Goal: Task Accomplishment & Management: Manage account settings

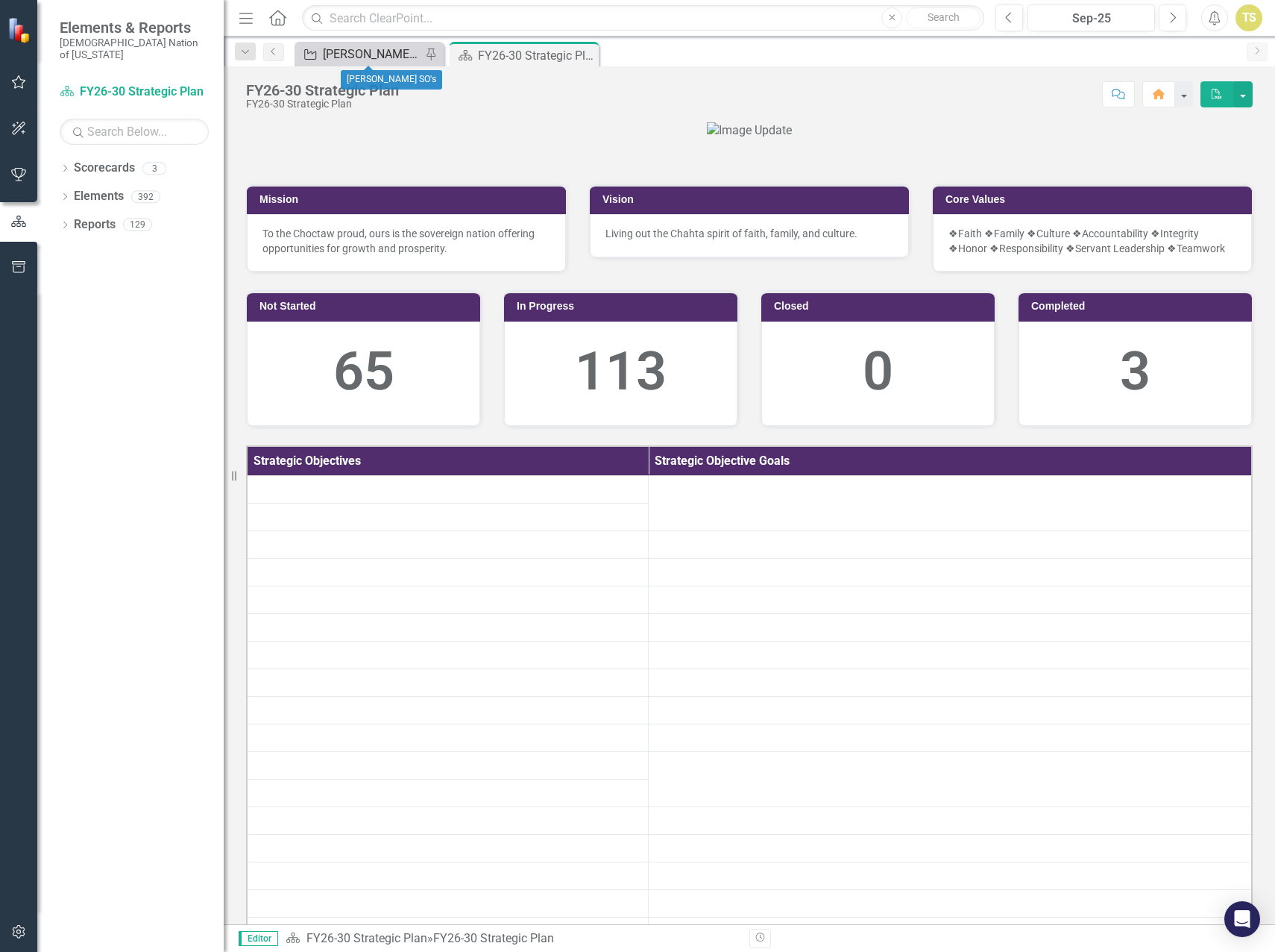
click at [349, 59] on div "[PERSON_NAME] SO's" at bounding box center [372, 54] width 98 height 19
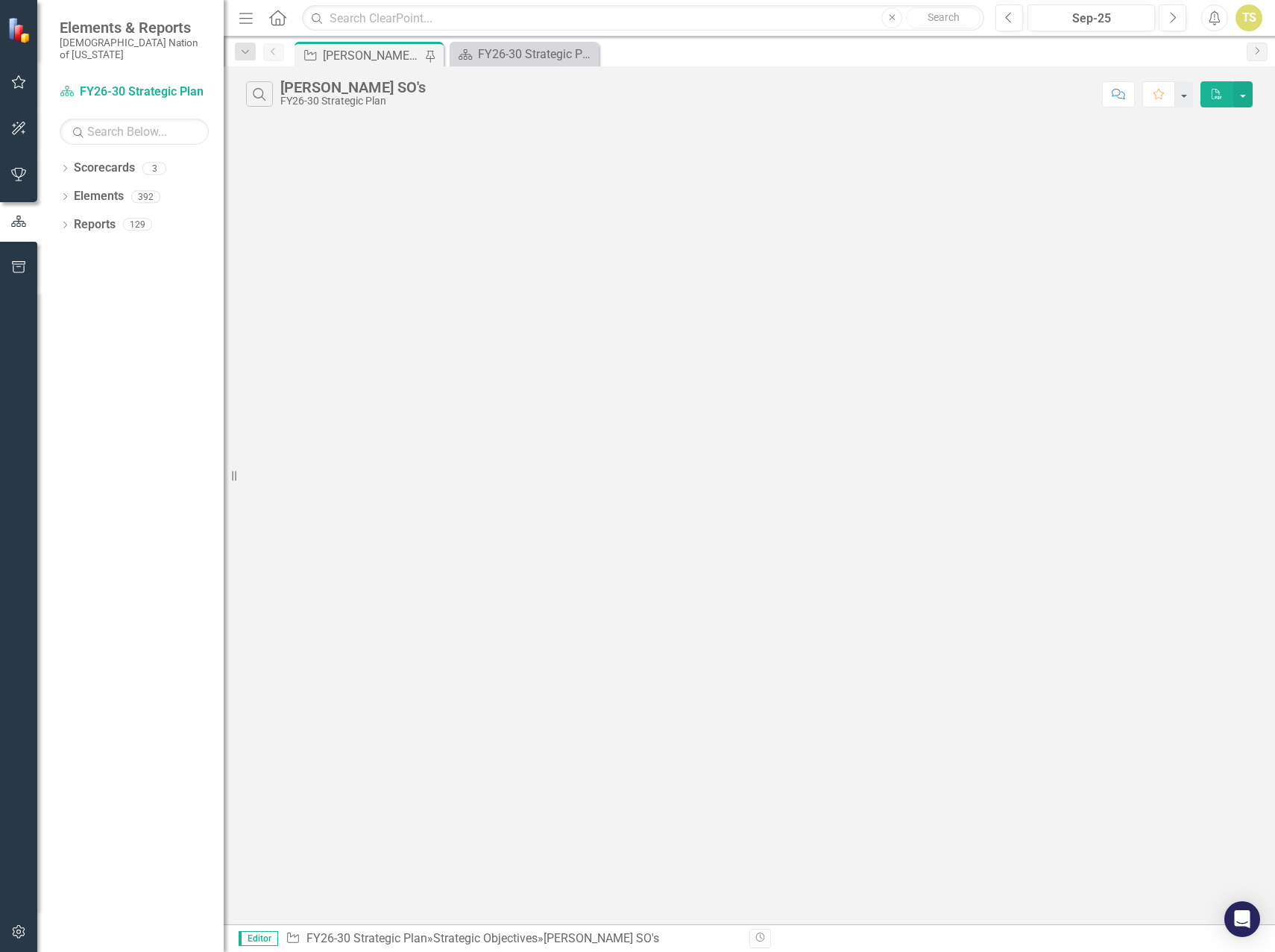
click at [17, 86] on icon "button" at bounding box center [19, 82] width 16 height 12
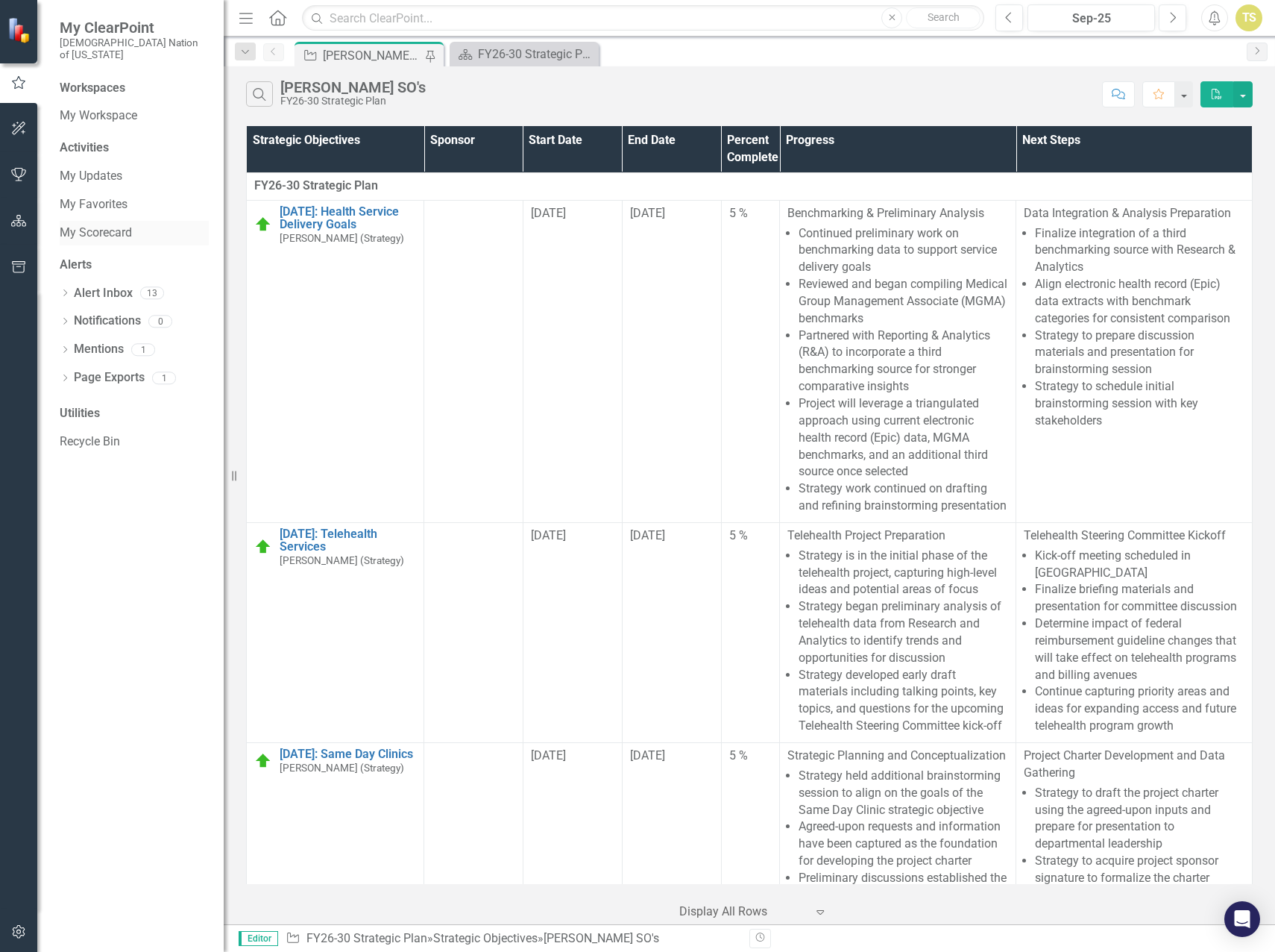
click at [74, 229] on link "My Scorecard" at bounding box center [134, 233] width 149 height 17
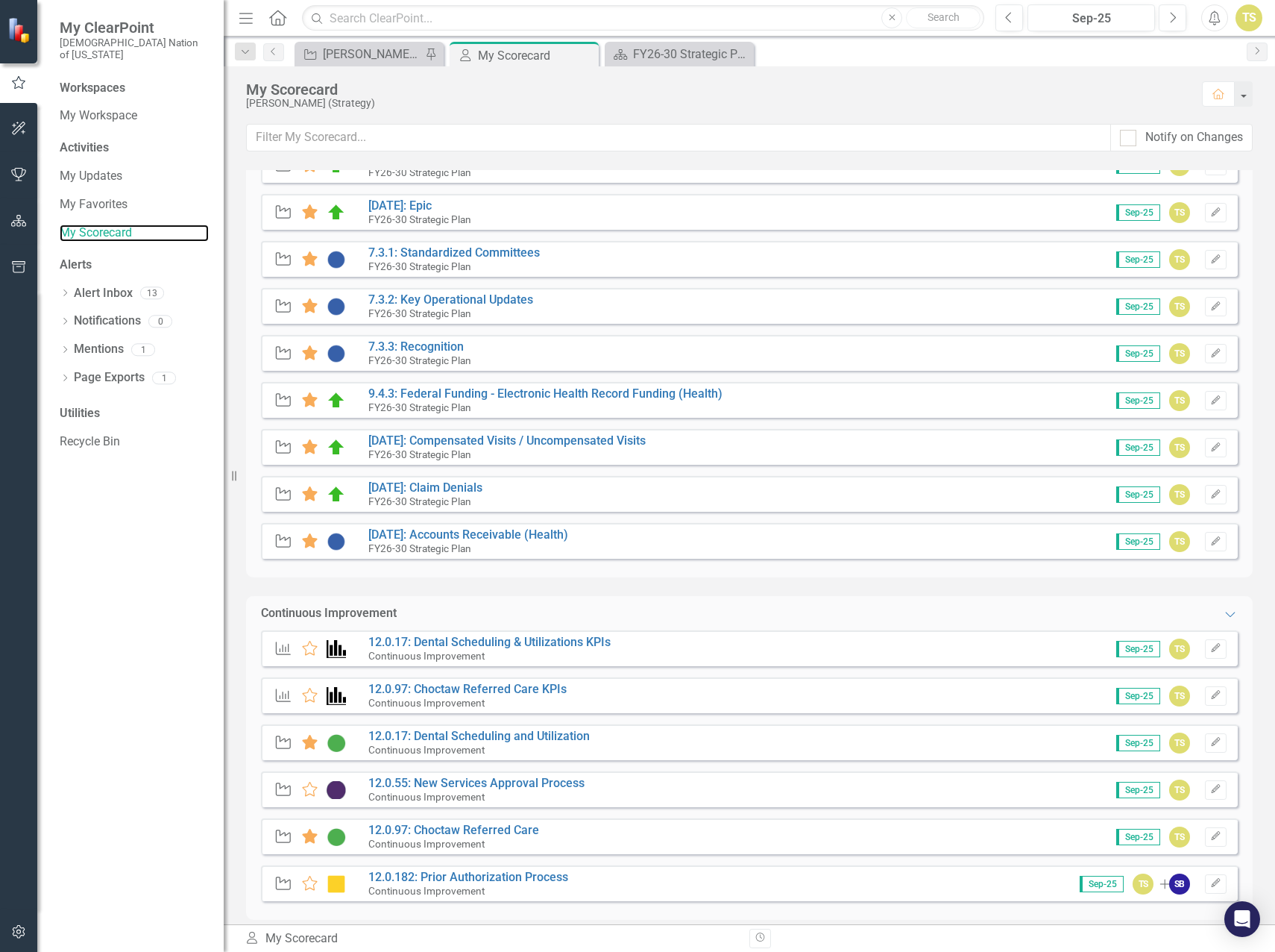
scroll to position [776, 0]
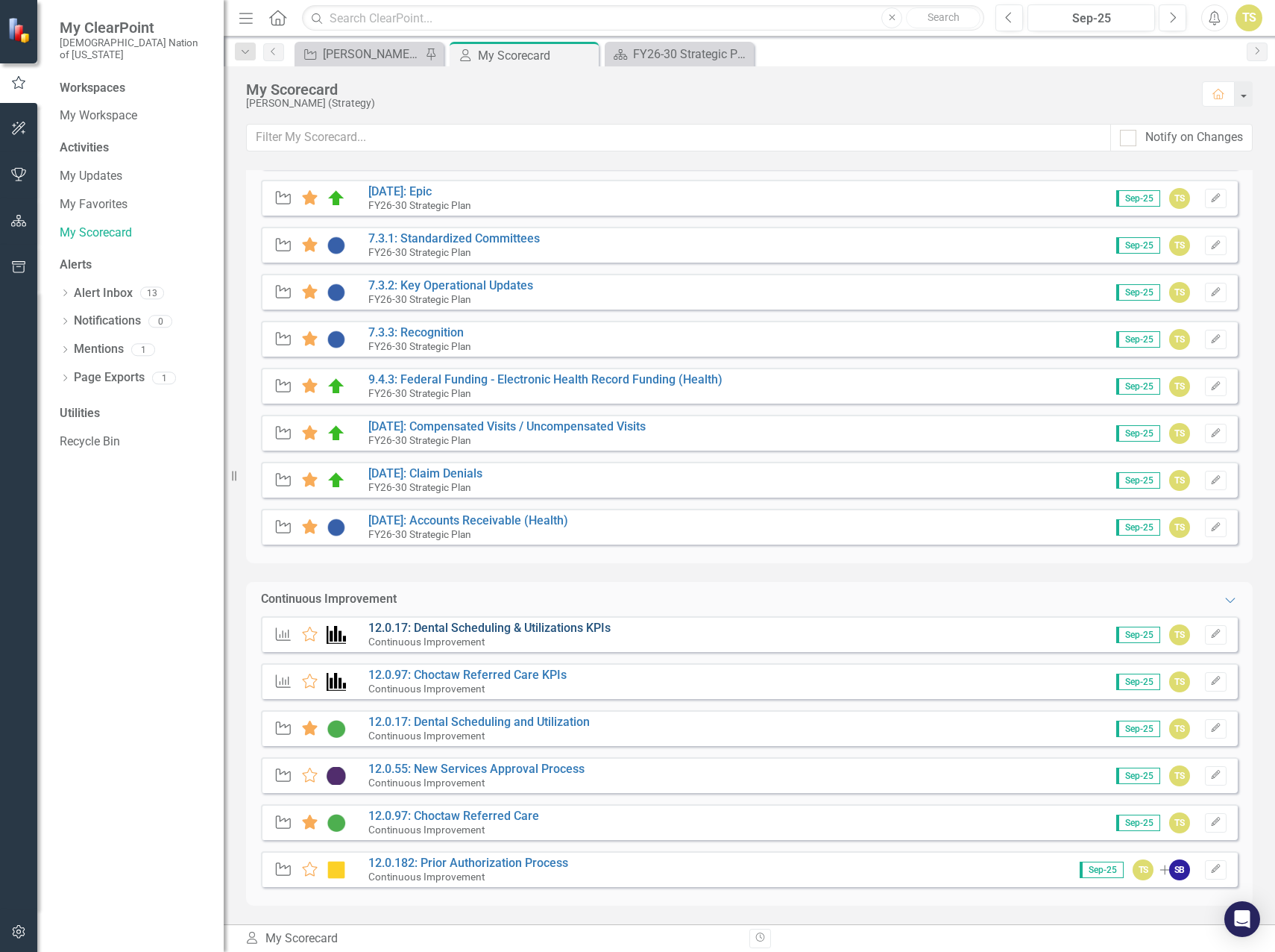
click at [435, 623] on link "12.0.17: Dental Scheduling & Utilizations KPIs" at bounding box center [490, 627] width 242 height 14
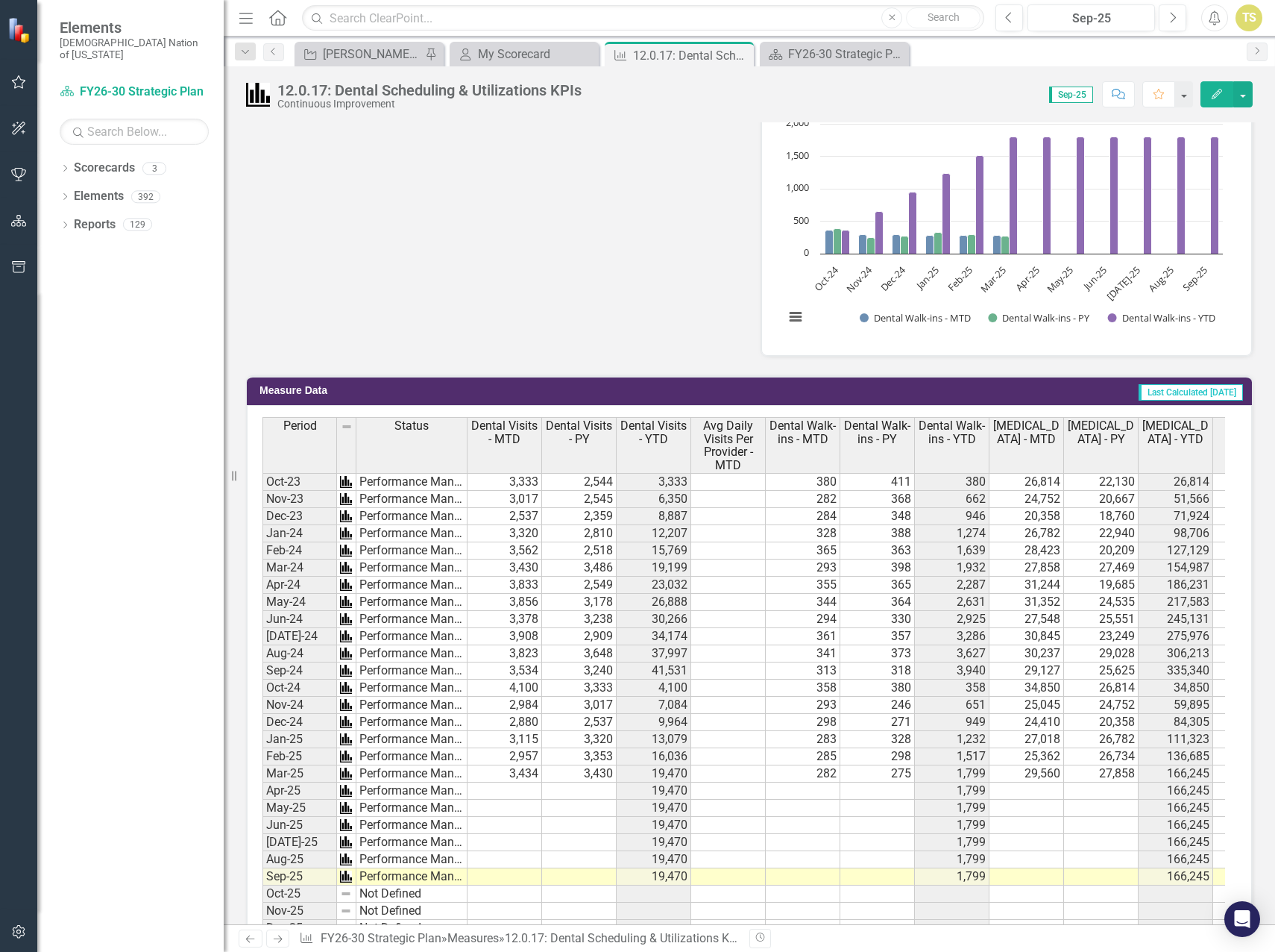
scroll to position [672, 0]
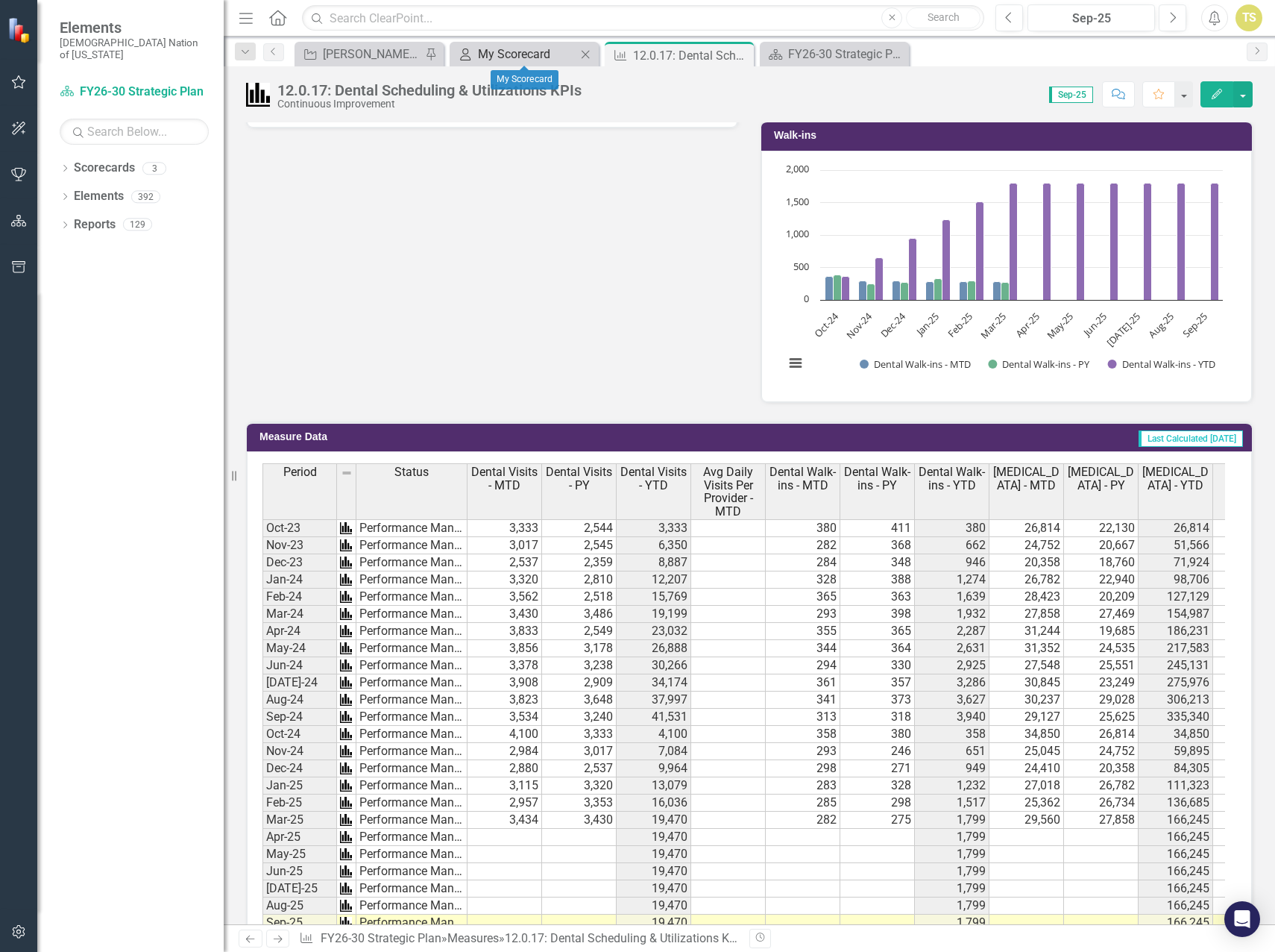
click at [529, 57] on div "My Scorecard" at bounding box center [527, 54] width 98 height 19
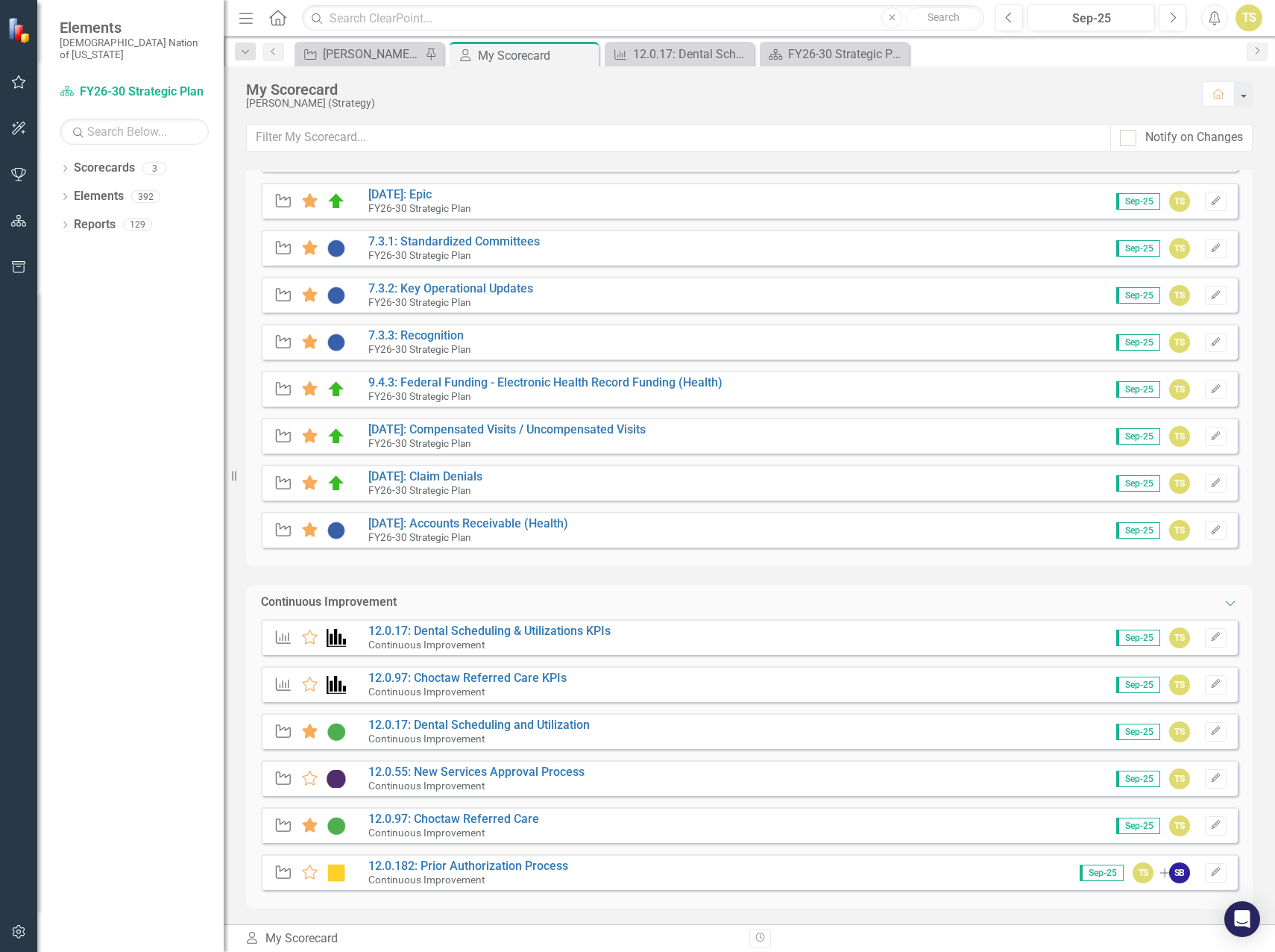
scroll to position [776, 0]
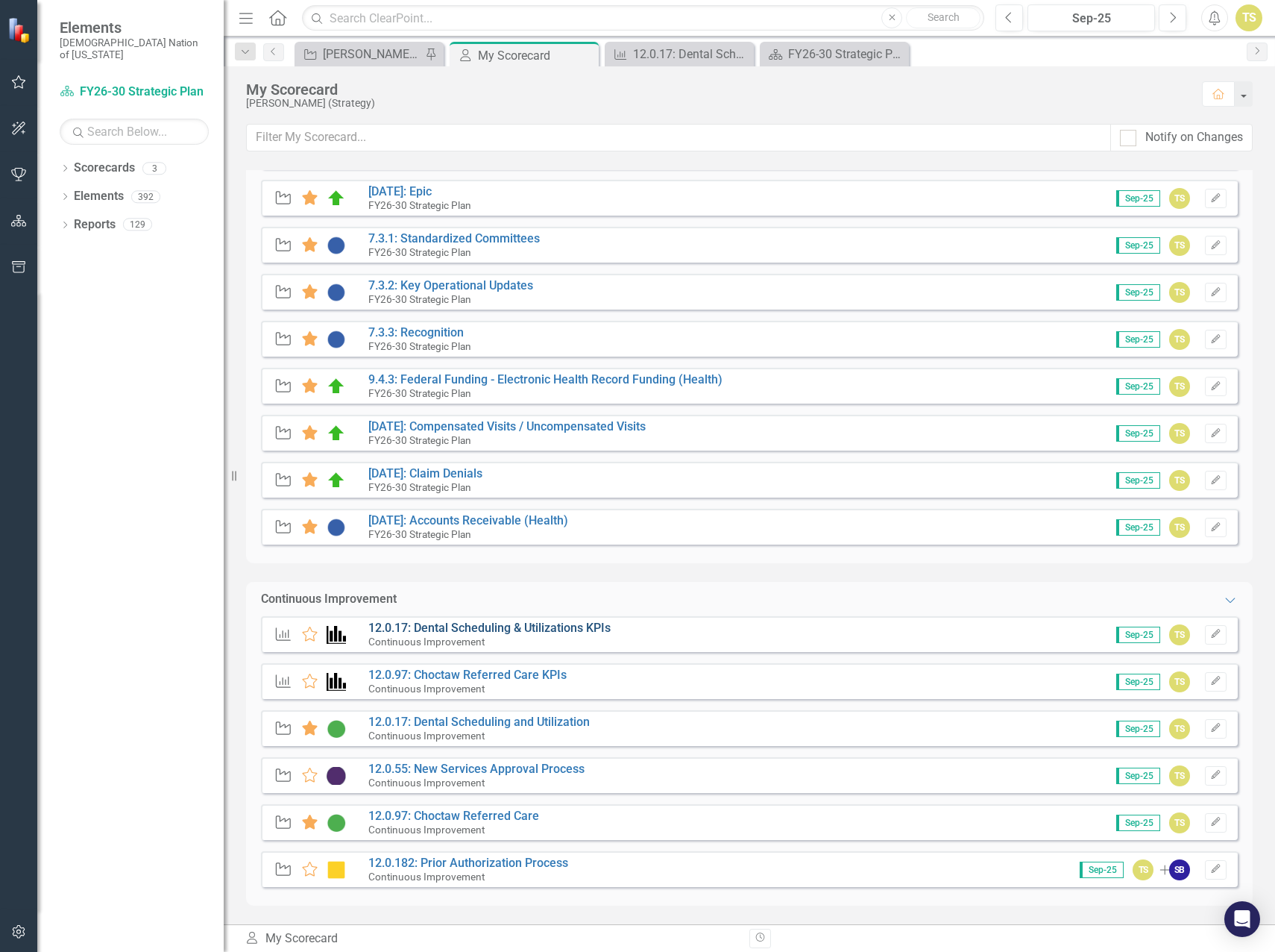
click at [427, 624] on link "12.0.17: Dental Scheduling & Utilizations KPIs" at bounding box center [490, 627] width 242 height 14
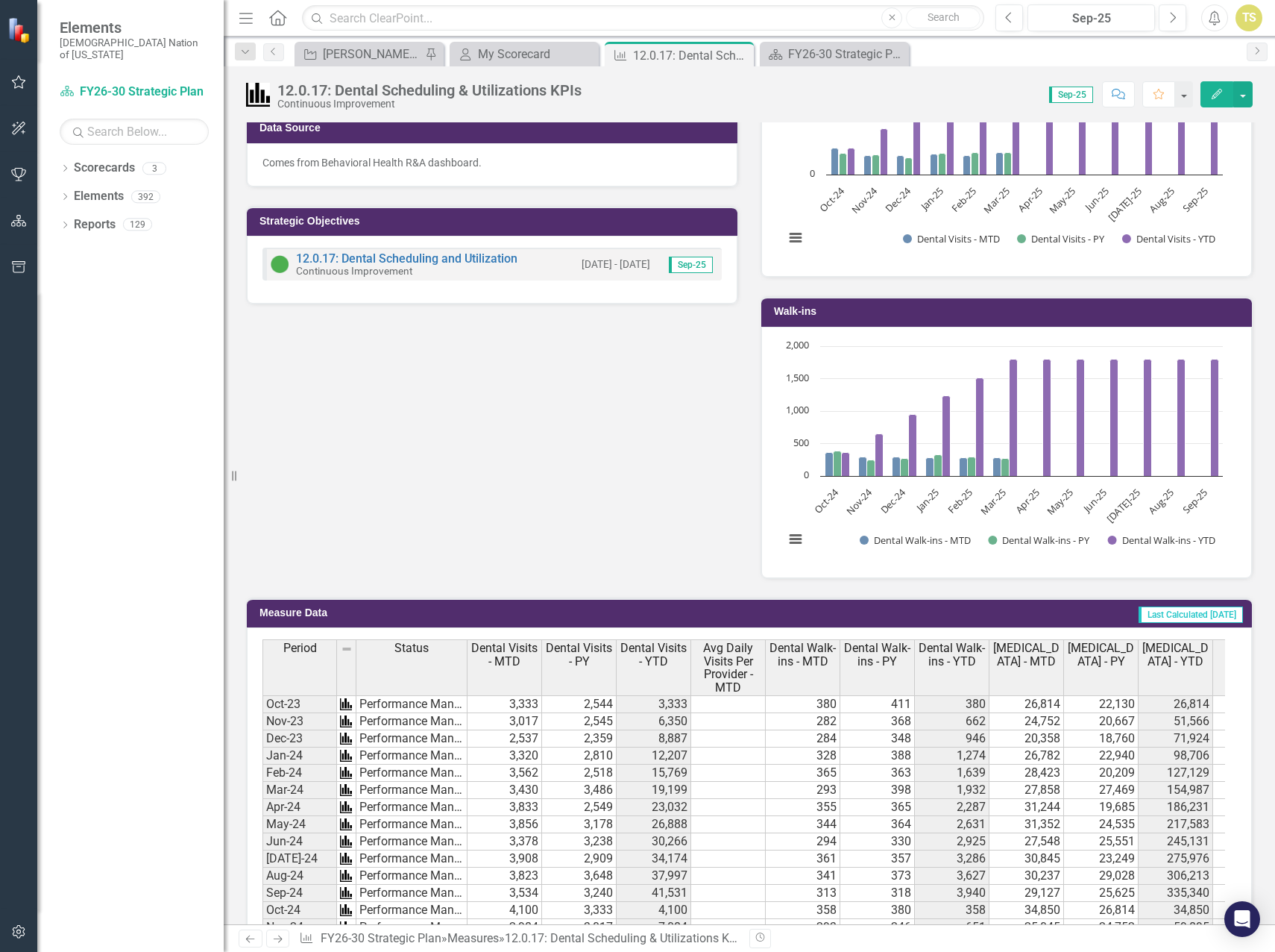
scroll to position [672, 0]
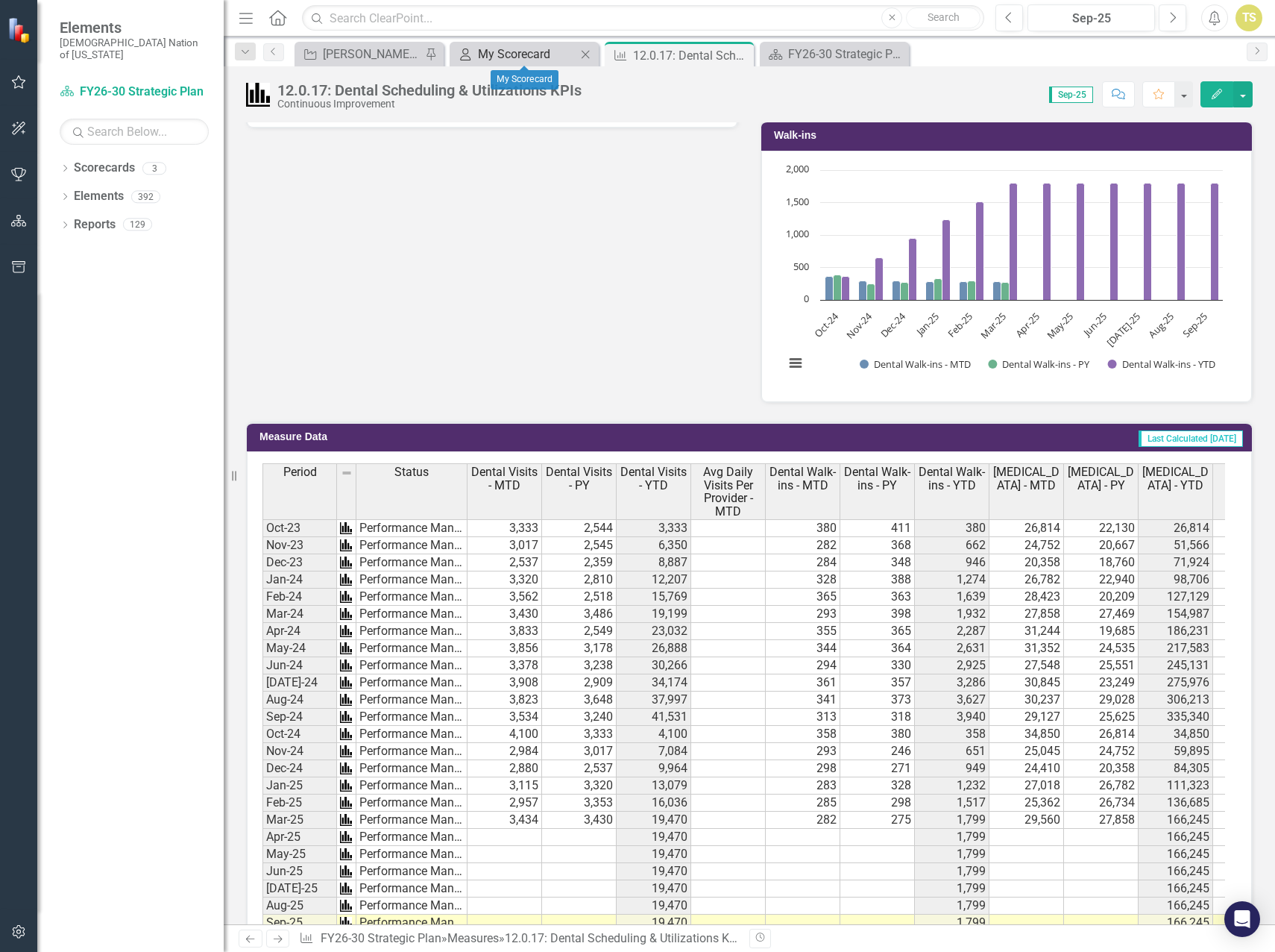
click at [518, 53] on div "My Scorecard" at bounding box center [527, 54] width 98 height 19
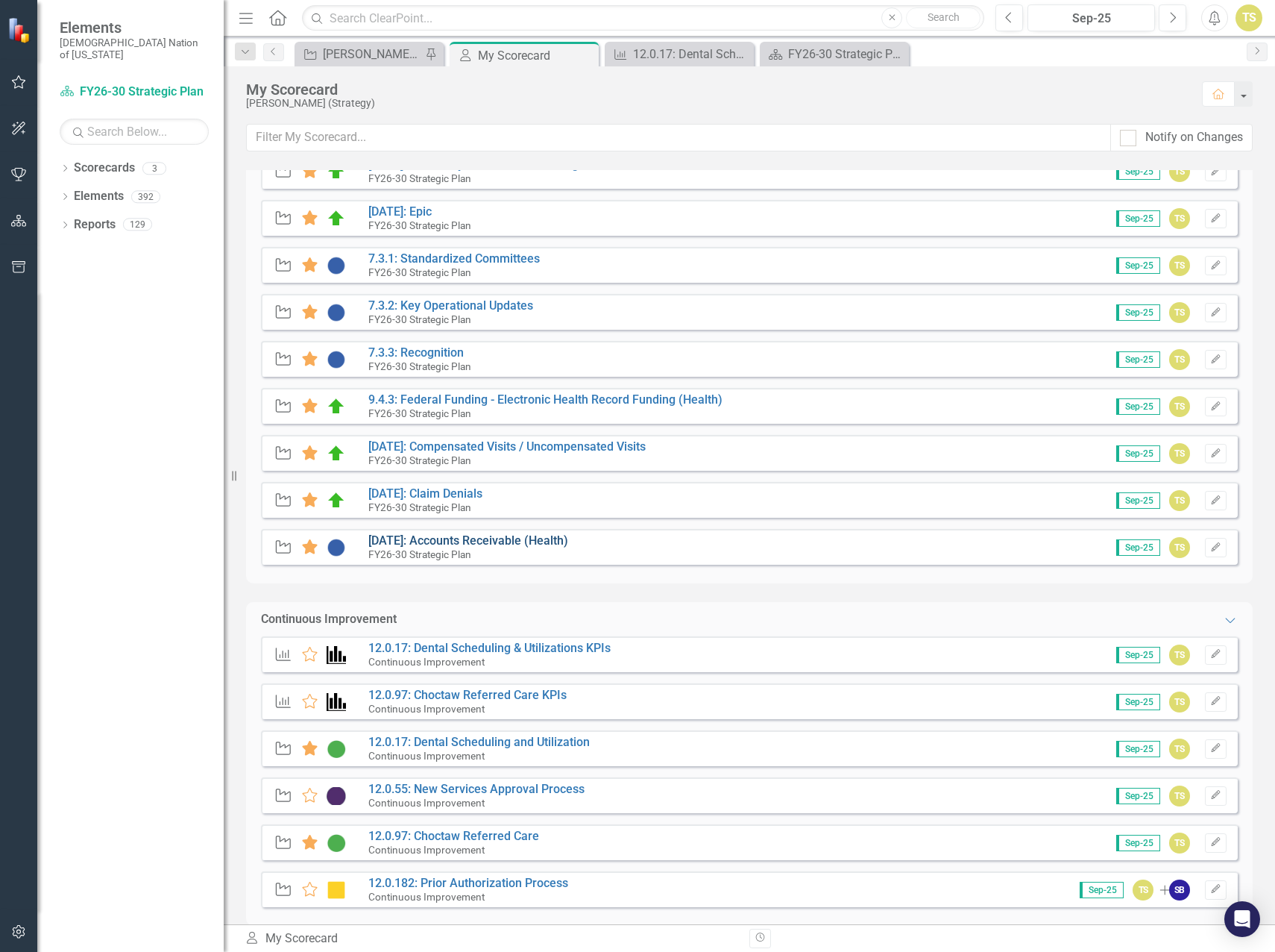
scroll to position [776, 0]
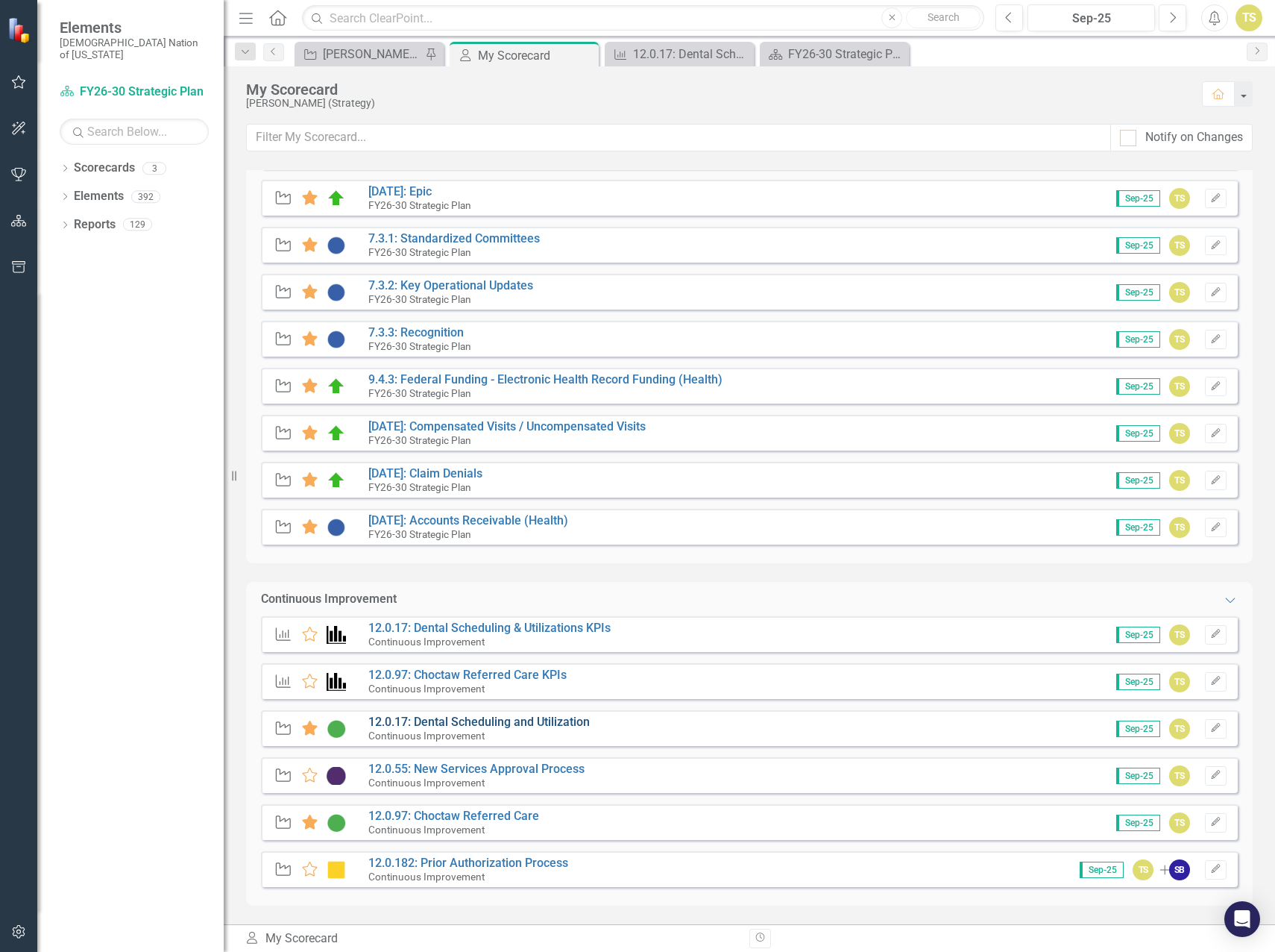
click at [436, 720] on link "12.0.17: Dental Scheduling and Utilization" at bounding box center [479, 721] width 222 height 14
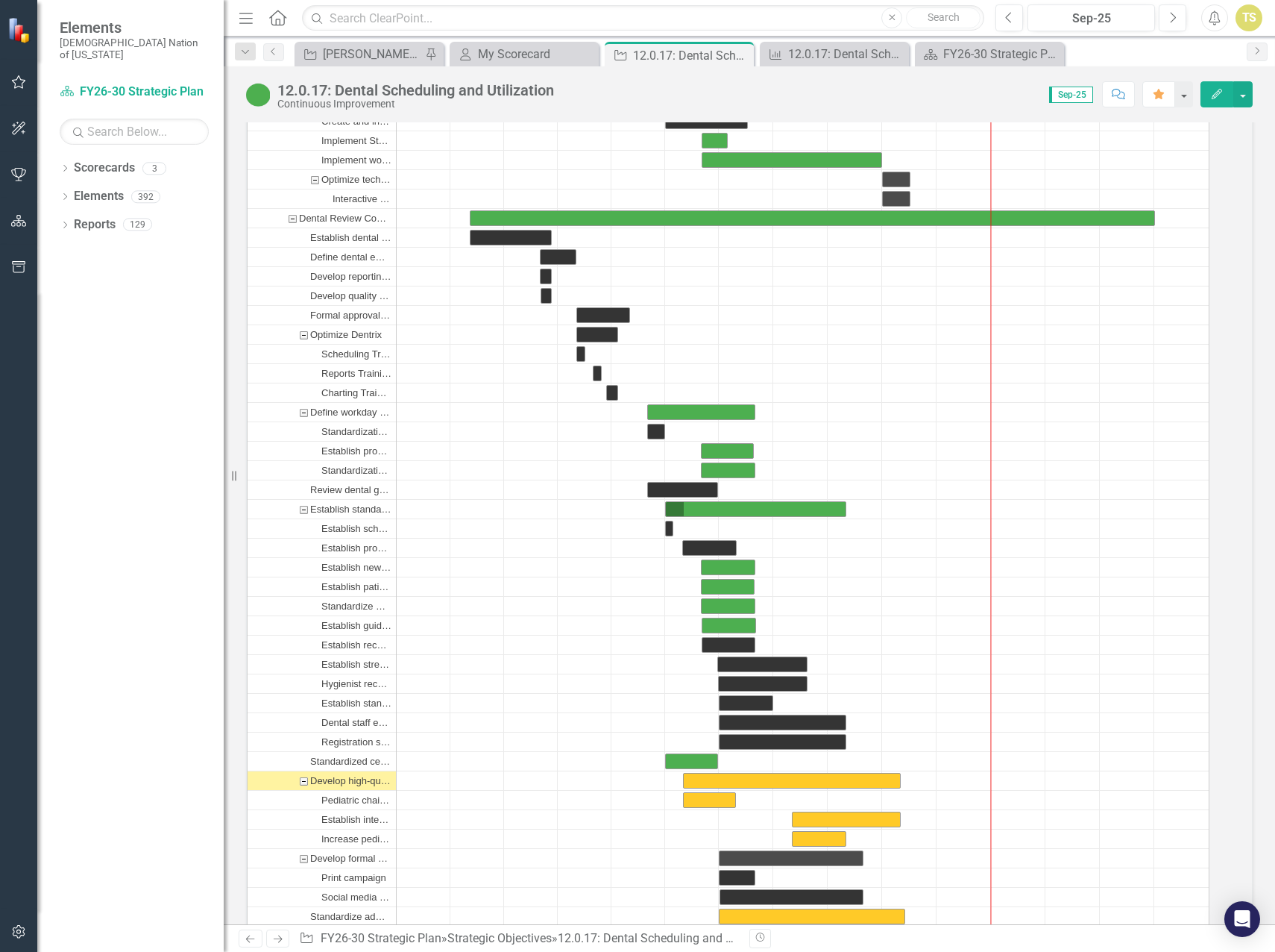
scroll to position [4625, 0]
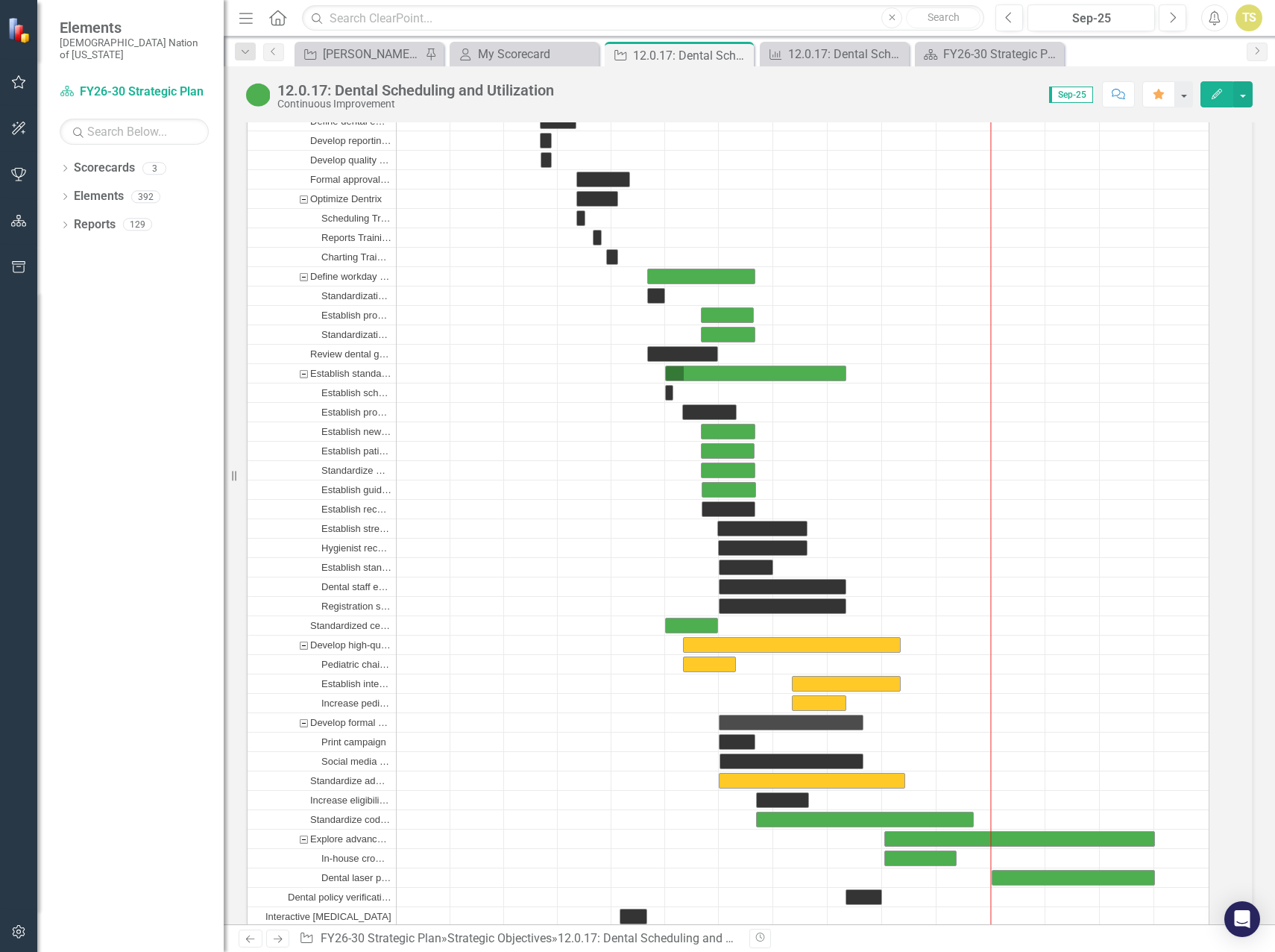
click at [183, 583] on div "Dropdown Scorecards 3 FY26-30 Strategic Plan Continuous Improvement FY26-30 Ope…" at bounding box center [131, 554] width 187 height 796
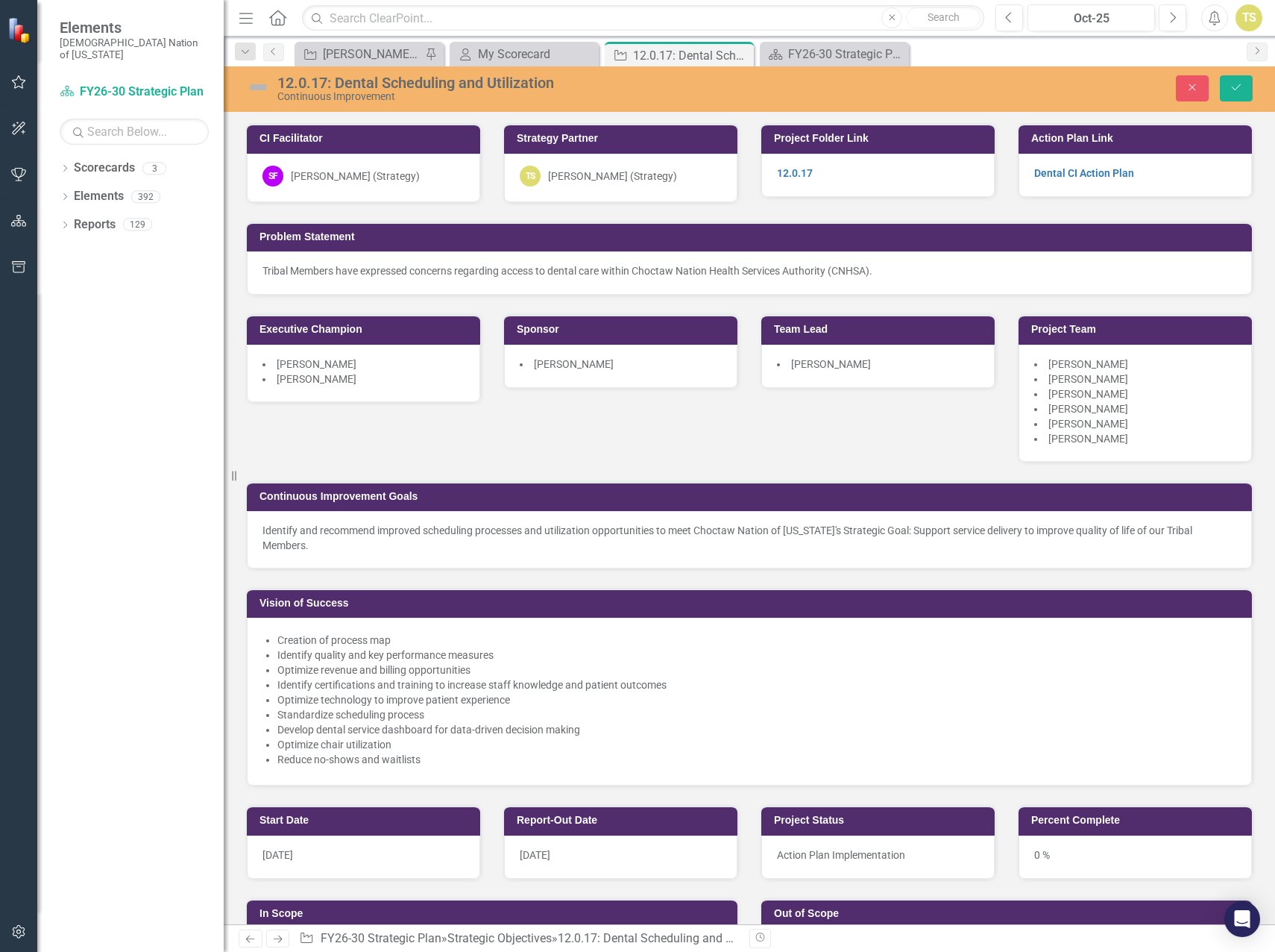
scroll to position [818, 0]
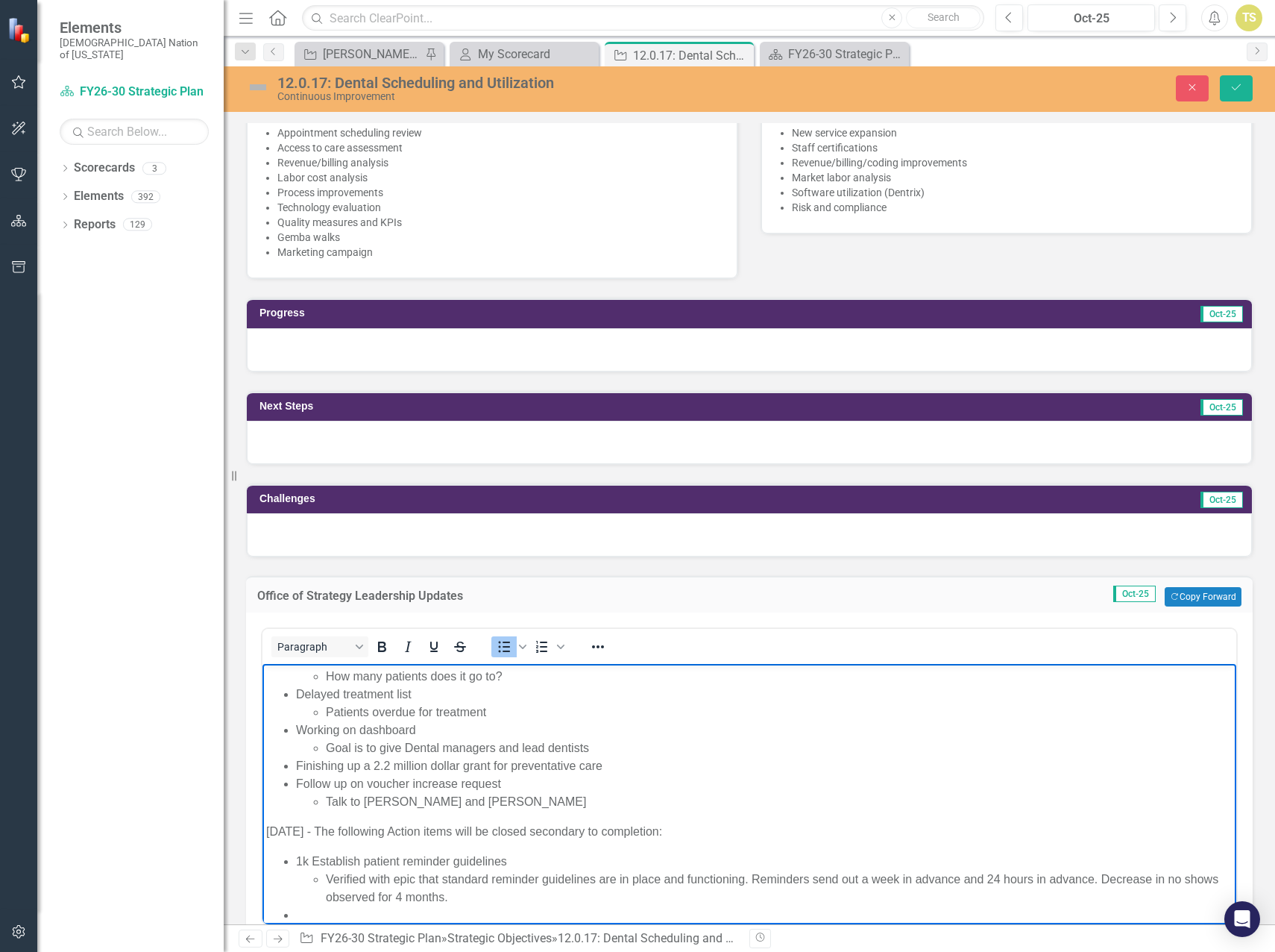
click at [429, 912] on li "Rich Text Area. Press ALT-0 for help." at bounding box center [764, 915] width 937 height 18
click at [309, 911] on li "Rich Text Area. Press ALT-0 for help." at bounding box center [764, 915] width 937 height 18
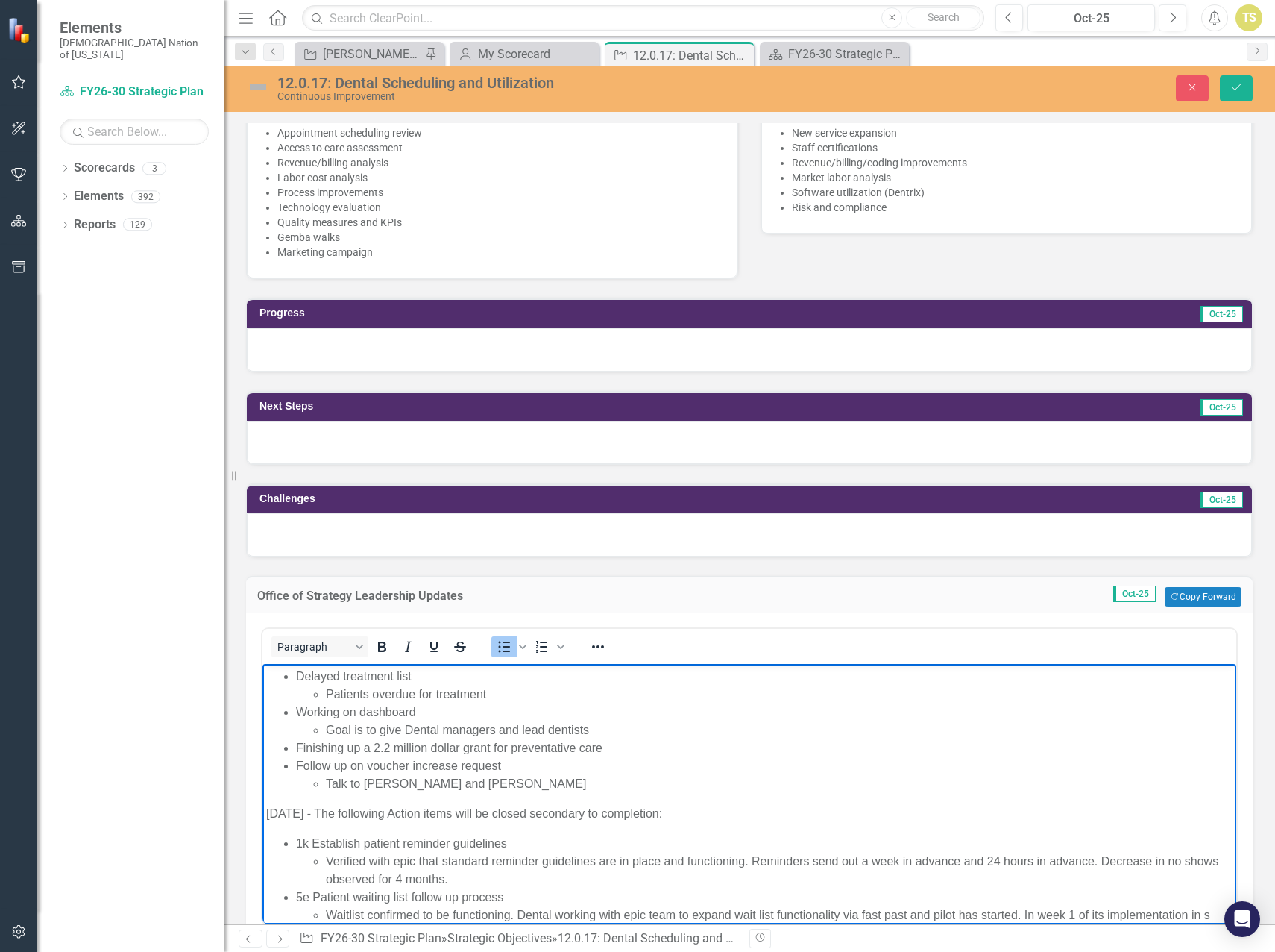
scroll to position [563, 0]
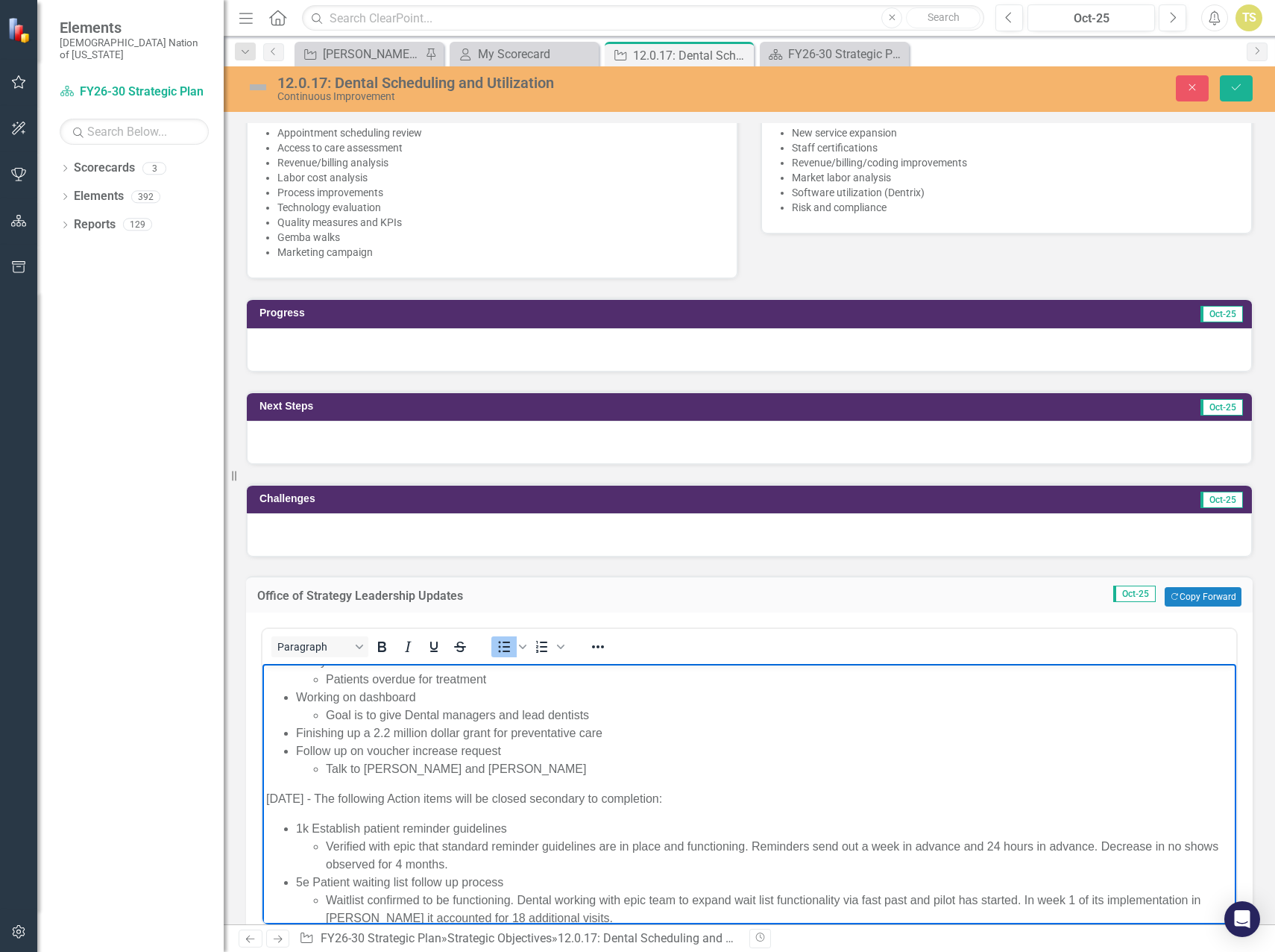
click at [571, 916] on li "Waitlist confirmed to be functioning. Dental working with epic team to expand w…" at bounding box center [779, 909] width 907 height 36
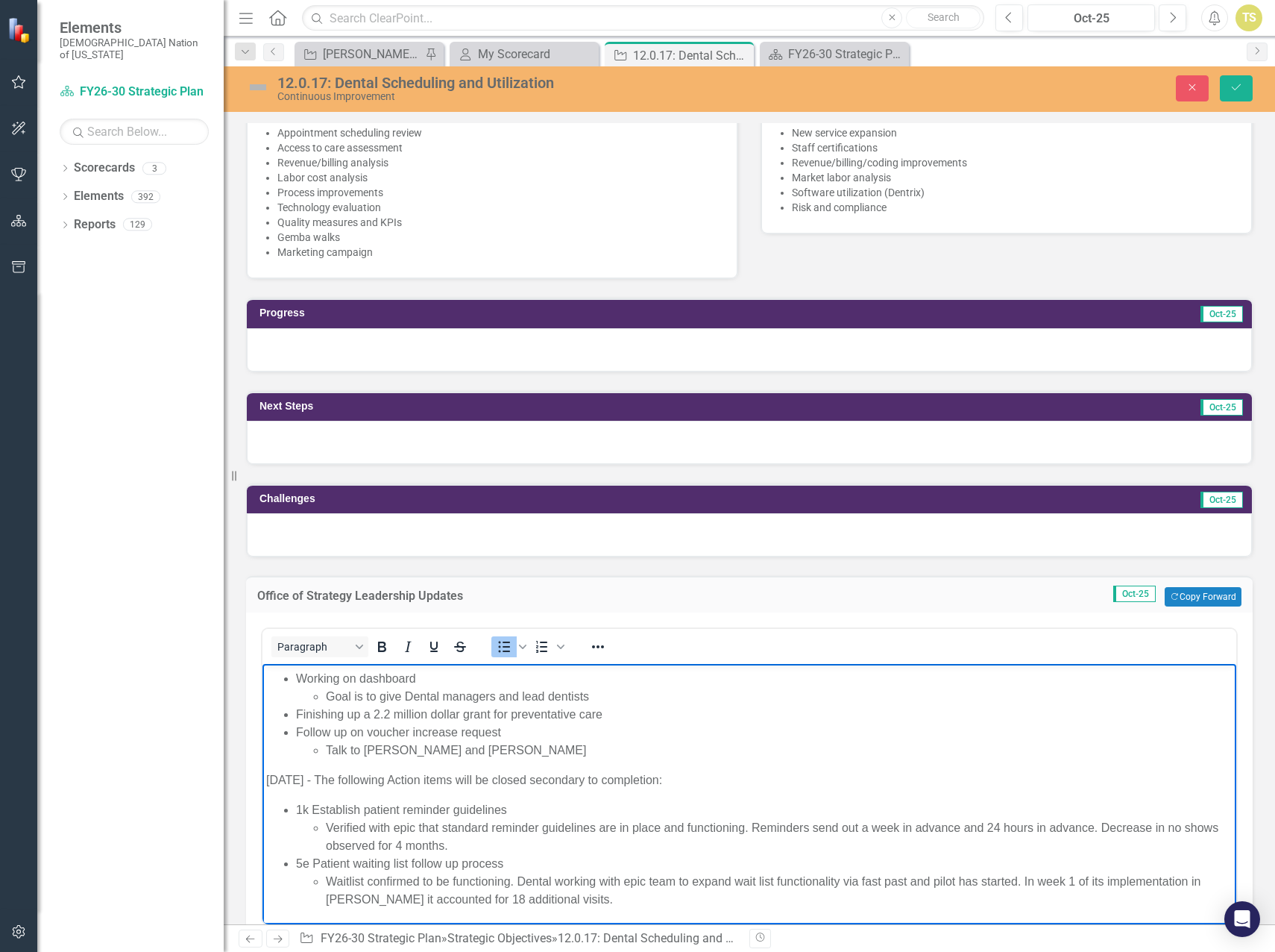
click at [557, 903] on li "Waitlist confirmed to be functioning. Dental working with epic team to expand w…" at bounding box center [779, 890] width 907 height 36
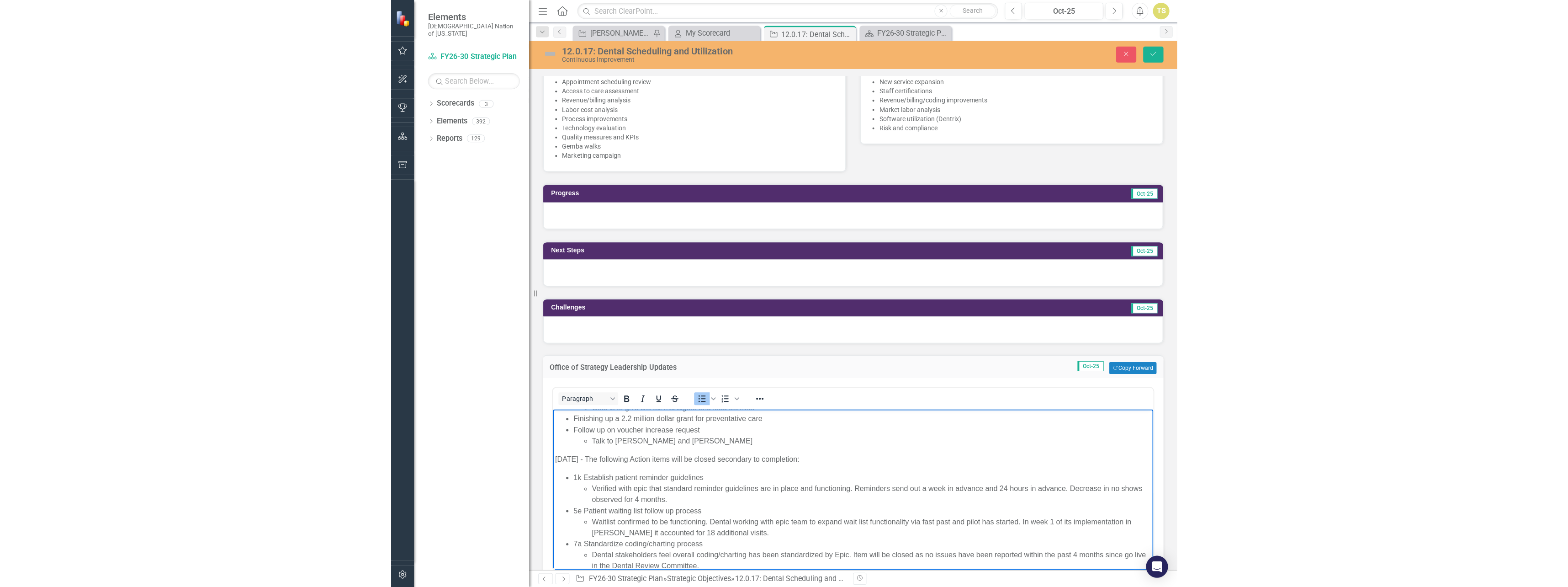
scroll to position [391, 0]
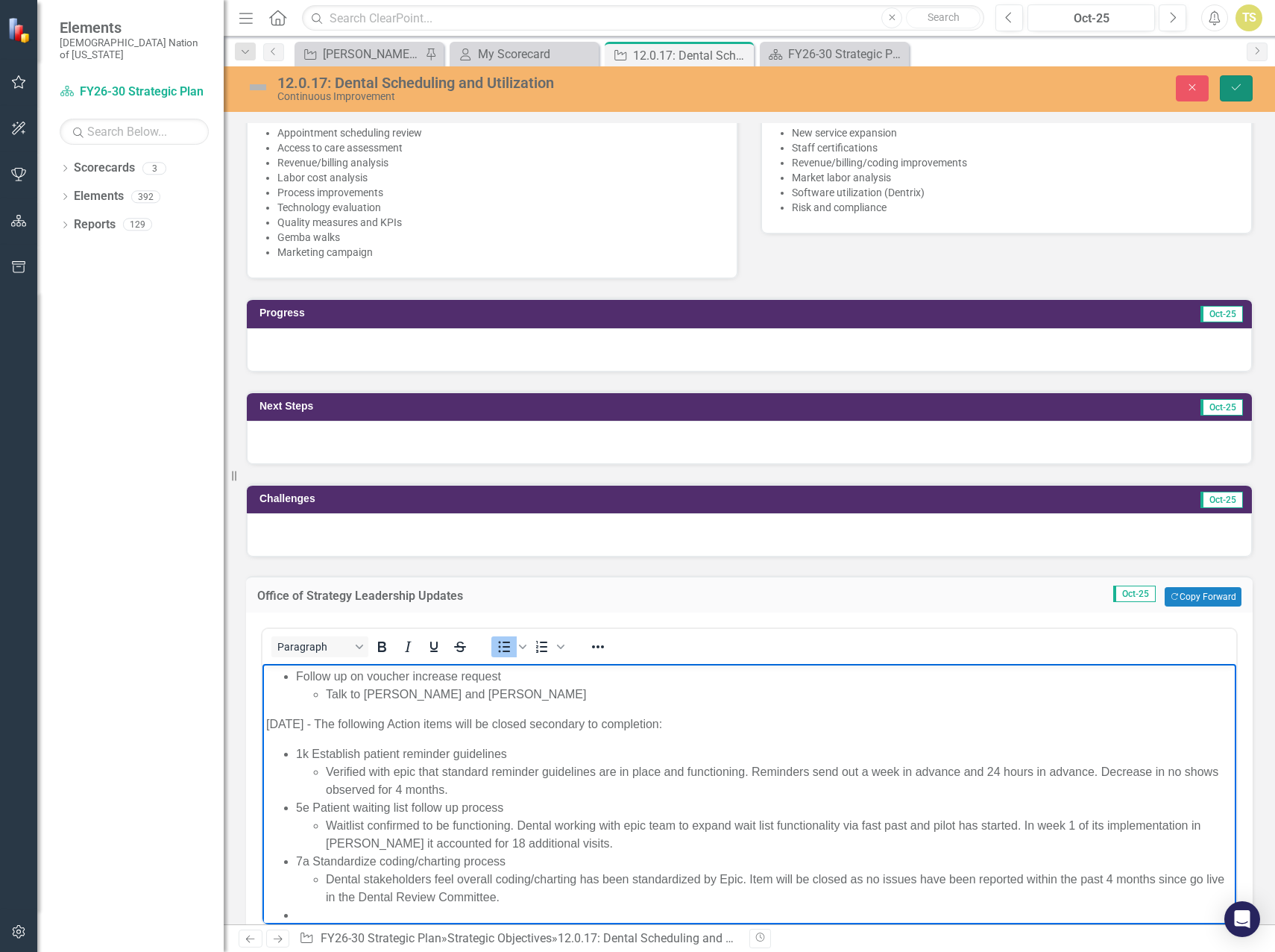
click at [1235, 92] on icon "Save" at bounding box center [1237, 87] width 14 height 11
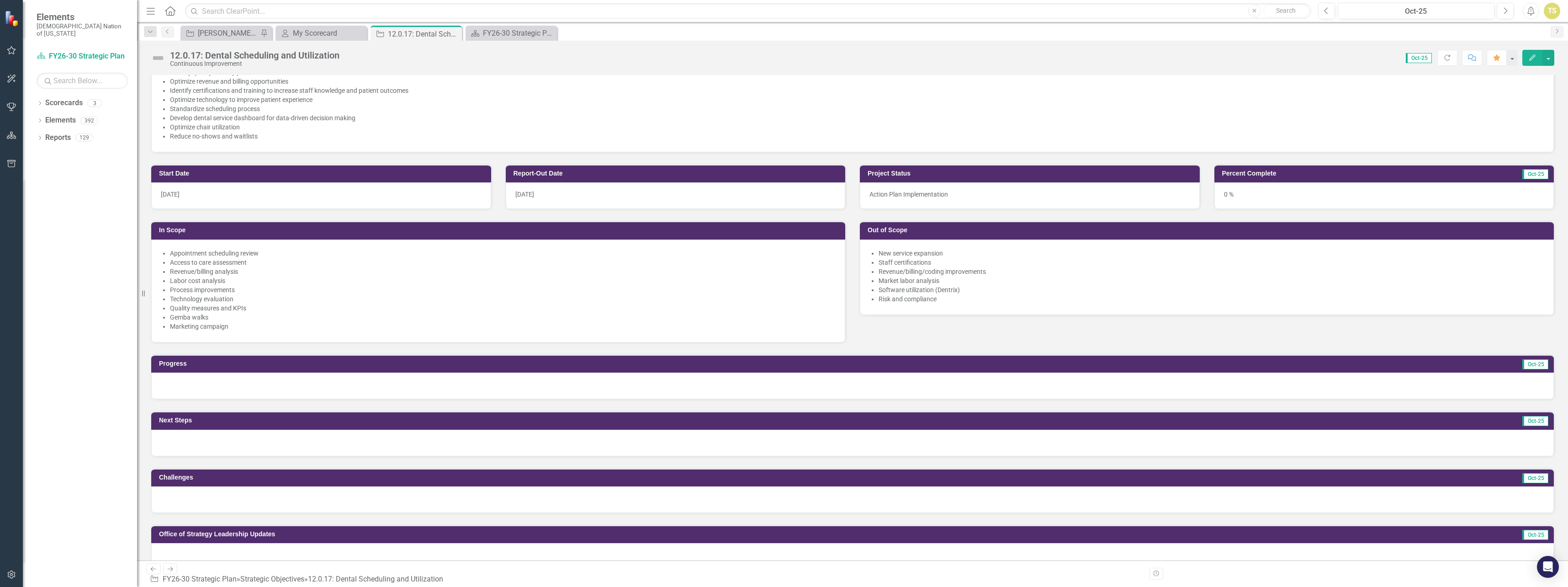
scroll to position [647, 0]
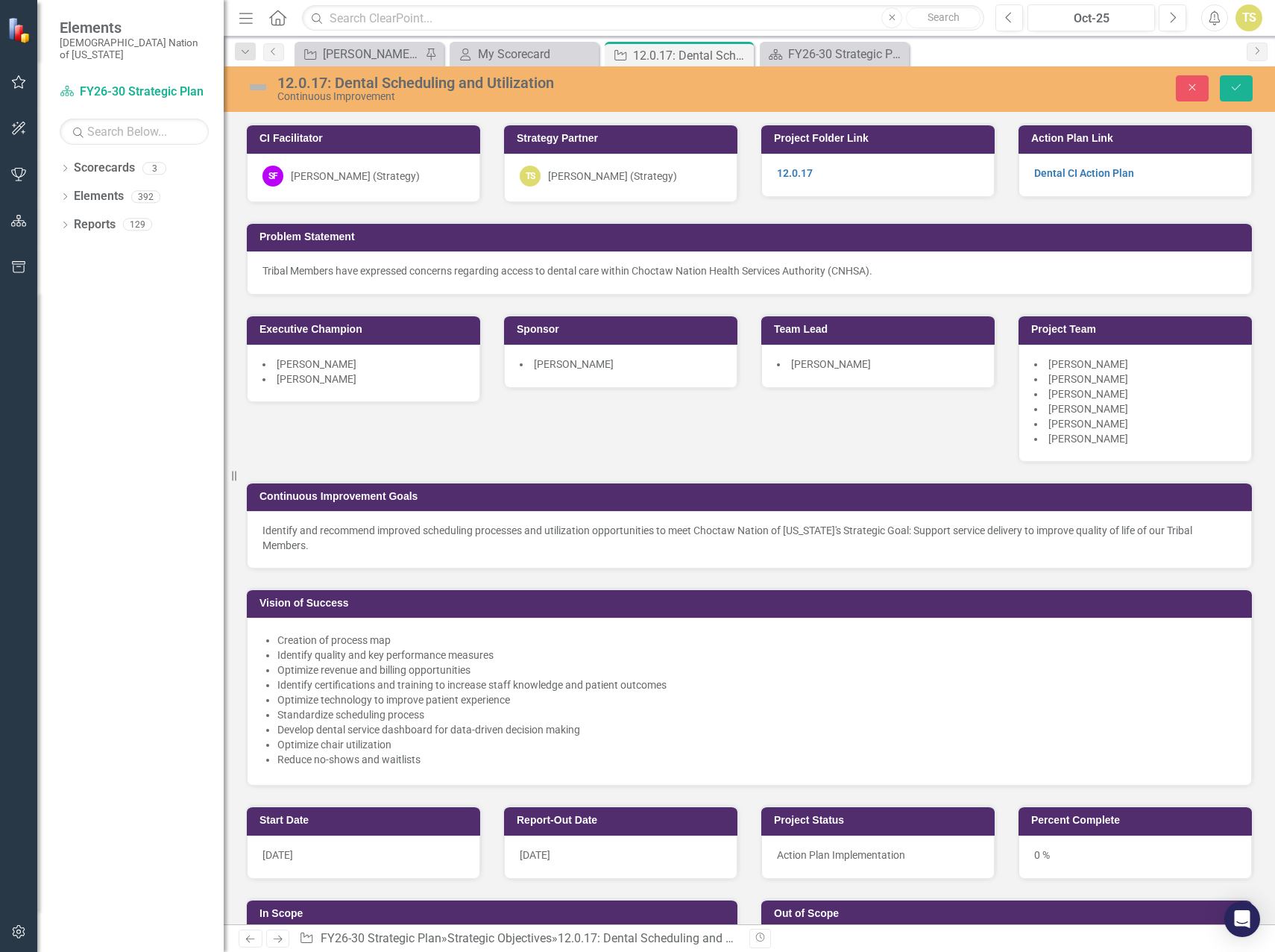
scroll to position [10766, 0]
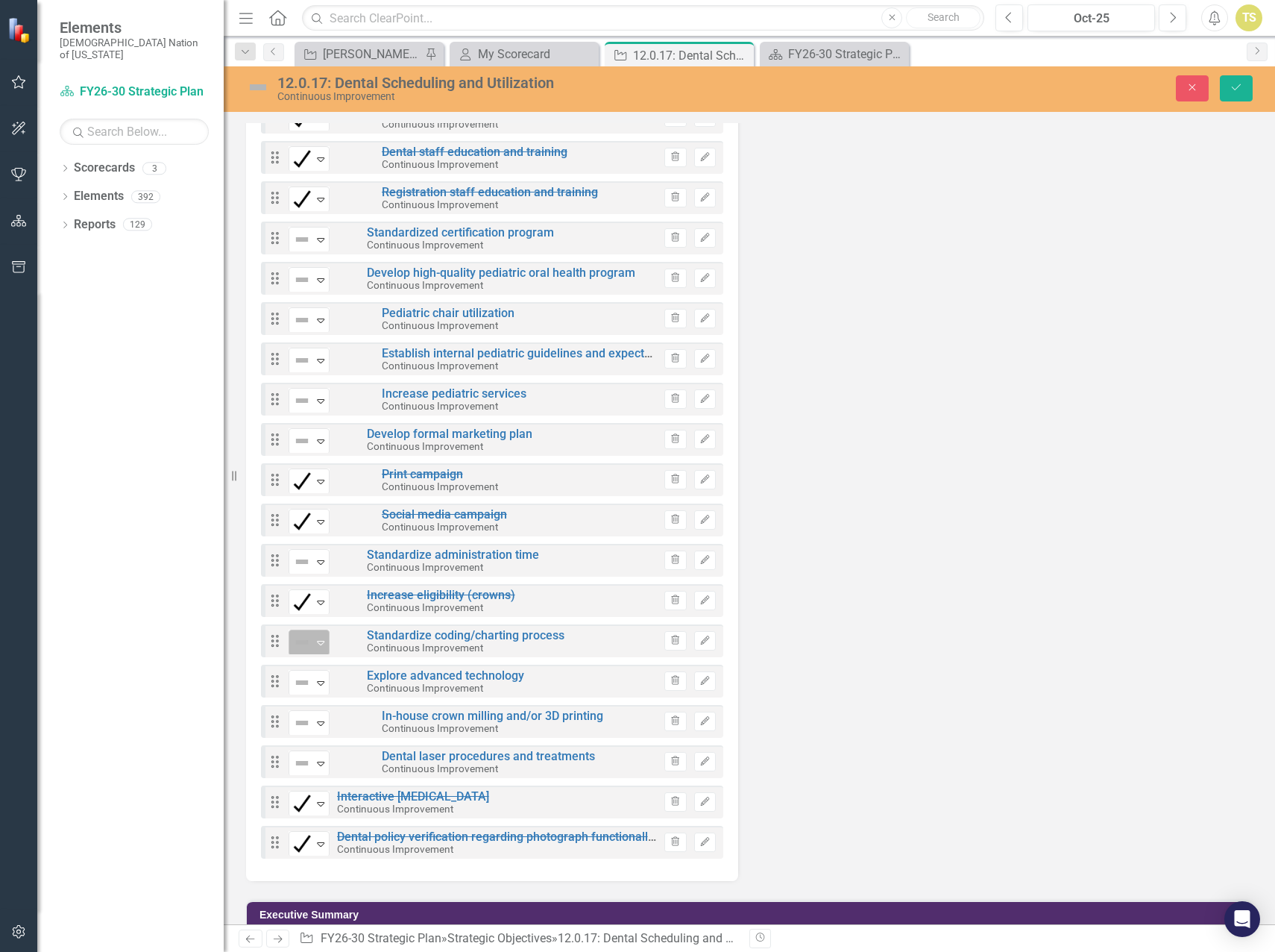
click at [324, 648] on icon "Expand" at bounding box center [320, 642] width 15 height 12
click at [695, 651] on button "Edit" at bounding box center [706, 641] width 22 height 20
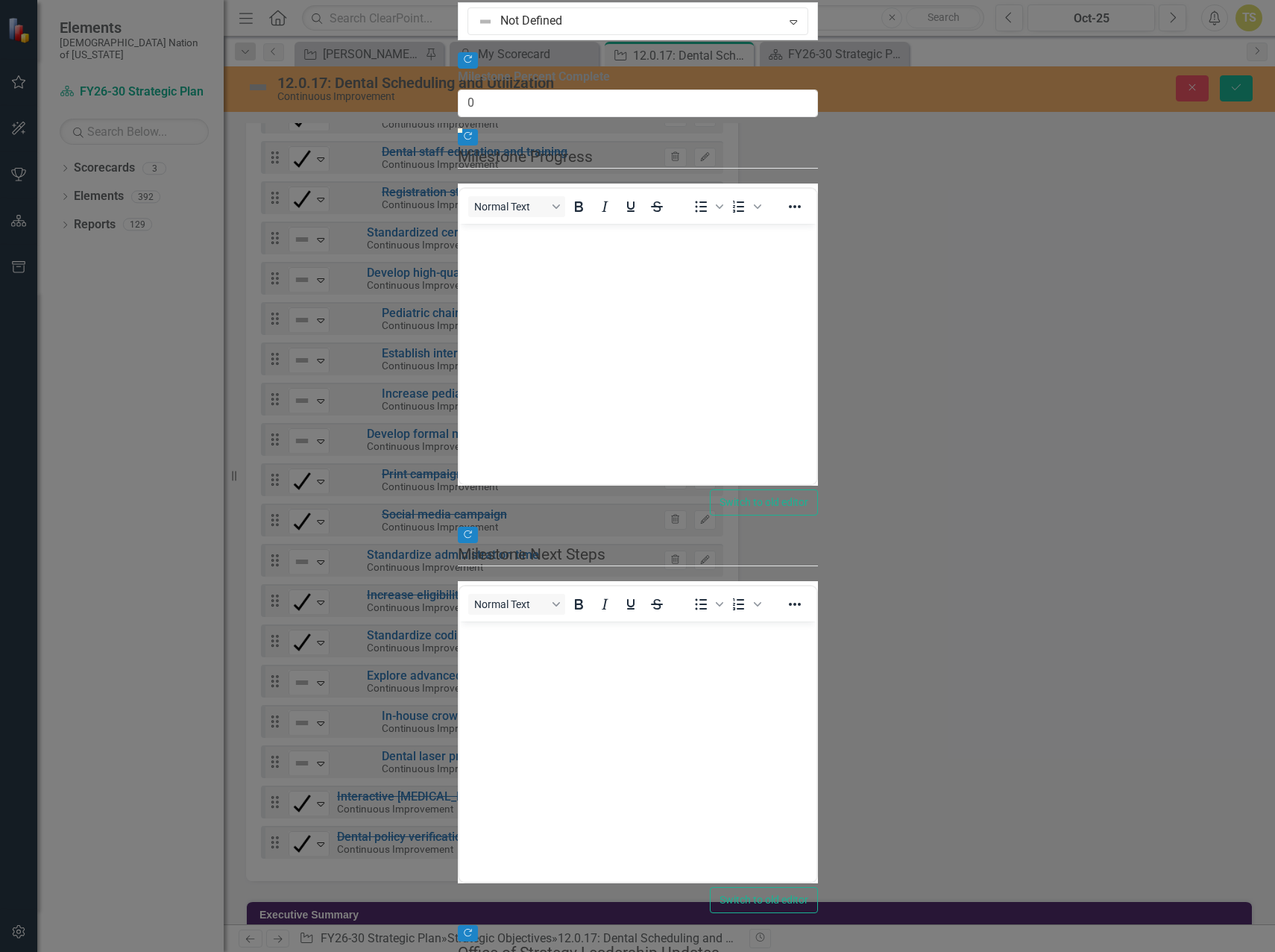
scroll to position [0, 0]
type input "100"
drag, startPoint x: 380, startPoint y: 189, endPoint x: 1256, endPoint y: 167, distance: 876.3
click at [818, 167] on div ""Update" fields in ClearPoint are the fields that change from reporting period …" at bounding box center [638, 500] width 361 height 1075
click at [519, 32] on div at bounding box center [625, 21] width 295 height 20
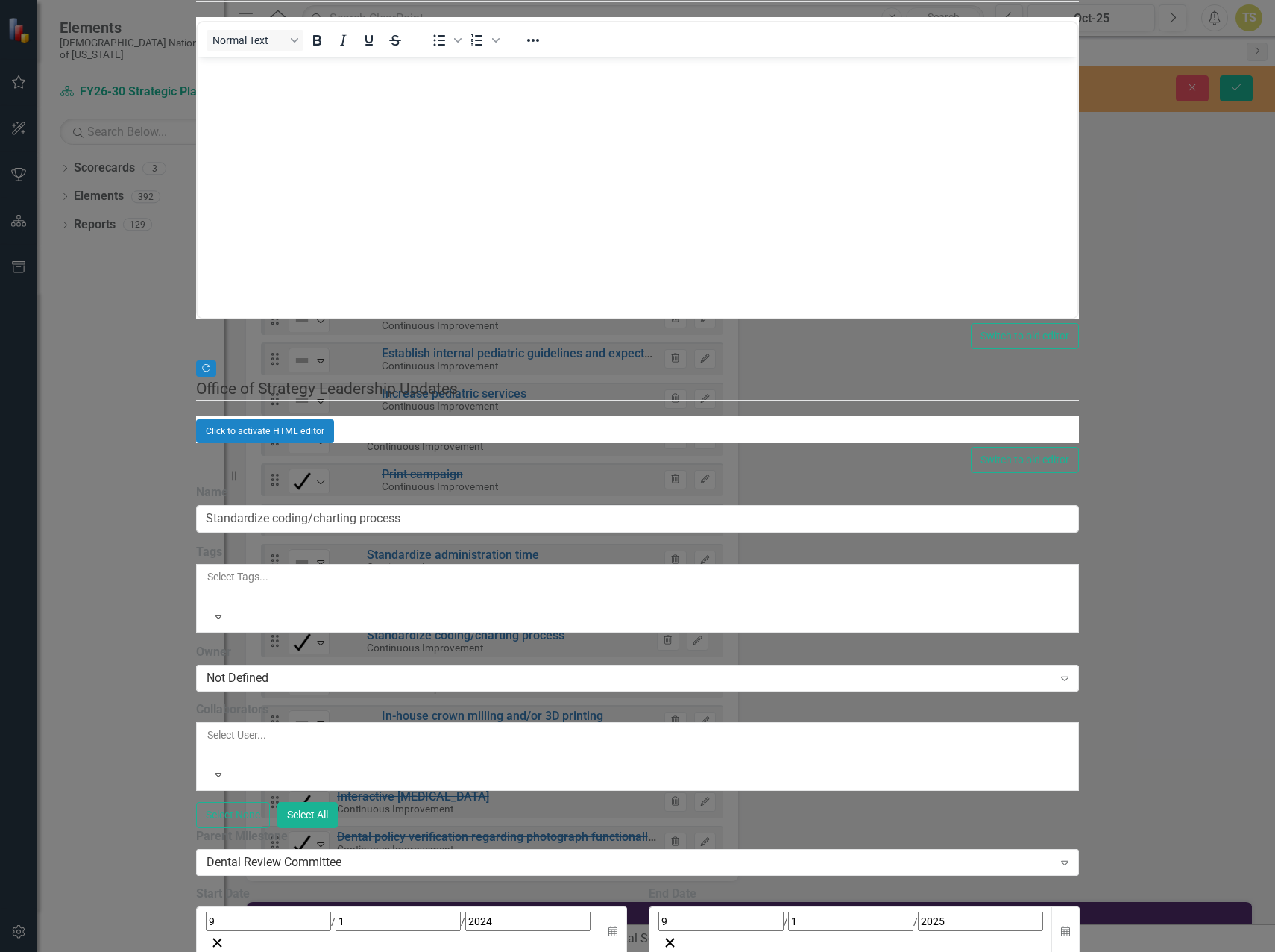
checkbox input "true"
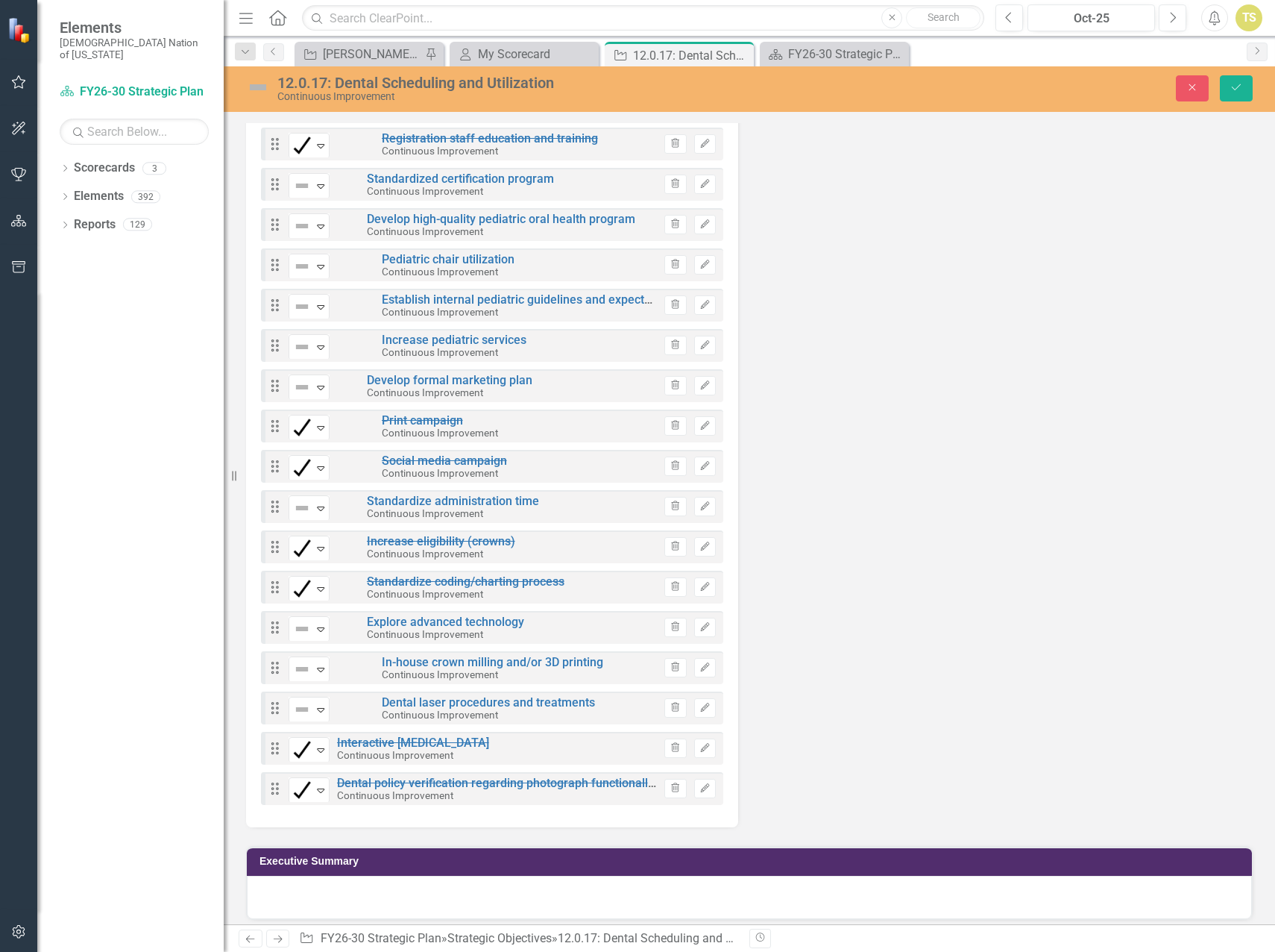
scroll to position [10845, 0]
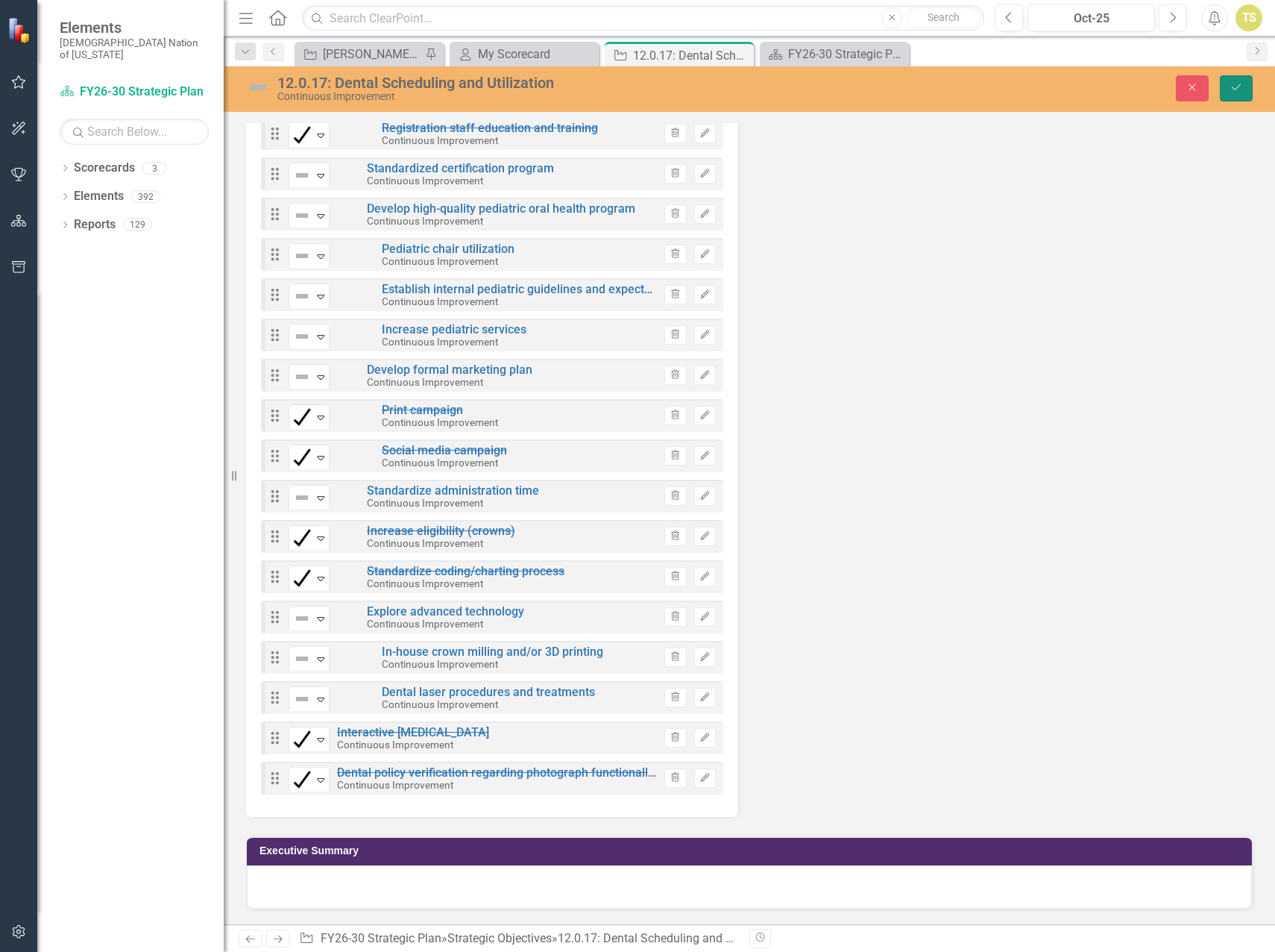
click at [1224, 85] on button "Save" at bounding box center [1236, 88] width 33 height 26
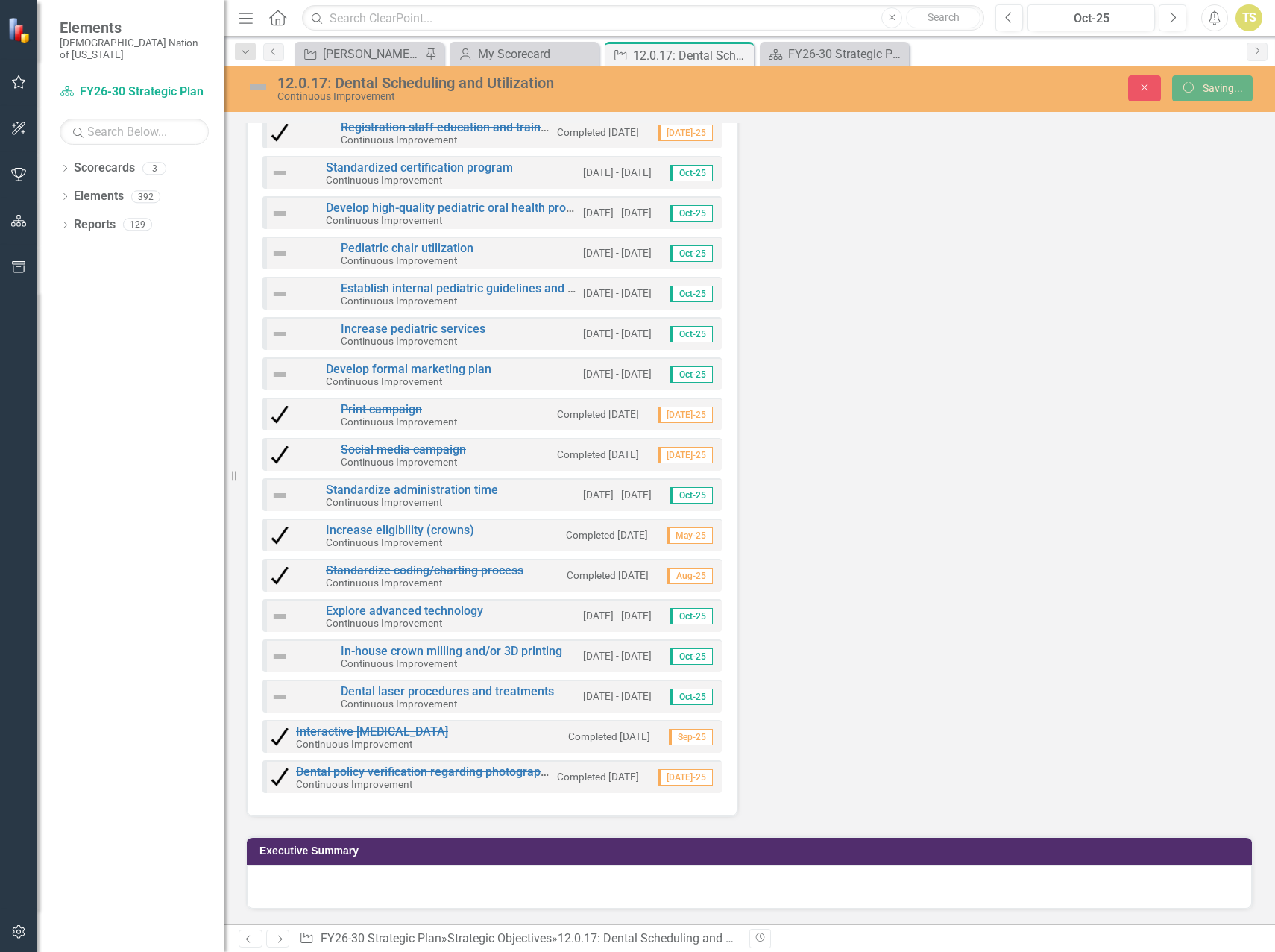
scroll to position [10839, 0]
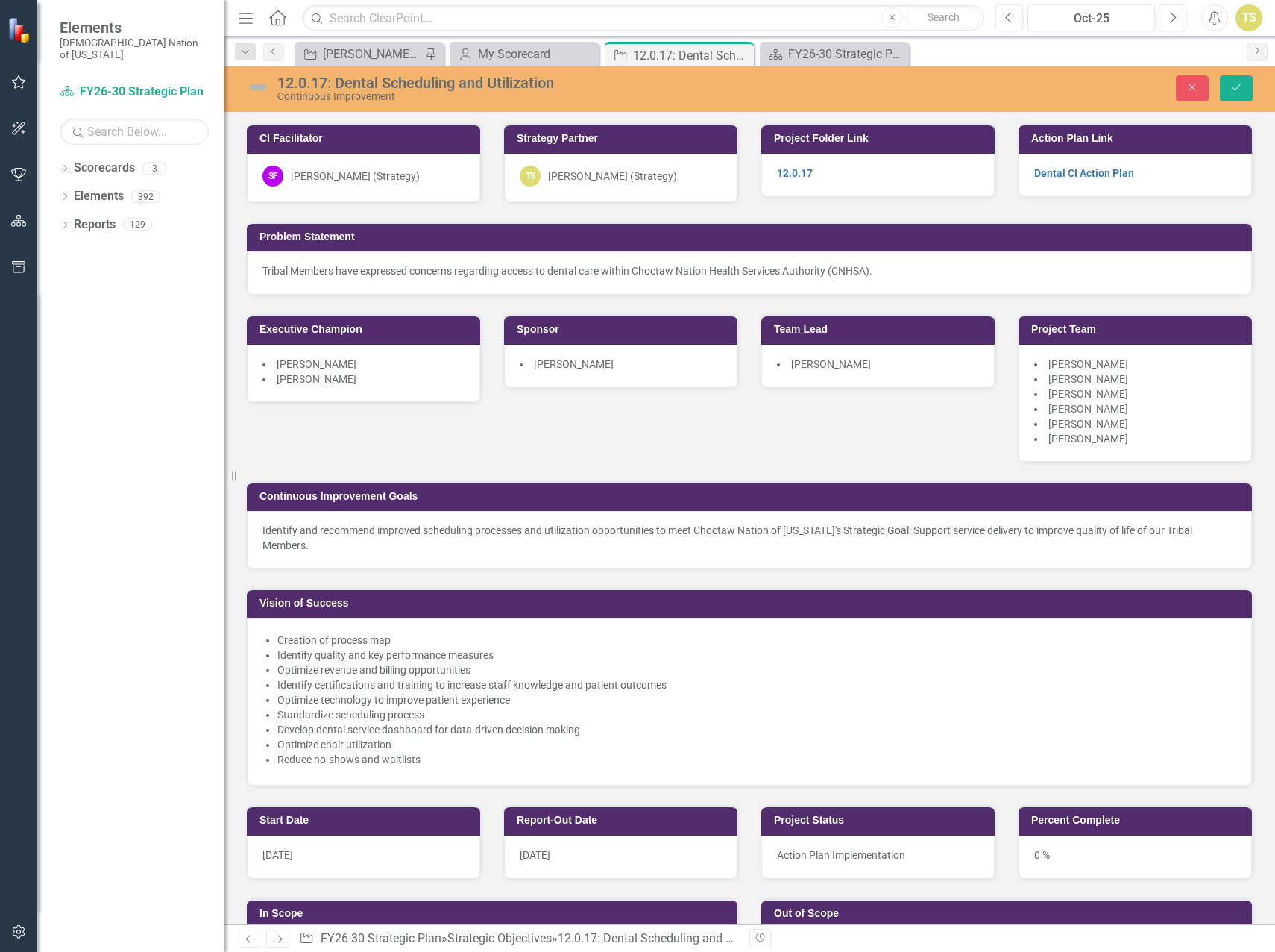
scroll to position [5973, 0]
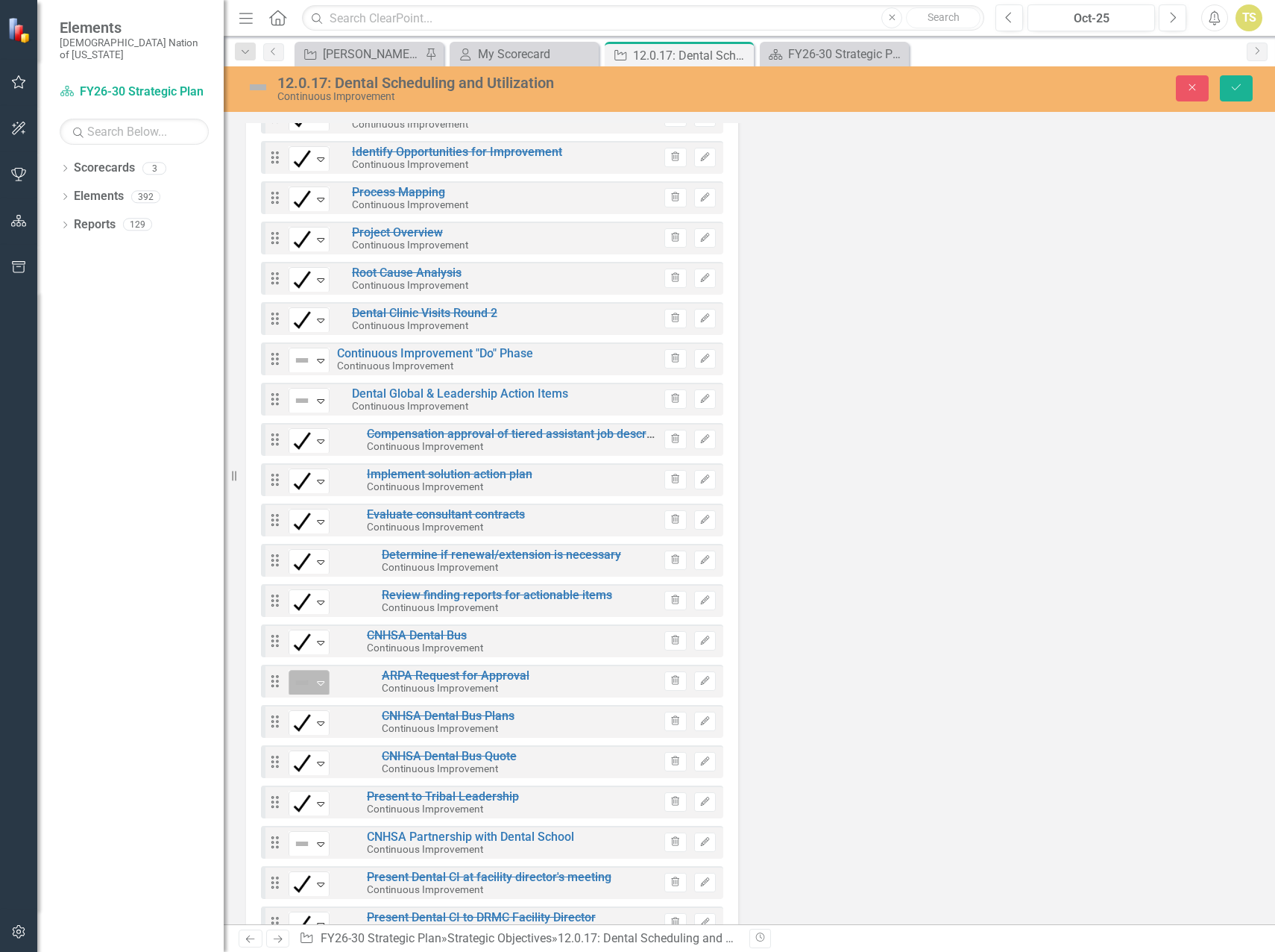
click at [319, 689] on icon "Expand" at bounding box center [320, 683] width 15 height 12
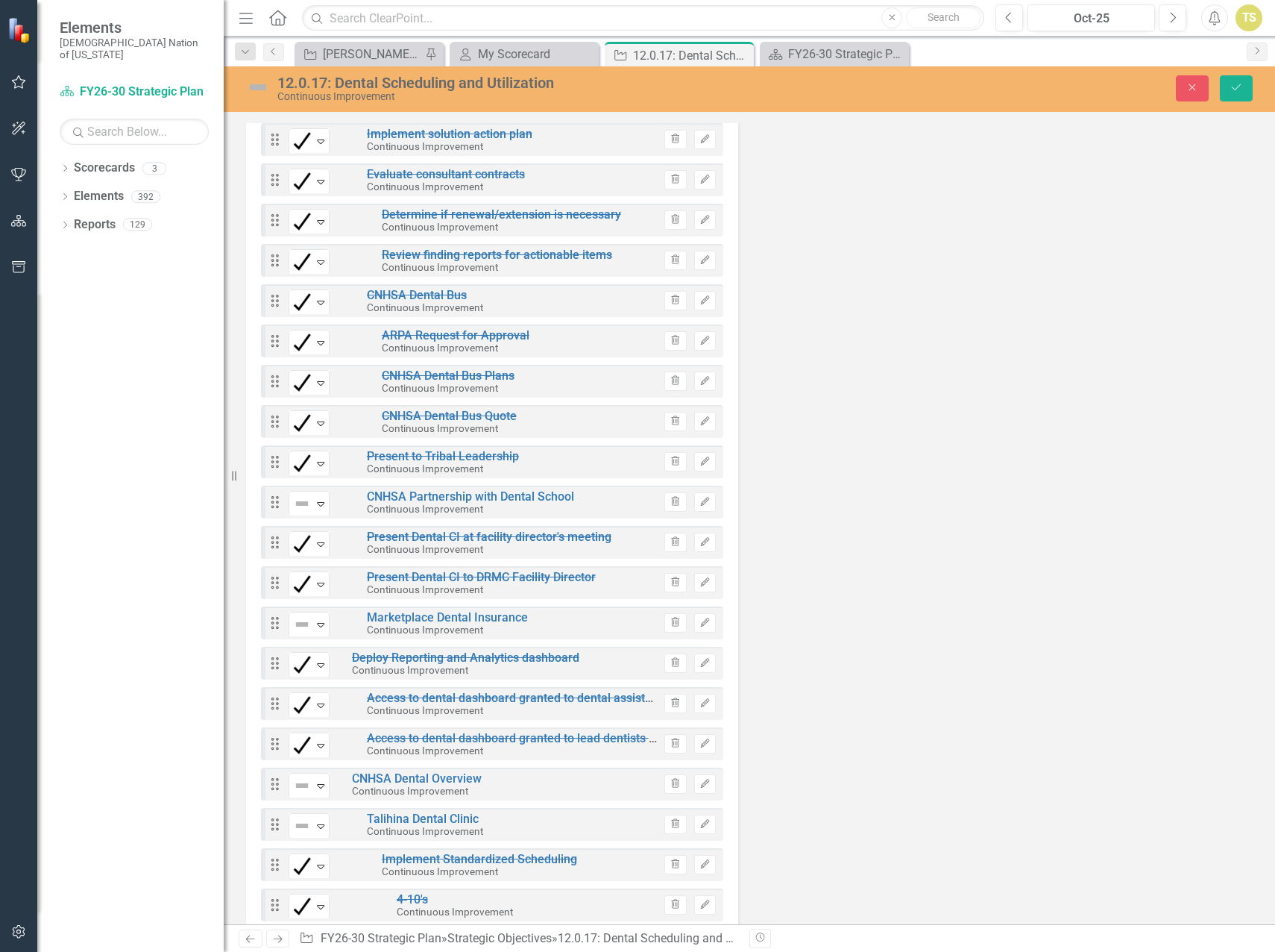
scroll to position [6346, 0]
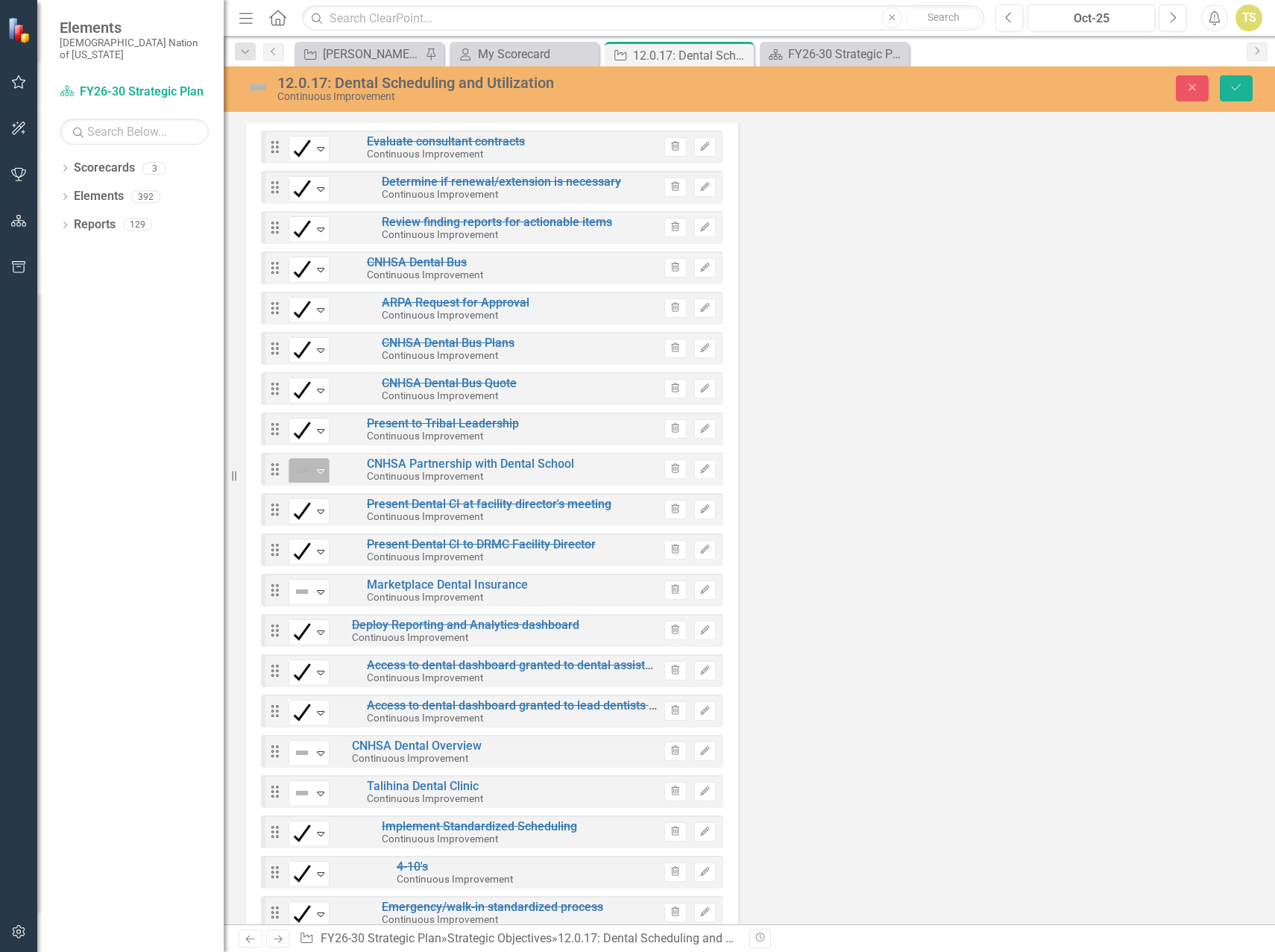
click at [322, 477] on icon "Expand" at bounding box center [320, 471] width 15 height 12
click at [699, 479] on button "Edit" at bounding box center [706, 469] width 22 height 20
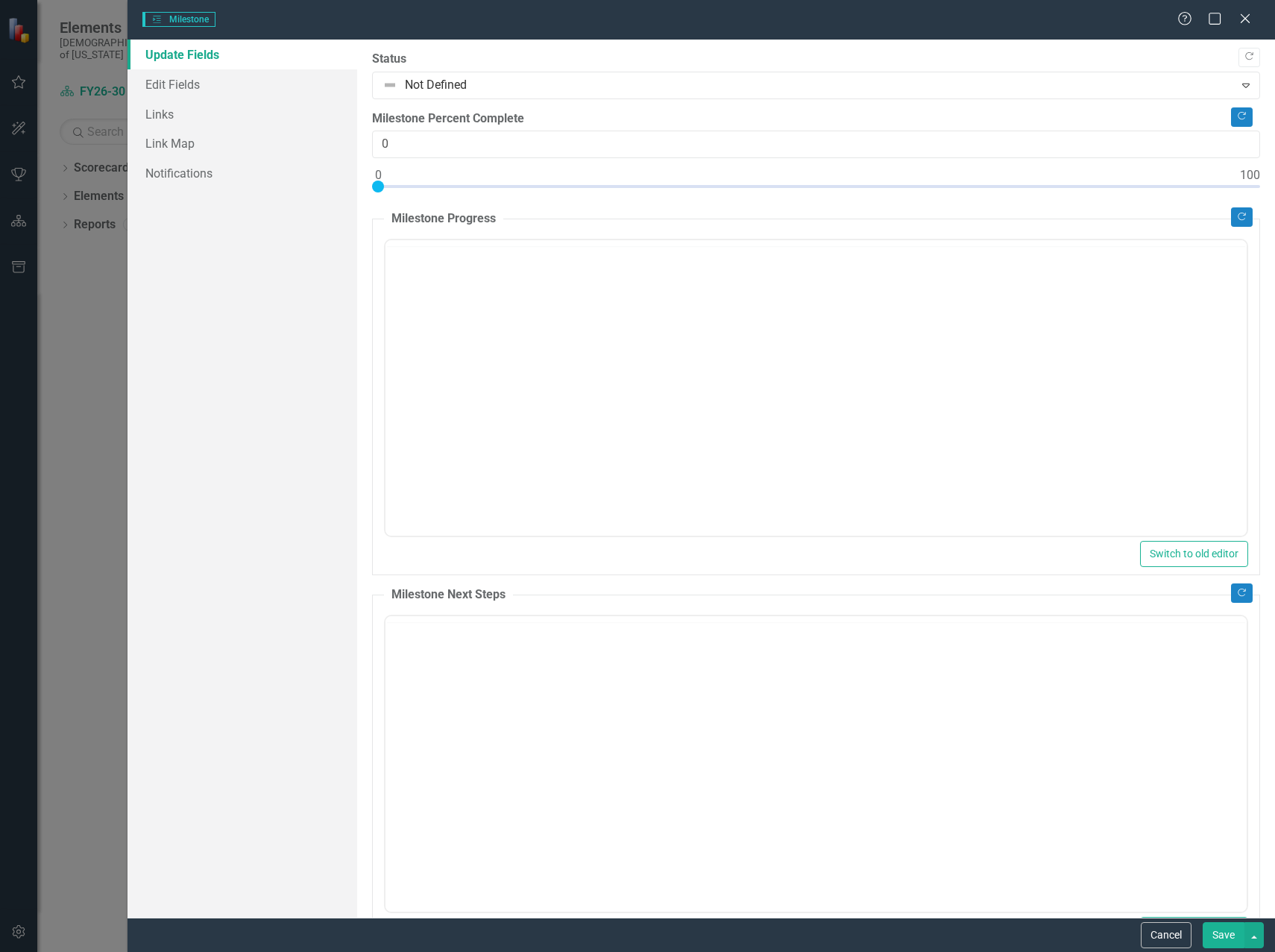
type input "0"
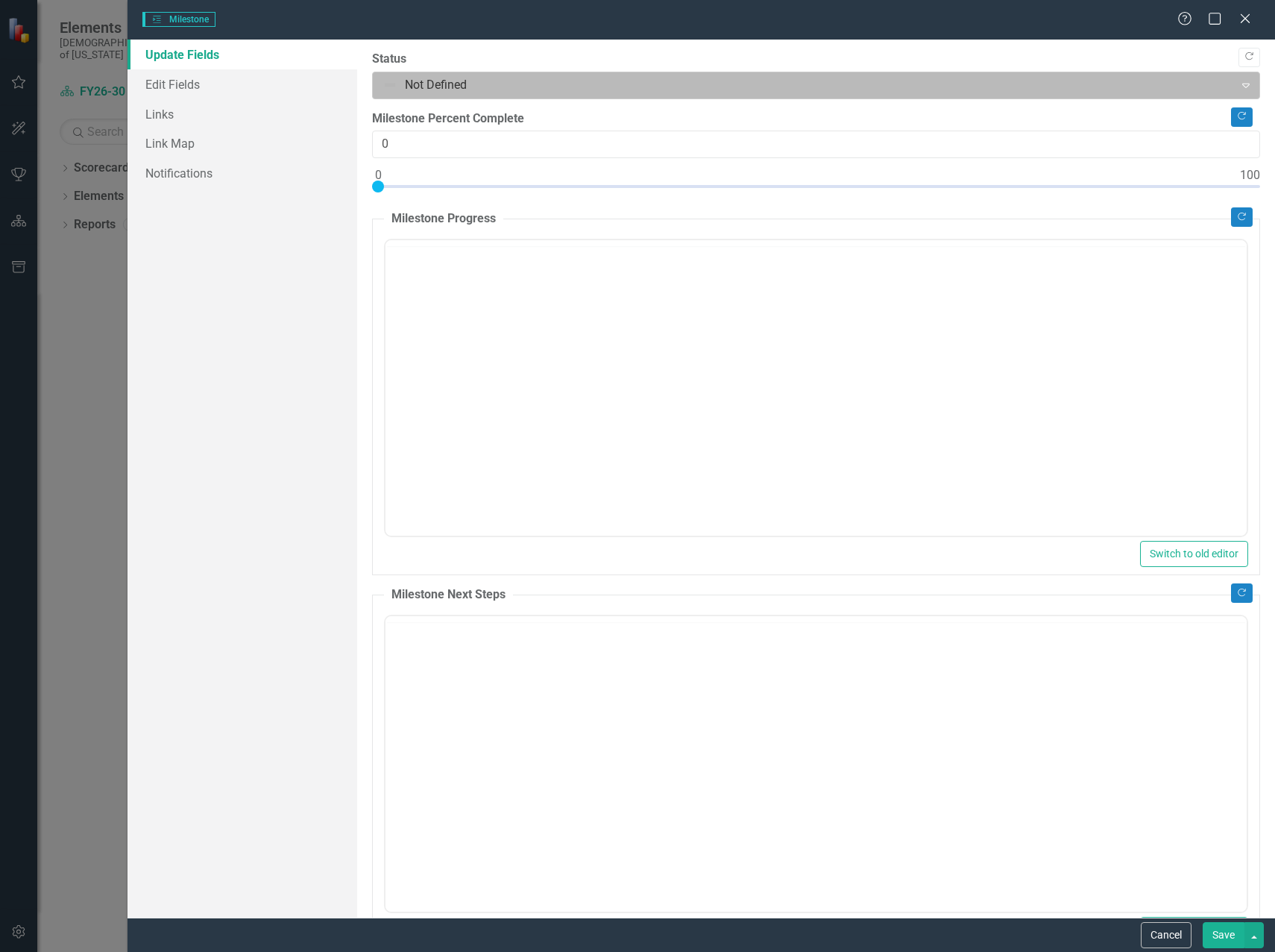
click at [393, 94] on div "Not Defined" at bounding box center [804, 85] width 858 height 26
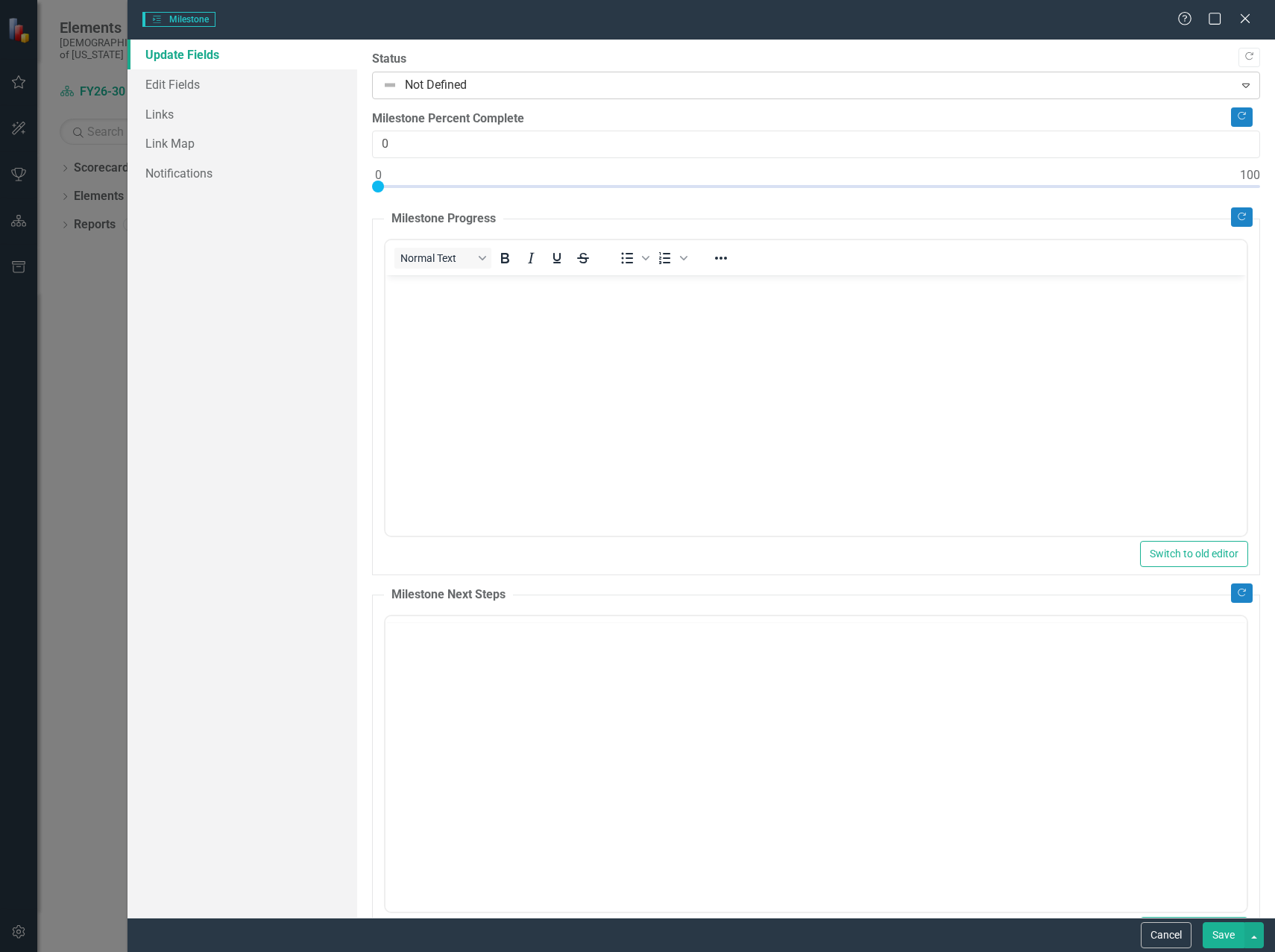
click at [394, 90] on div at bounding box center [804, 85] width 843 height 20
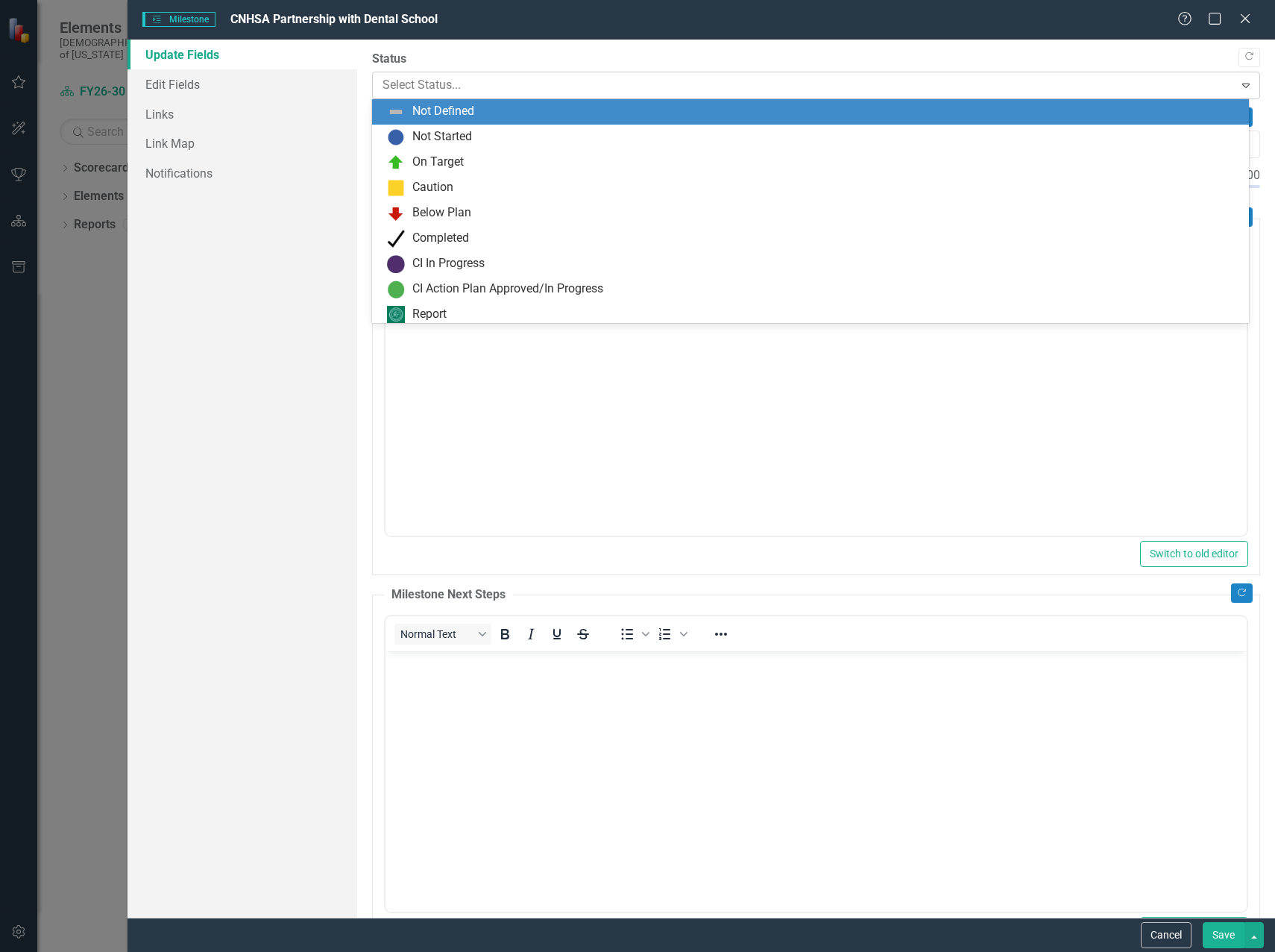
click at [400, 86] on div at bounding box center [804, 85] width 843 height 20
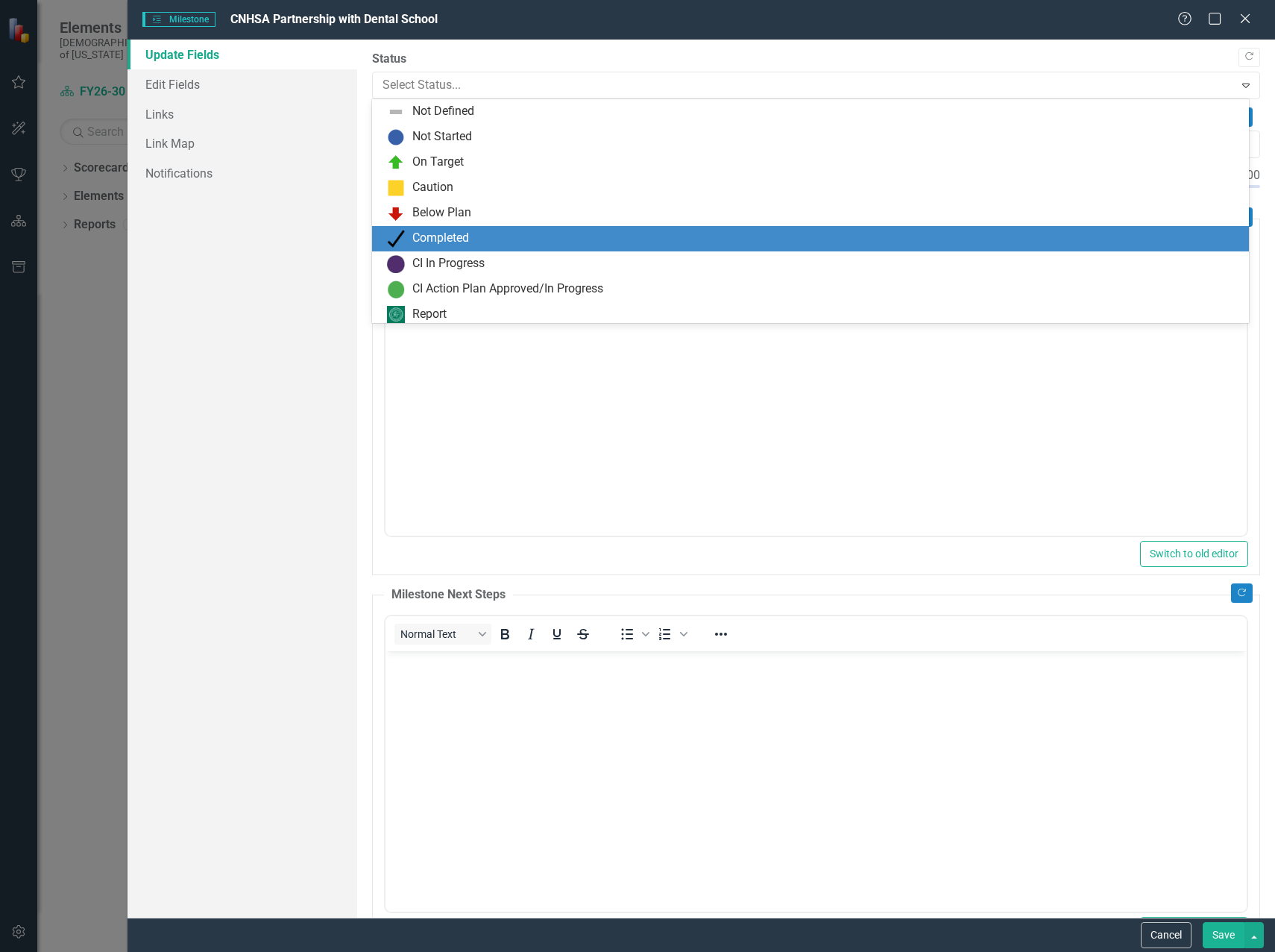
click at [412, 236] on div "Completed" at bounding box center [440, 238] width 57 height 17
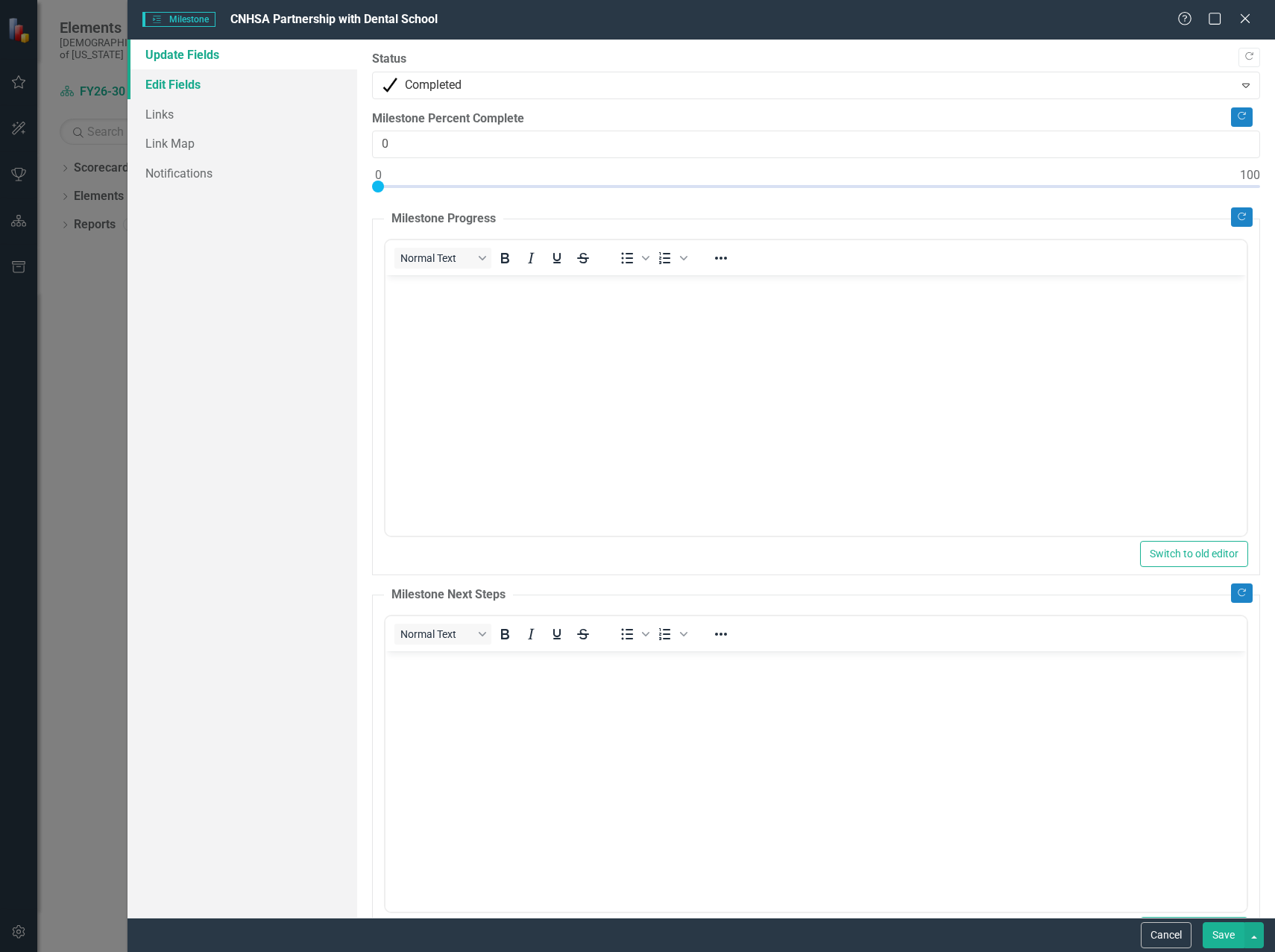
click at [179, 91] on link "Edit Fields" at bounding box center [241, 84] width 230 height 30
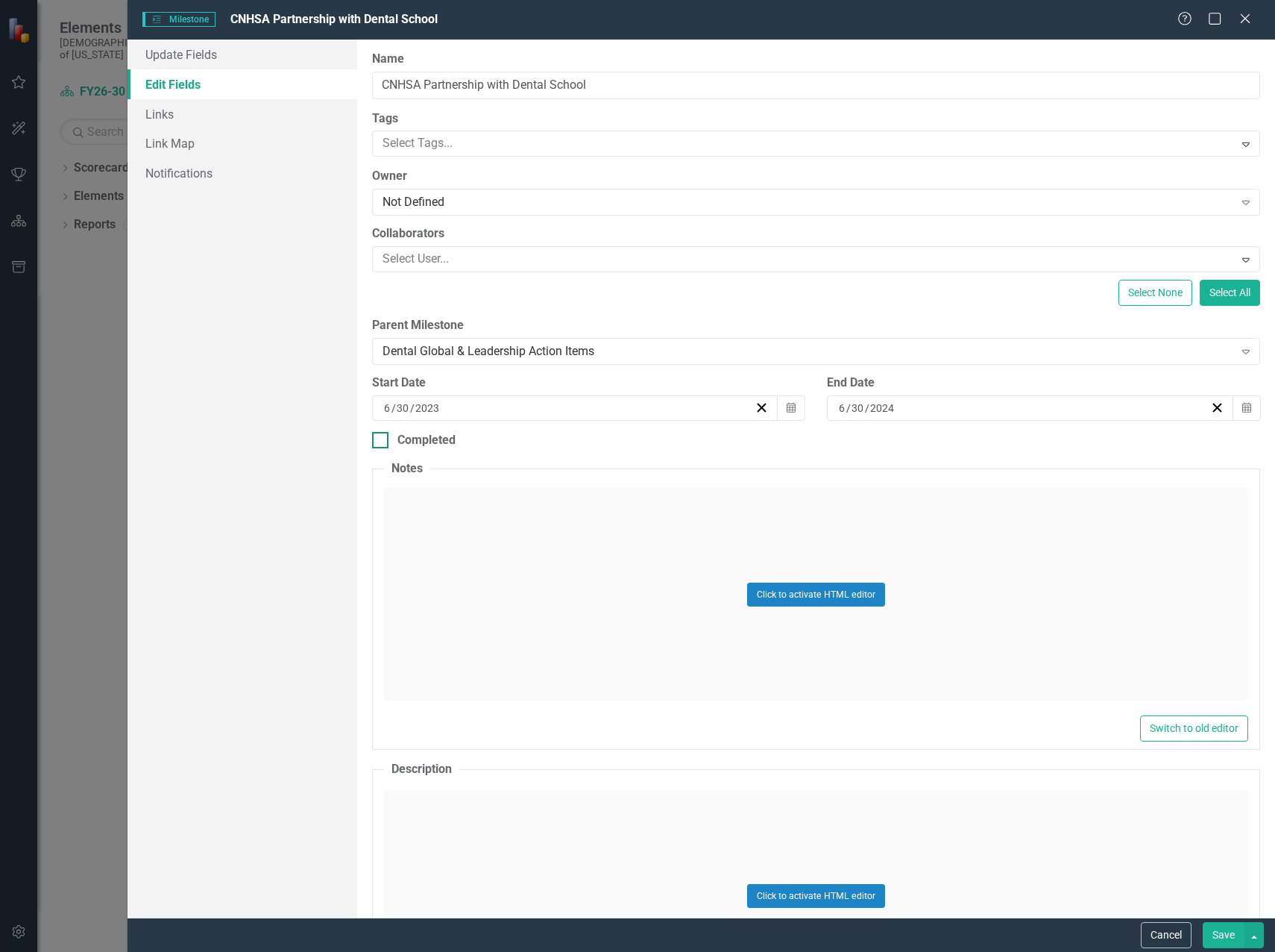
click at [379, 440] on input "Completed" at bounding box center [378, 437] width 10 height 10
checkbox input "true"
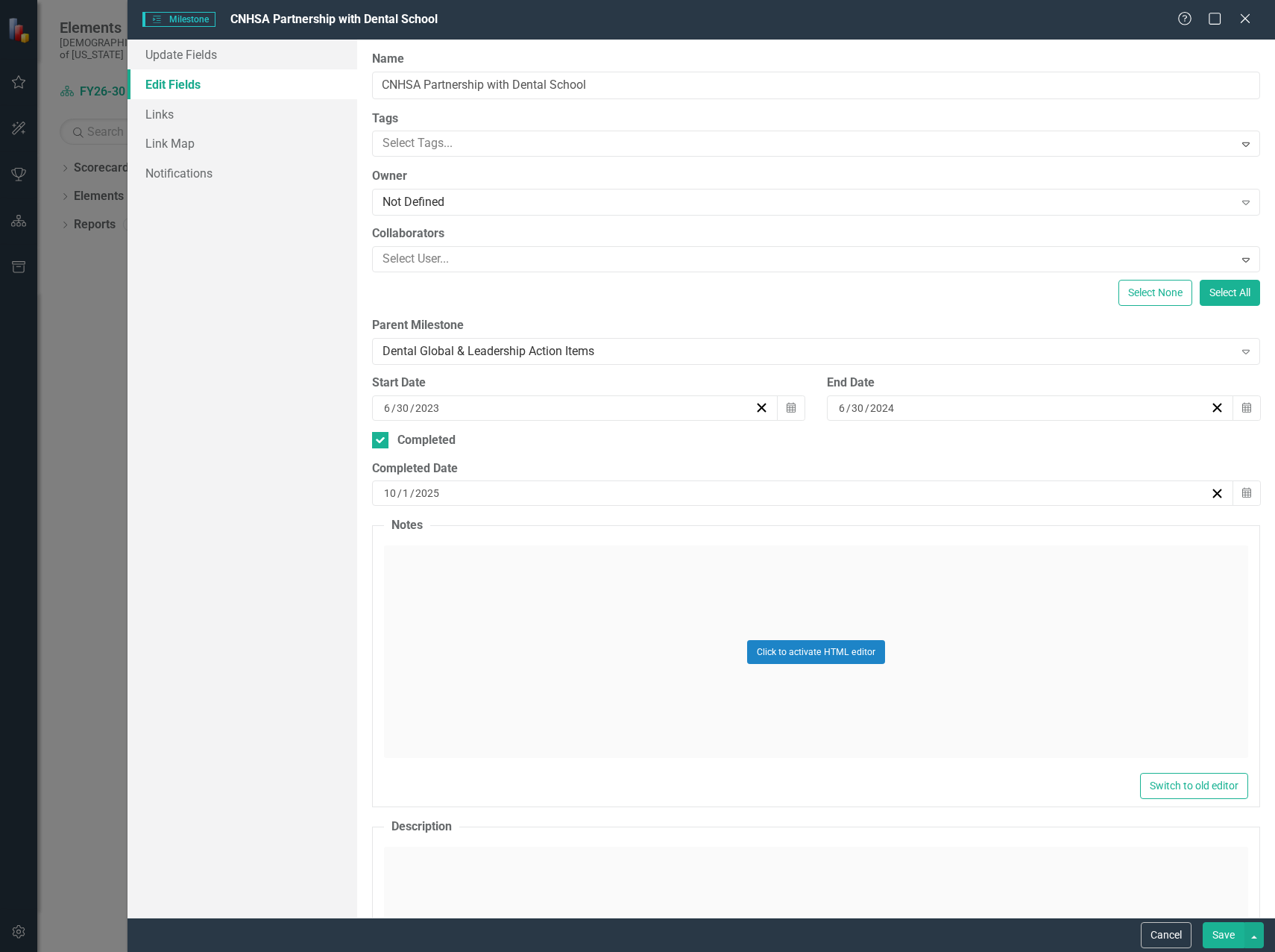
click at [514, 617] on div "Click to activate HTML editor" at bounding box center [817, 652] width 865 height 213
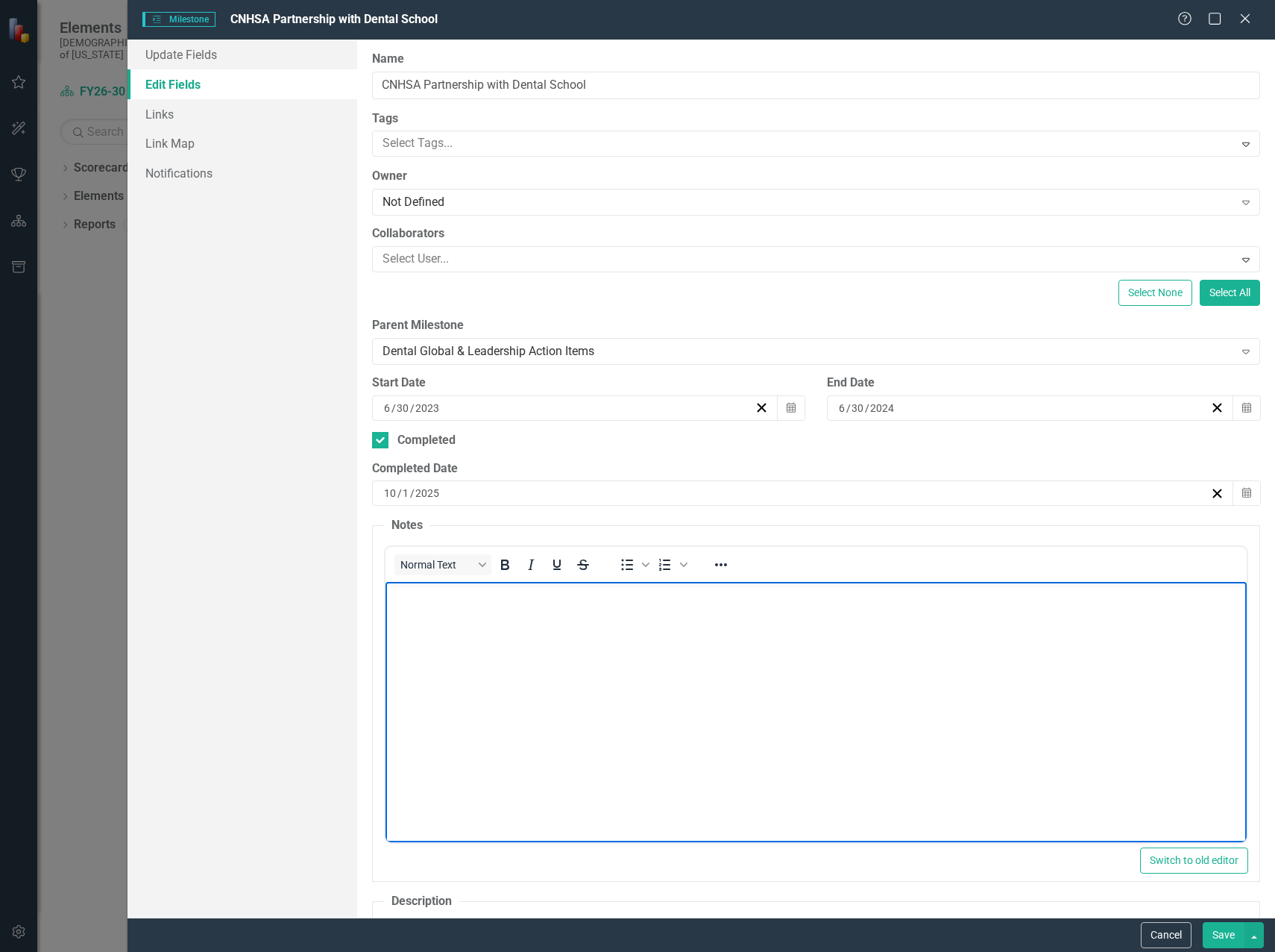
click at [514, 616] on body "Rich Text Area. Press ALT-0 for help." at bounding box center [815, 693] width 862 height 224
click at [1227, 934] on button "Save" at bounding box center [1224, 935] width 42 height 26
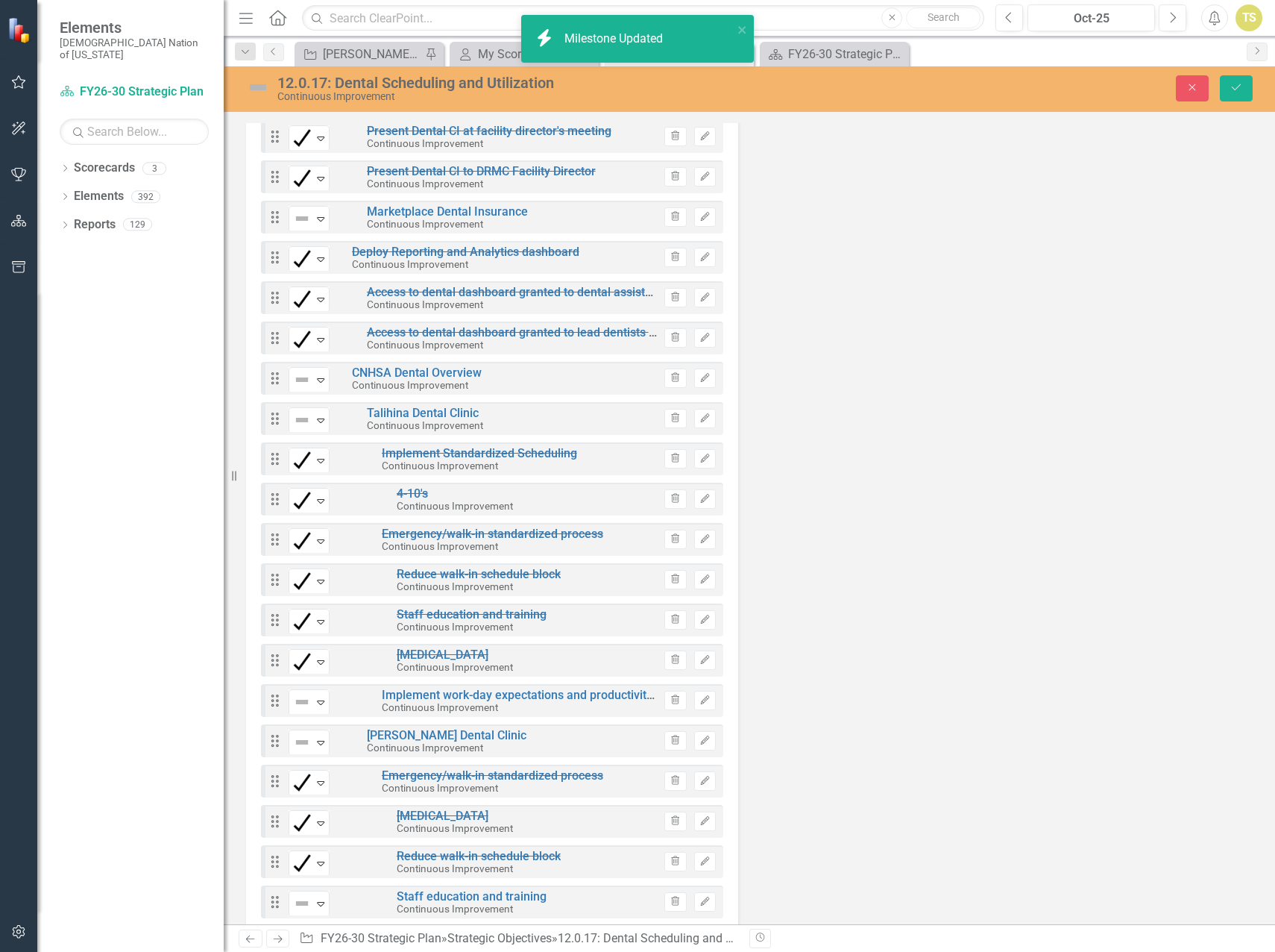
scroll to position [6942, 0]
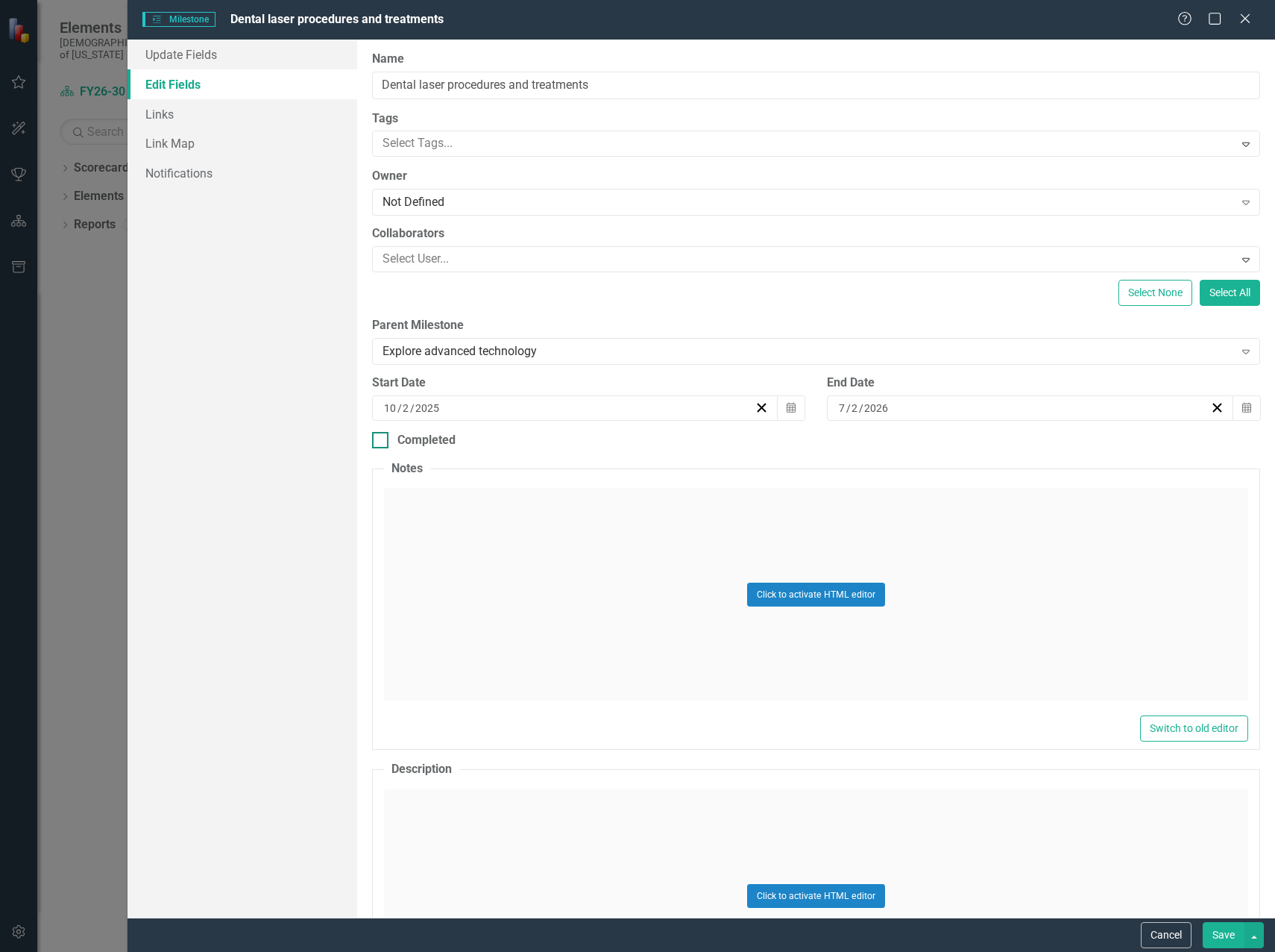
click at [384, 439] on div at bounding box center [381, 440] width 17 height 17
click at [382, 439] on input "Completed" at bounding box center [378, 437] width 10 height 10
checkbox input "true"
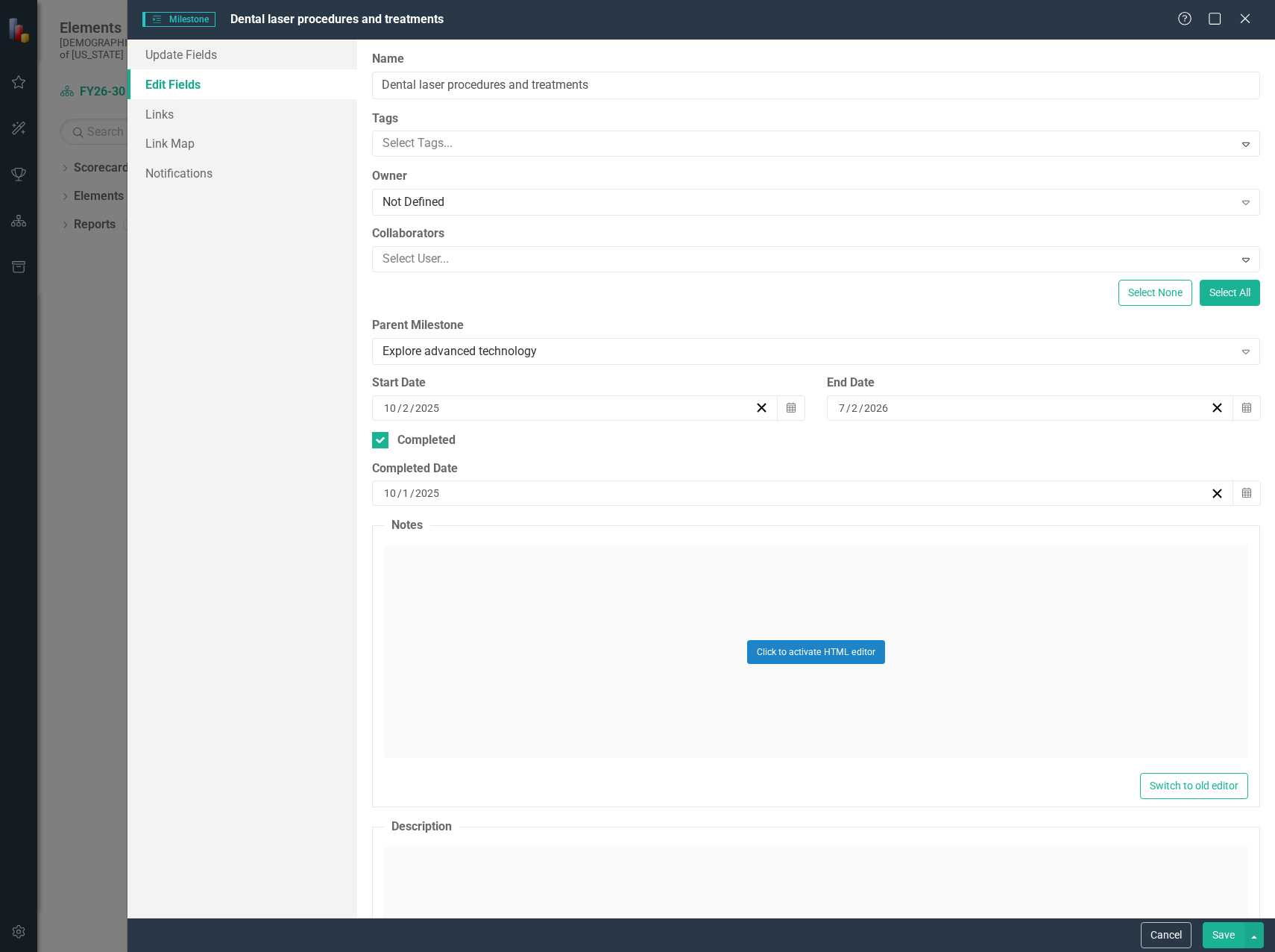
click at [492, 602] on div "Click to activate HTML editor" at bounding box center [817, 652] width 865 height 213
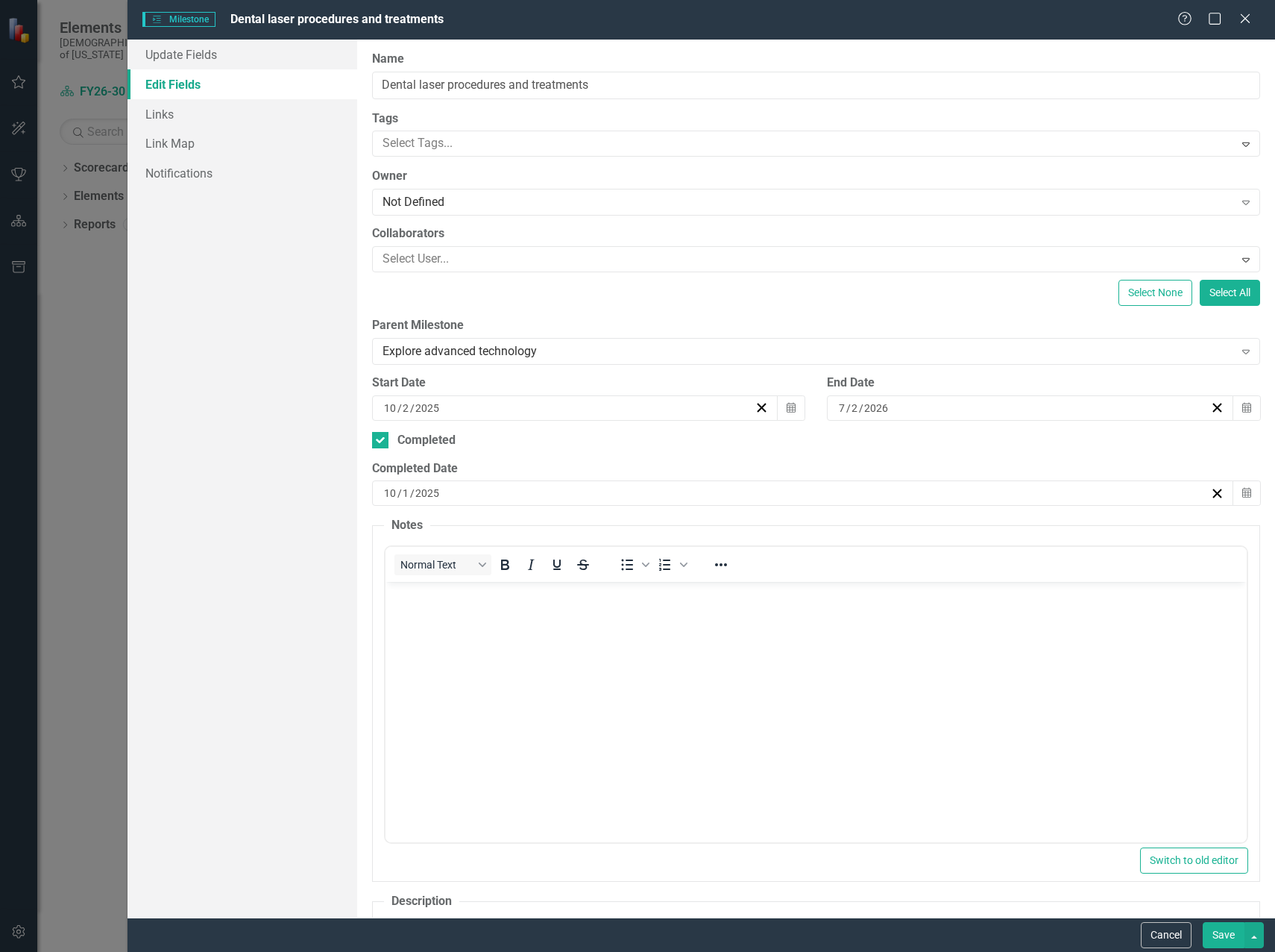
click at [490, 617] on body "Rich Text Area. Press ALT-0 for help." at bounding box center [815, 693] width 862 height 224
click at [1230, 938] on button "Save" at bounding box center [1224, 935] width 42 height 26
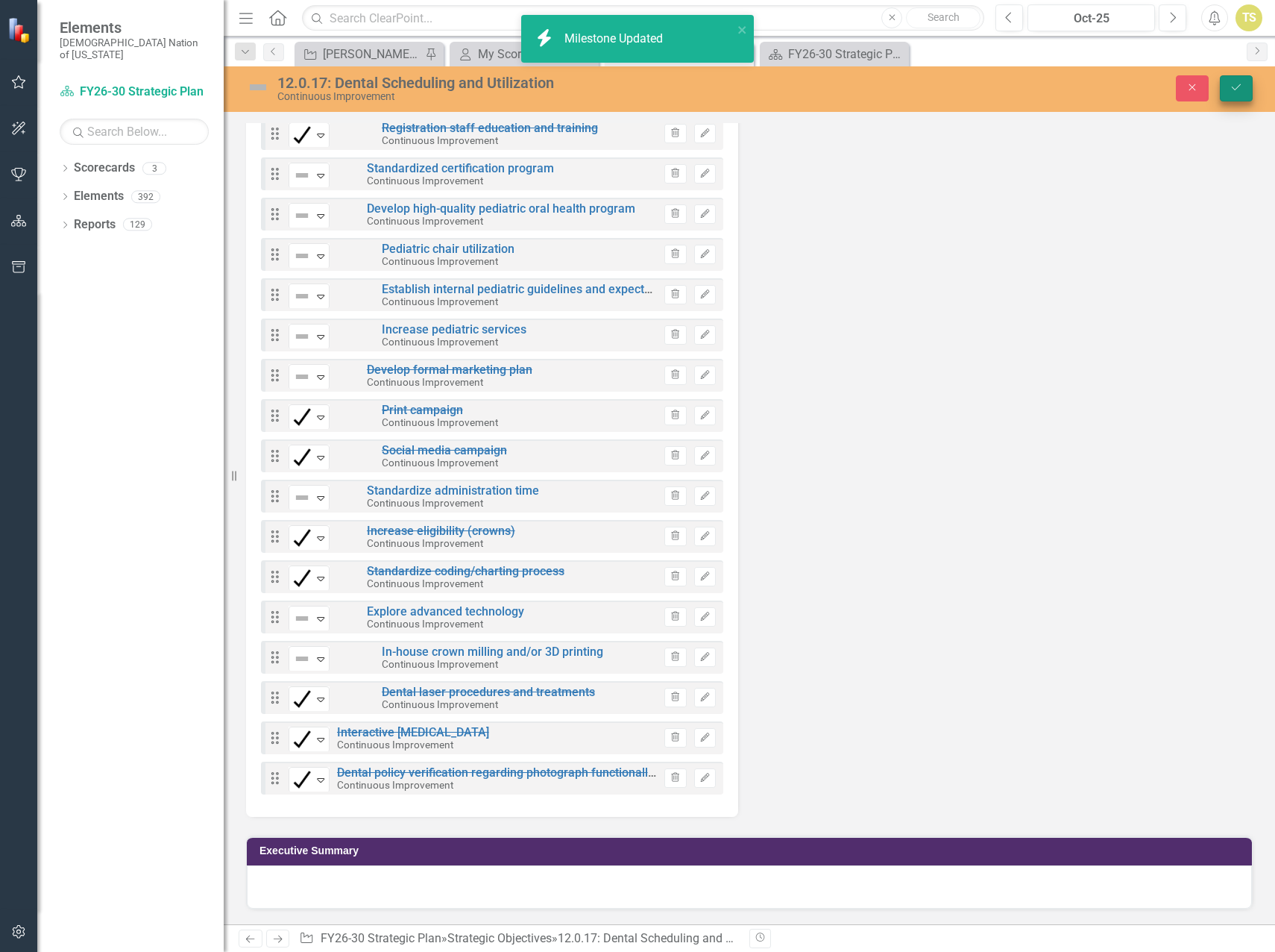
click at [1239, 88] on icon "Save" at bounding box center [1237, 87] width 14 height 11
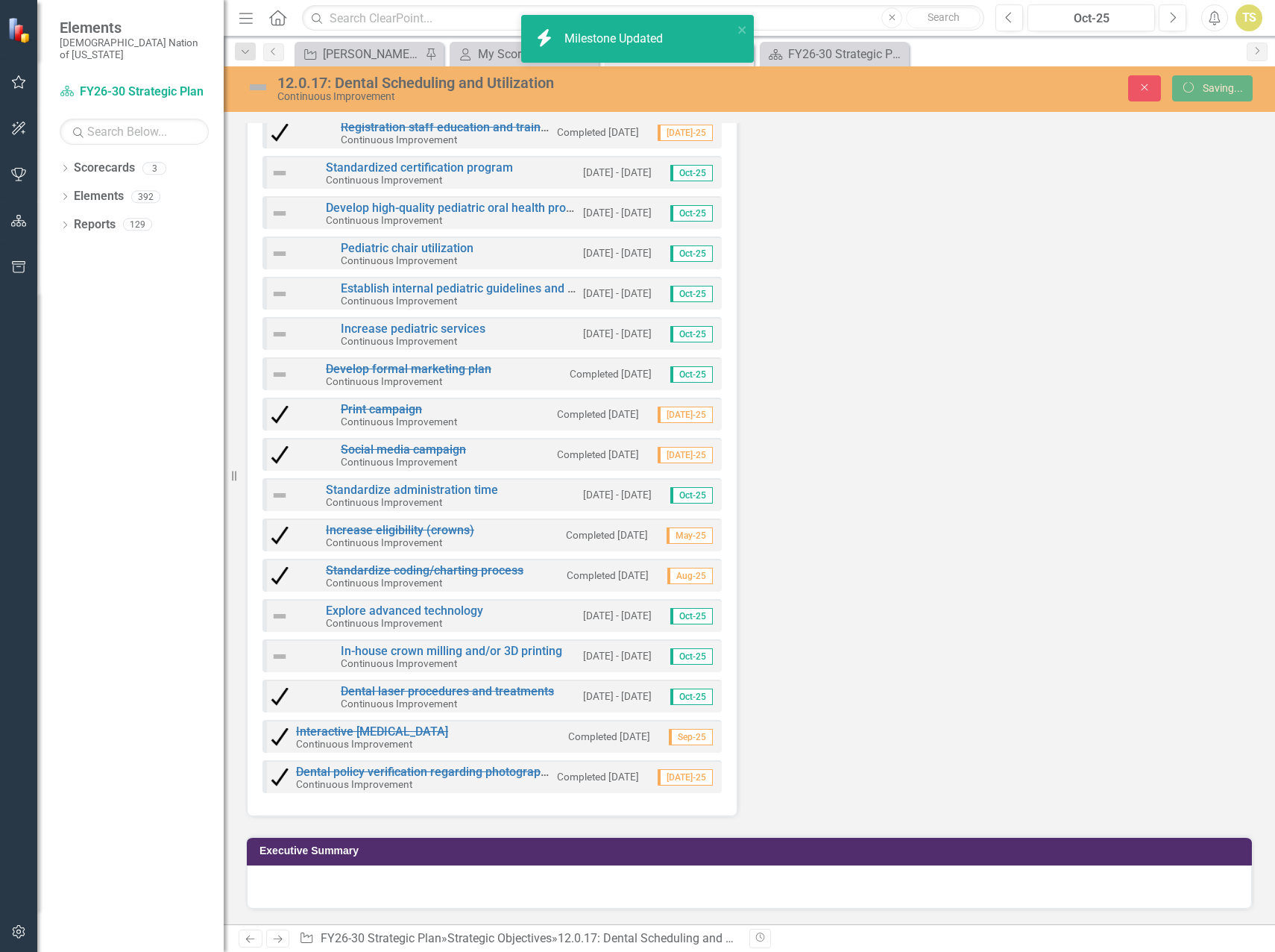
scroll to position [10839, 0]
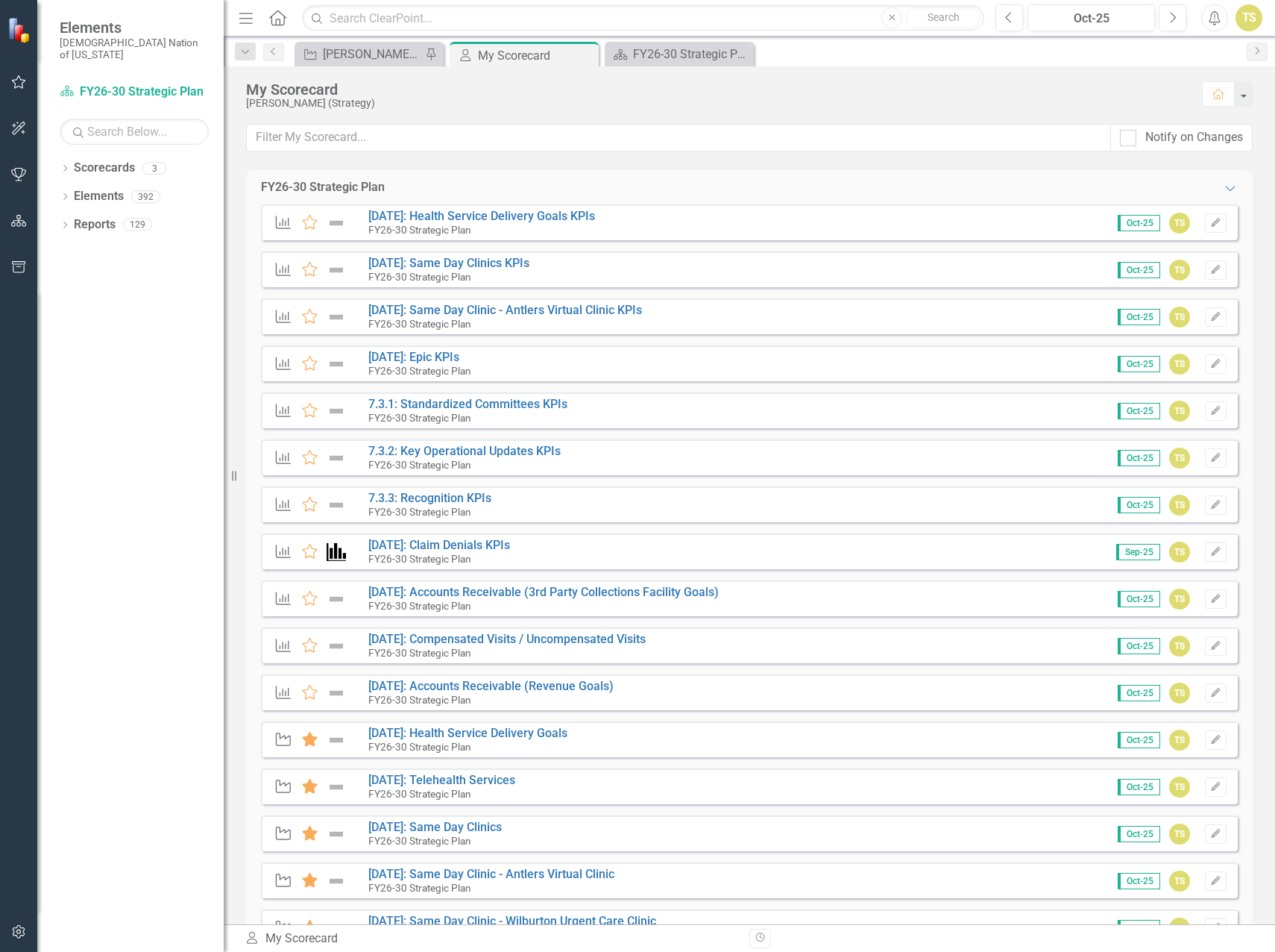
click at [516, 177] on div "FY26-30 Strategic Plan Expanded" at bounding box center [749, 187] width 1007 height 35
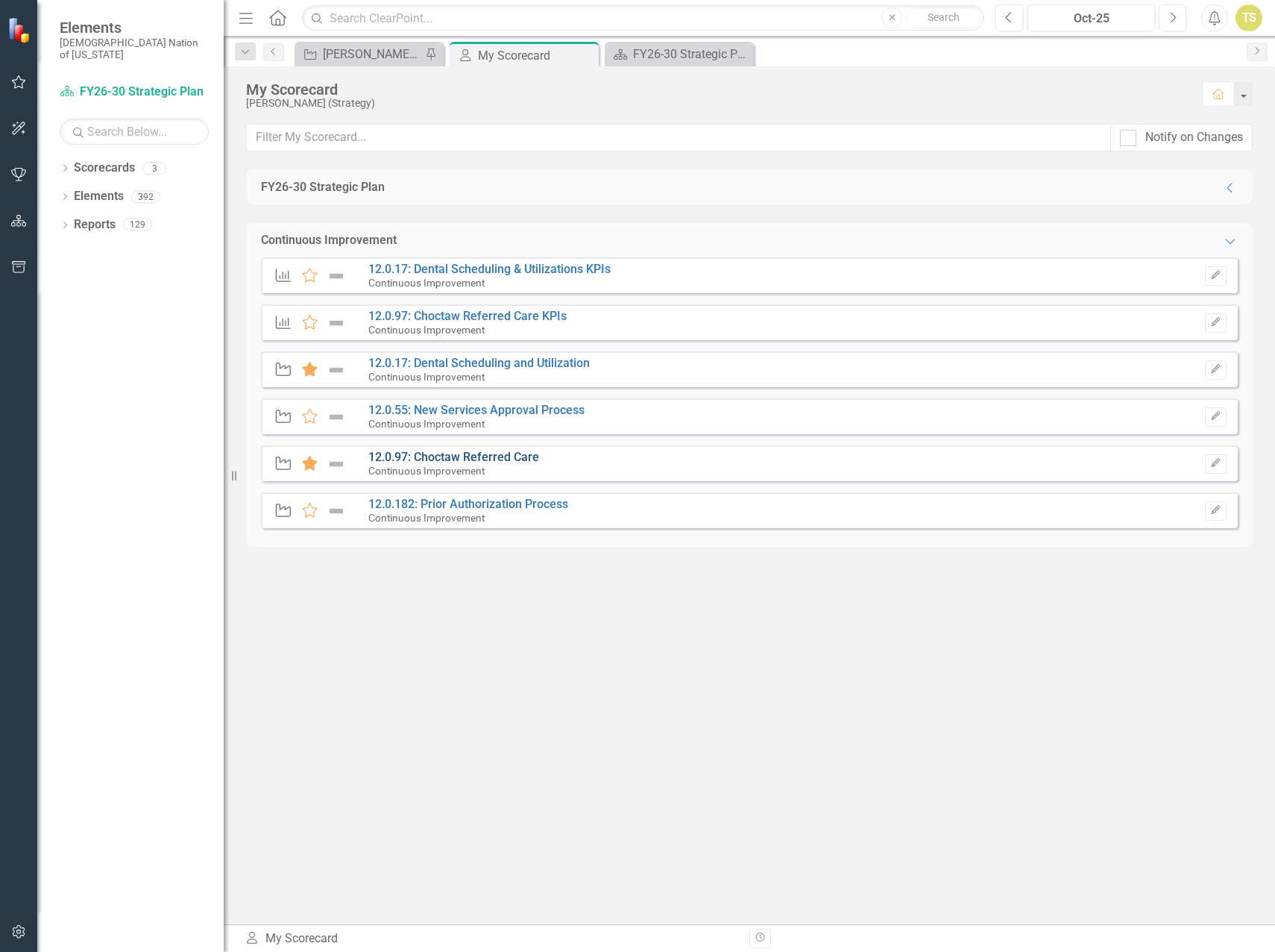
click at [419, 456] on link "12.0.97: Choctaw Referred Care" at bounding box center [454, 457] width 171 height 14
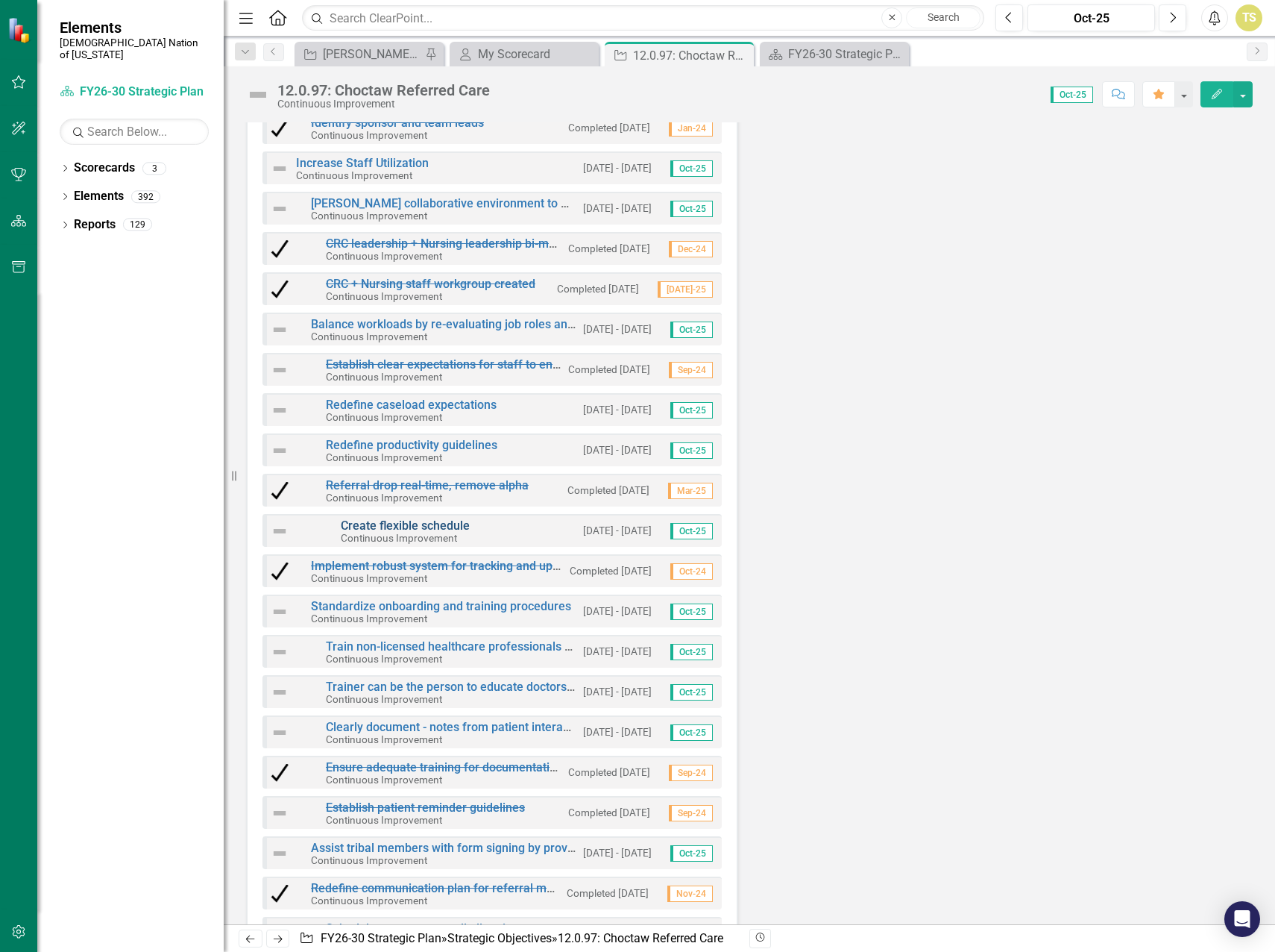
scroll to position [4079, 0]
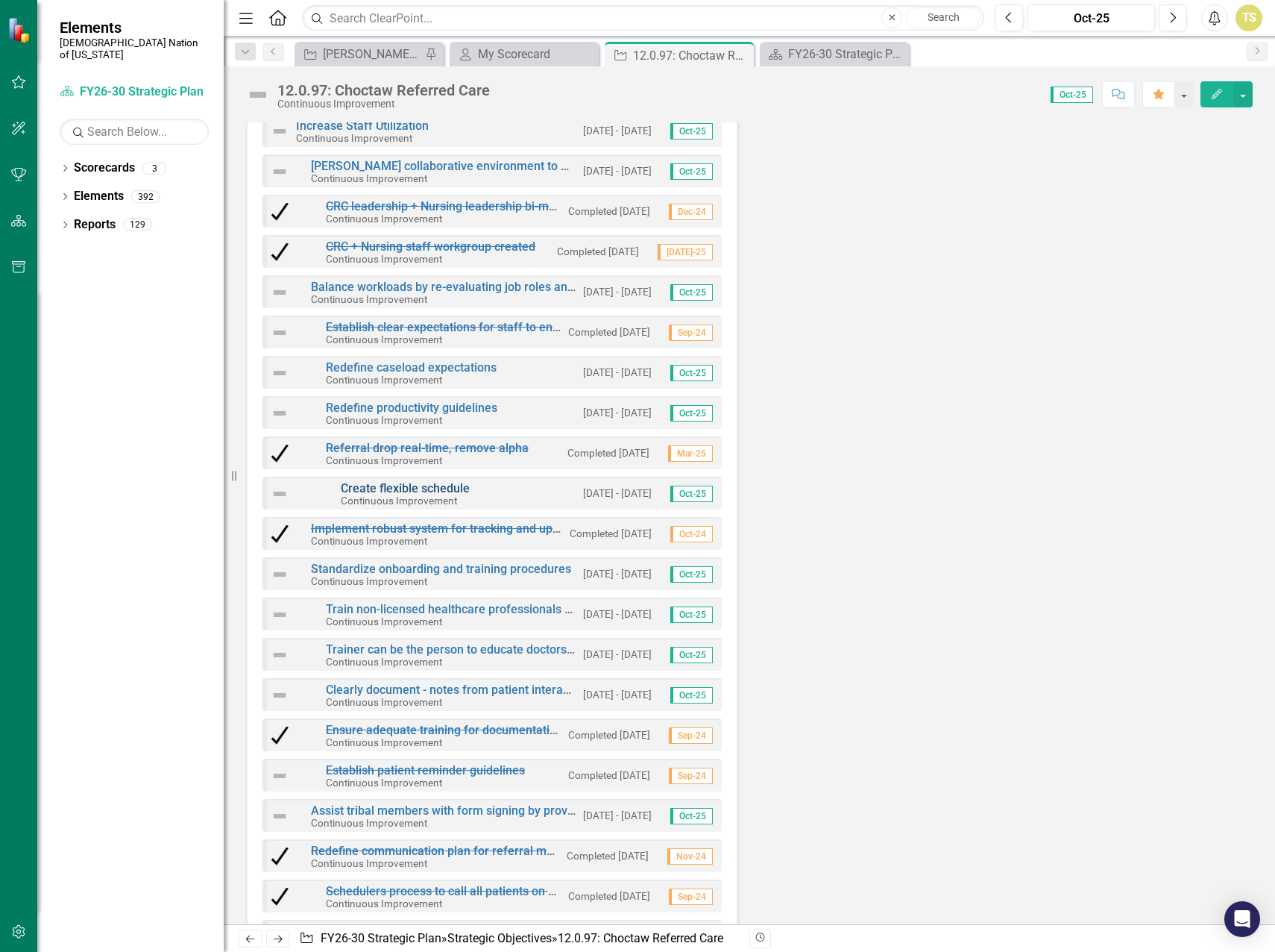
click at [397, 483] on link "Create flexible schedule" at bounding box center [405, 488] width 129 height 14
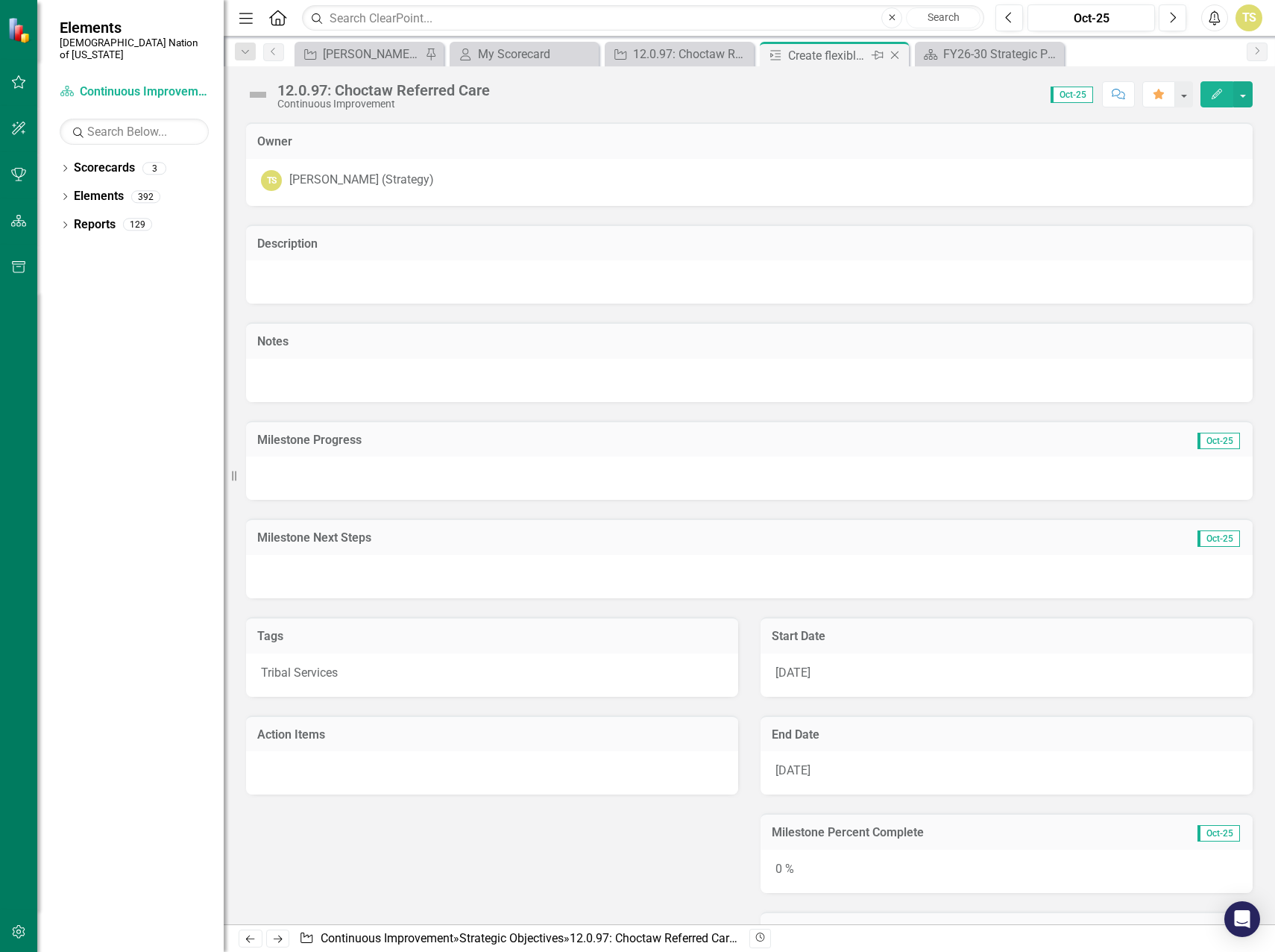
click at [895, 58] on icon "Close" at bounding box center [894, 56] width 15 height 12
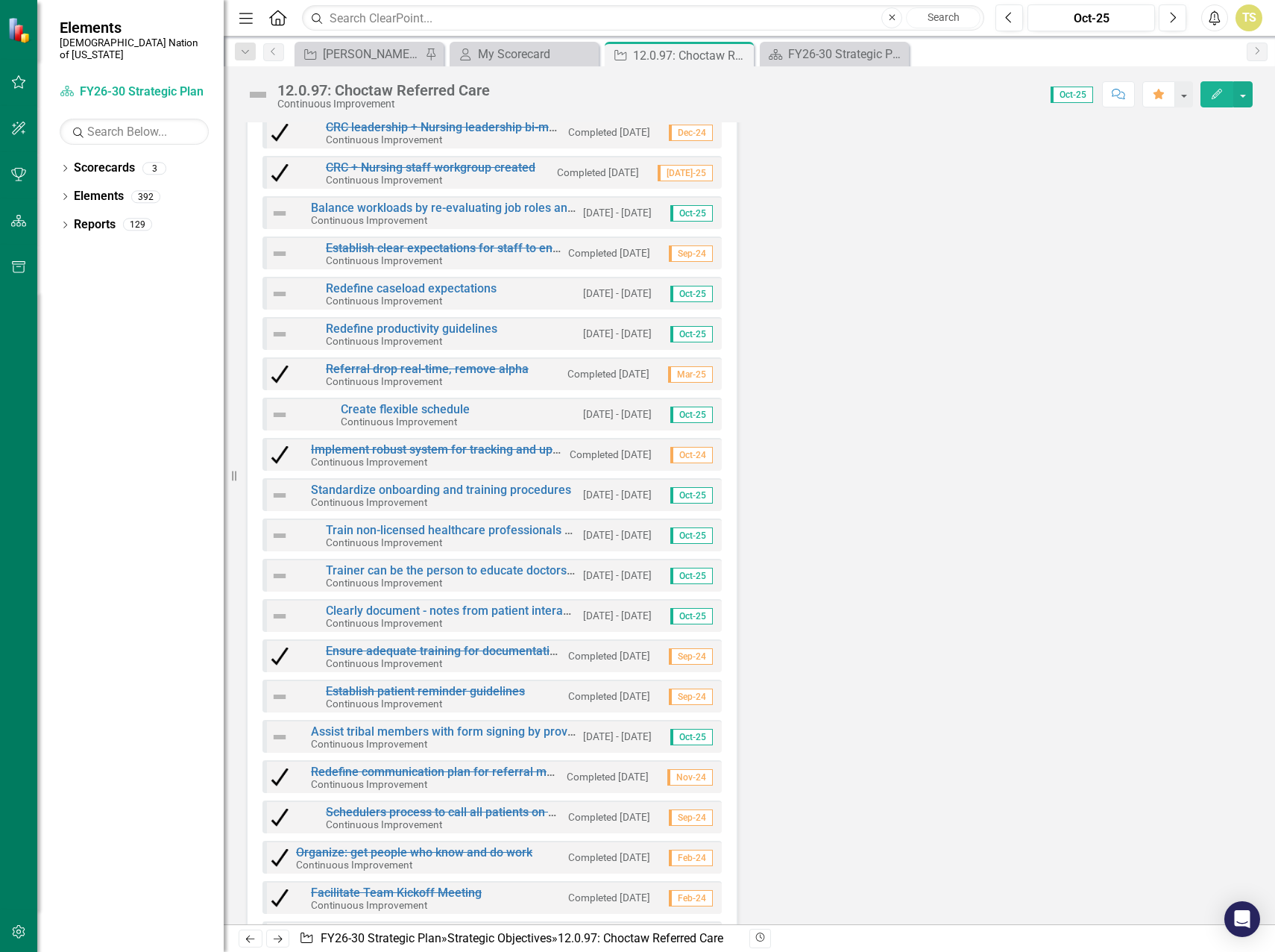
scroll to position [4326, 0]
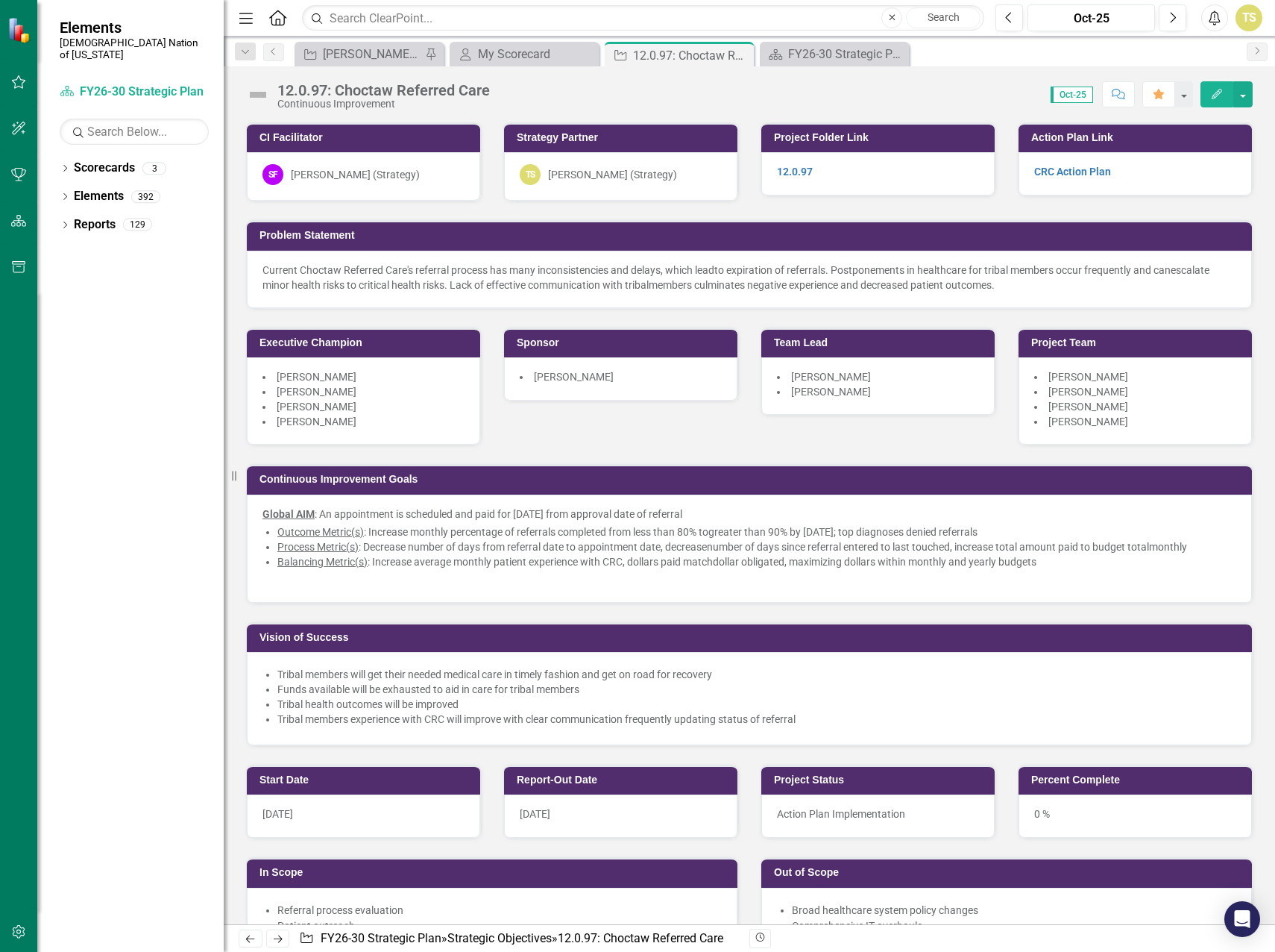
scroll to position [4326, 0]
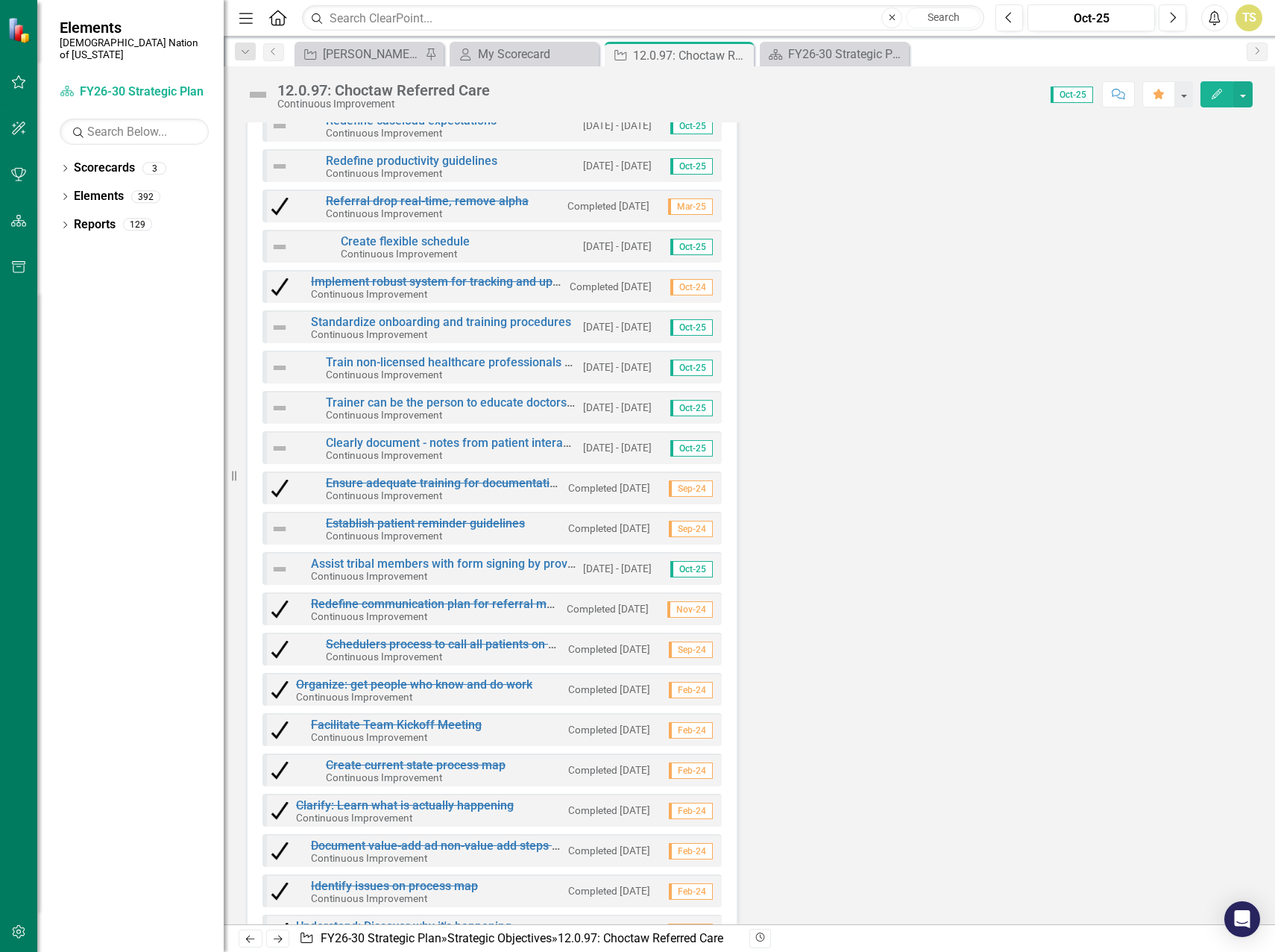
click at [509, 244] on div "Create flexible schedule Continuous Improvement [DATE] - [DATE] Oct-25" at bounding box center [492, 245] width 459 height 33
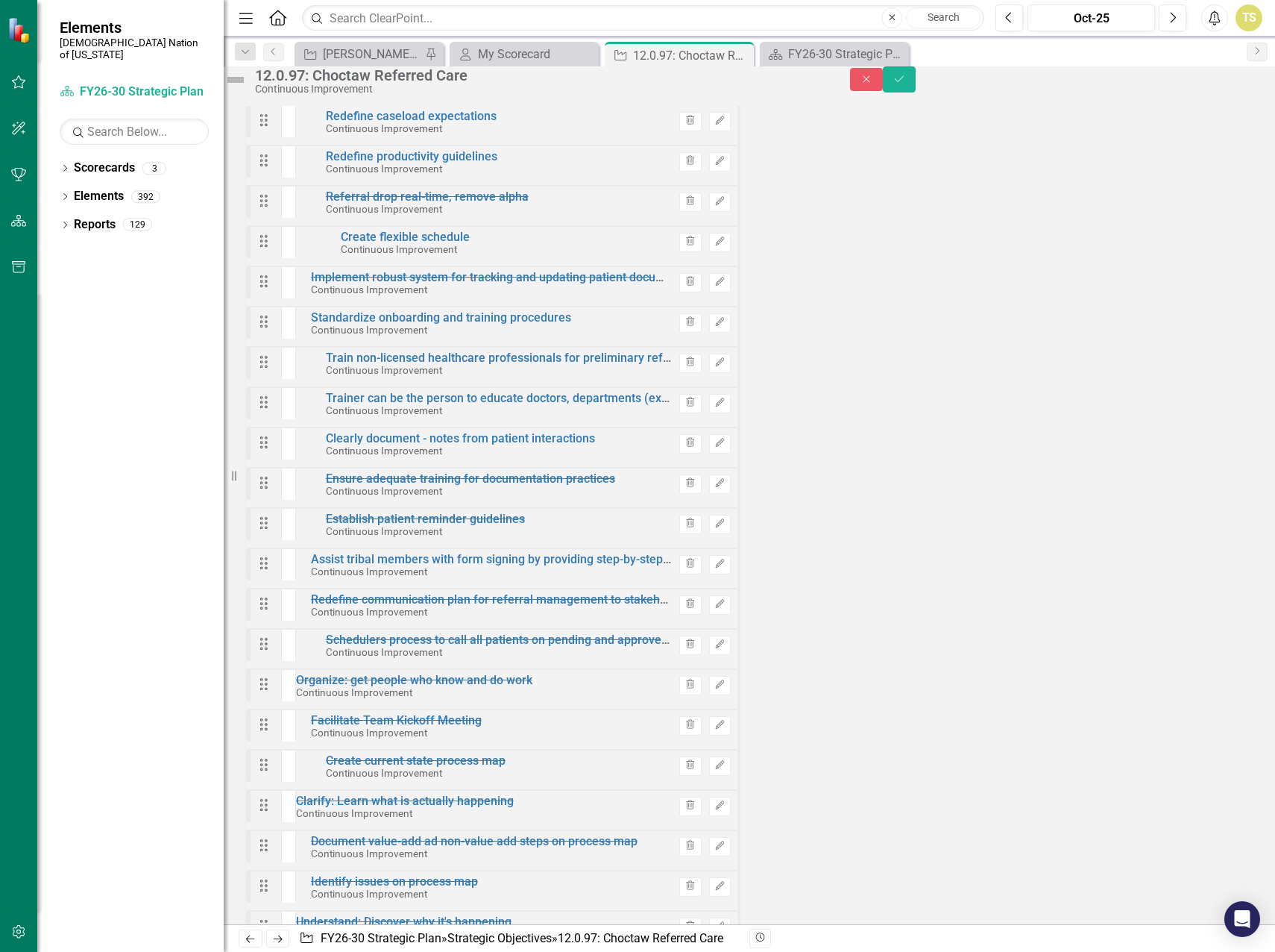
scroll to position [4333, 0]
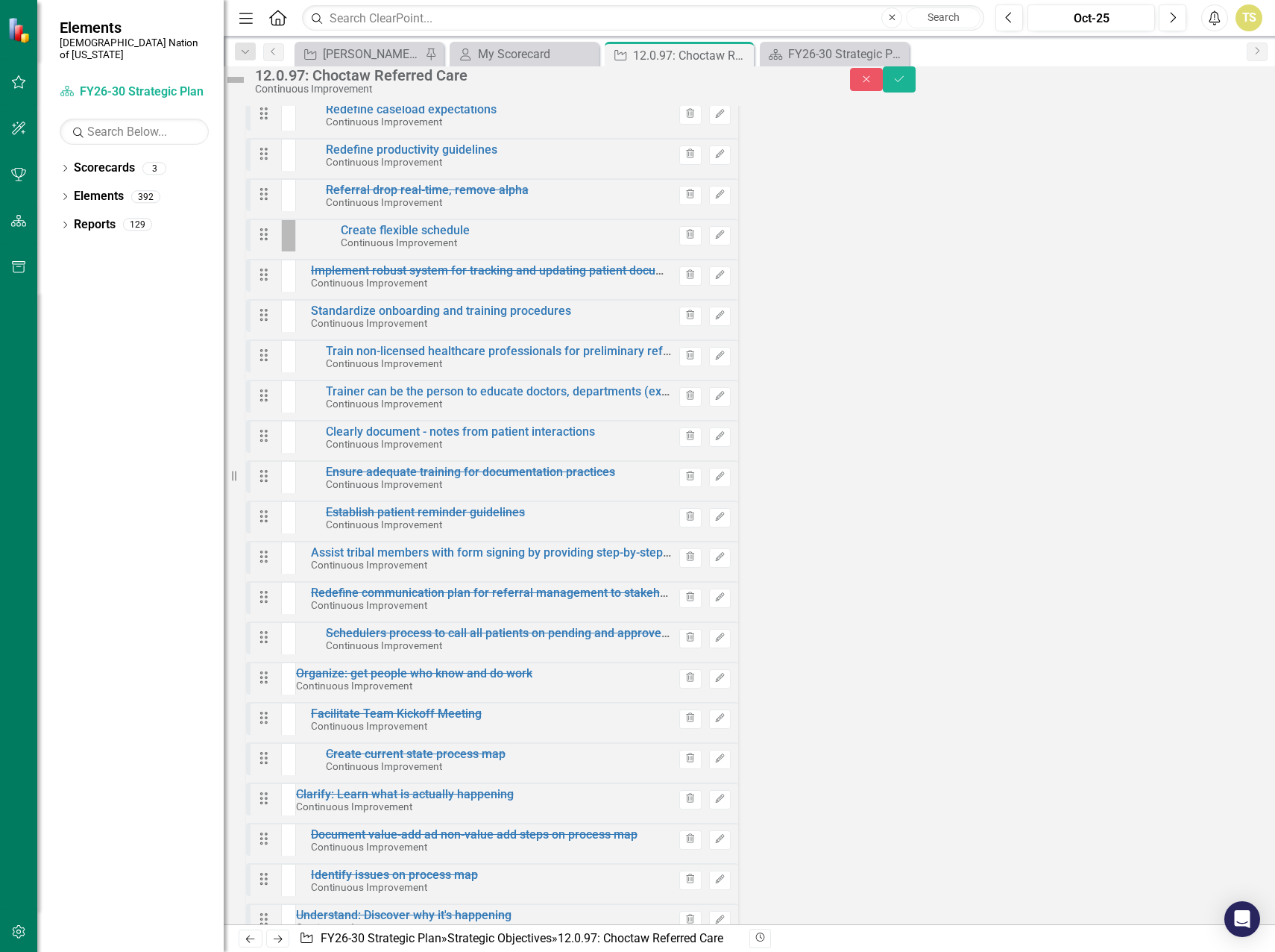
click at [297, 249] on icon "Expand" at bounding box center [294, 255] width 8 height 12
click at [715, 239] on icon "Edit" at bounding box center [719, 235] width 11 height 9
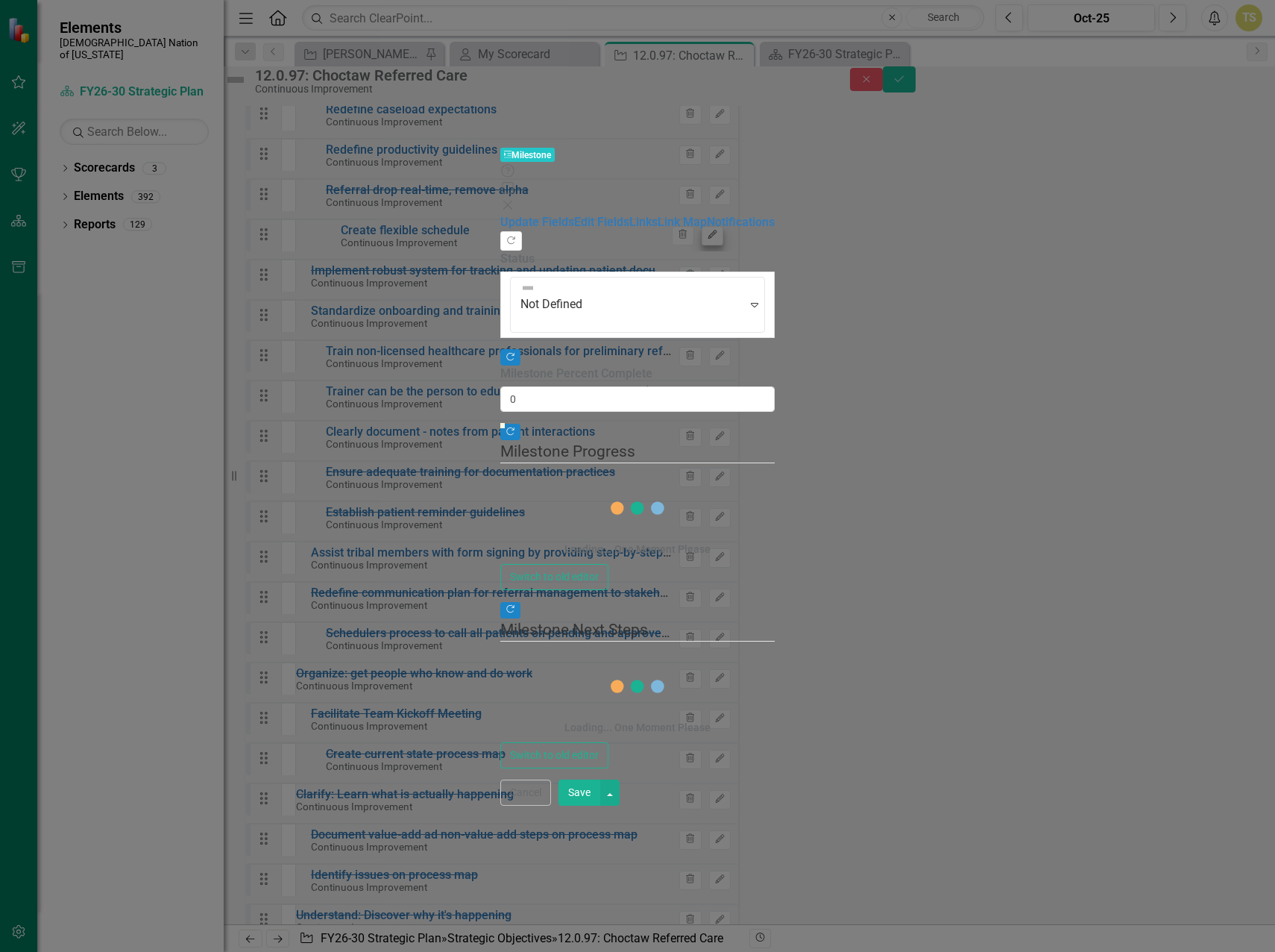
type input "0"
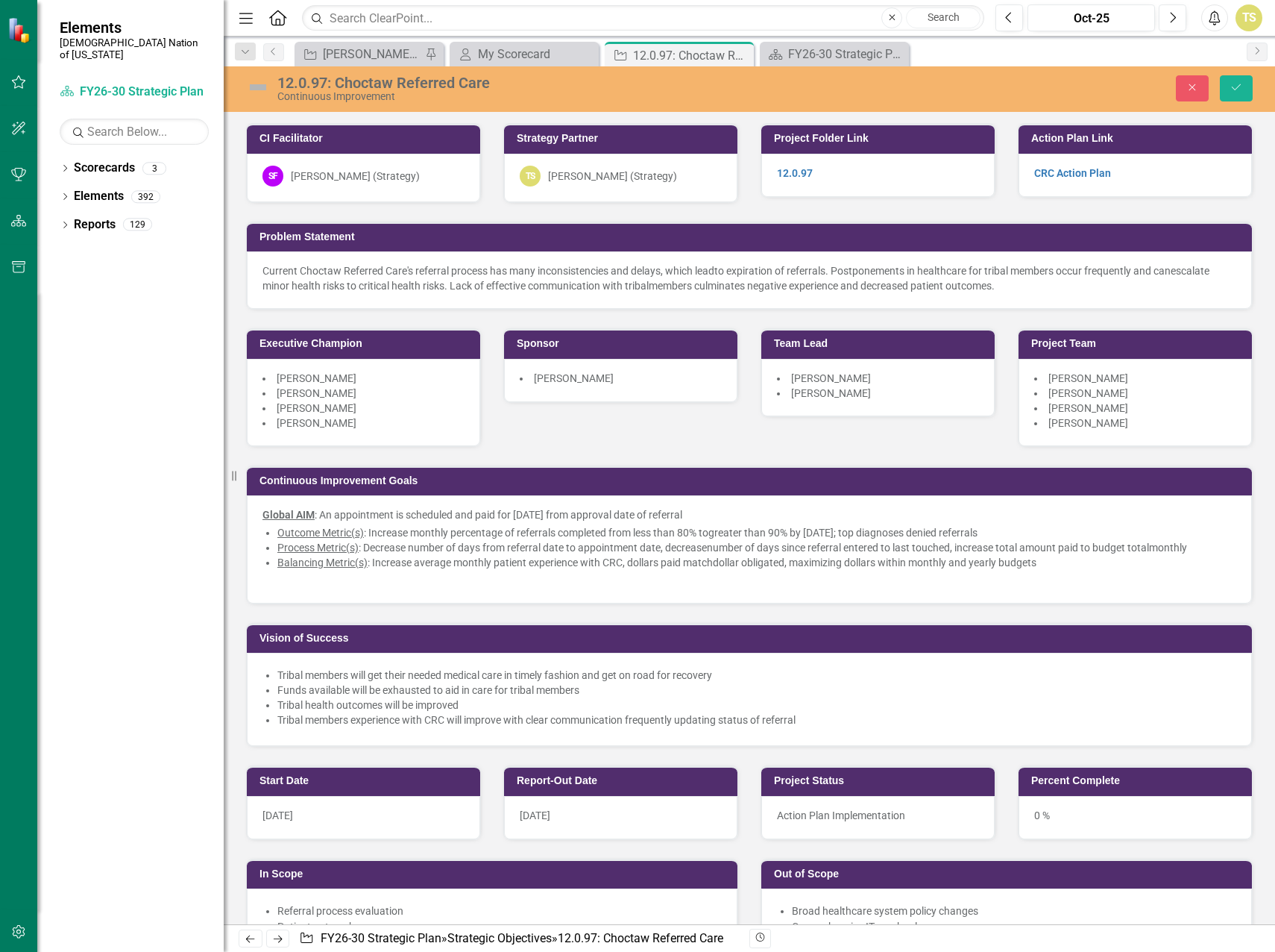
scroll to position [4333, 0]
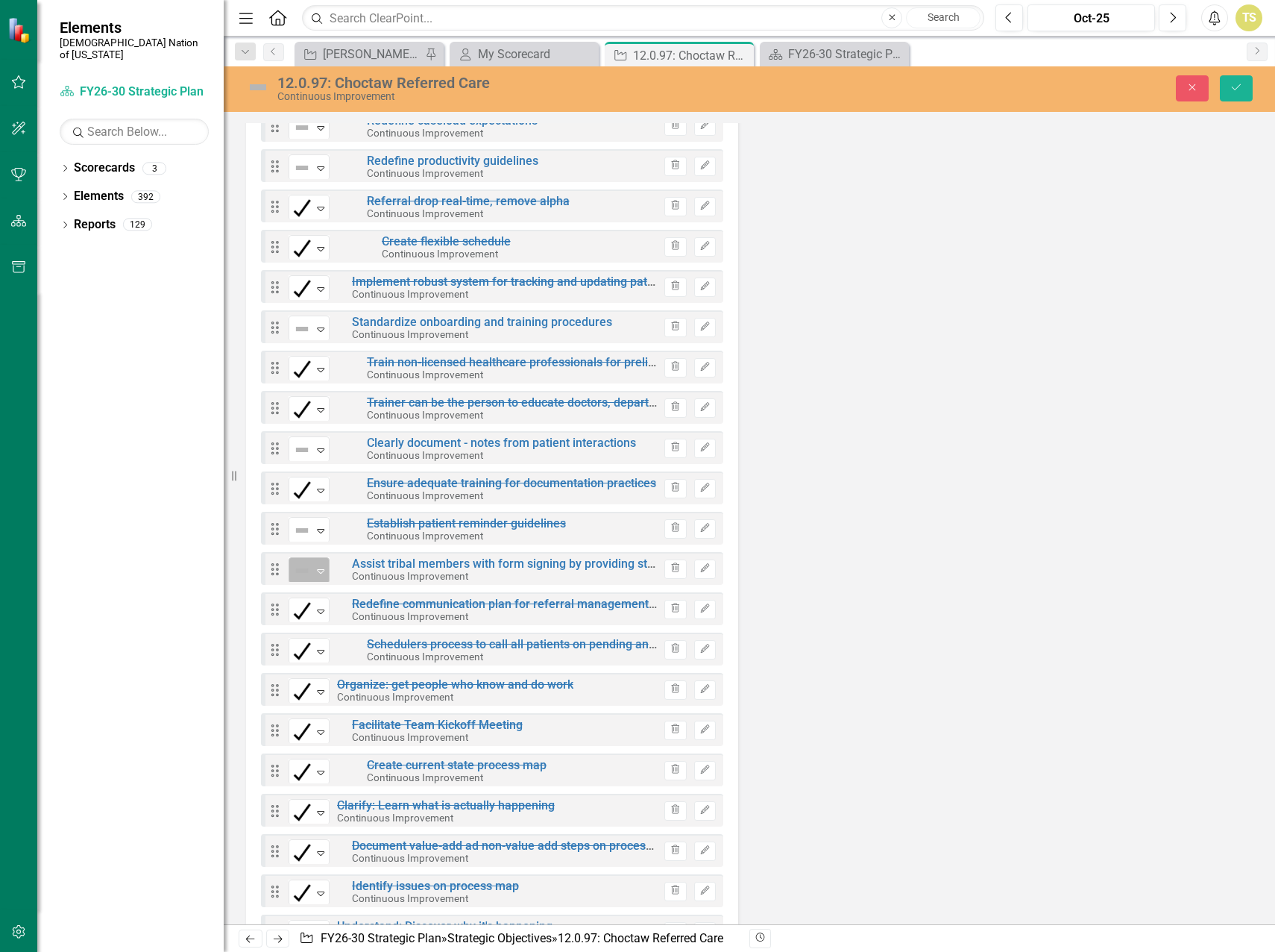
click at [320, 572] on icon "Expand" at bounding box center [320, 570] width 15 height 12
click at [702, 573] on button "Edit" at bounding box center [706, 569] width 22 height 20
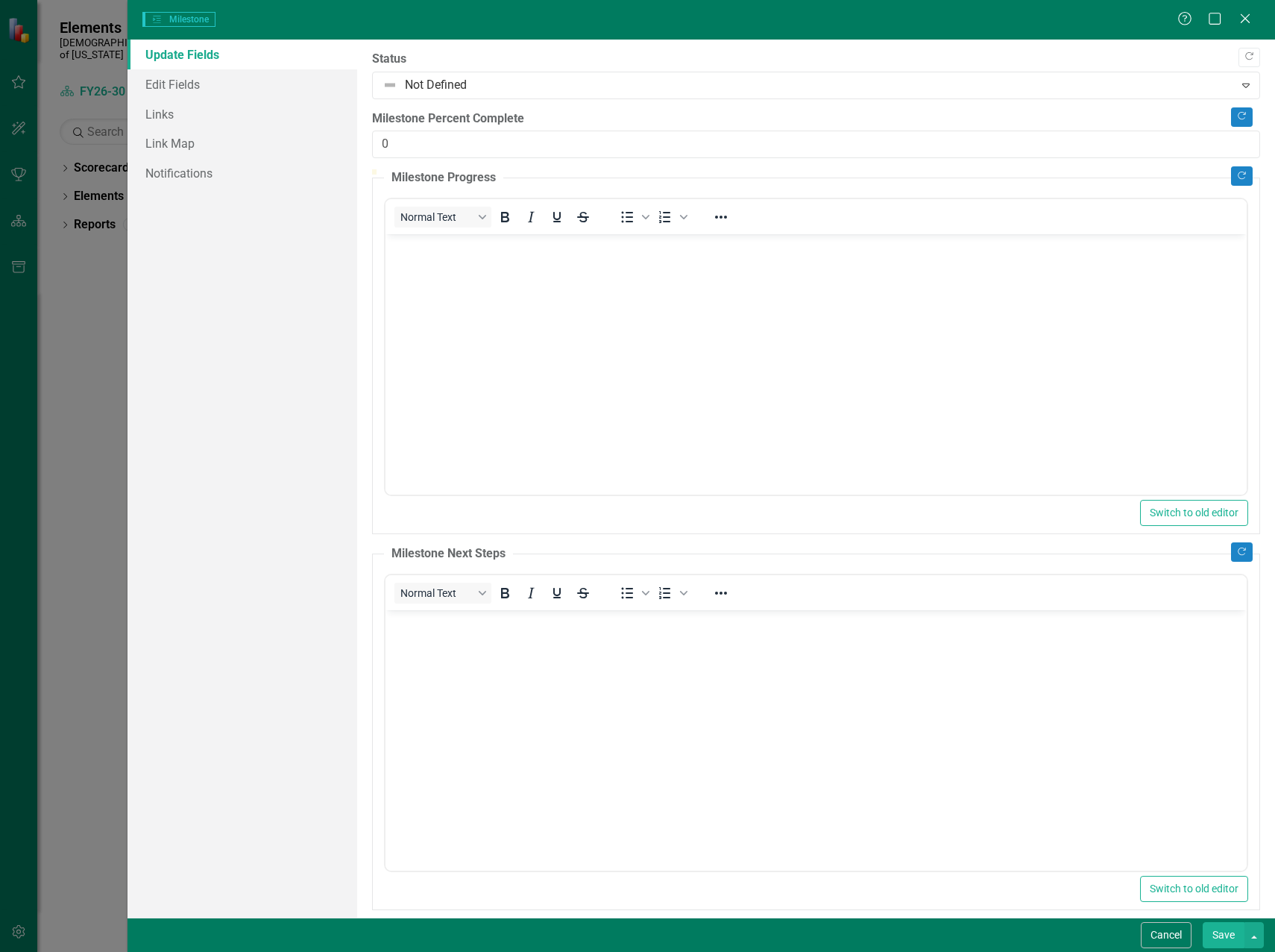
scroll to position [0, 0]
type input "100"
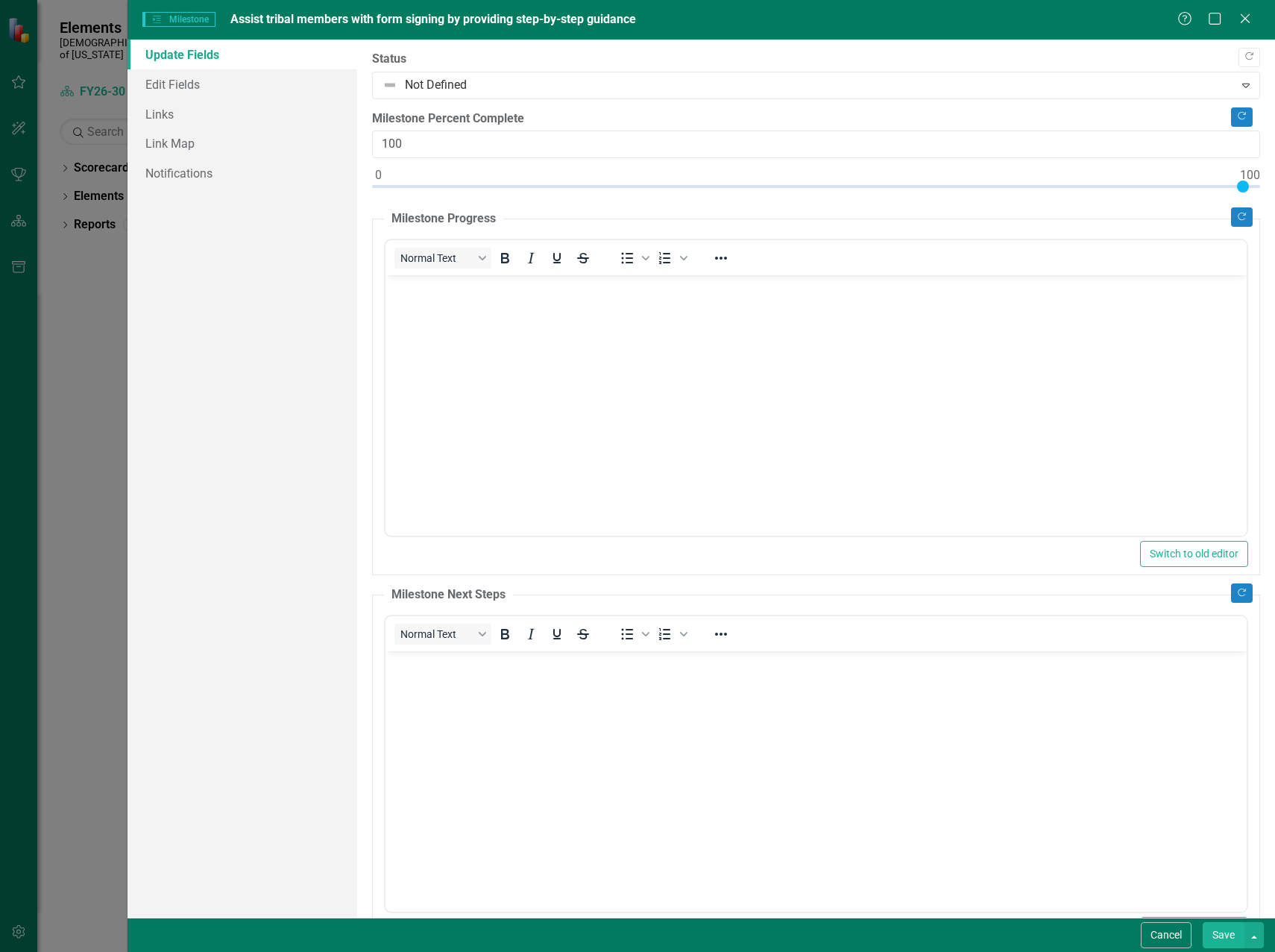
drag, startPoint x: 382, startPoint y: 187, endPoint x: 982, endPoint y: 121, distance: 603.6
click at [1275, 200] on html "Elements Choctaw Nation of Oklahoma Scorecard FY26-30 Strategic Plan Search Dro…" at bounding box center [637, 476] width 1275 height 952
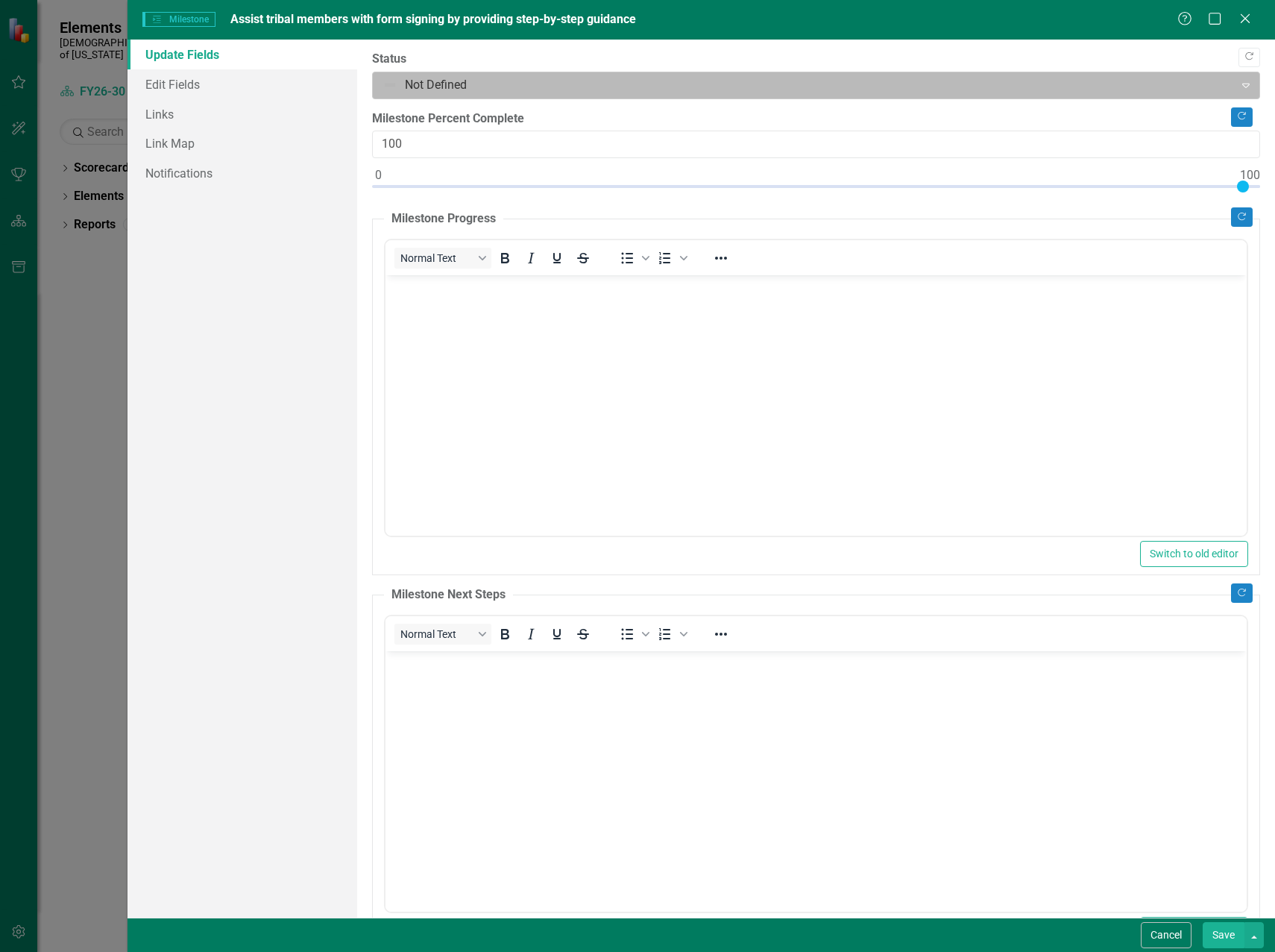
drag, startPoint x: 468, startPoint y: 74, endPoint x: 469, endPoint y: 82, distance: 8.1
click at [468, 79] on div "Not Defined" at bounding box center [804, 85] width 858 height 26
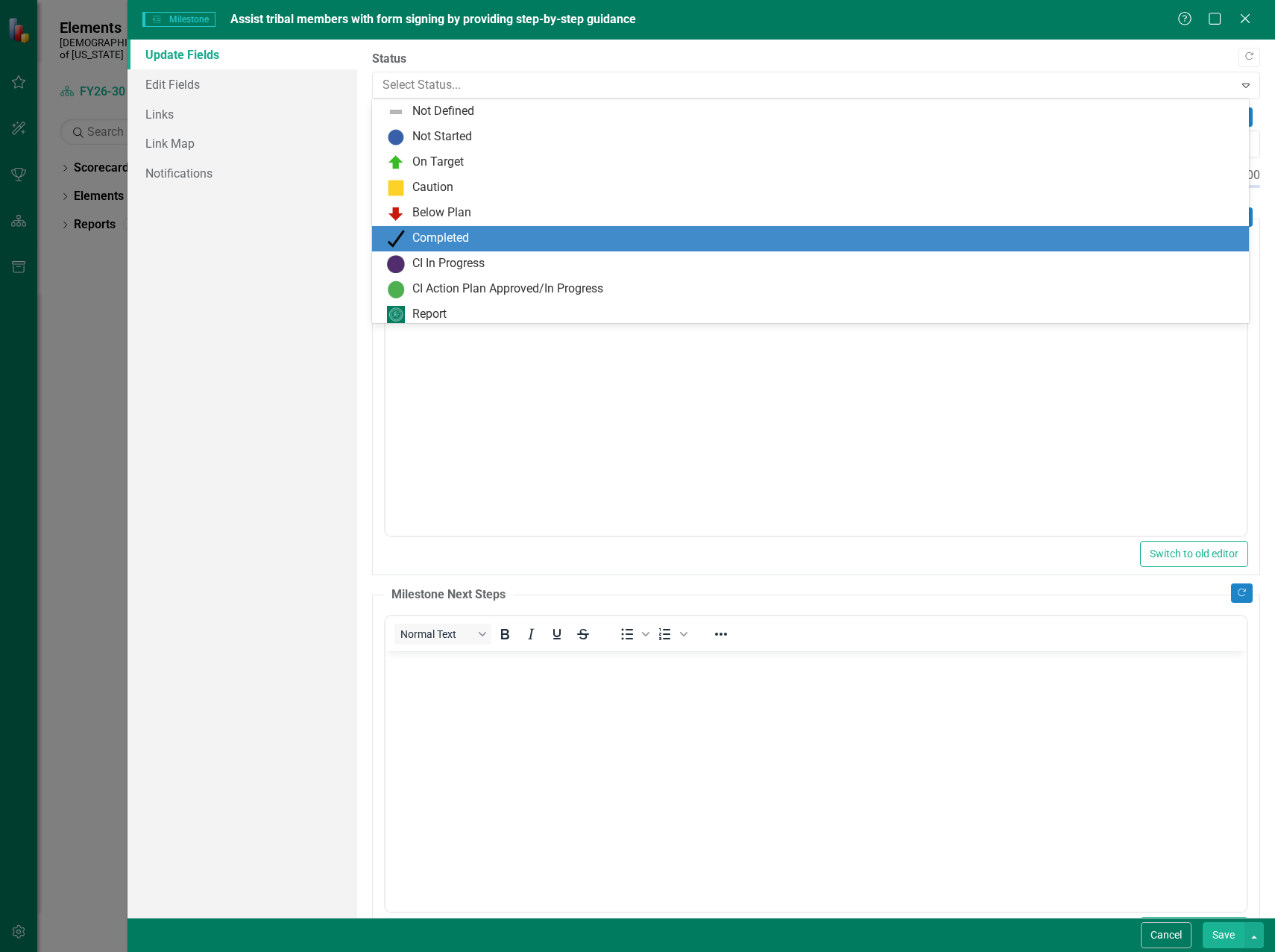
click at [432, 245] on div "Completed" at bounding box center [440, 238] width 57 height 17
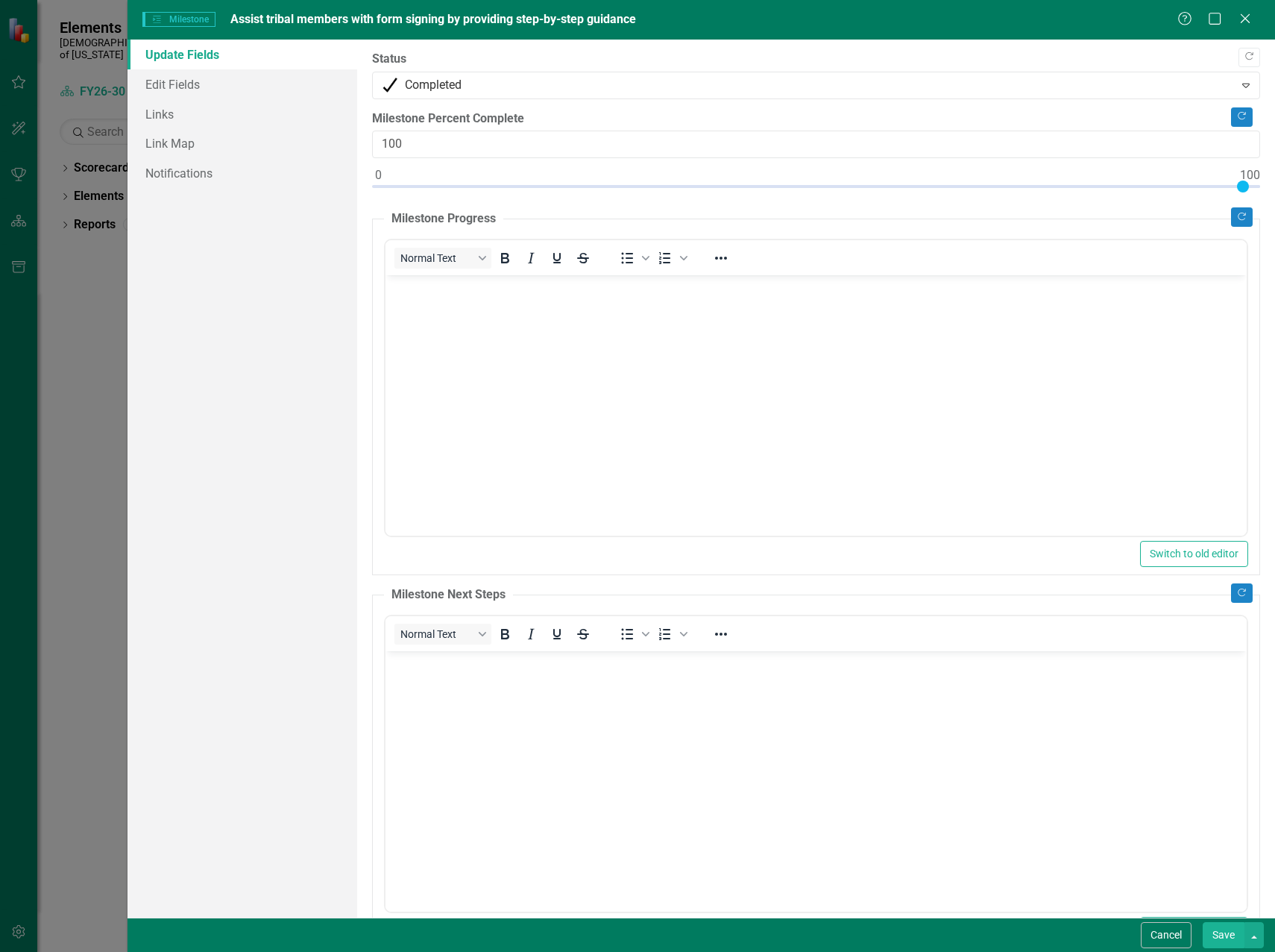
click at [412, 389] on body "Rich Text Area. Press ALT-0 for help." at bounding box center [815, 387] width 862 height 224
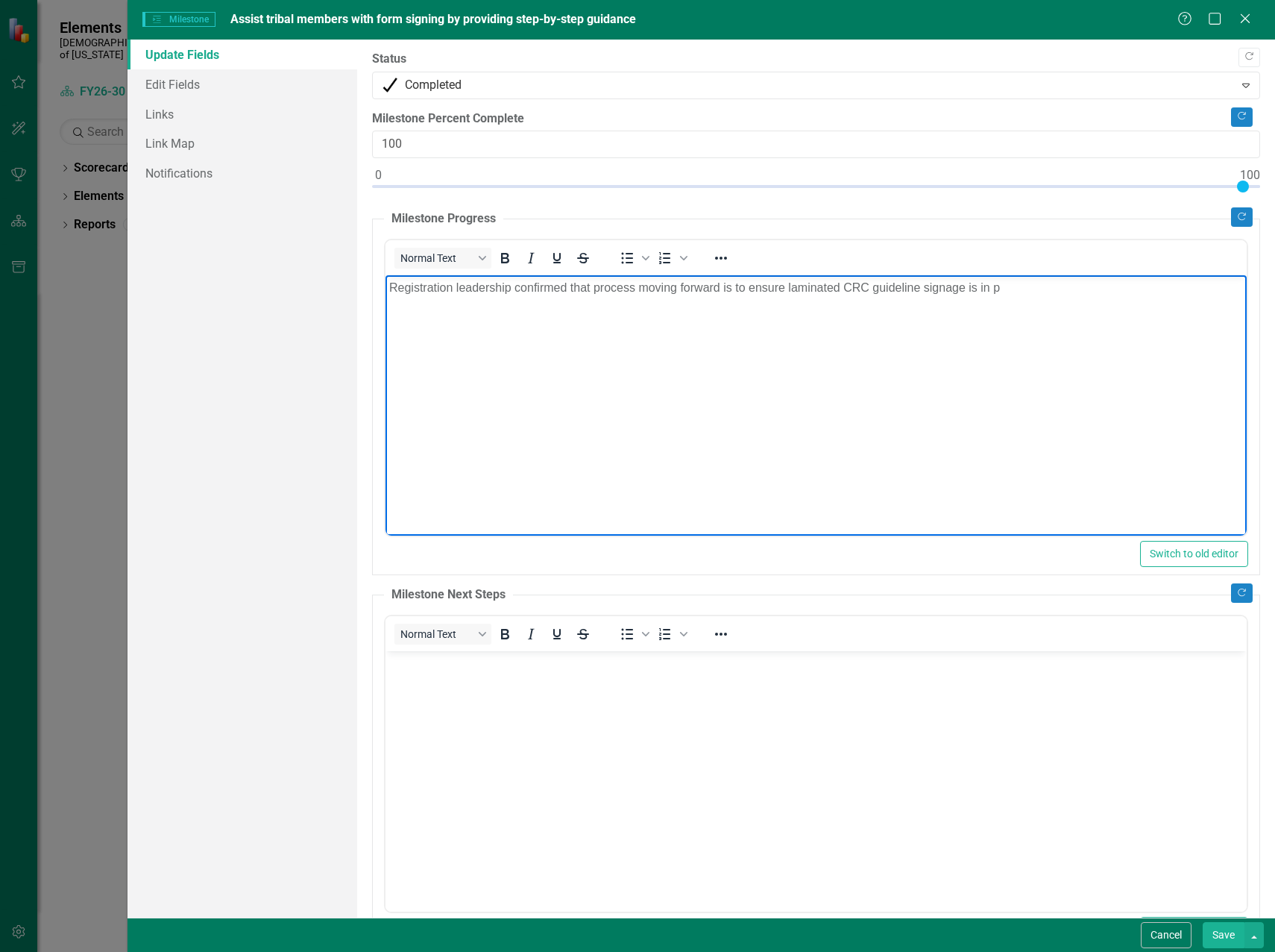
click at [1007, 290] on p "Registration leadership confirmed that process moving forward is to ensure lami…" at bounding box center [815, 288] width 854 height 18
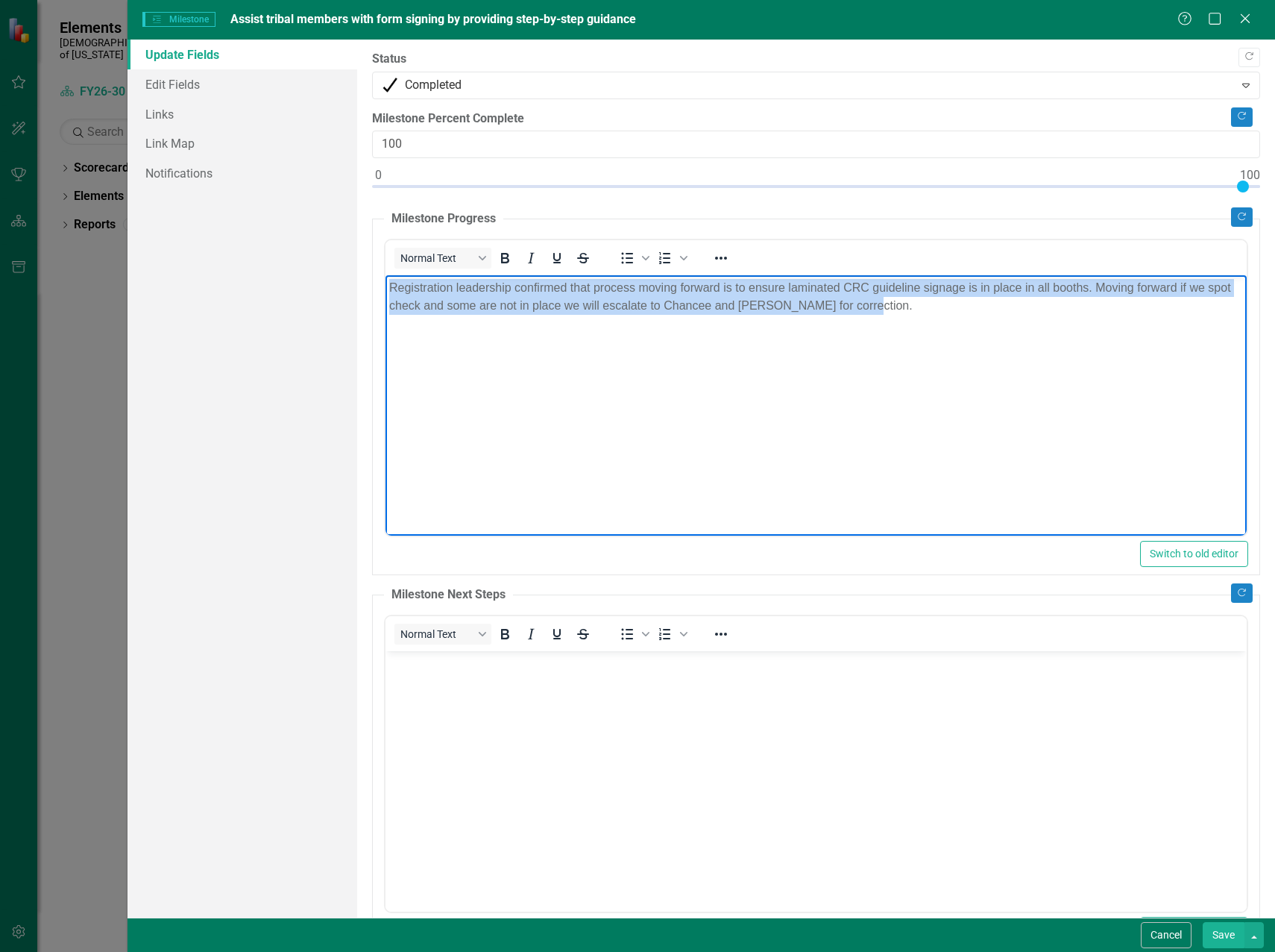
drag, startPoint x: 922, startPoint y: 310, endPoint x: 743, endPoint y: 555, distance: 303.4
click at [385, 279] on html "Registration leadership confirmed that process moving forward is to ensure lami…" at bounding box center [815, 387] width 862 height 224
copy p "Registration leadership confirmed that process moving forward is to ensure lami…"
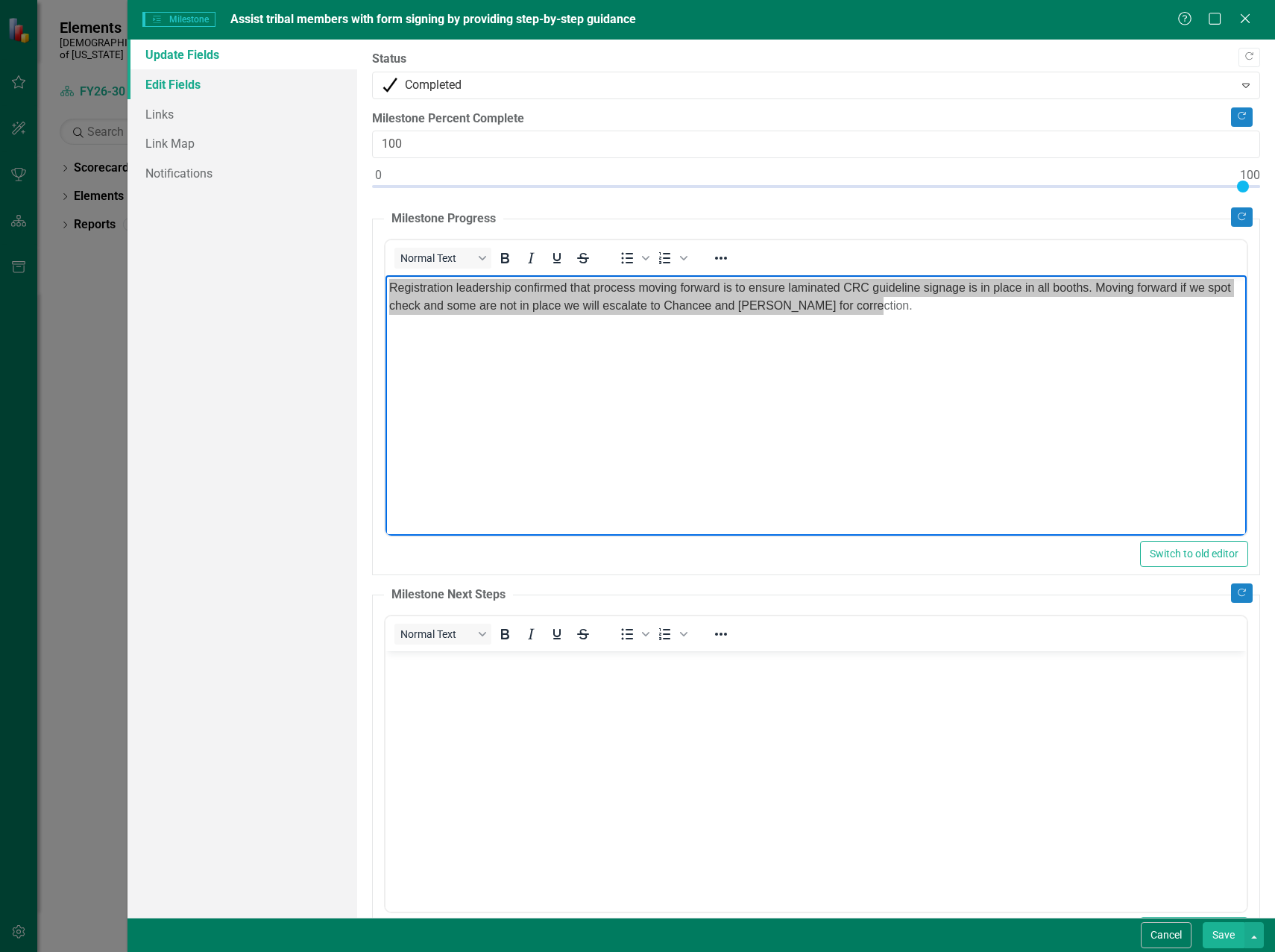
click at [192, 85] on link "Edit Fields" at bounding box center [241, 84] width 230 height 30
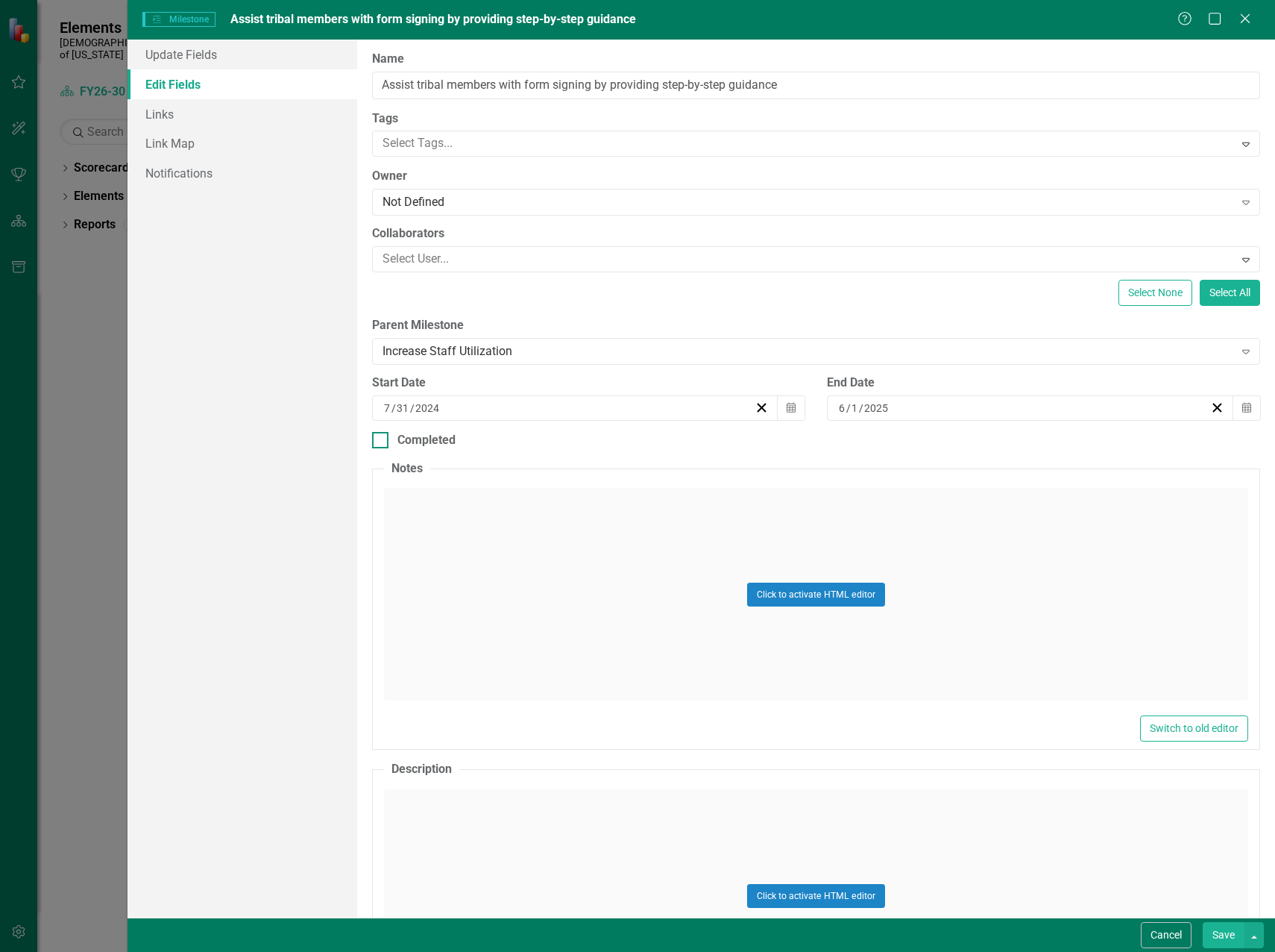
click at [388, 435] on div at bounding box center [381, 440] width 17 height 17
click at [382, 435] on input "Completed" at bounding box center [378, 437] width 10 height 10
checkbox input "true"
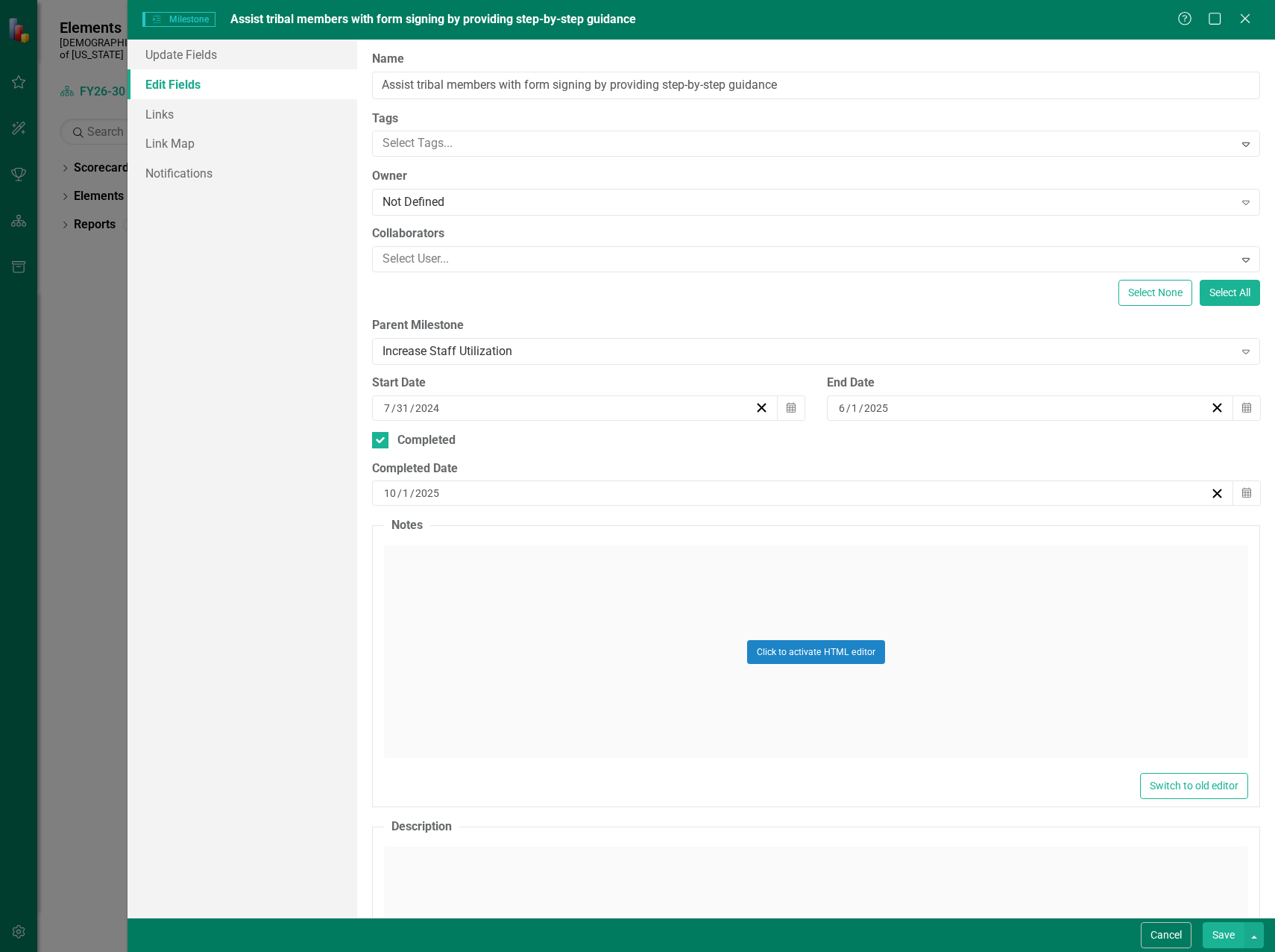
click at [461, 487] on div "10 / 1 / 2025" at bounding box center [796, 493] width 829 height 15
click at [439, 531] on button "‹" at bounding box center [422, 522] width 33 height 33
click at [472, 659] on abbr "23" at bounding box center [466, 653] width 12 height 12
click at [1221, 937] on button "Save" at bounding box center [1224, 935] width 42 height 26
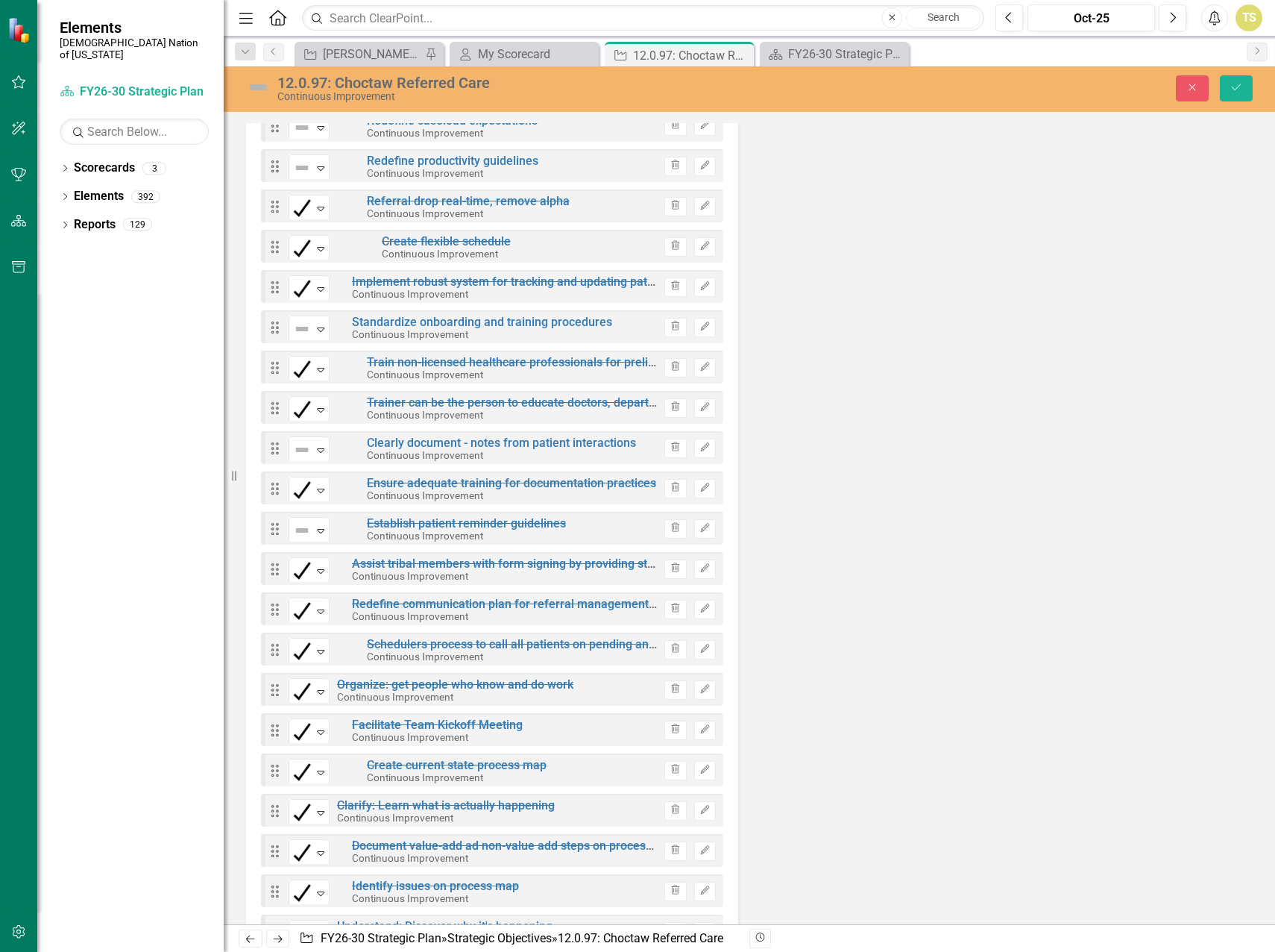
click at [875, 674] on div "Measures 12.0.97: Choctaw Referred Care KPIs Continuous Improvement Oct-25 Gant…" at bounding box center [749, 642] width 1030 height 6858
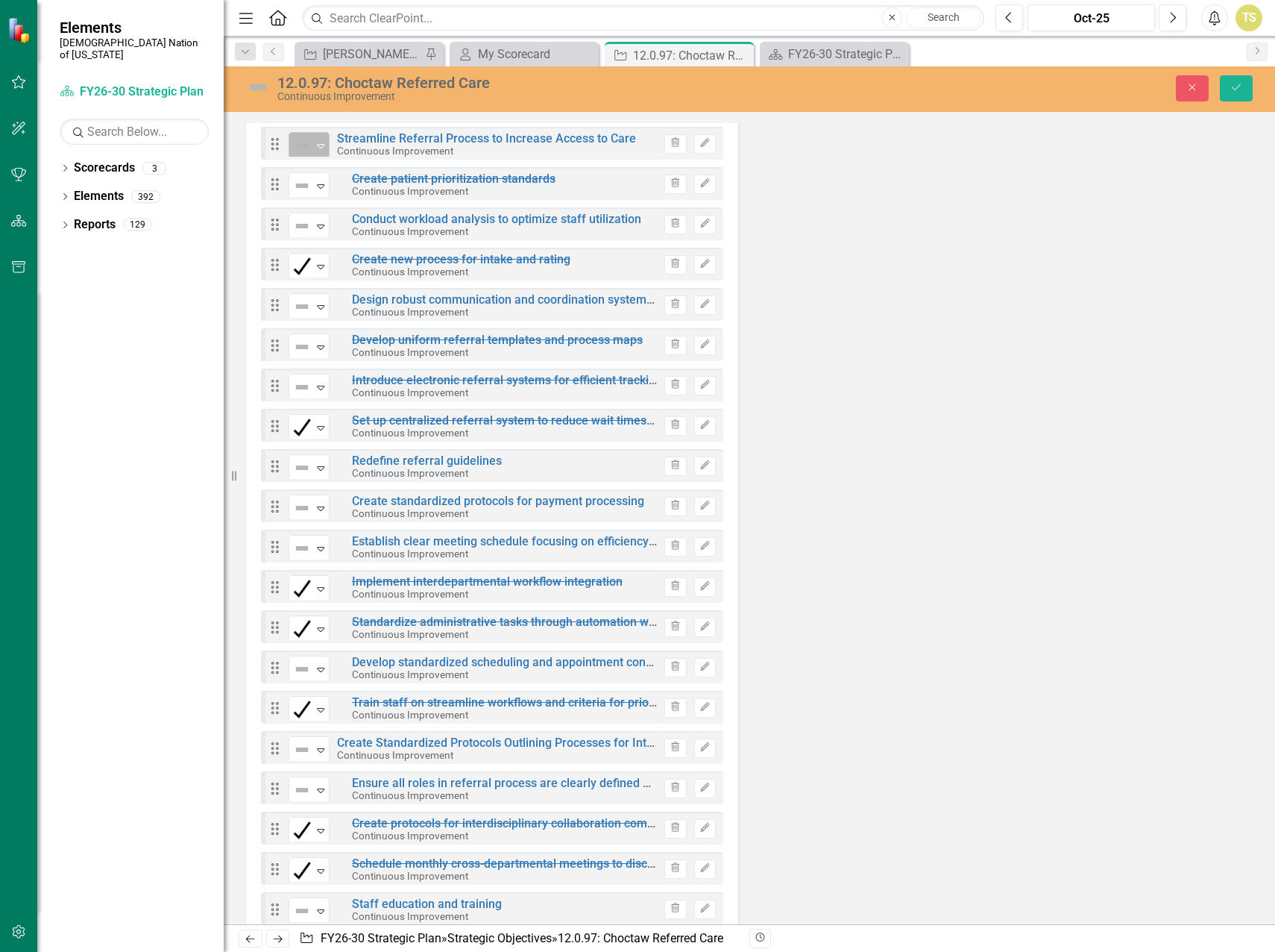
scroll to position [5824, 0]
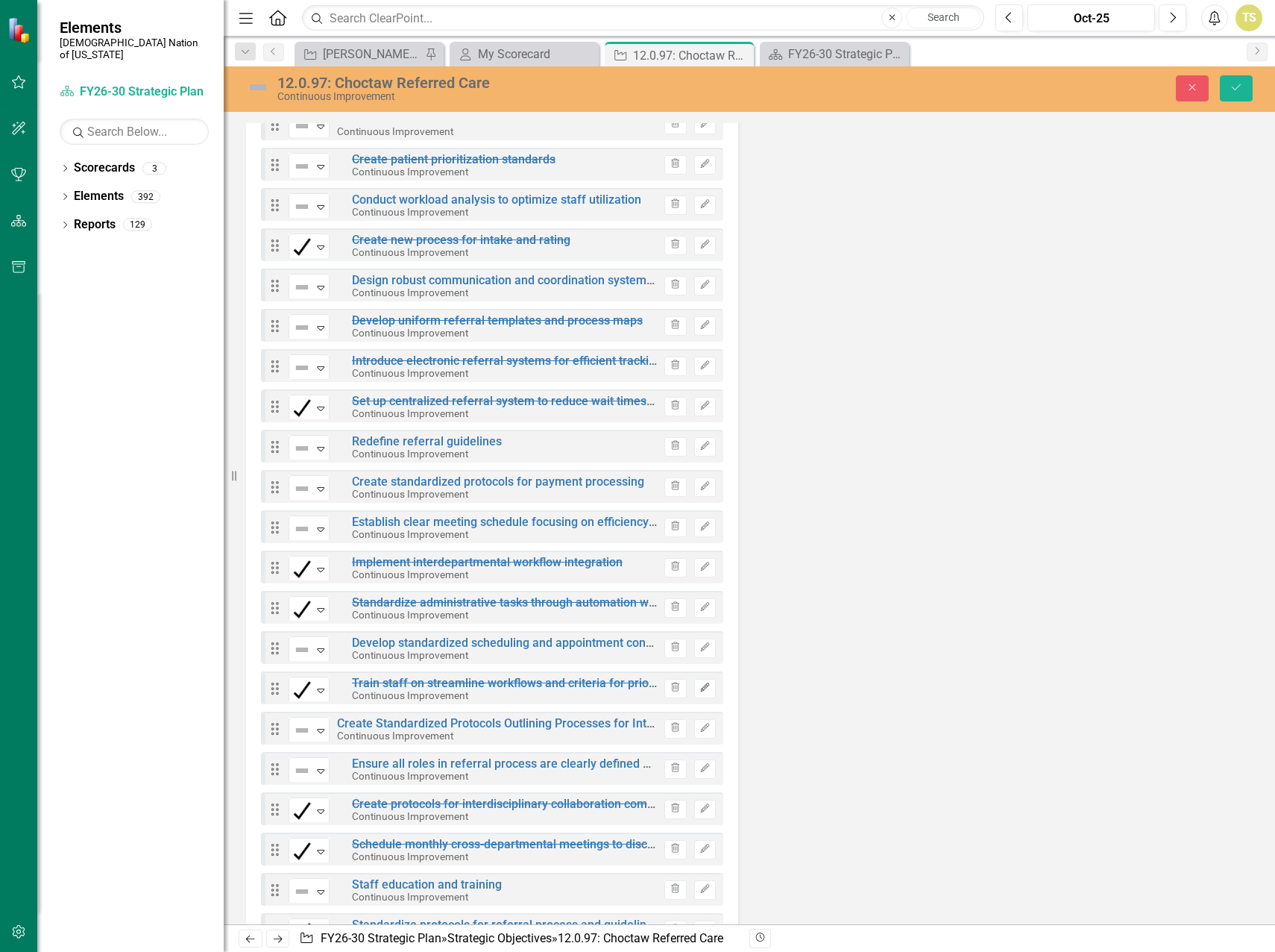
click at [700, 687] on icon "Edit" at bounding box center [705, 688] width 11 height 9
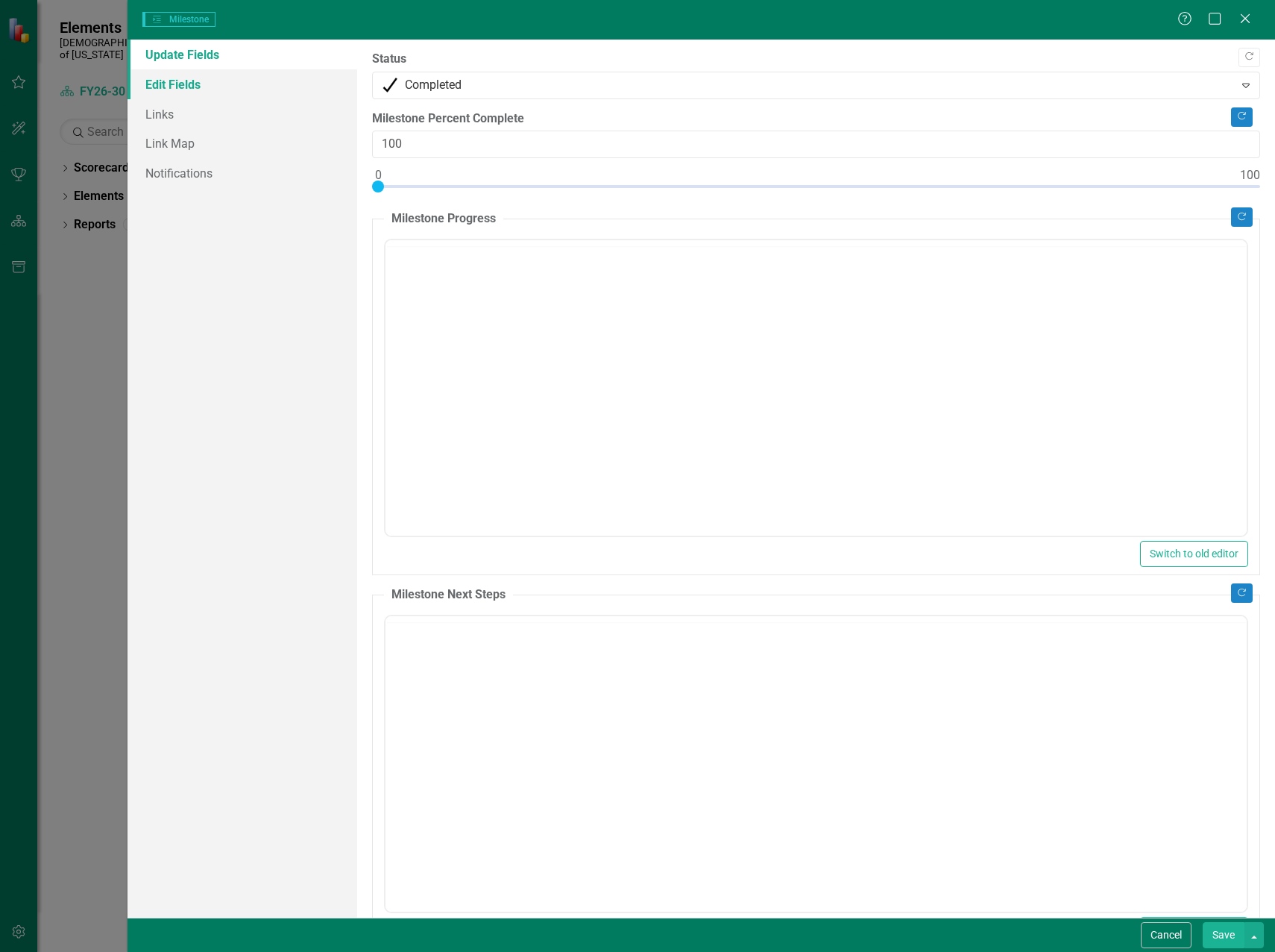
click at [175, 83] on link "Edit Fields" at bounding box center [241, 84] width 230 height 30
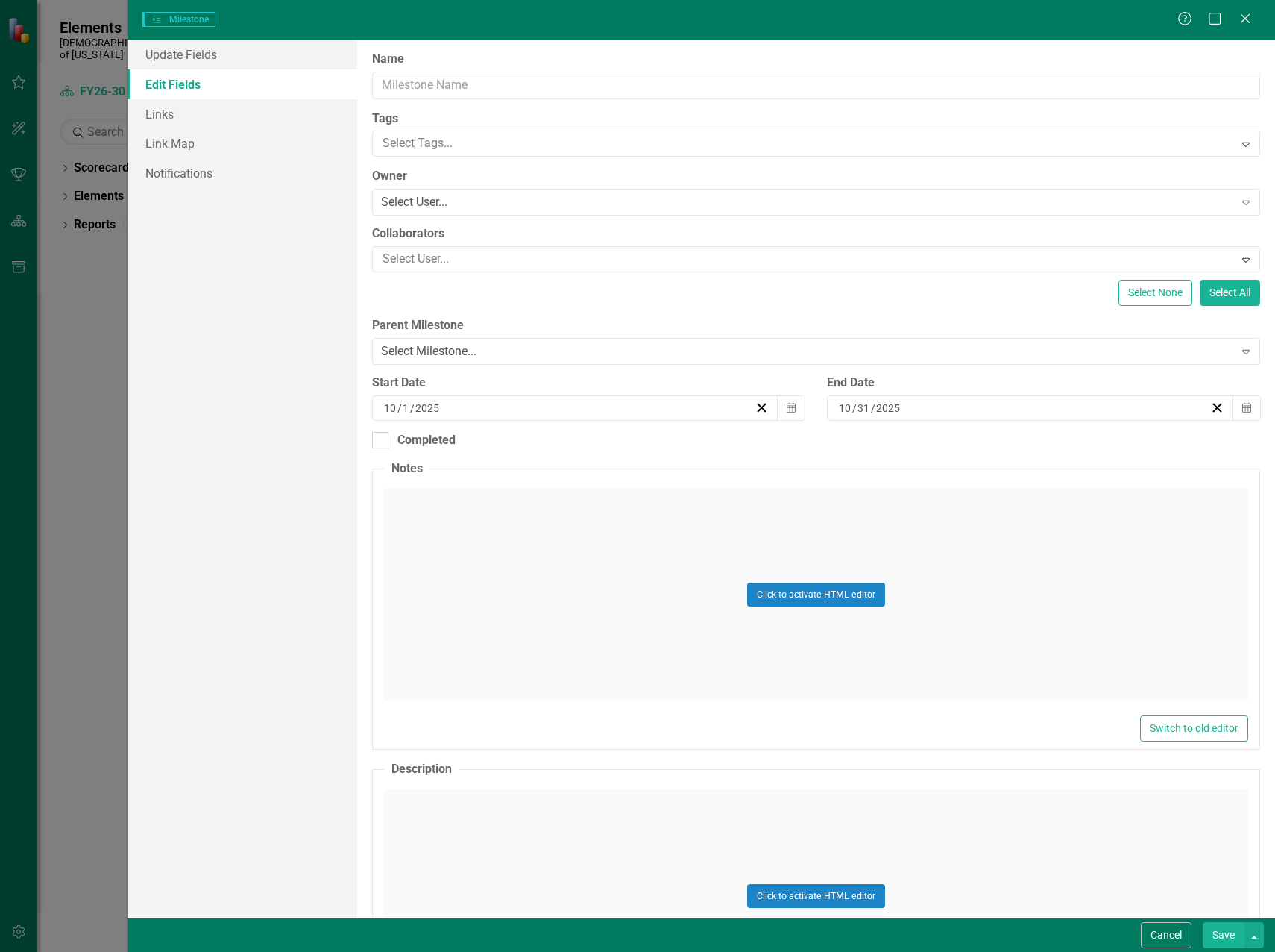
type input "Train staff on streamline workflows and criteria for prioritizing patients"
type input "4"
type input "2"
type input "9"
type input "3"
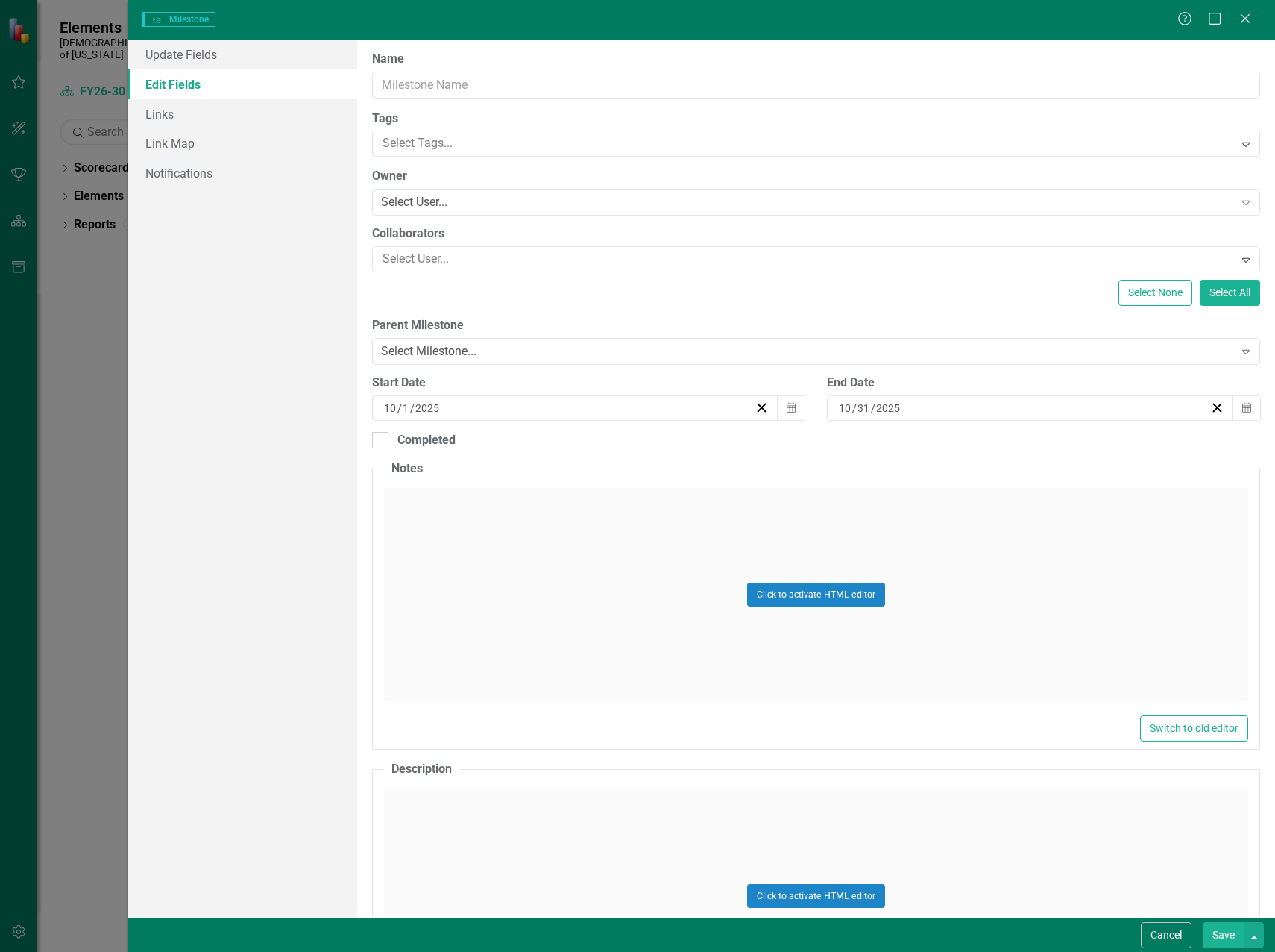
type input "2026"
checkbox input "true"
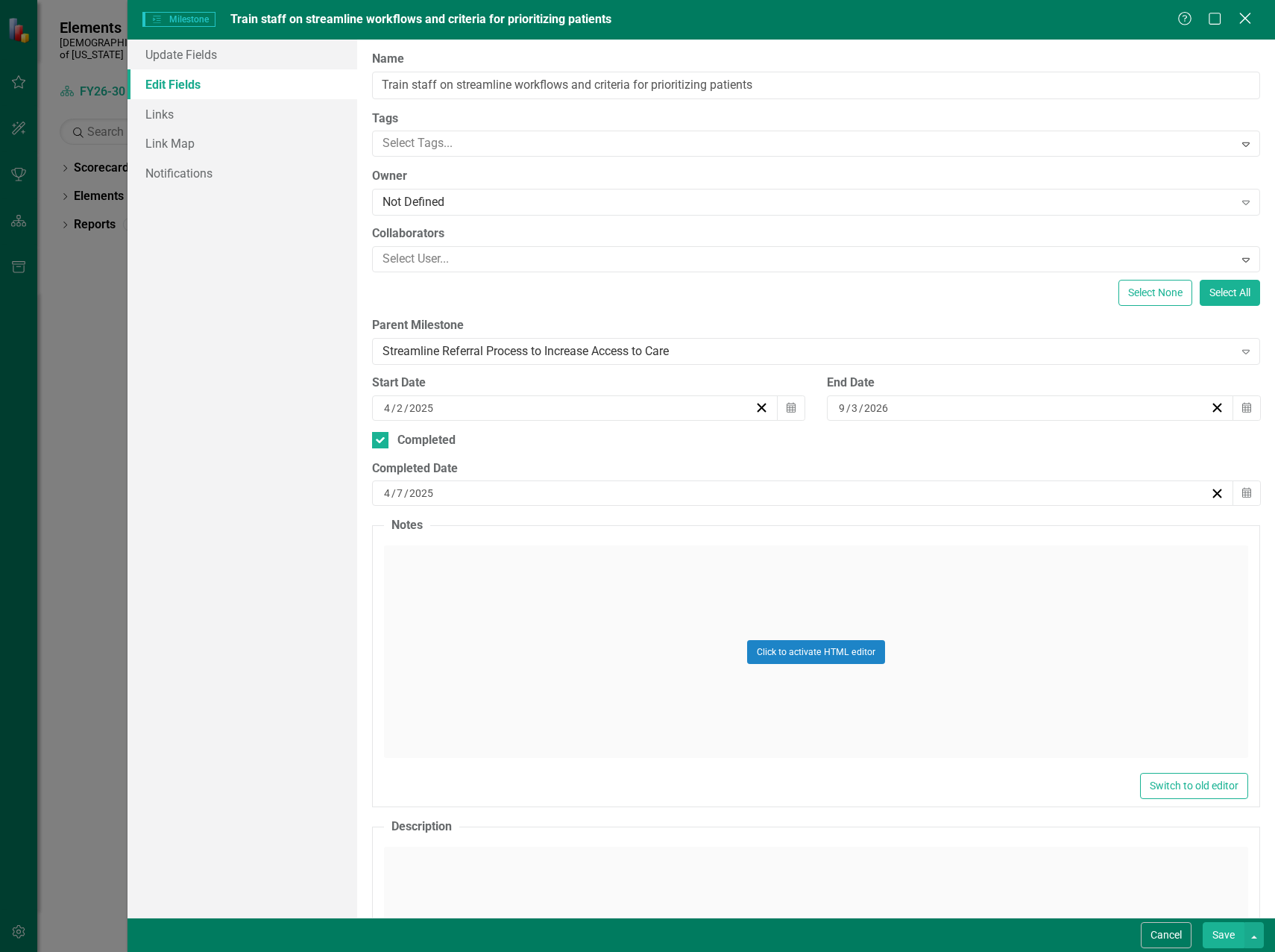
click at [1245, 25] on icon "Close" at bounding box center [1245, 18] width 19 height 14
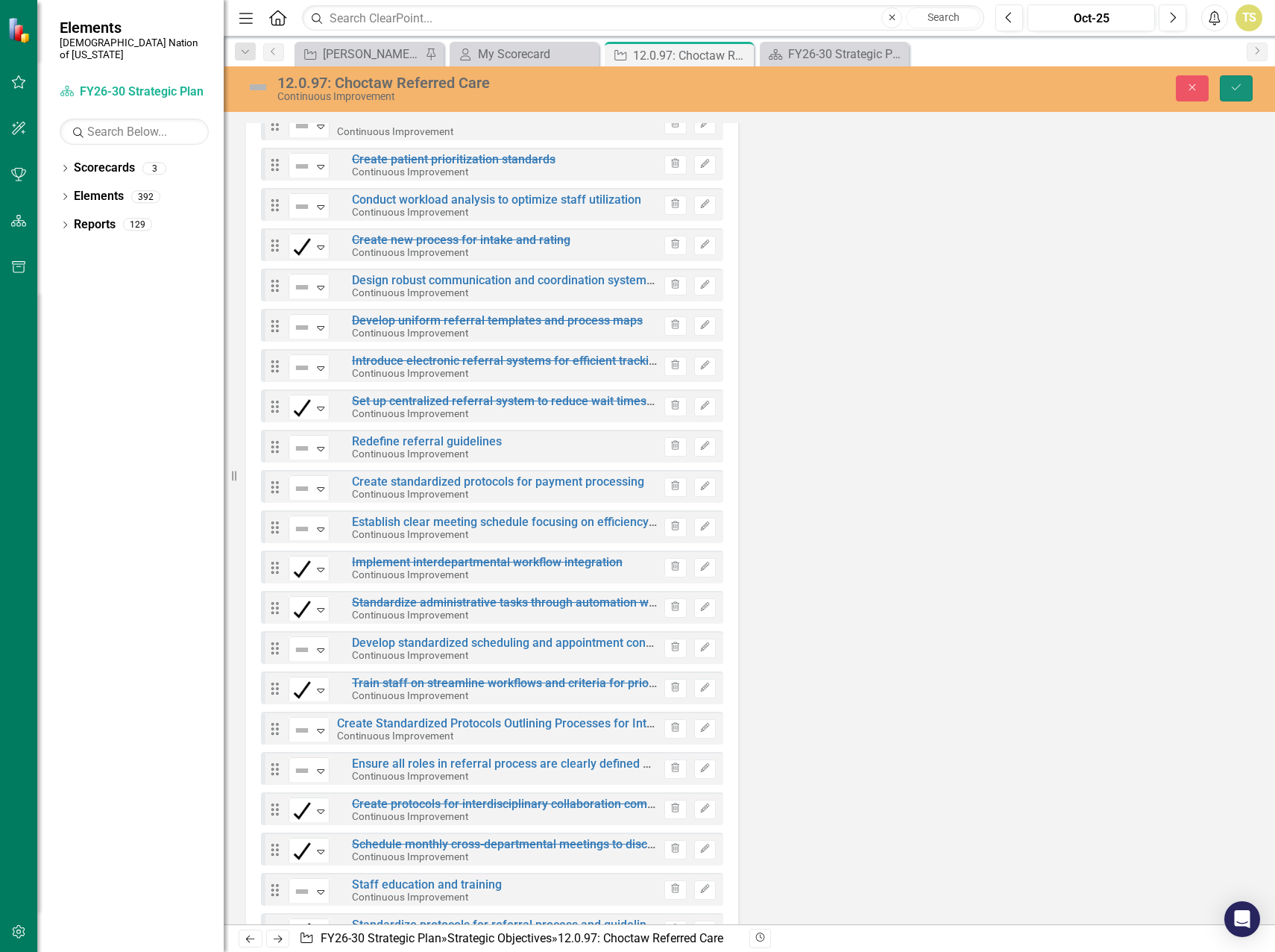
click at [1231, 81] on button "Save" at bounding box center [1236, 88] width 33 height 26
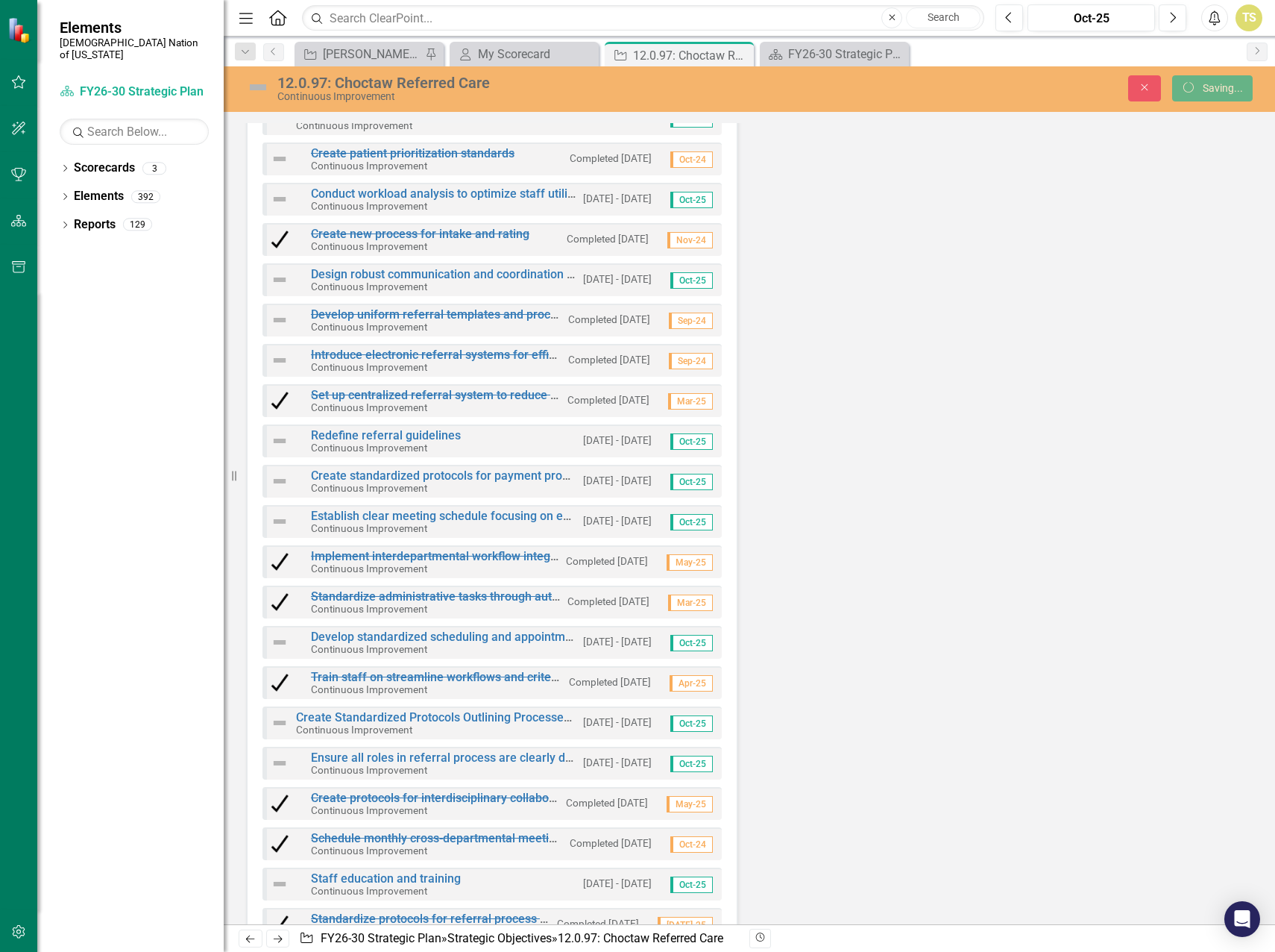
scroll to position [5818, 0]
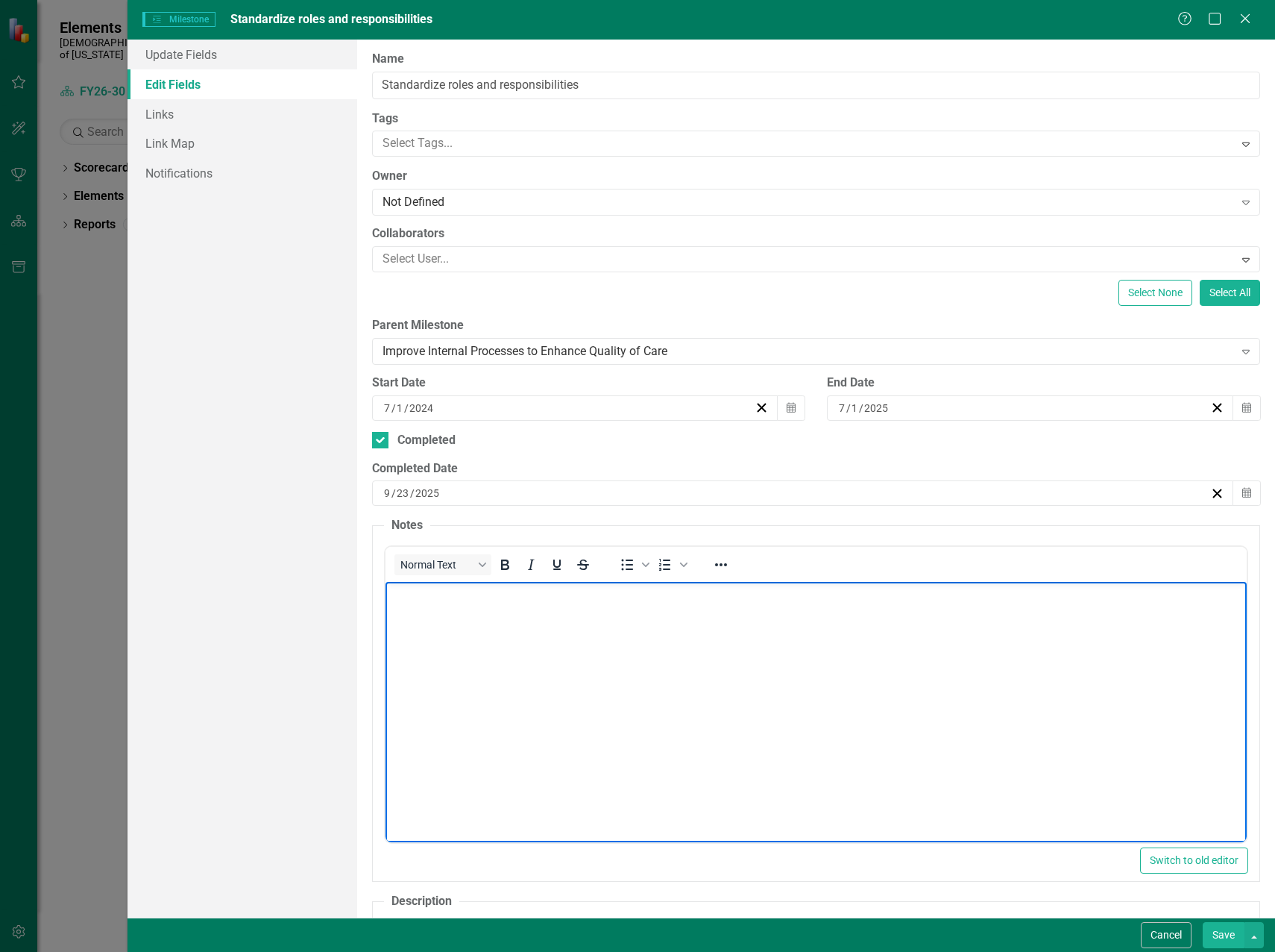
scroll to position [7391, 0]
click at [440, 656] on body "Rich Text Area. Press ALT-0 for help." at bounding box center [815, 693] width 862 height 224
click at [462, 619] on body "Rich Text Area. Press ALT-0 for help." at bounding box center [815, 693] width 862 height 224
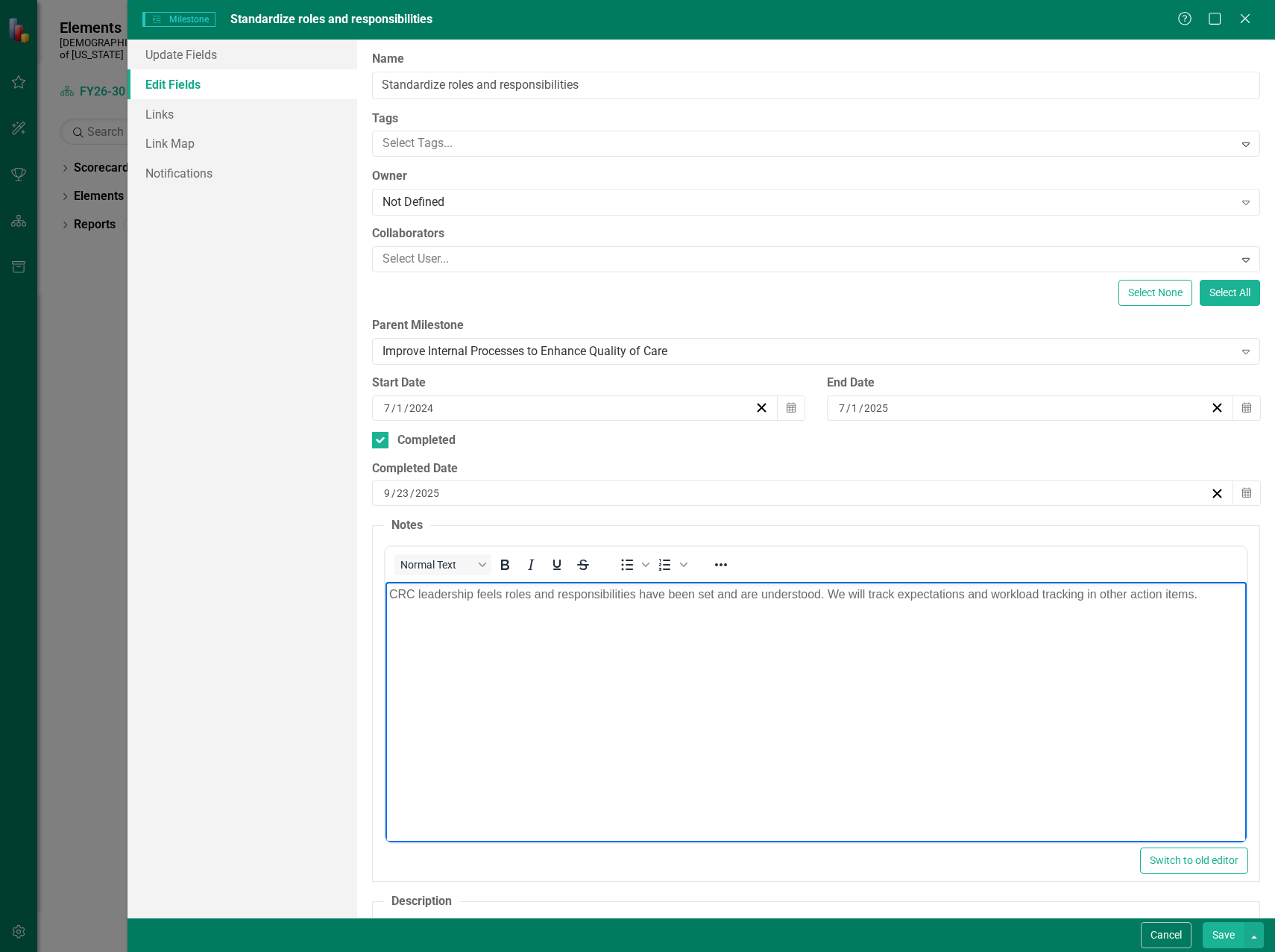
click at [1223, 940] on button "Save" at bounding box center [1224, 935] width 42 height 26
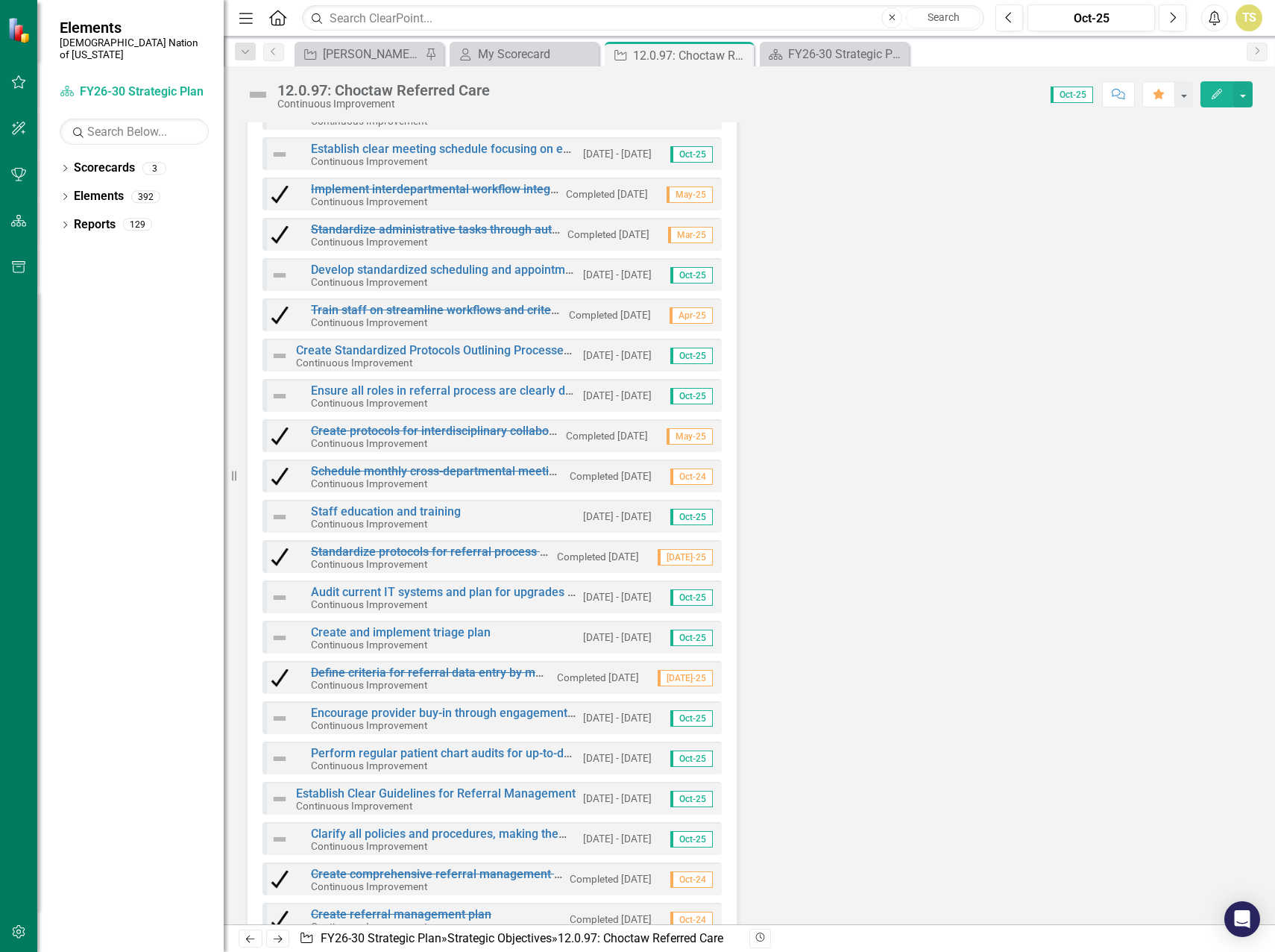
scroll to position [6266, 0]
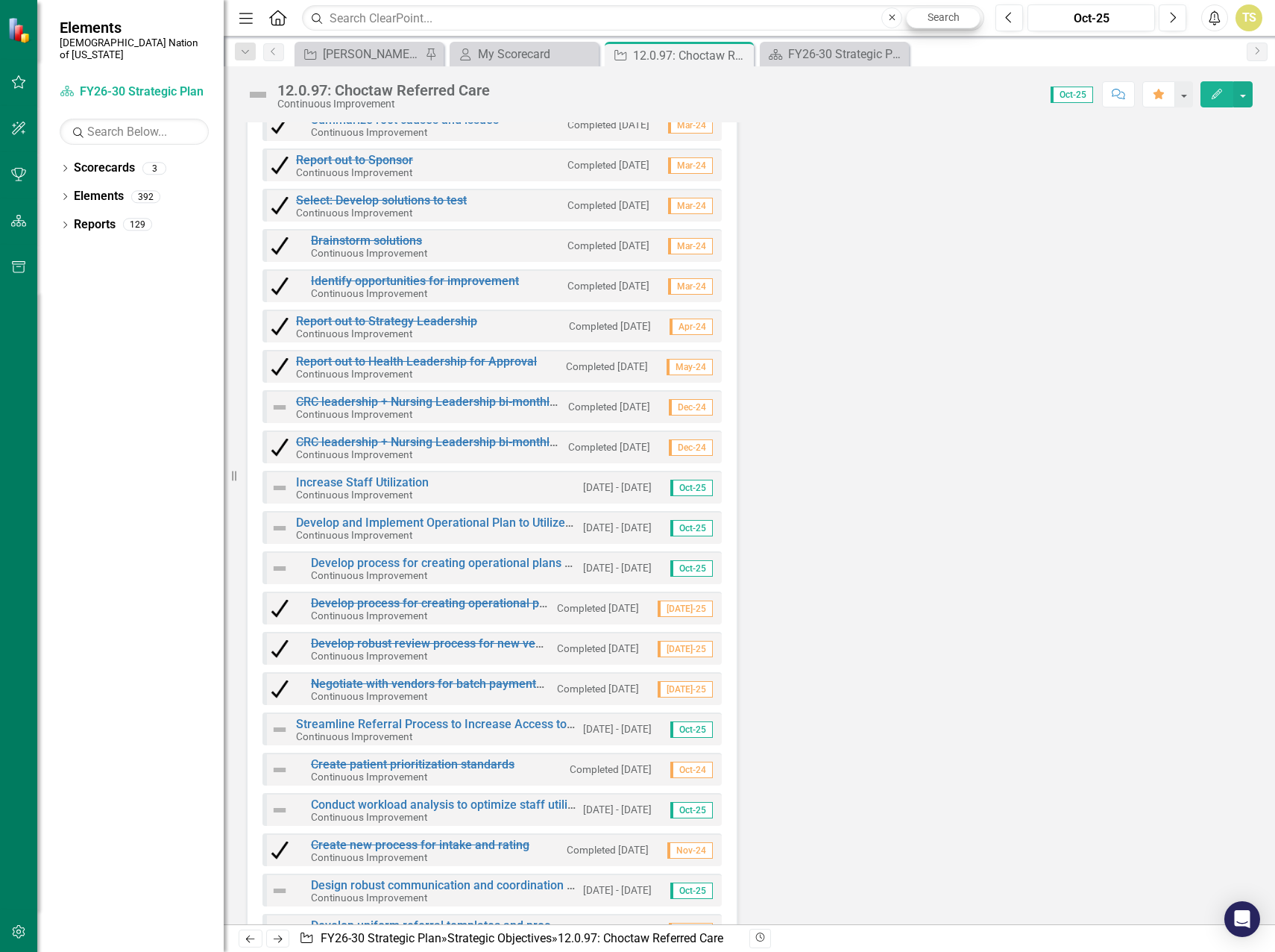
scroll to position [6703, 0]
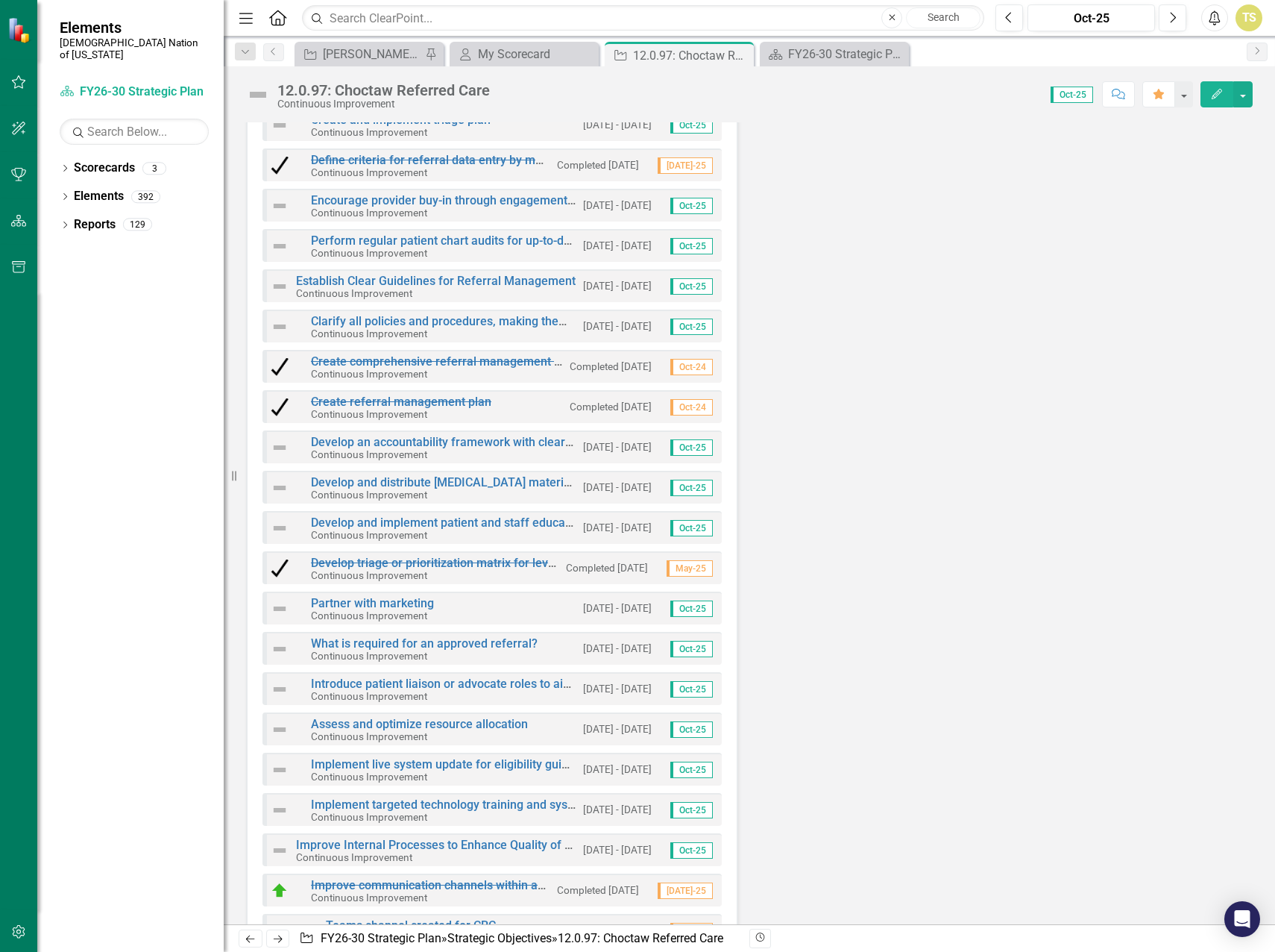
click at [499, 537] on div "Develop and implement patient and staff education (including medical staff) Con…" at bounding box center [443, 529] width 264 height 24
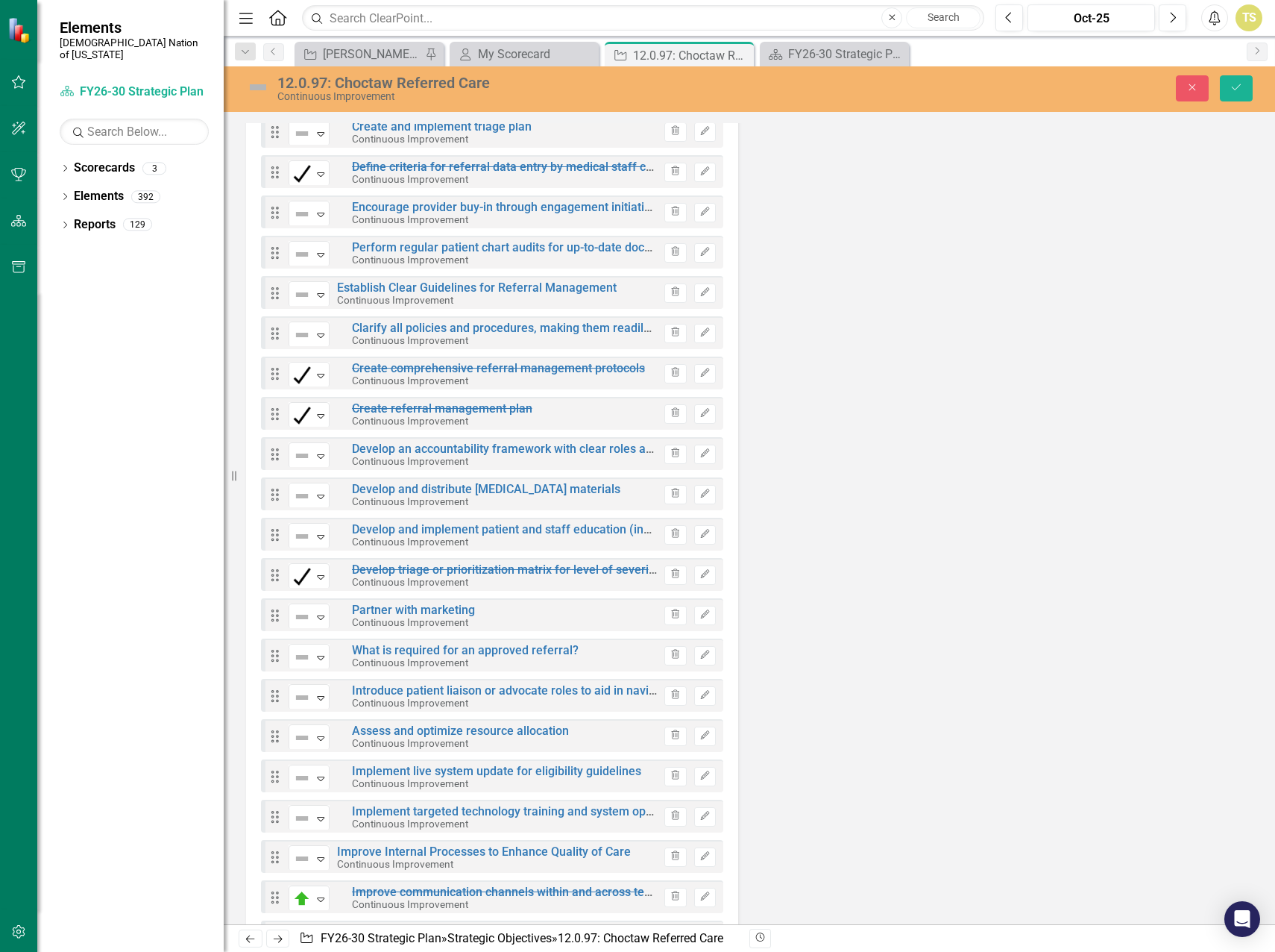
scroll to position [6710, 0]
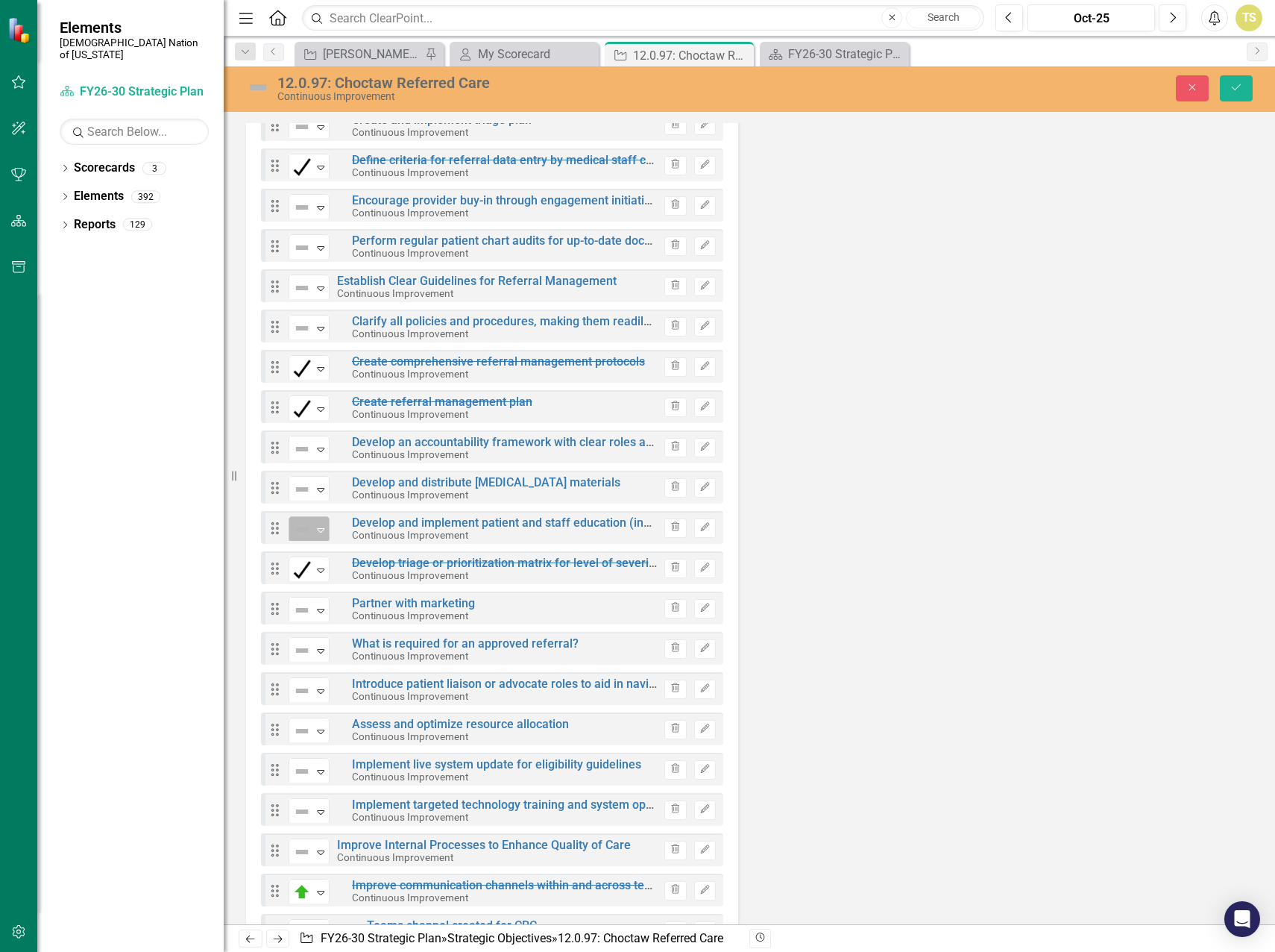
click at [323, 529] on icon "Expand" at bounding box center [320, 530] width 15 height 12
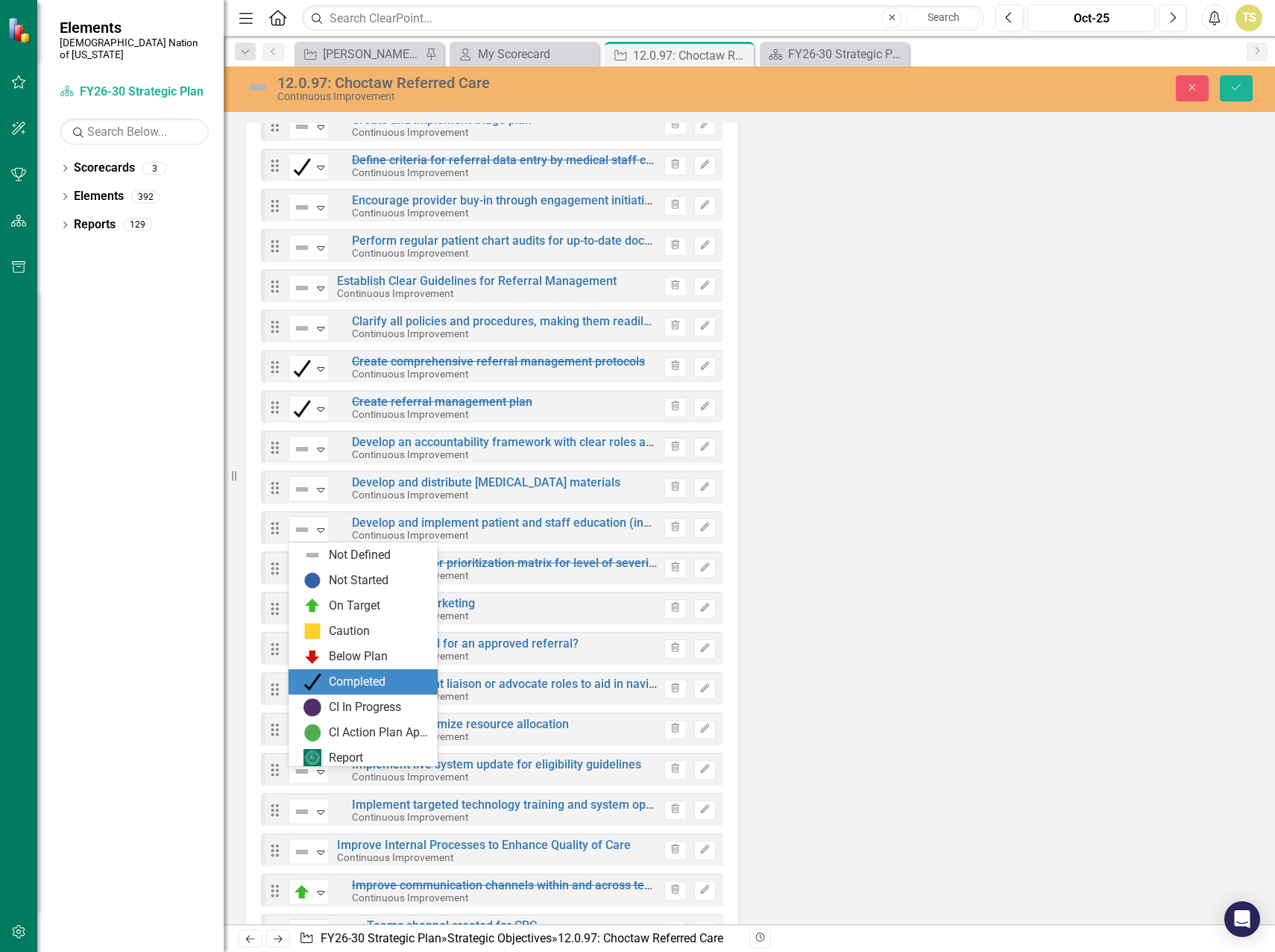
click at [311, 671] on div "Completed" at bounding box center [363, 682] width 149 height 26
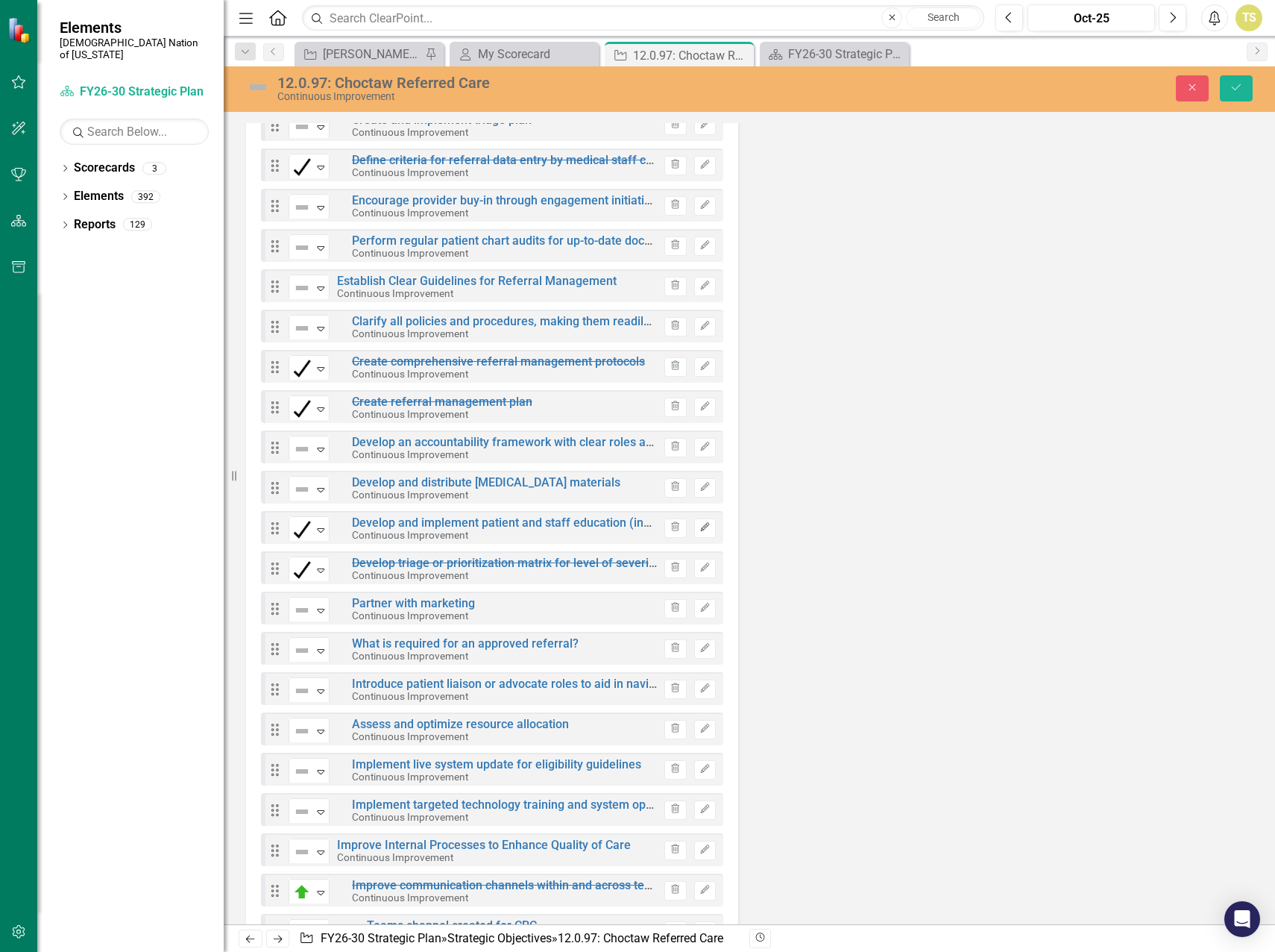
click at [700, 530] on icon "Edit" at bounding box center [705, 527] width 11 height 9
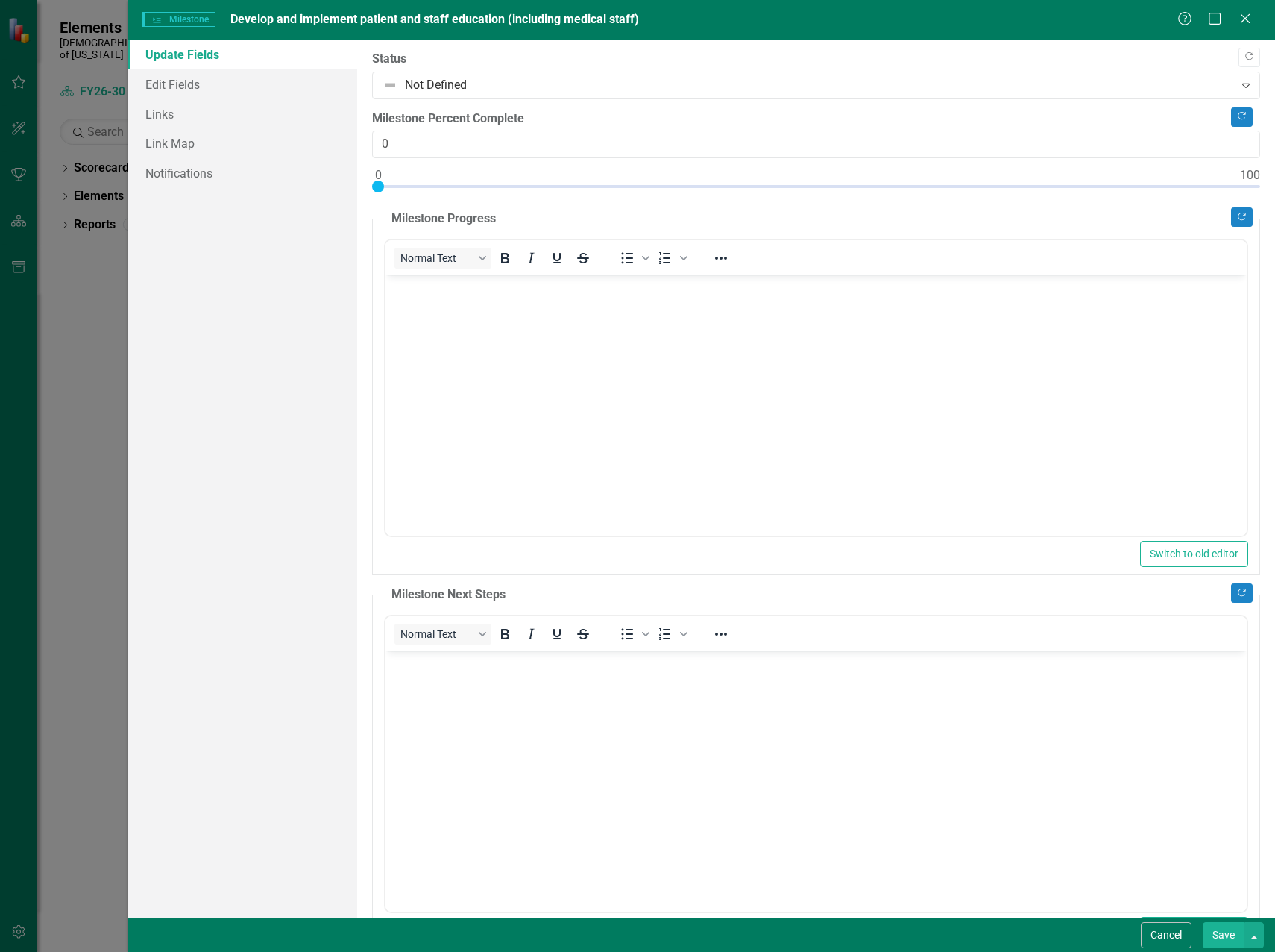
scroll to position [0, 0]
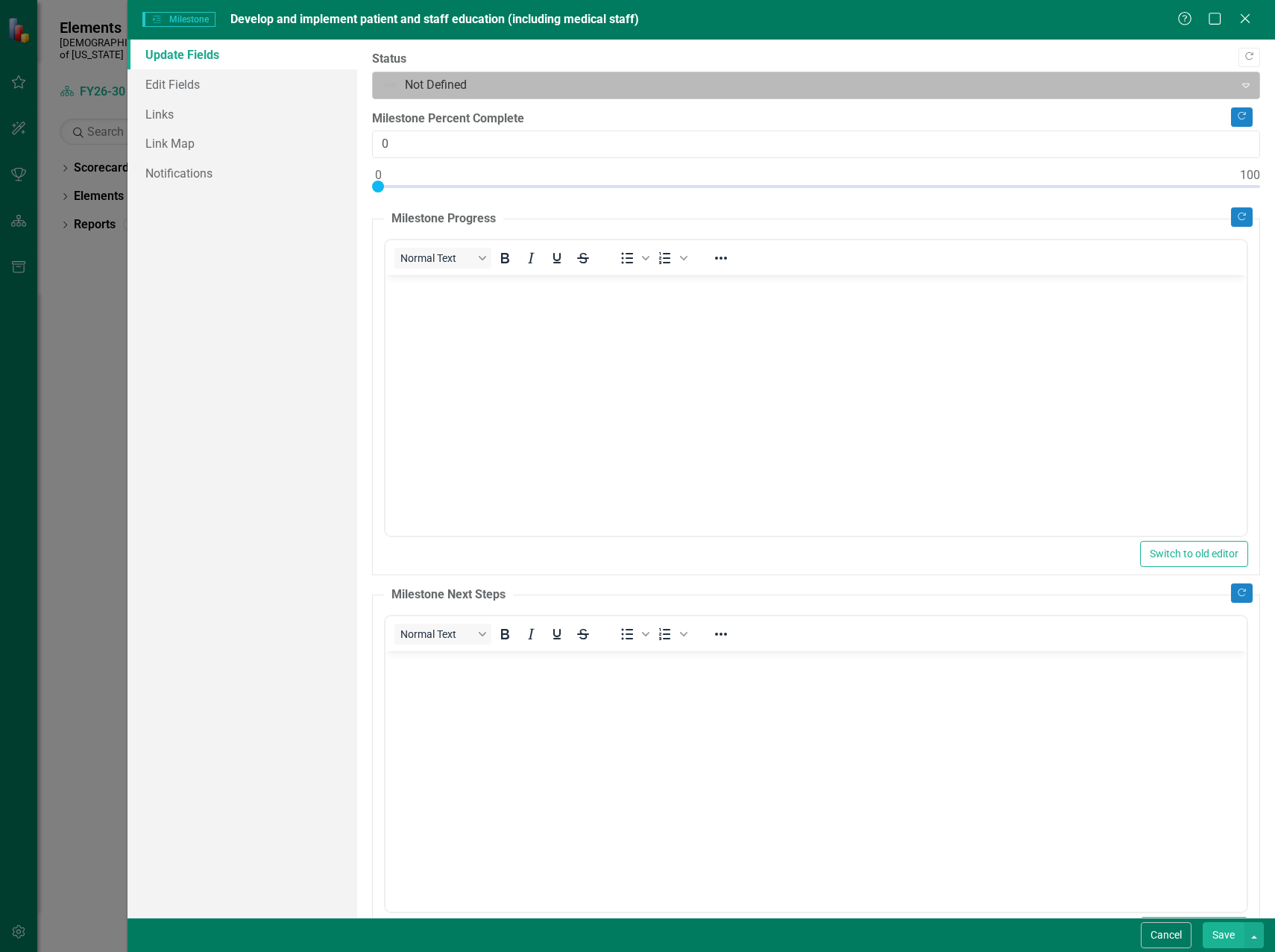
click at [447, 86] on div at bounding box center [804, 85] width 843 height 20
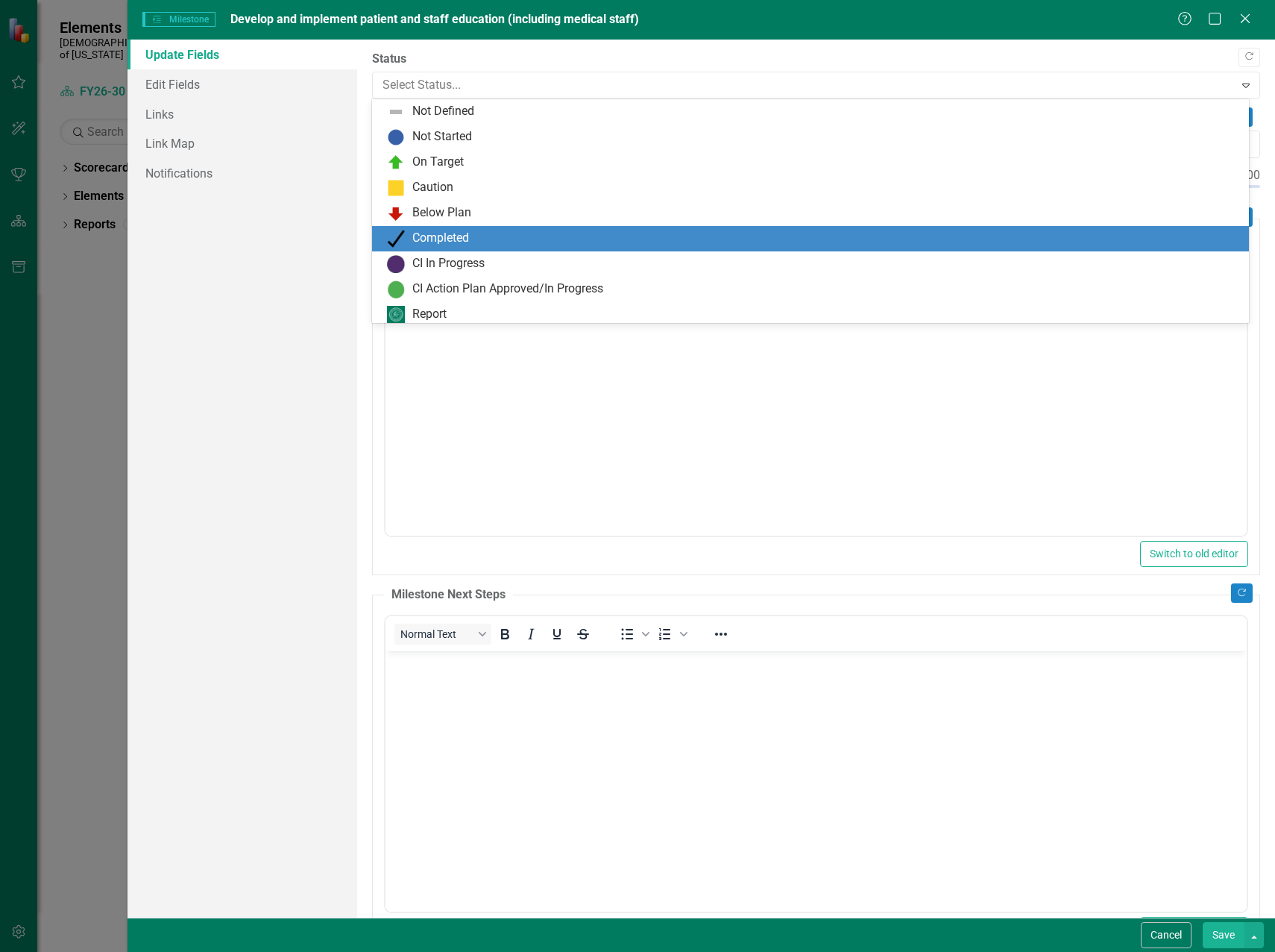
click at [397, 244] on img at bounding box center [397, 238] width 18 height 18
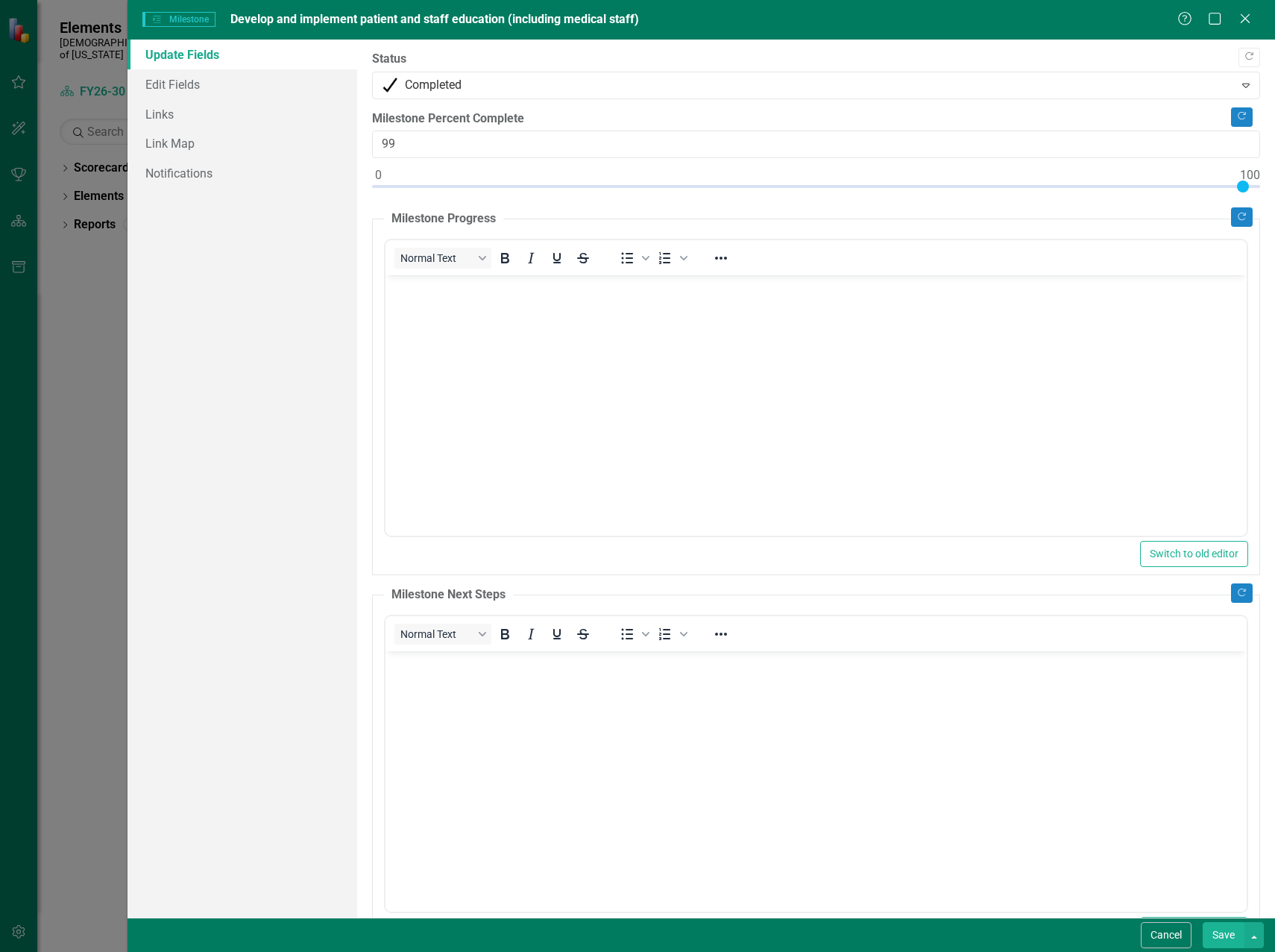
type input "100"
drag, startPoint x: 376, startPoint y: 189, endPoint x: 1254, endPoint y: 178, distance: 878.1
click at [1254, 178] on div ""Update" fields in ClearPoint are the fields that change from reporting period …" at bounding box center [817, 478] width 918 height 877
click at [169, 85] on link "Edit Fields" at bounding box center [241, 84] width 230 height 30
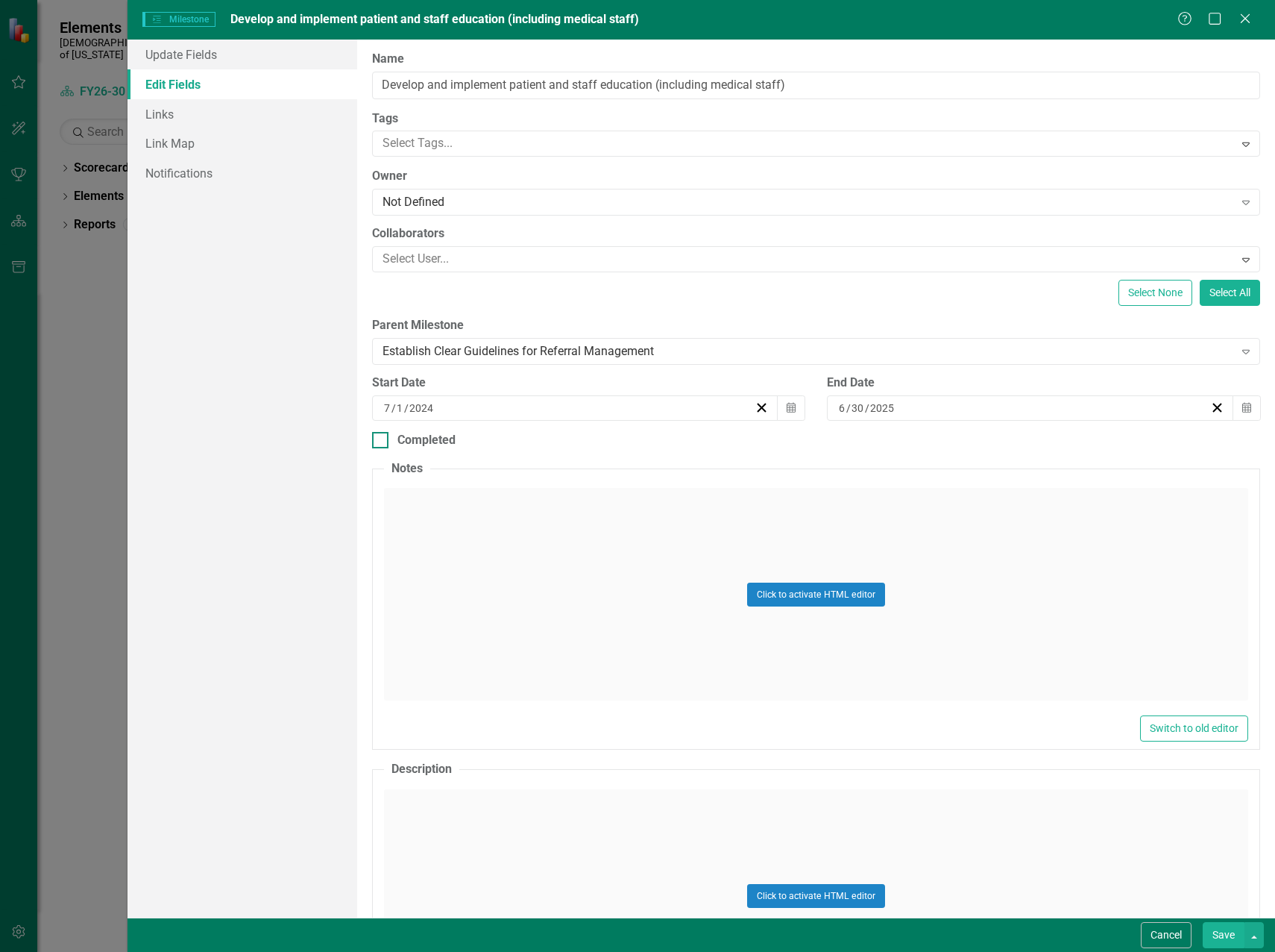
click at [382, 443] on div at bounding box center [381, 440] width 17 height 17
click at [382, 441] on input "Completed" at bounding box center [378, 437] width 10 height 10
checkbox input "true"
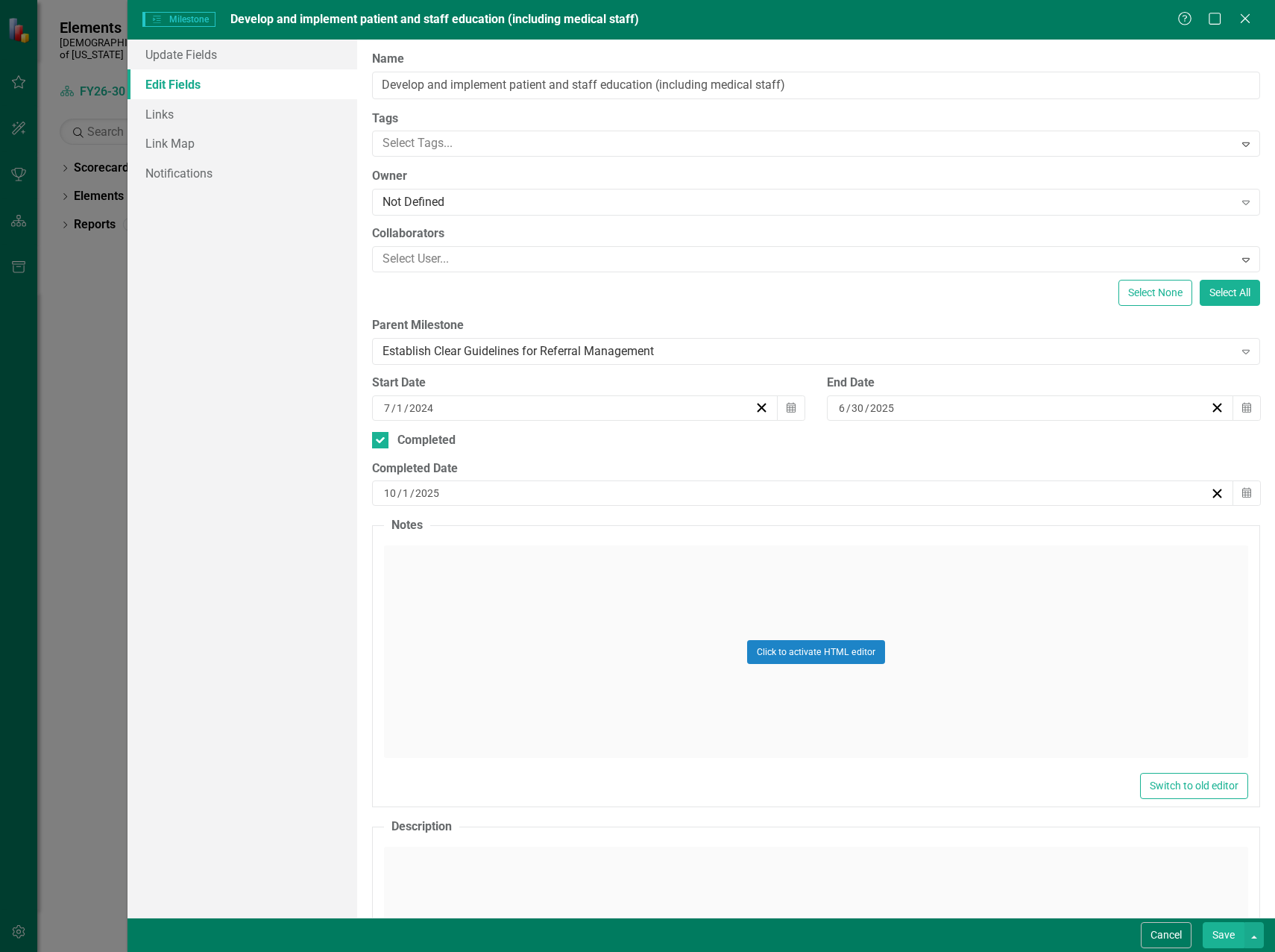
click at [450, 493] on div "10 / 1 / 2025" at bounding box center [796, 493] width 829 height 15
click at [439, 537] on button "‹" at bounding box center [422, 522] width 33 height 33
click at [472, 659] on abbr "23" at bounding box center [466, 653] width 12 height 12
click at [1212, 934] on button "Save" at bounding box center [1224, 935] width 42 height 26
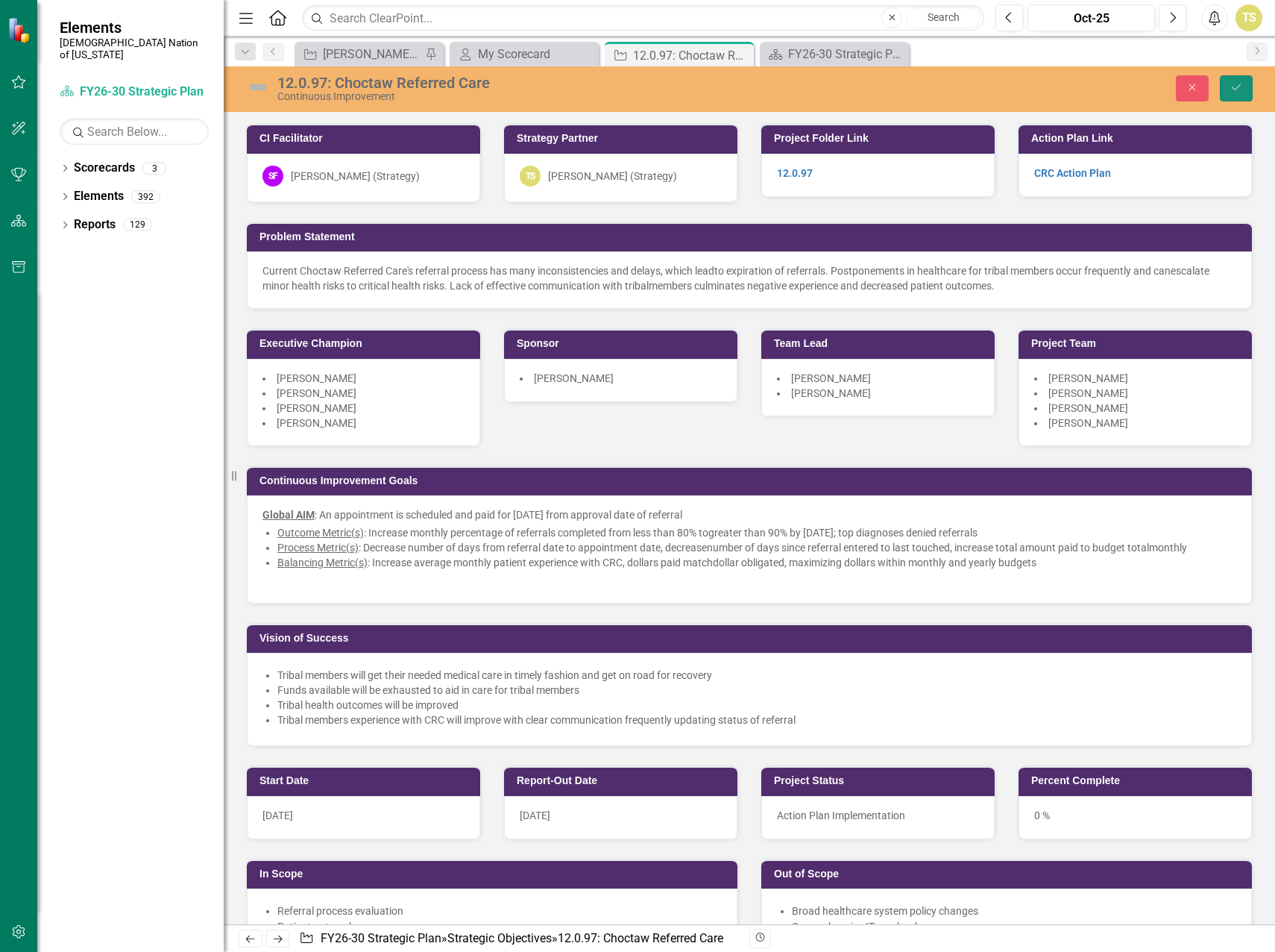
click at [1233, 92] on icon "Save" at bounding box center [1237, 87] width 14 height 11
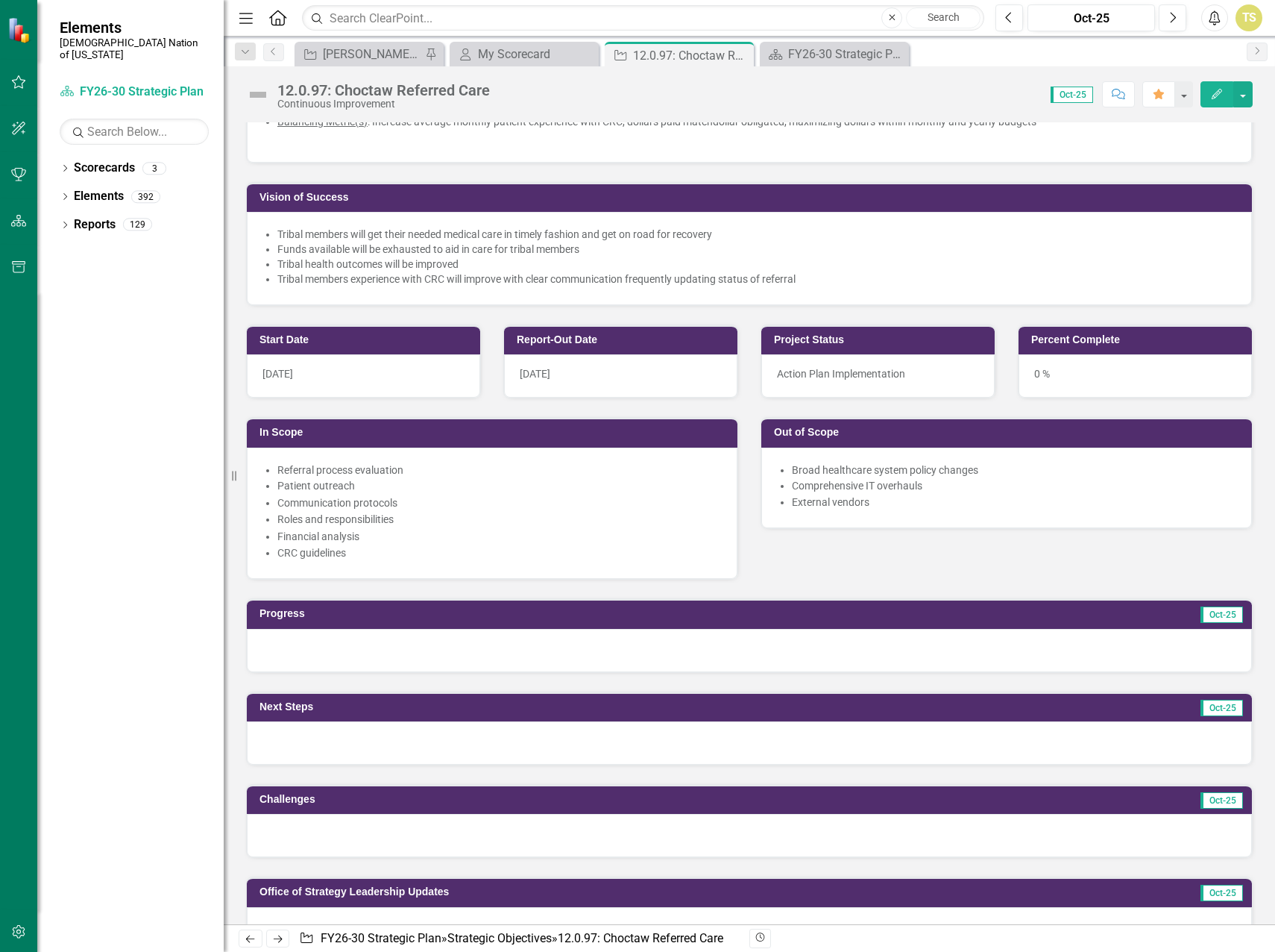
scroll to position [522, 0]
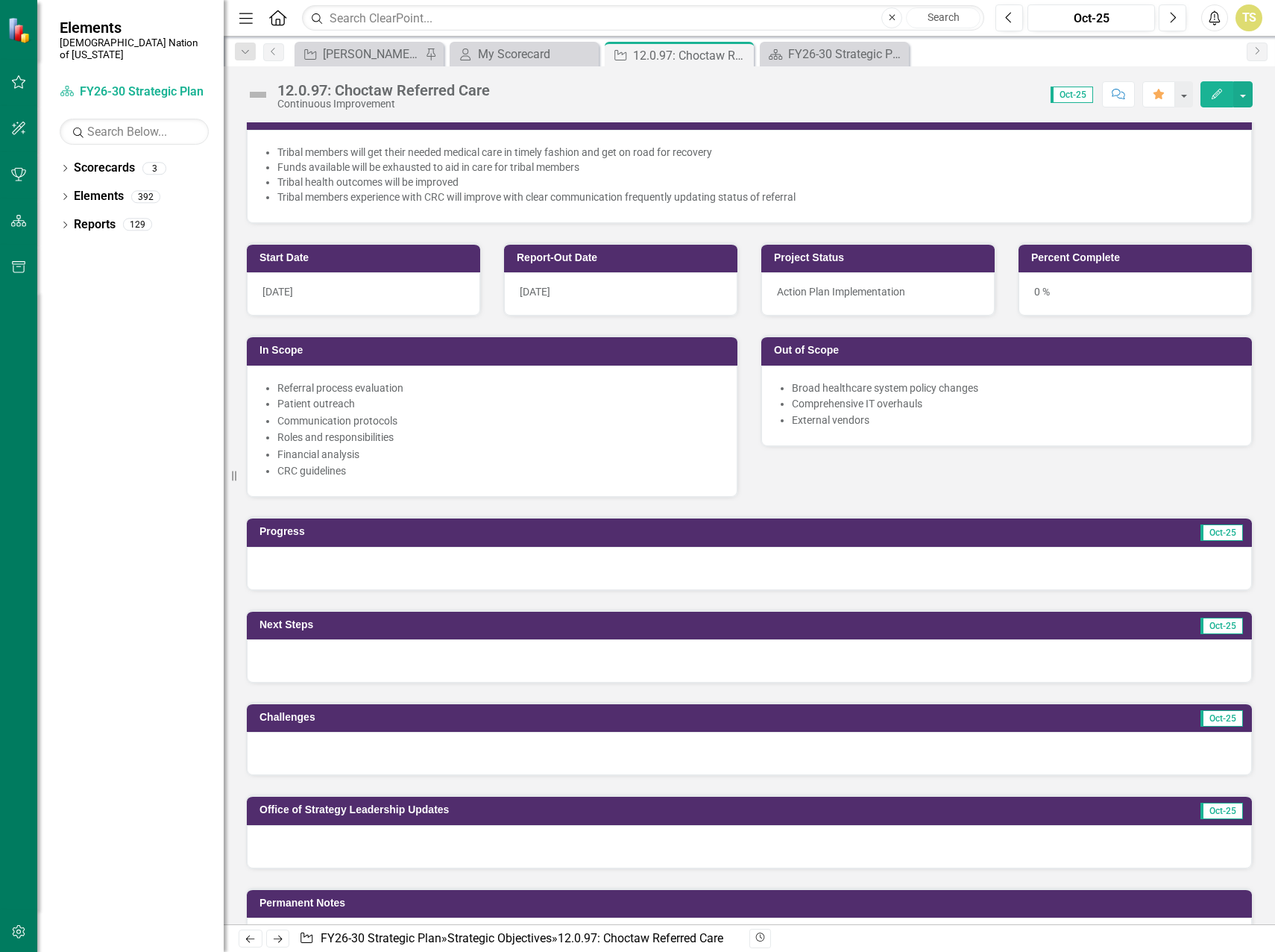
click at [318, 836] on div at bounding box center [749, 847] width 1006 height 44
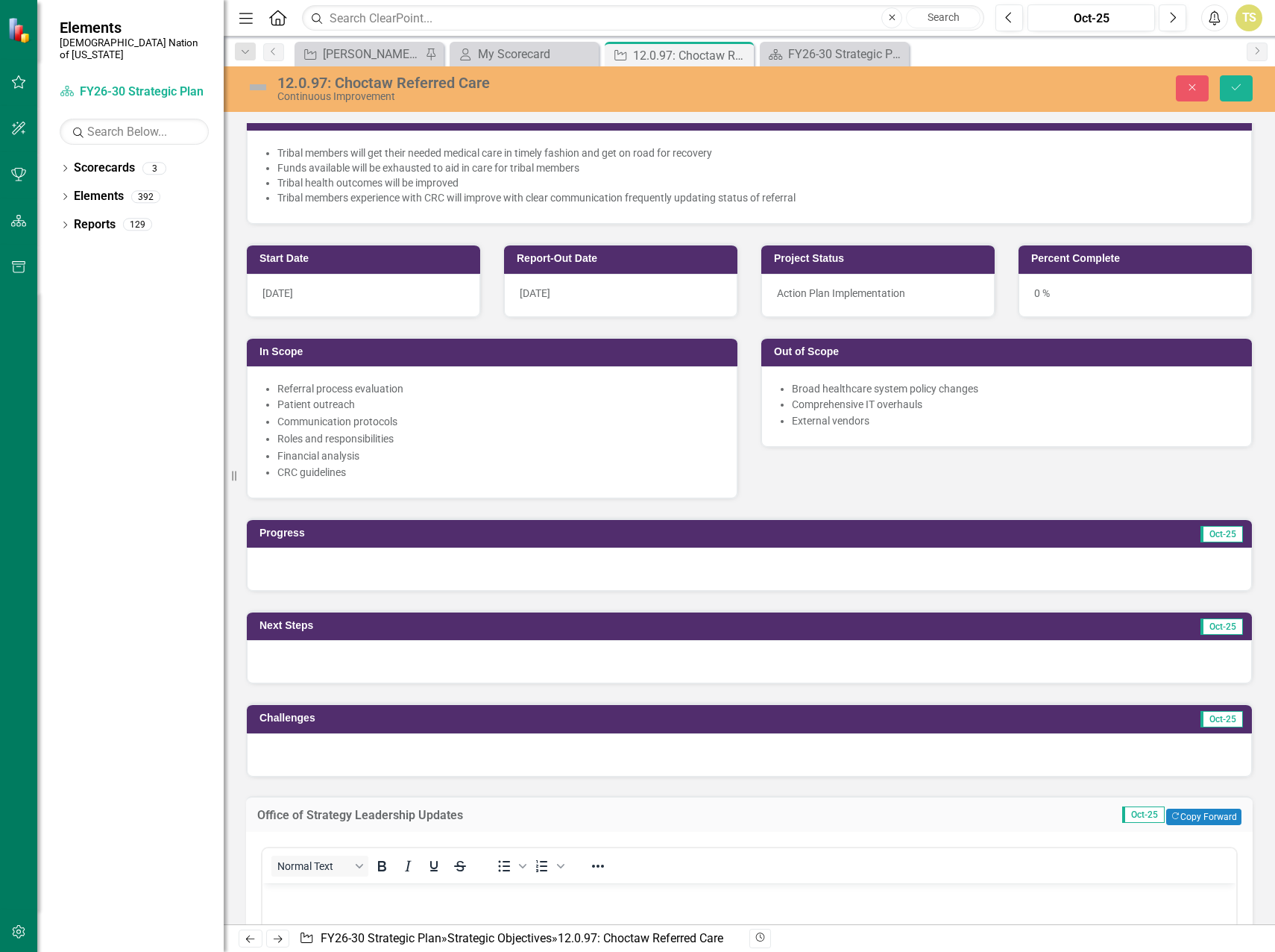
scroll to position [0, 0]
click at [294, 897] on p "Rich Text Area. Press ALT-0 for help." at bounding box center [749, 895] width 967 height 18
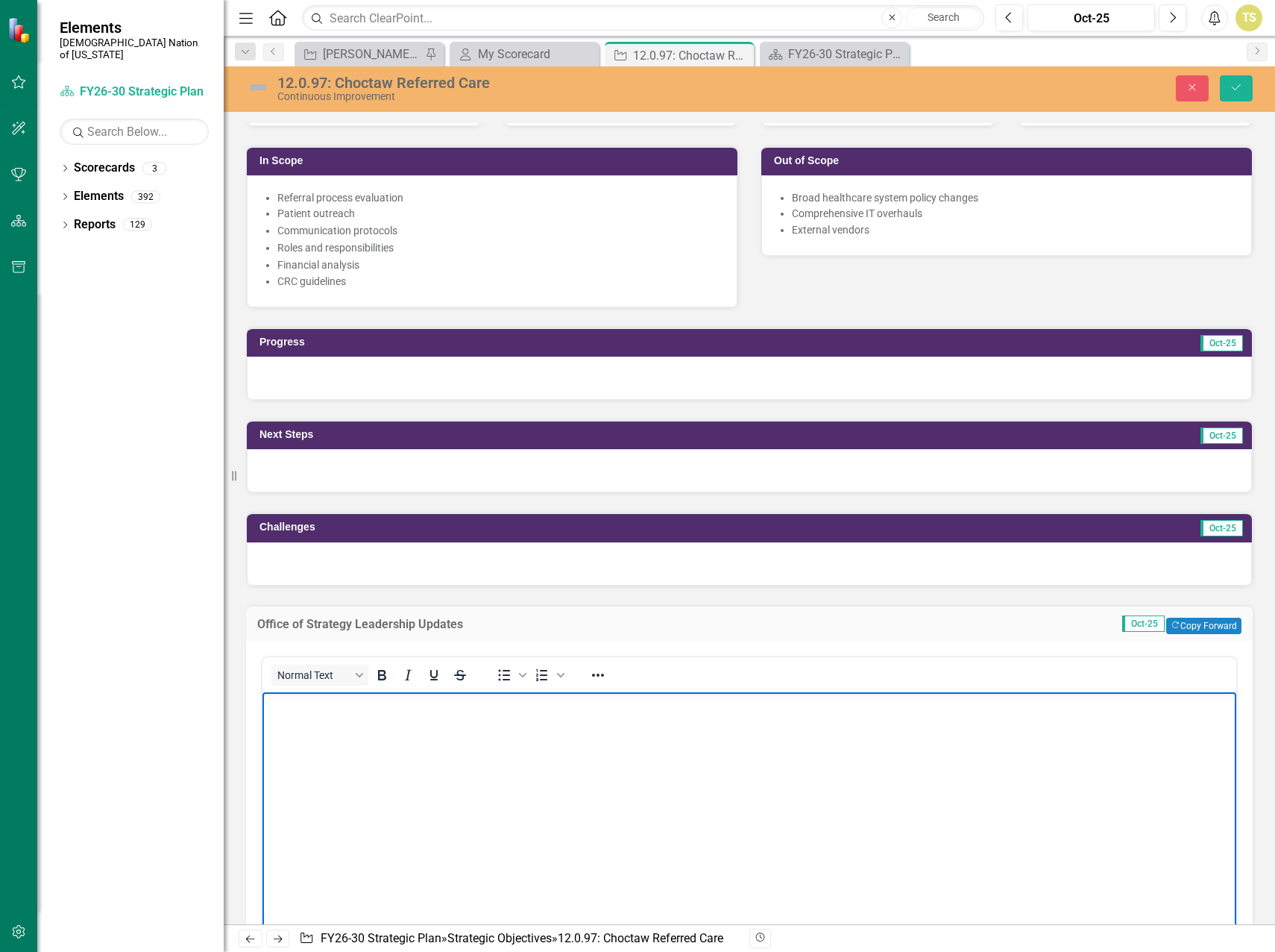
scroll to position [746, 0]
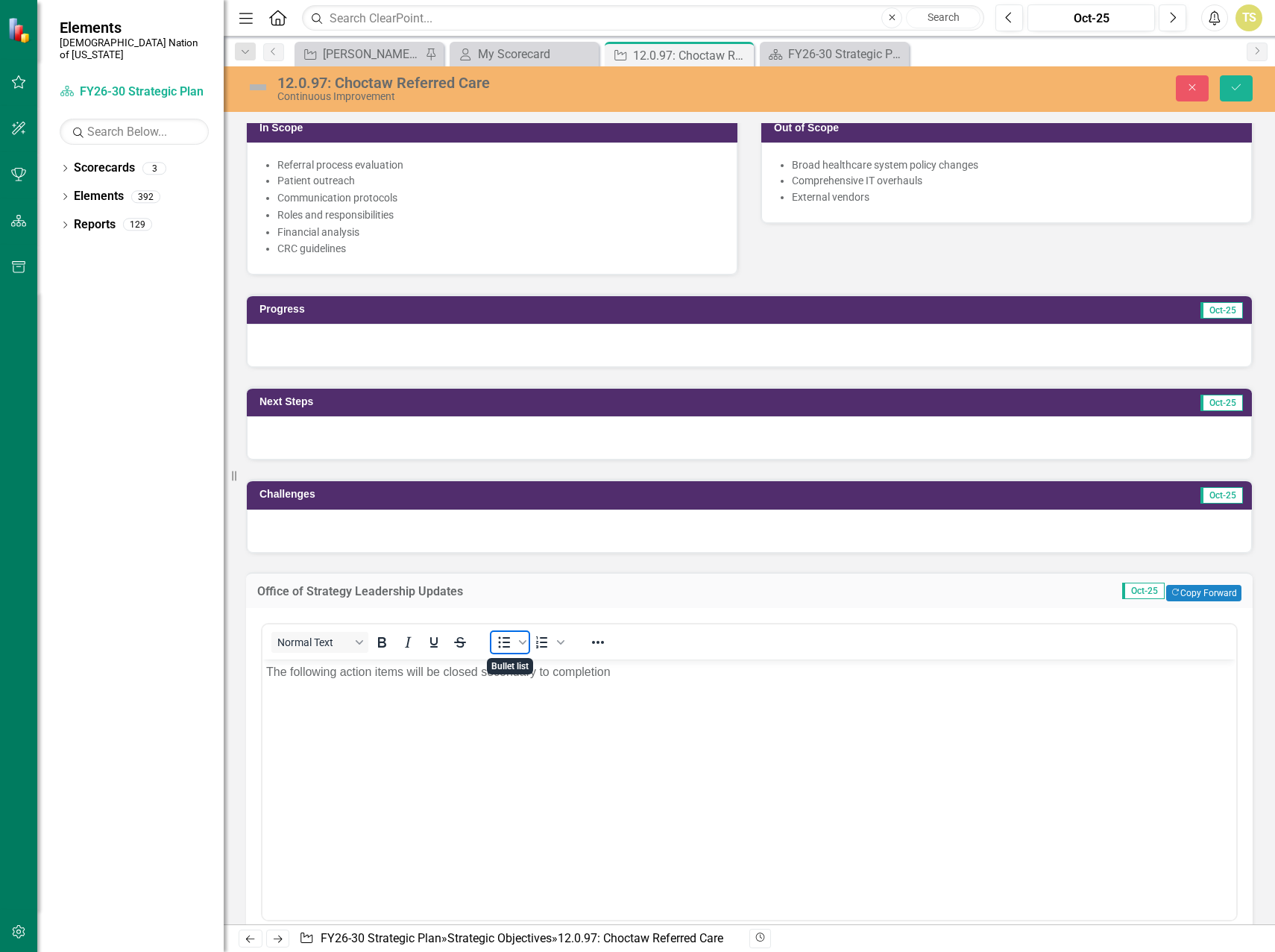
click at [504, 648] on icon "Bullet list" at bounding box center [505, 642] width 12 height 11
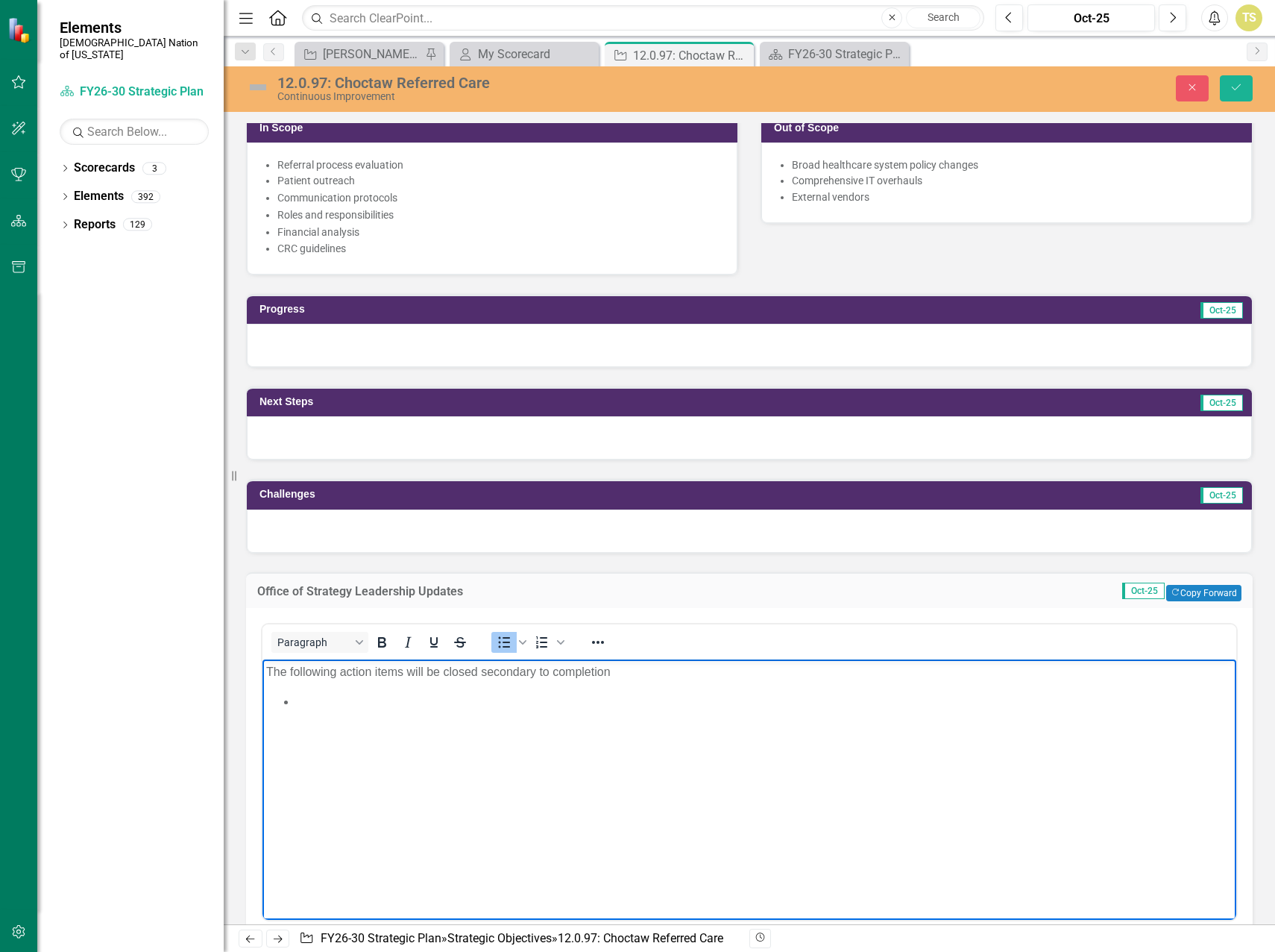
click at [295, 708] on ul "Rich Text Area. Press ALT-0 for help." at bounding box center [749, 702] width 967 height 18
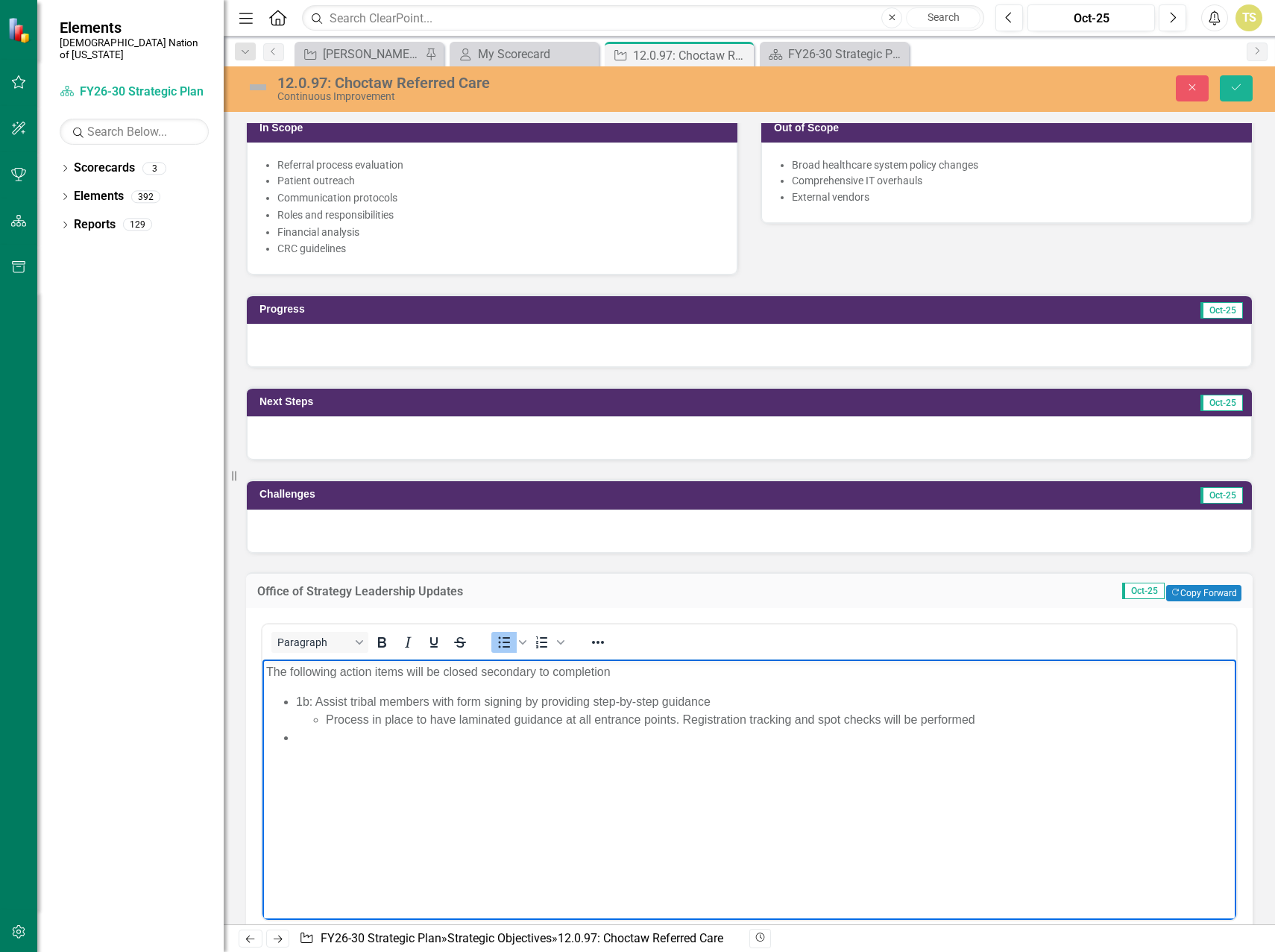
click at [310, 740] on li "Rich Text Area. Press ALT-0 for help." at bounding box center [764, 737] width 937 height 18
click at [296, 737] on li "Rich Text Area. Press ALT-0 for help." at bounding box center [764, 737] width 937 height 18
click at [709, 731] on li "2a5: Train staff on streamlined workflows and criteria for prioritizing patients" at bounding box center [764, 737] width 937 height 18
click at [700, 743] on li "2a5: Train staff on streamlined workflows and criteria for prioritizing patients" at bounding box center [764, 737] width 937 height 18
click at [352, 758] on li "Rich Text Area. Press ALT-0 for help." at bounding box center [779, 755] width 907 height 18
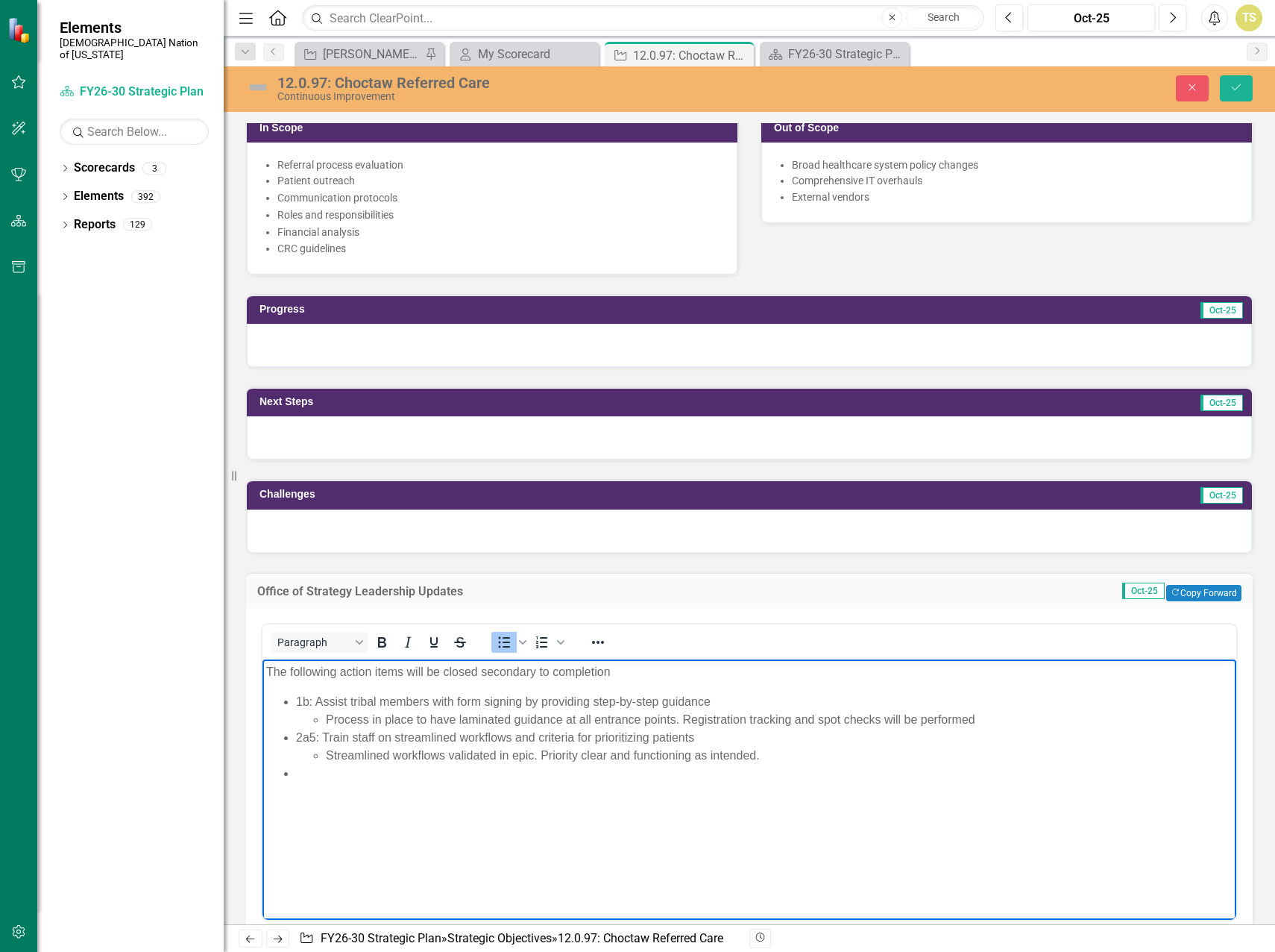
click at [324, 777] on li "Rich Text Area. Press ALT-0 for help." at bounding box center [764, 773] width 937 height 18
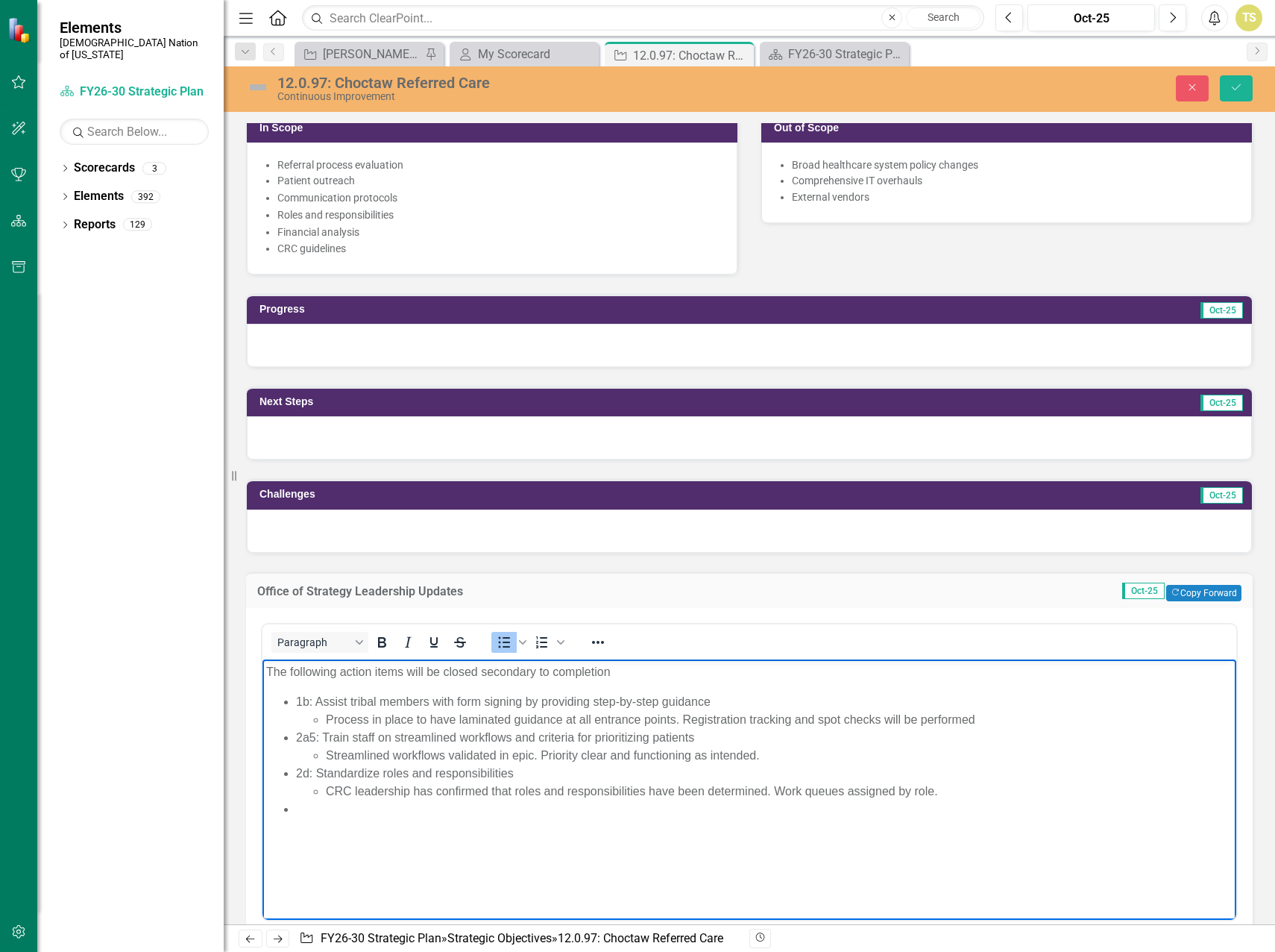
click at [321, 813] on li "Rich Text Area. Press ALT-0 for help." at bounding box center [764, 809] width 937 height 18
click at [334, 829] on li "Rich Text Area. Press ALT-0 for help." at bounding box center [779, 827] width 907 height 18
click at [355, 830] on li "Rich Text Area. Press ALT-0 for help." at bounding box center [779, 827] width 907 height 18
click at [312, 851] on li "Rich Text Area. Press ALT-0 for help." at bounding box center [764, 845] width 937 height 18
click at [303, 848] on li "Rich Text Area. Press ALT-0 for help." at bounding box center [764, 845] width 937 height 18
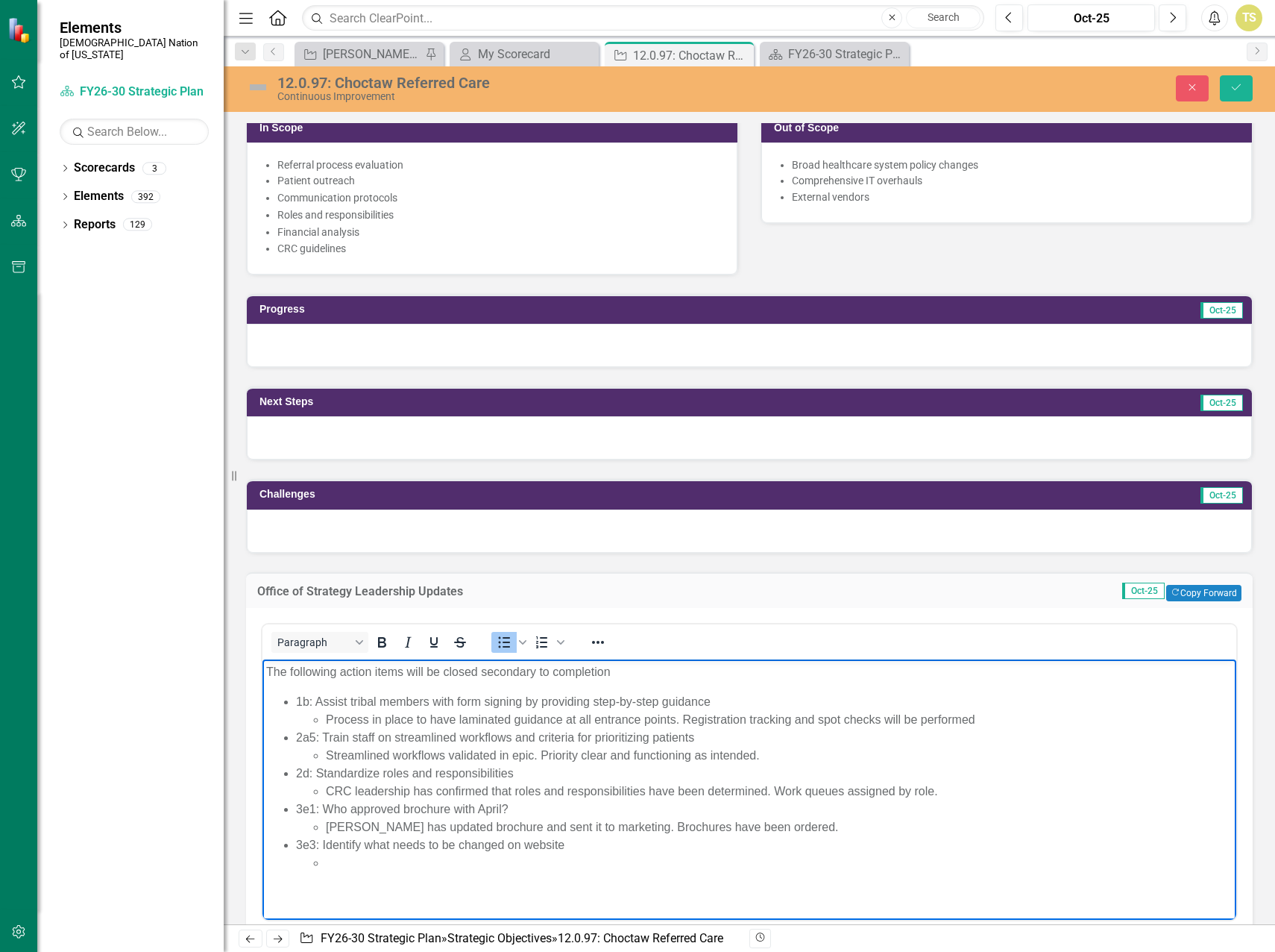
click at [324, 860] on ul "Rich Text Area. Press ALT-0 for help." at bounding box center [764, 863] width 937 height 18
drag, startPoint x: 605, startPoint y: 825, endPoint x: 364, endPoint y: 832, distance: 241.1
click at [364, 831] on li "Robin has updated brochure and sent it to marketing. Brochures have been ordere…" at bounding box center [779, 827] width 907 height 18
click at [371, 863] on li "Rich Text Area. Press ALT-0 for help." at bounding box center [779, 863] width 907 height 18
click at [331, 887] on html "The following action items will be closed secondary to completion 1b: Assist tr…" at bounding box center [749, 774] width 974 height 229
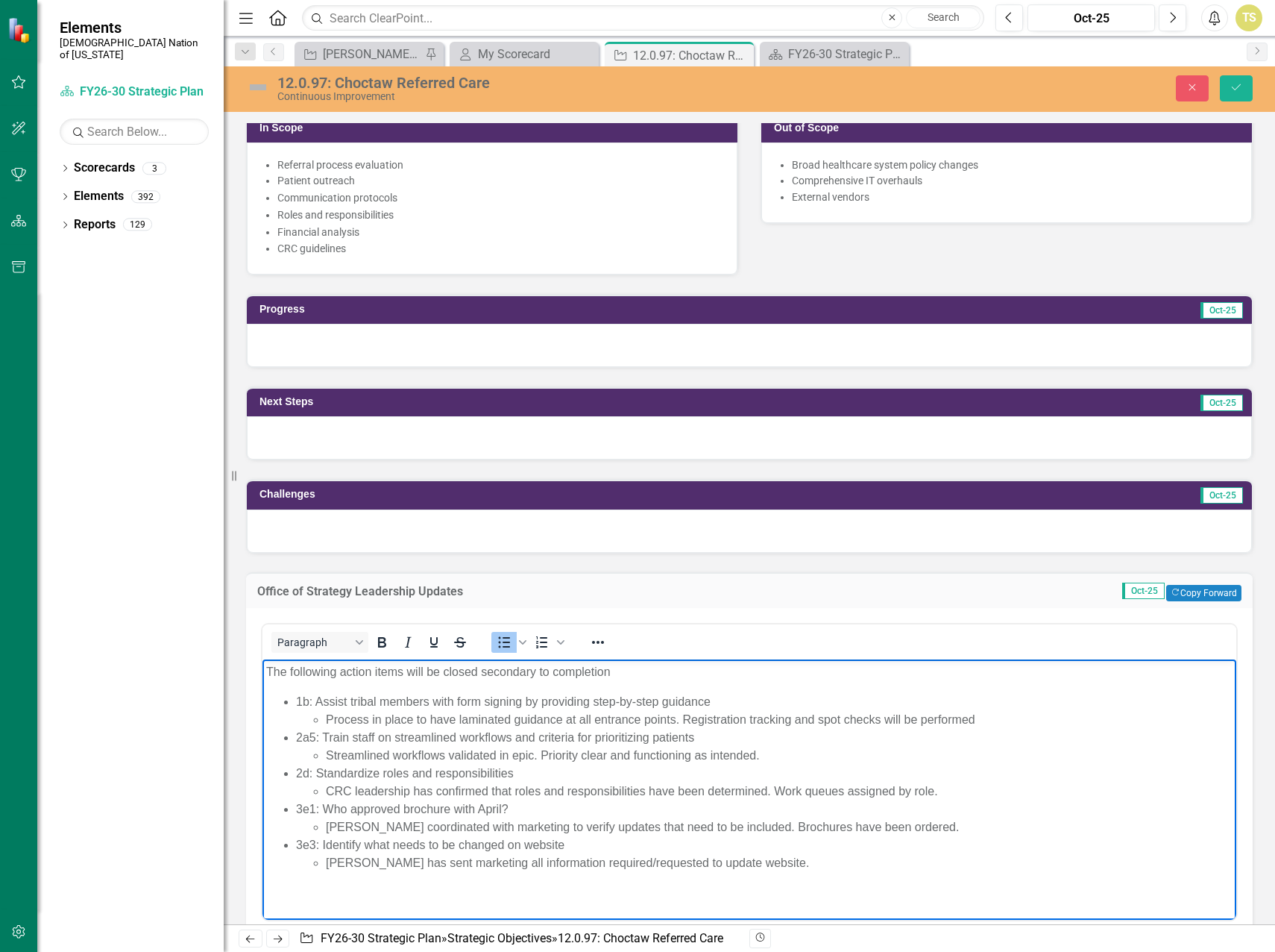
click at [740, 863] on li "Robin has sent marketing all information required/requested to update website." at bounding box center [779, 863] width 907 height 18
click at [501, 652] on span "Bullet list" at bounding box center [505, 642] width 26 height 21
click at [502, 651] on icon "Bullet list" at bounding box center [504, 642] width 18 height 18
click at [315, 882] on li "." at bounding box center [764, 880] width 937 height 18
click at [305, 883] on li ". 3e6:" at bounding box center [764, 880] width 937 height 18
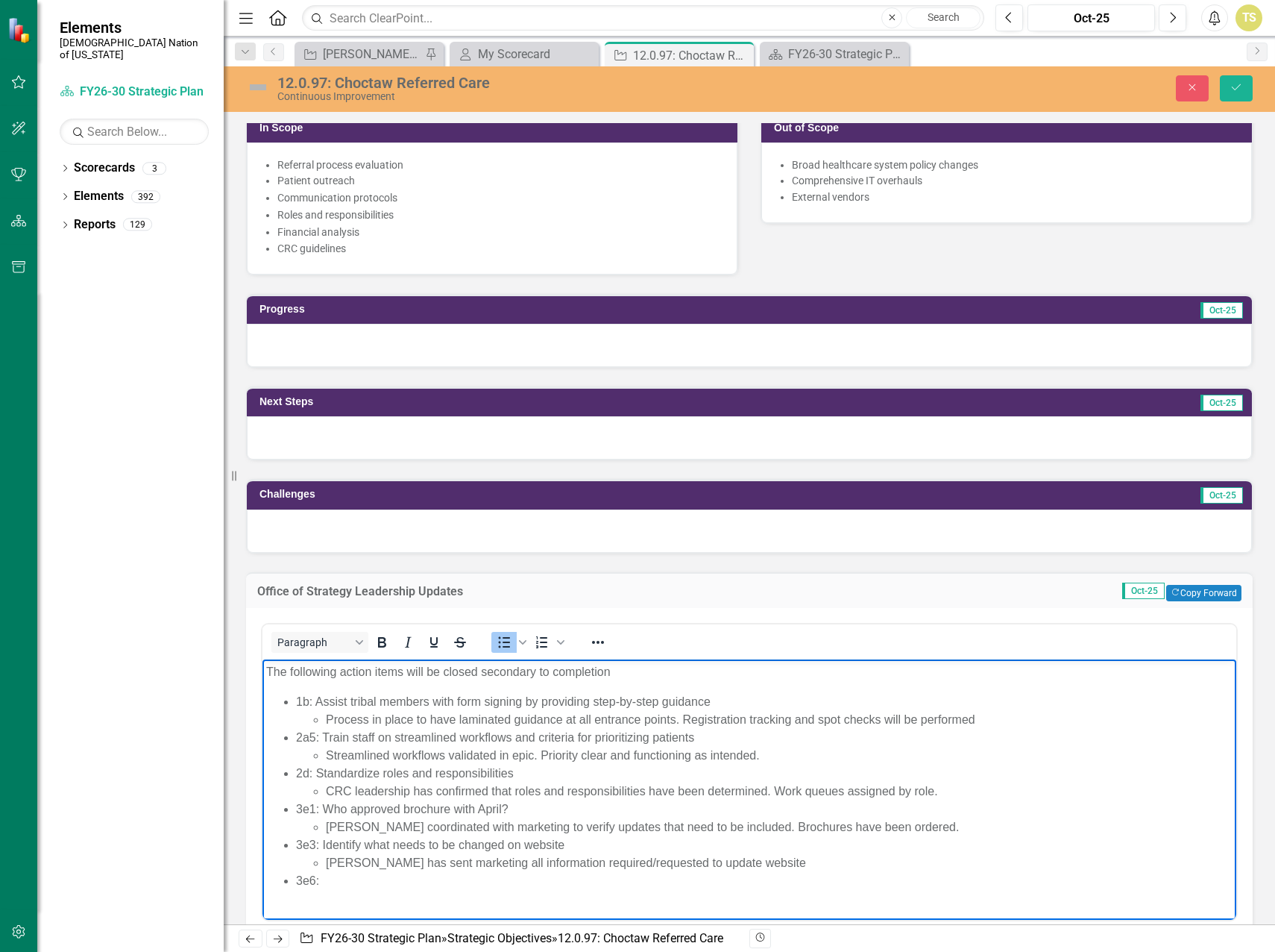
click at [313, 882] on li "3e6:" at bounding box center [764, 880] width 937 height 18
click at [318, 881] on li "3e6:" at bounding box center [764, 880] width 937 height 18
click at [437, 898] on li "Rich Text Area. Press ALT-0 for help." at bounding box center [779, 898] width 907 height 18
click at [323, 897] on ul "Rich Text Area. Press ALT-0 for help." at bounding box center [764, 898] width 937 height 18
click at [519, 897] on li "Education has been implemented" at bounding box center [779, 898] width 907 height 18
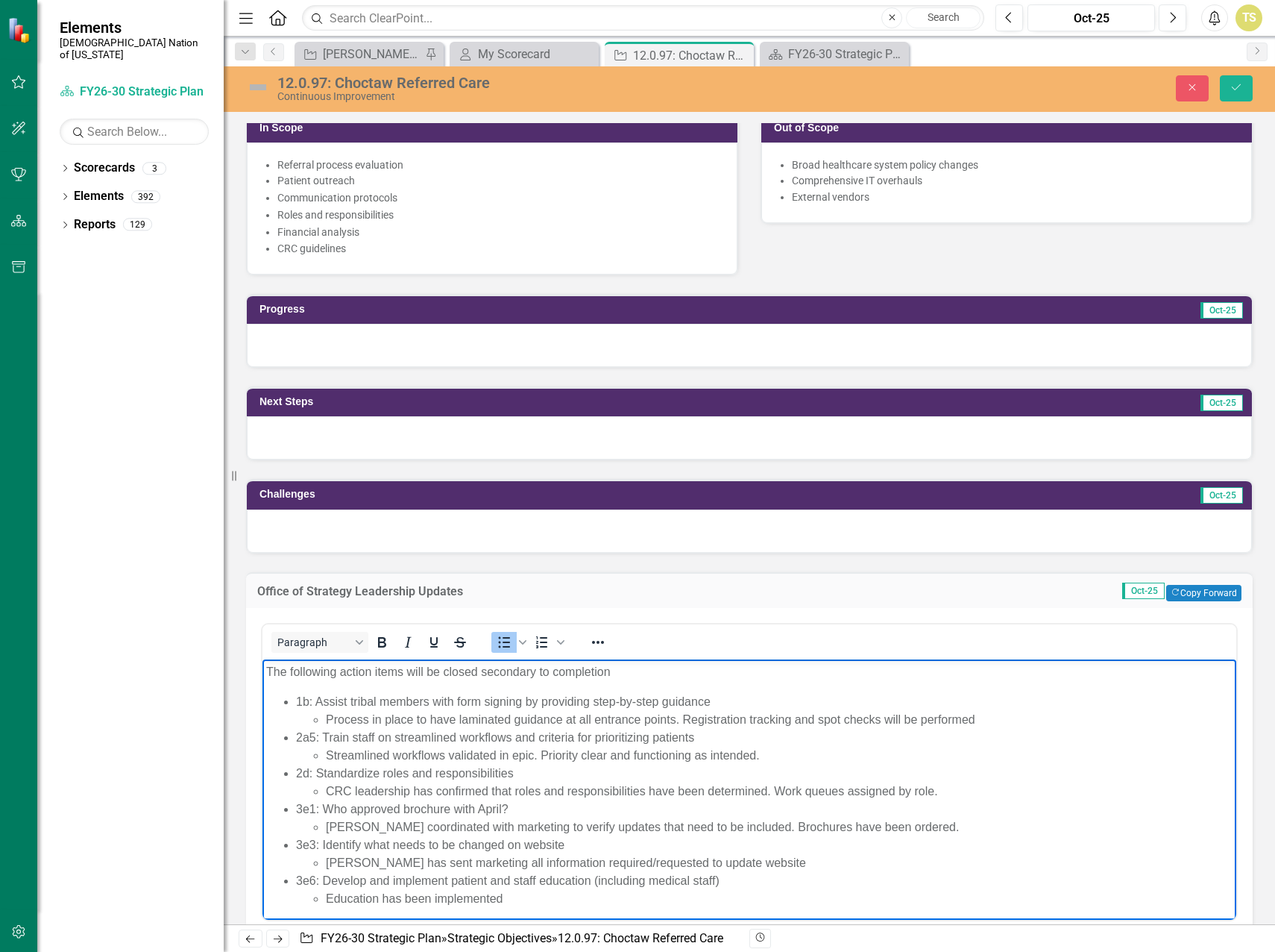
scroll to position [6, 0]
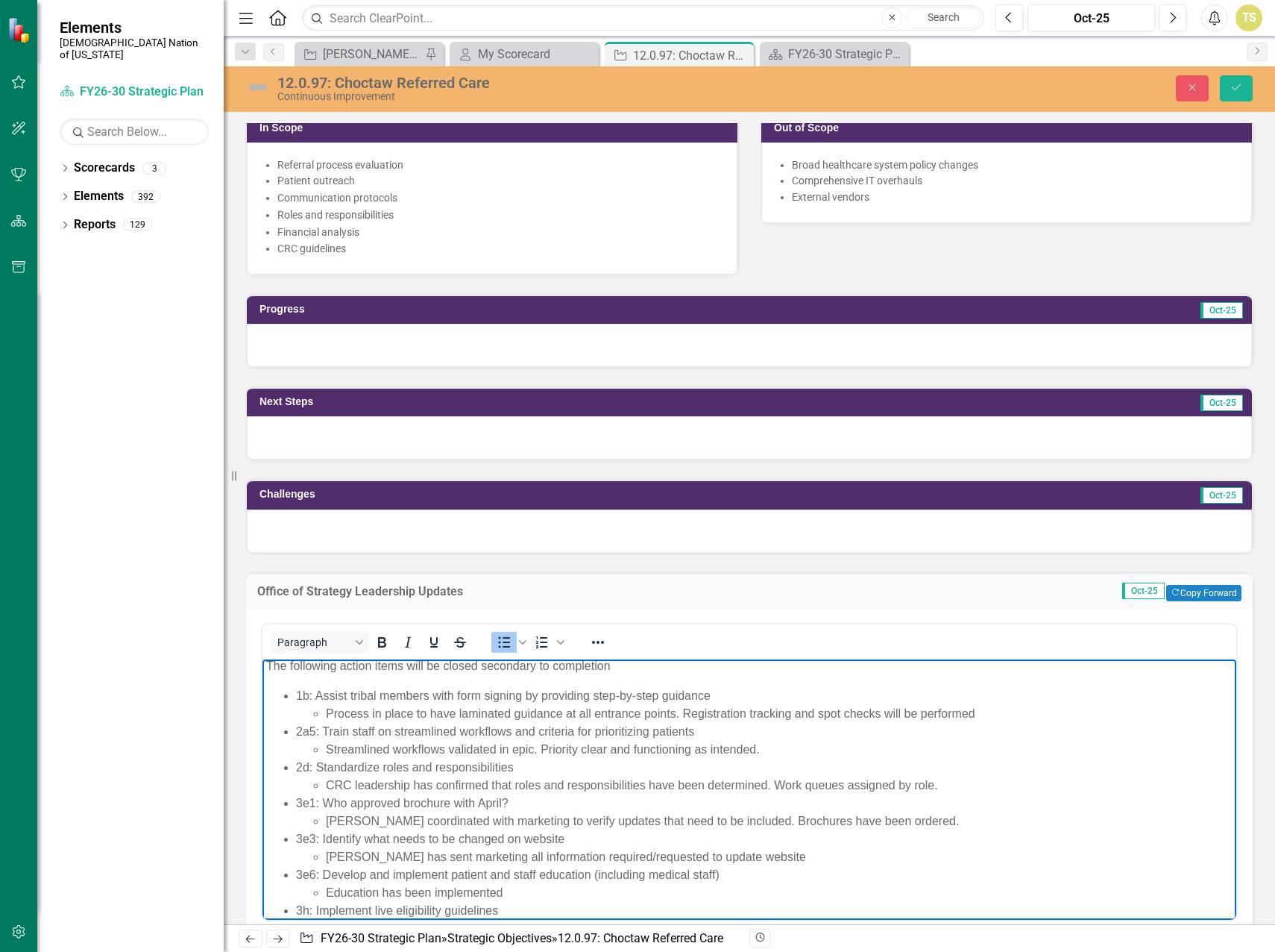
click at [504, 906] on li "3h: Implement live eligibility guidelines" at bounding box center [764, 910] width 937 height 18
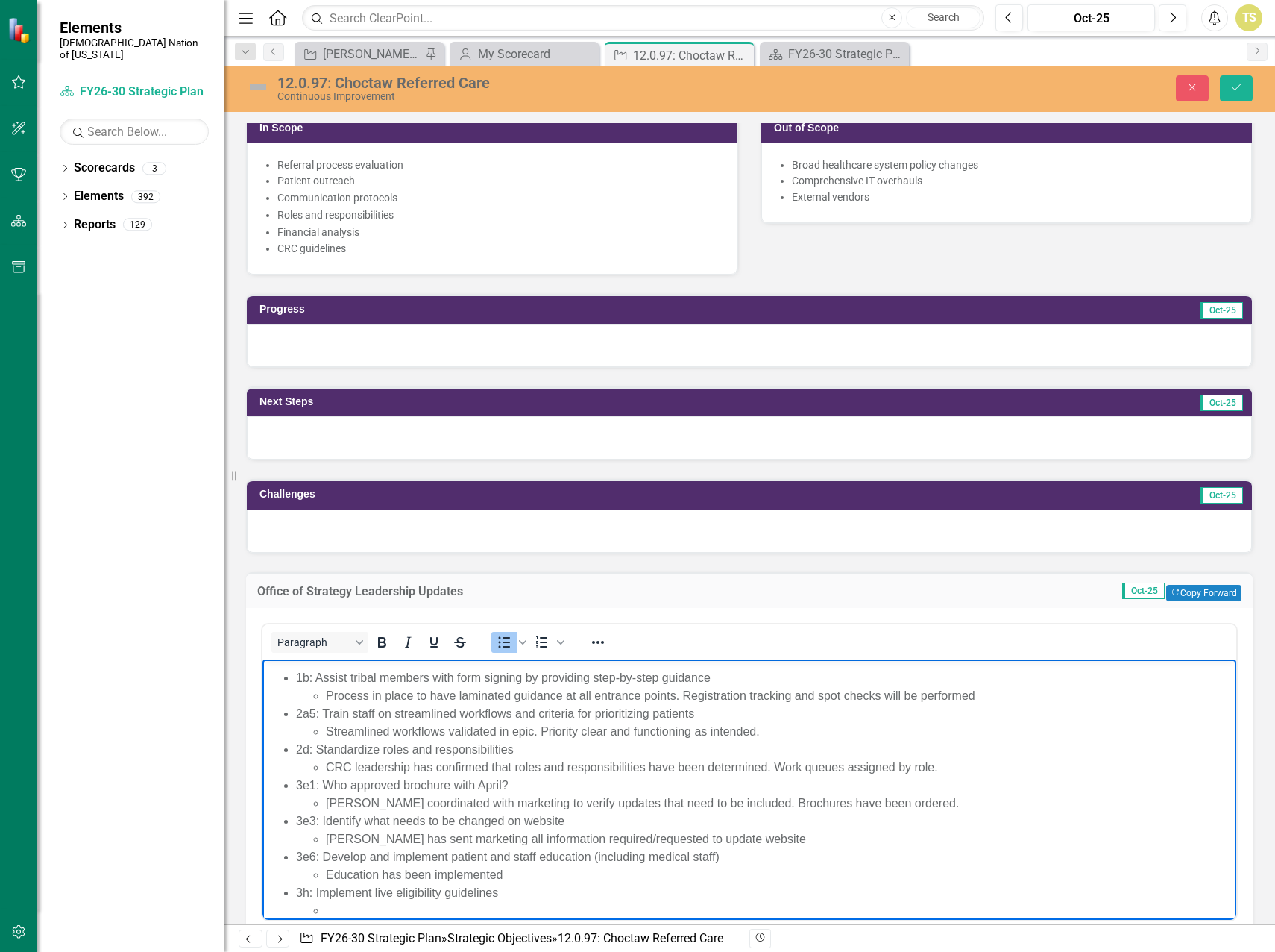
click at [345, 912] on li "Rich Text Area. Press ALT-0 for help." at bounding box center [779, 910] width 907 height 18
click at [382, 907] on li "Rich Text Area. Press ALT-0 for help." at bounding box center [779, 910] width 907 height 18
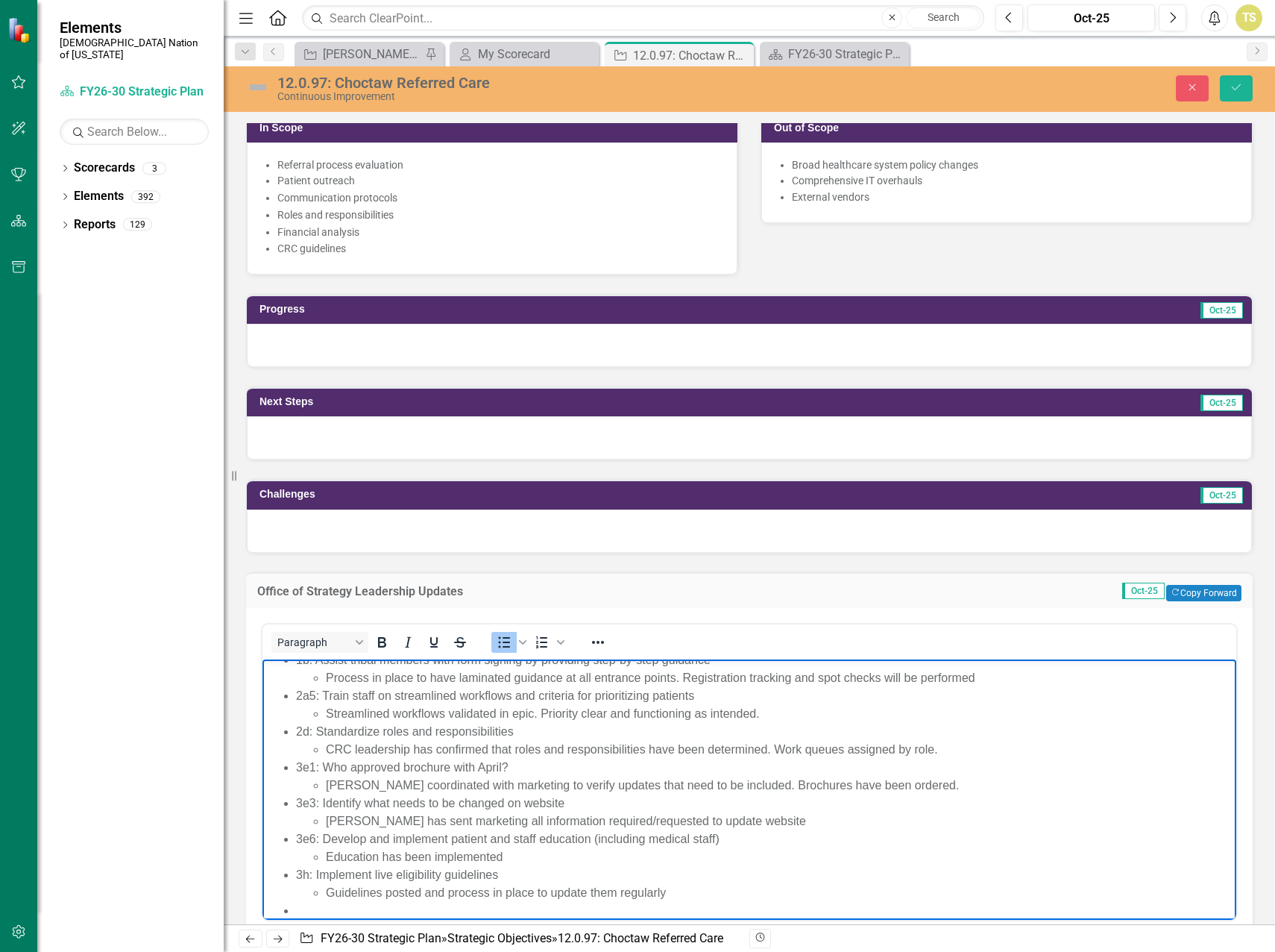
click at [542, 911] on li "Rich Text Area. Press ALT-0 for help." at bounding box center [764, 910] width 937 height 18
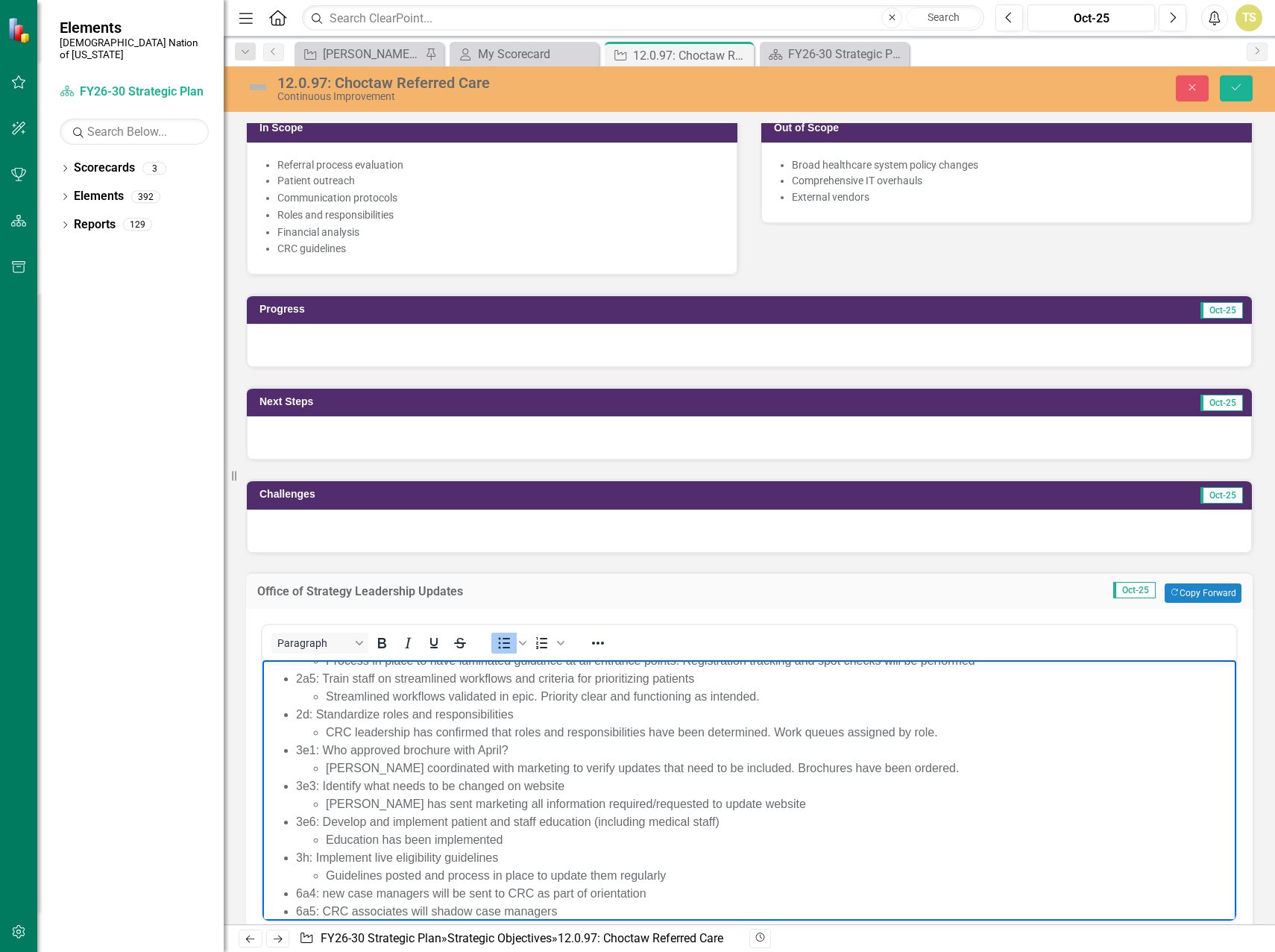
click at [651, 891] on li "6a4: new case managers will be sent to CRC as part of orientation" at bounding box center [764, 892] width 937 height 18
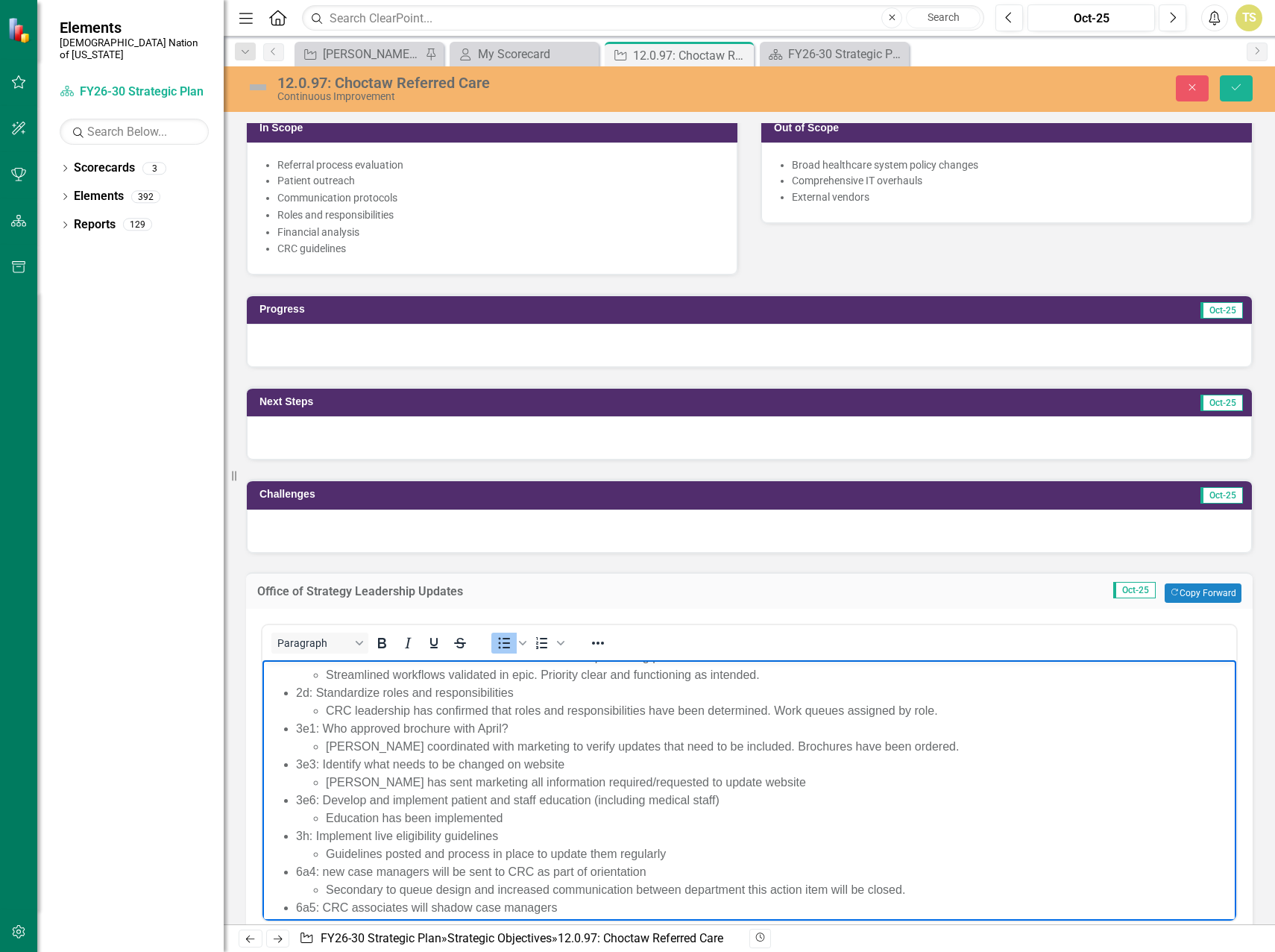
scroll to position [93, 0]
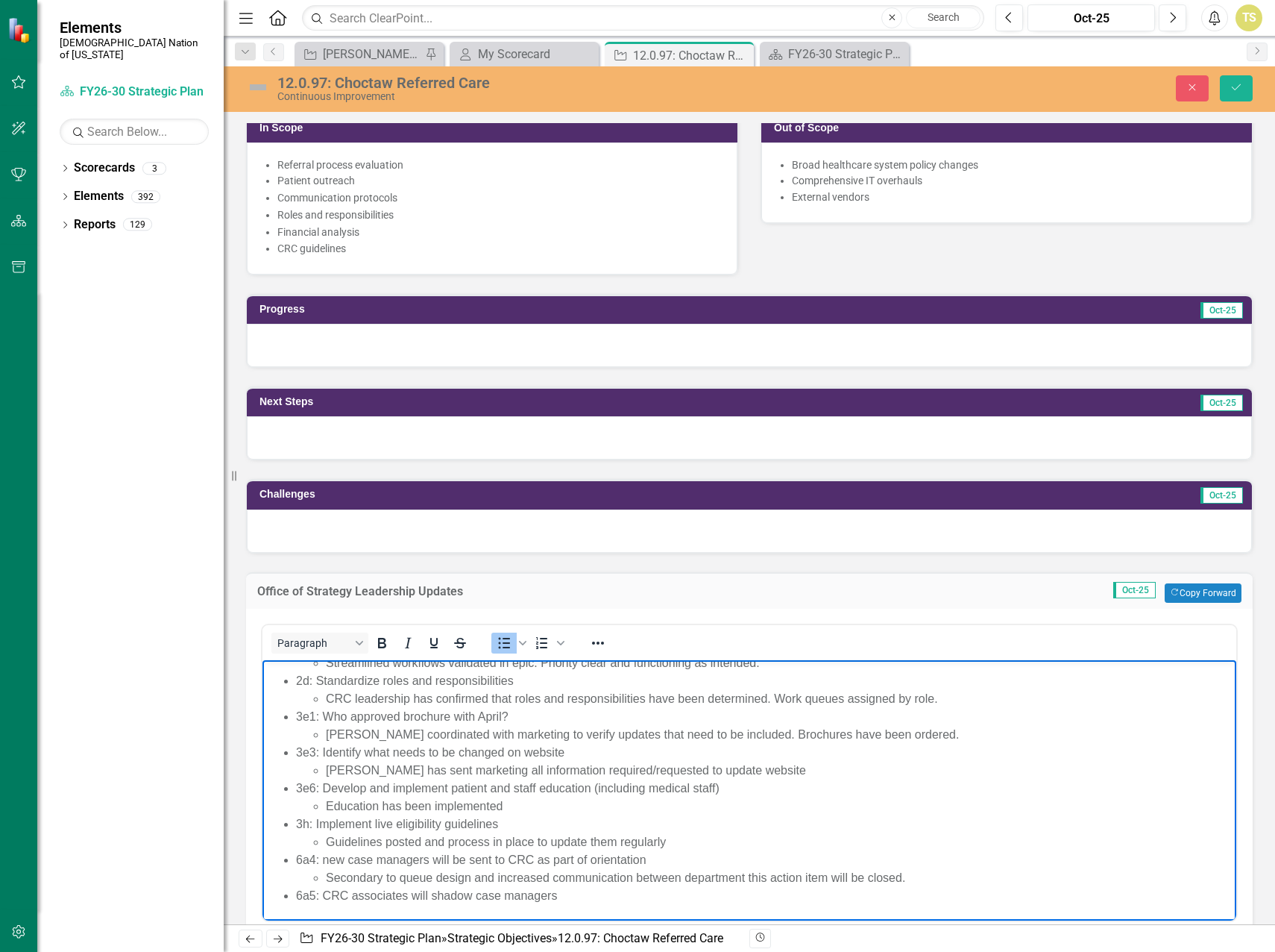
drag, startPoint x: 907, startPoint y: 876, endPoint x: 330, endPoint y: 881, distance: 577.0
click at [330, 881] on li "Secondary to queue design and increased communication between department this a…" at bounding box center [779, 877] width 907 height 18
copy li "Secondary to queue design and increased communication between department this a…"
click at [353, 910] on body "The following action items will be closed secondary to completion 1b: Assist tr…" at bounding box center [749, 743] width 974 height 354
click at [566, 897] on li "6a5: CRC associates will shadow case managers" at bounding box center [764, 895] width 937 height 18
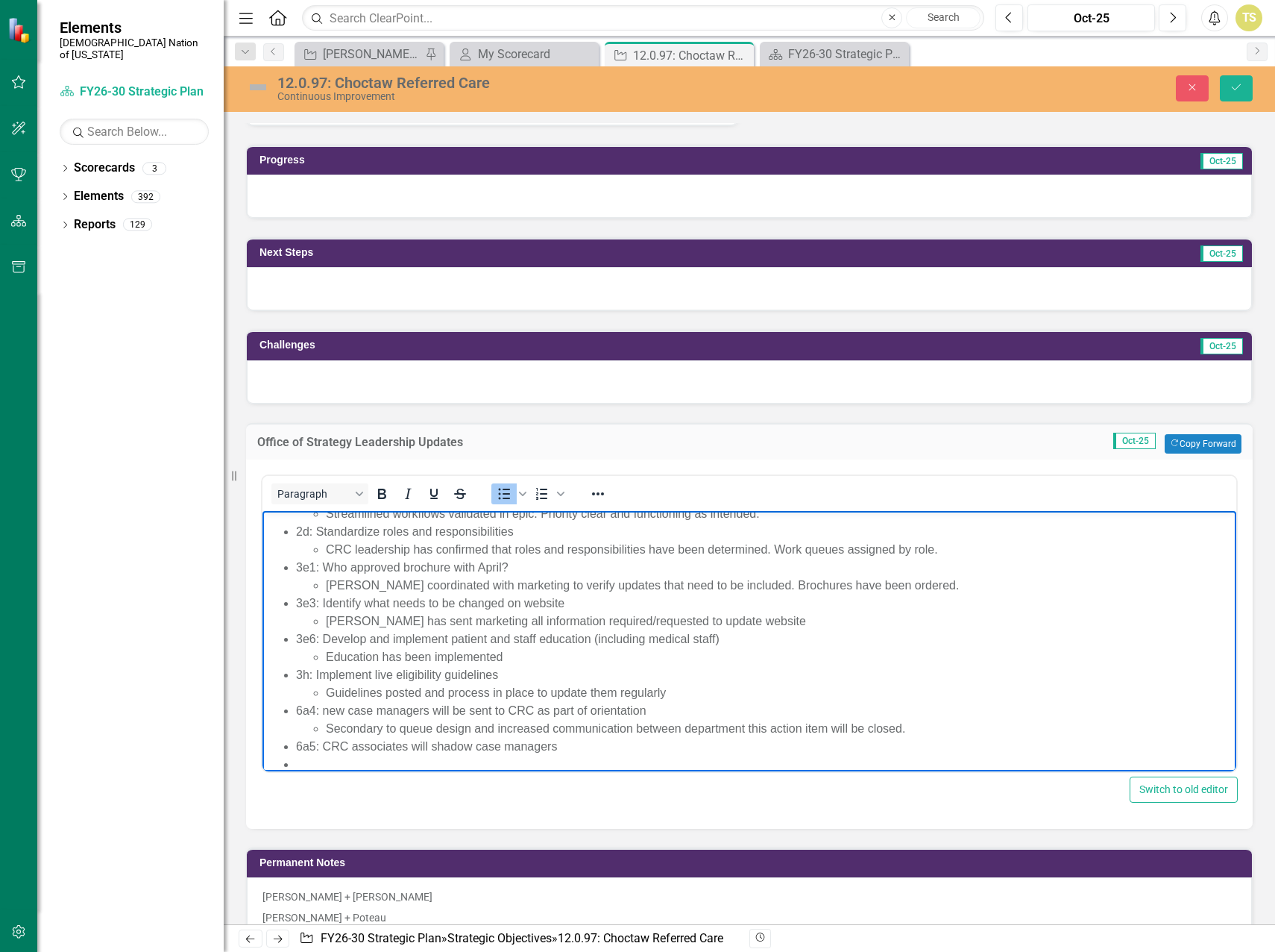
scroll to position [95, 0]
click at [922, 764] on li "Secondary to queue design and increased communication between department this a…" at bounding box center [779, 761] width 907 height 18
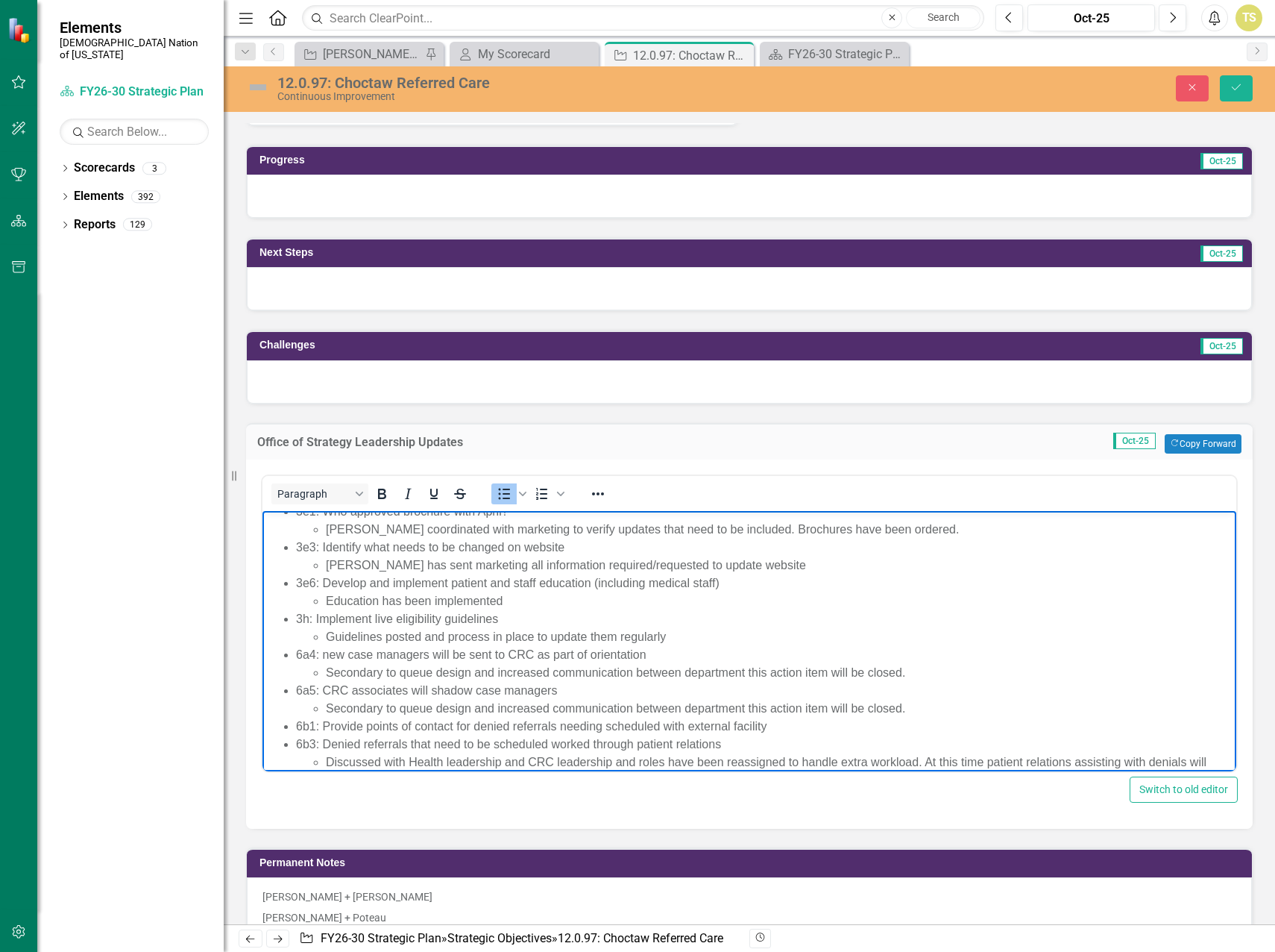
scroll to position [164, 0]
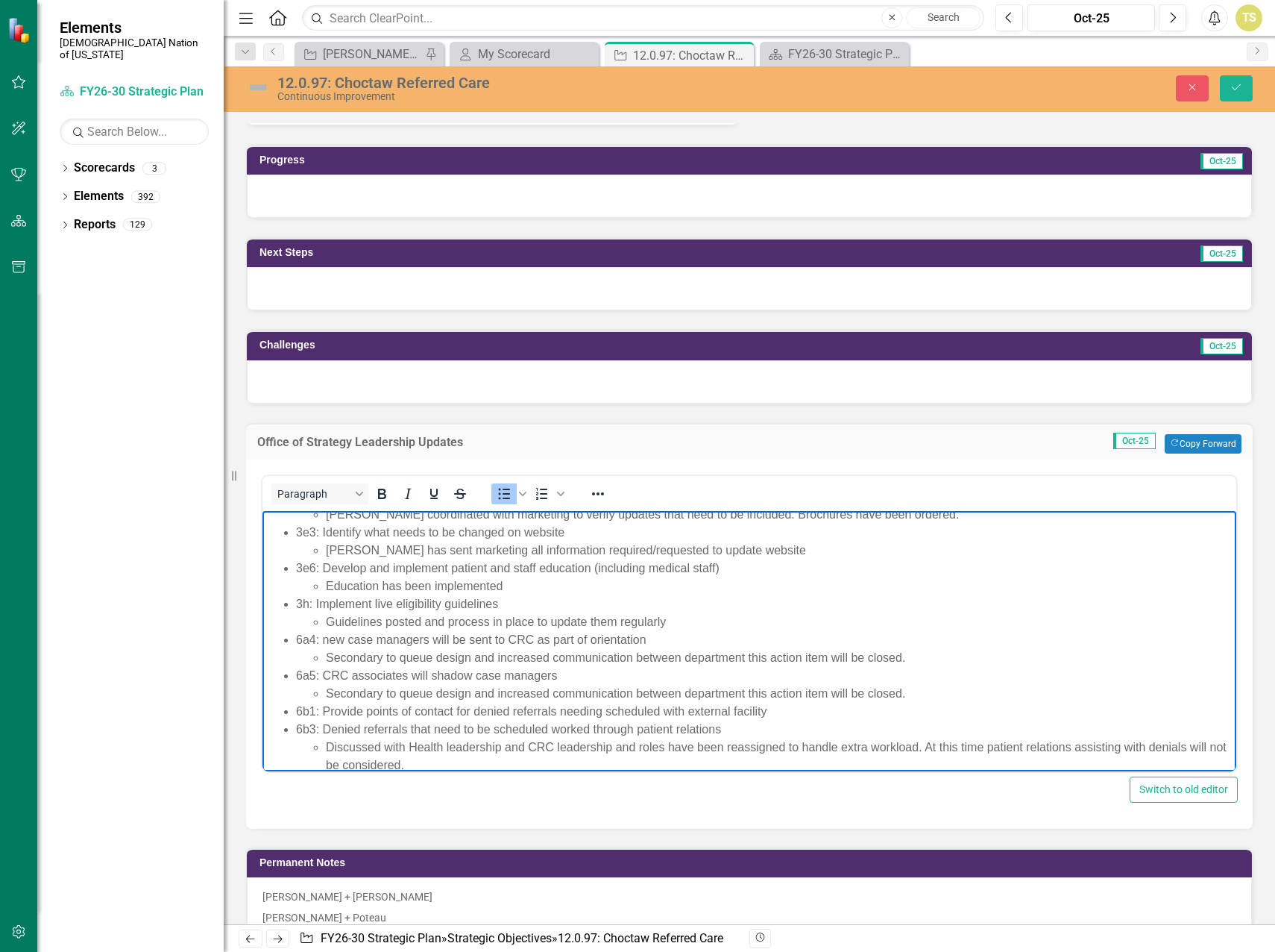
click at [780, 711] on li "6b1: Provide points of contact for denied referrals needing scheduled with exte…" at bounding box center [764, 711] width 937 height 18
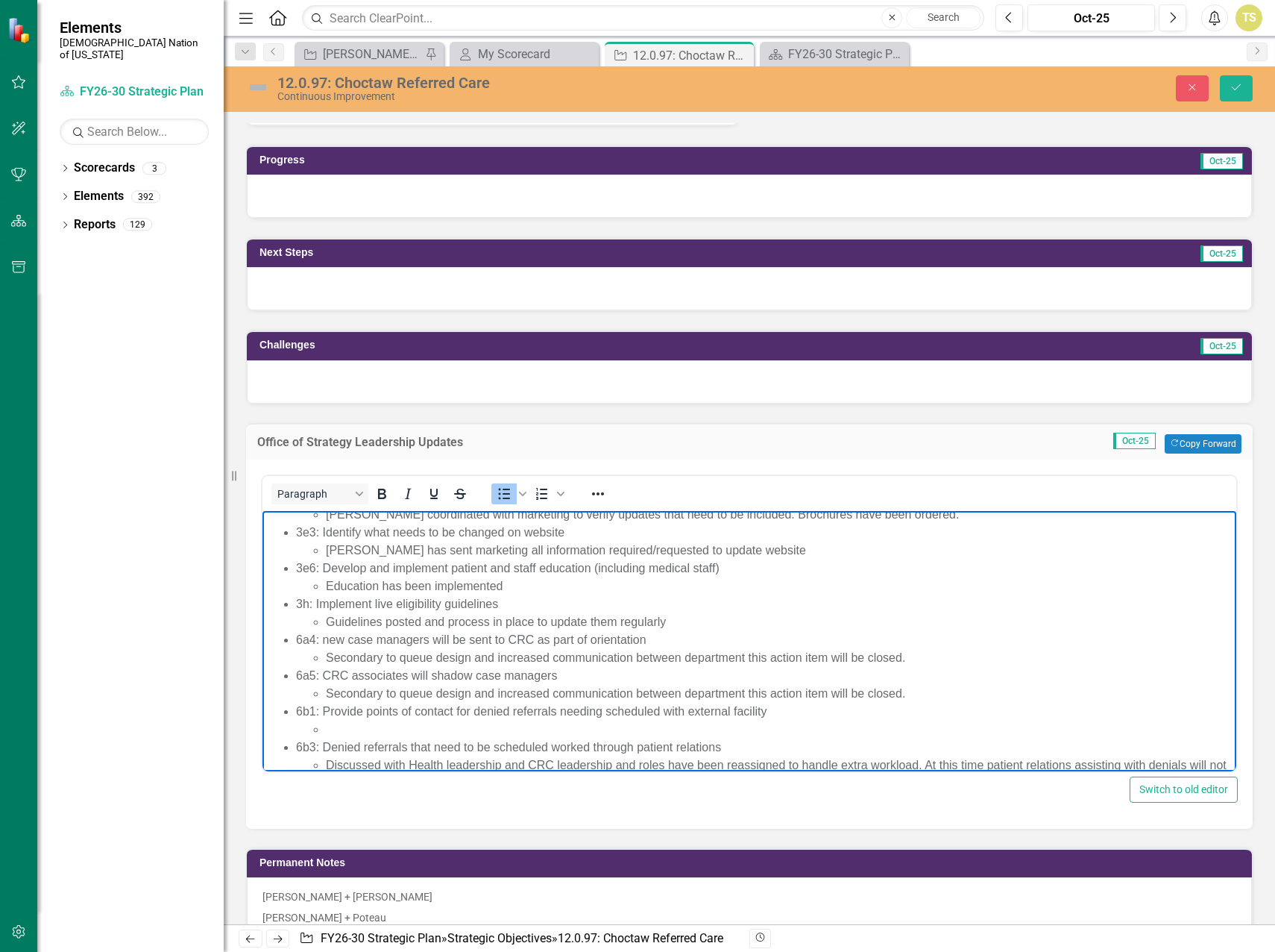
click at [573, 725] on li "Rich Text Area. Press ALT-0 for help." at bounding box center [779, 728] width 907 height 18
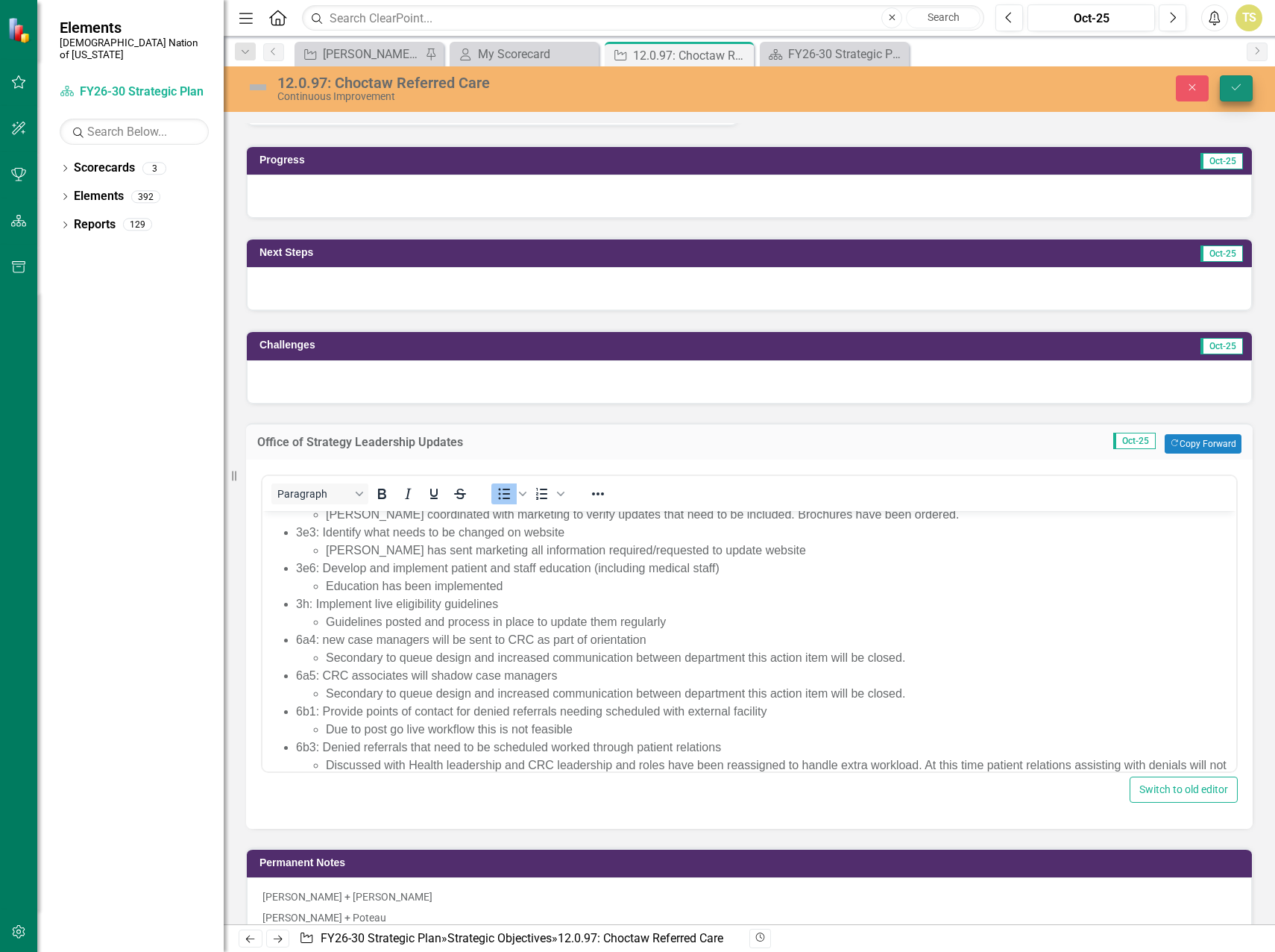
click at [1237, 91] on icon "Save" at bounding box center [1237, 87] width 14 height 11
